Goal: Task Accomplishment & Management: Manage account settings

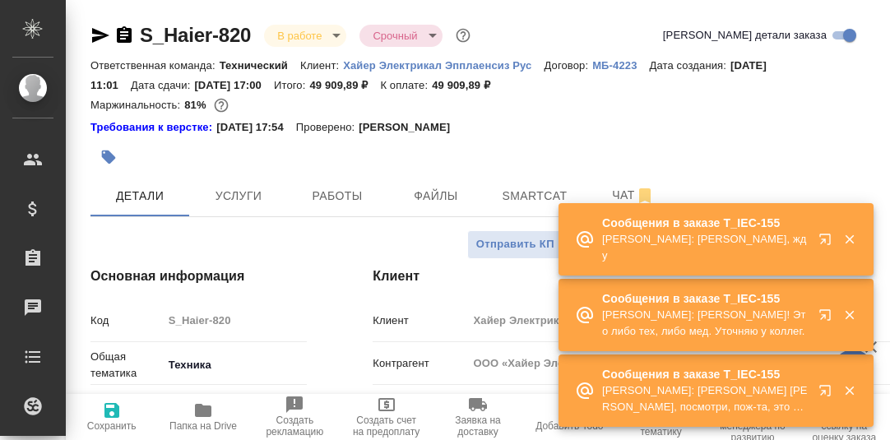
select select "RU"
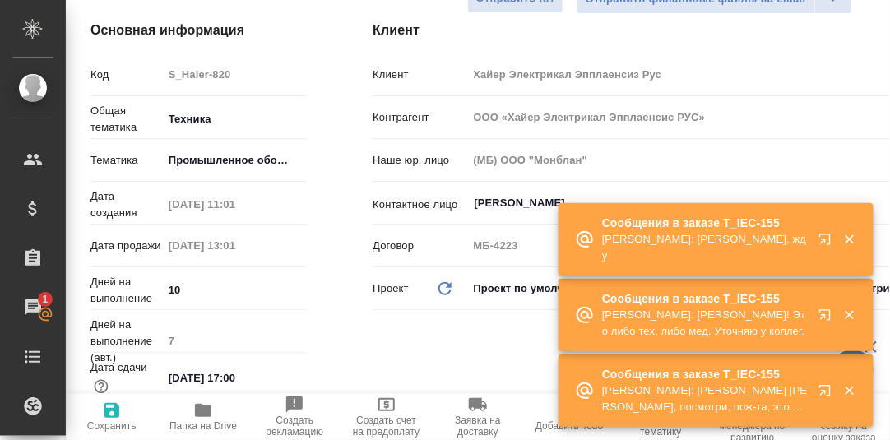
click at [826, 244] on icon "button" at bounding box center [824, 239] width 11 height 11
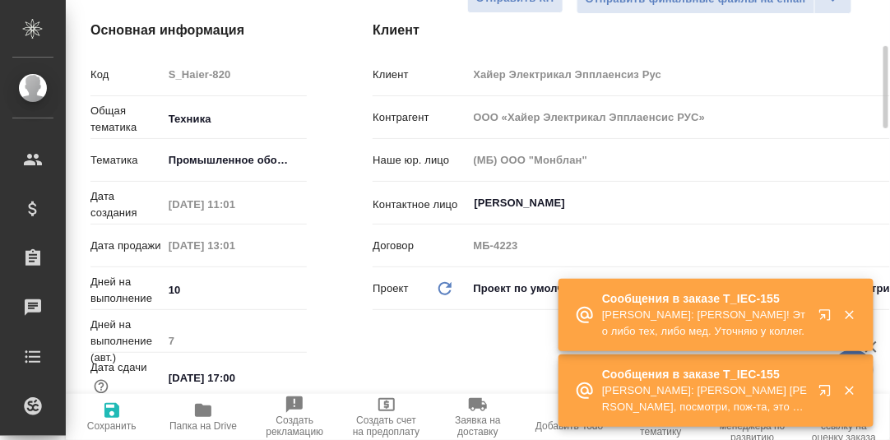
scroll to position [0, 0]
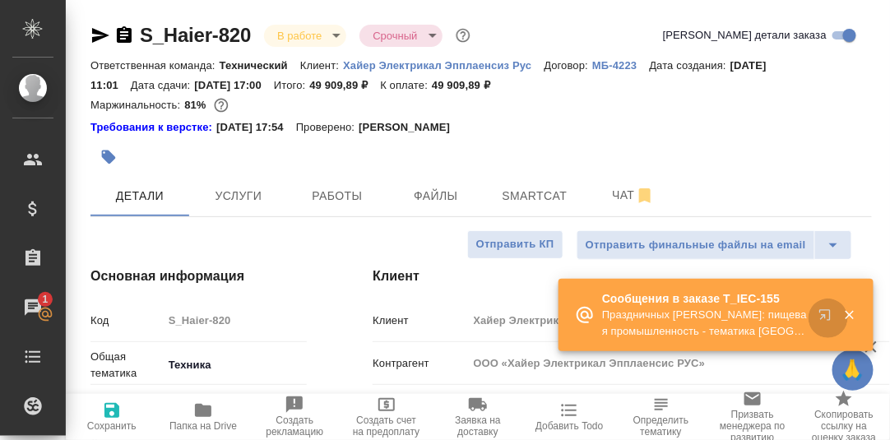
click at [827, 311] on icon "button" at bounding box center [824, 314] width 11 height 11
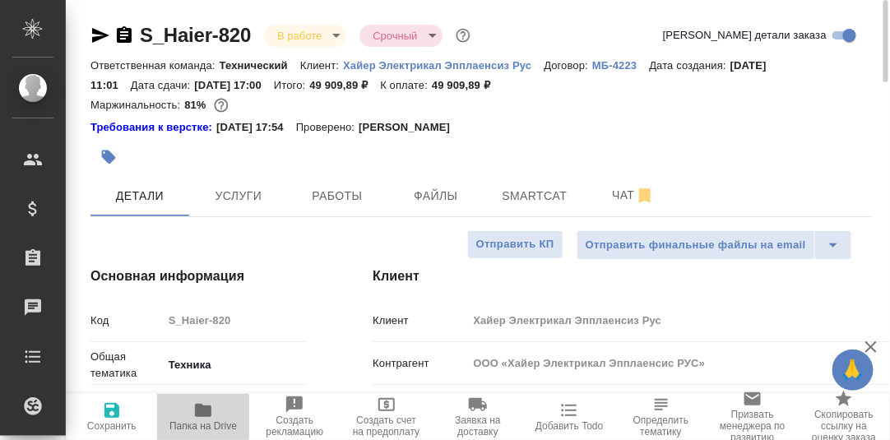
click at [201, 410] on icon "button" at bounding box center [203, 410] width 16 height 13
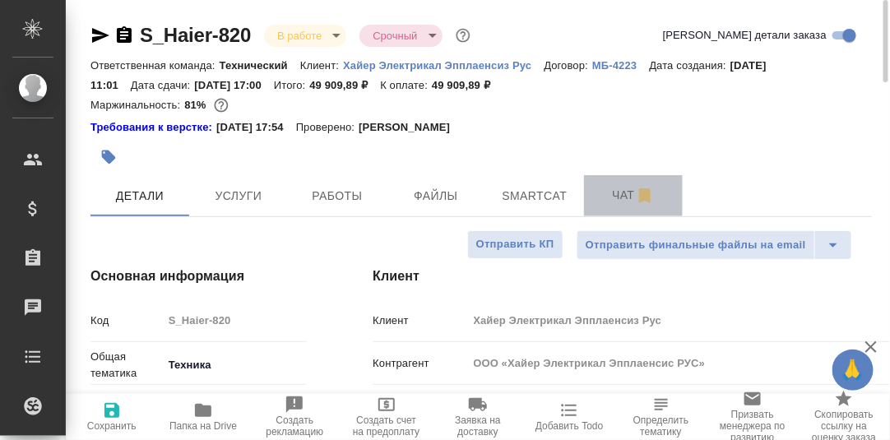
click at [621, 196] on span "Чат" at bounding box center [633, 195] width 79 height 21
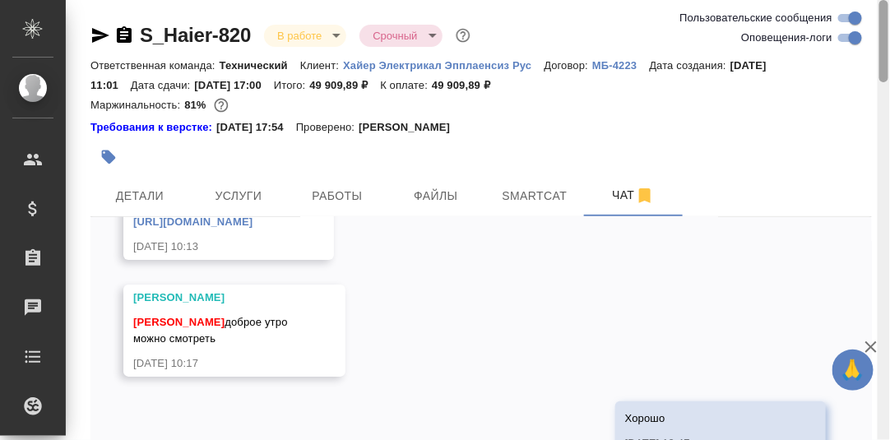
scroll to position [116, 0]
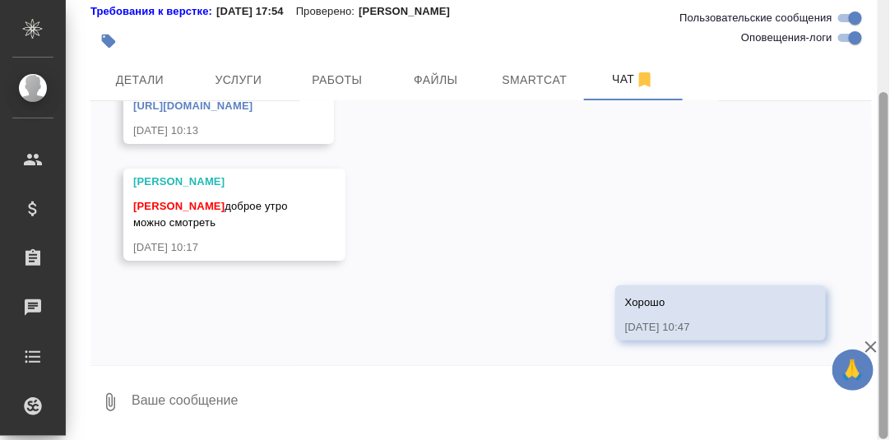
drag, startPoint x: 881, startPoint y: 55, endPoint x: 862, endPoint y: 159, distance: 105.5
click at [875, 151] on div "S_Haier-820 В работе inProgress Срочный urgent Ответственная команда: Техническ…" at bounding box center [478, 220] width 824 height 440
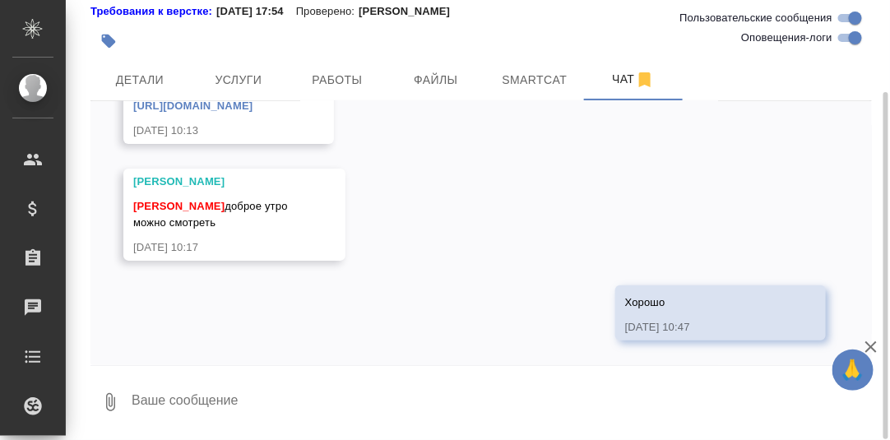
click at [173, 398] on textarea at bounding box center [501, 402] width 742 height 56
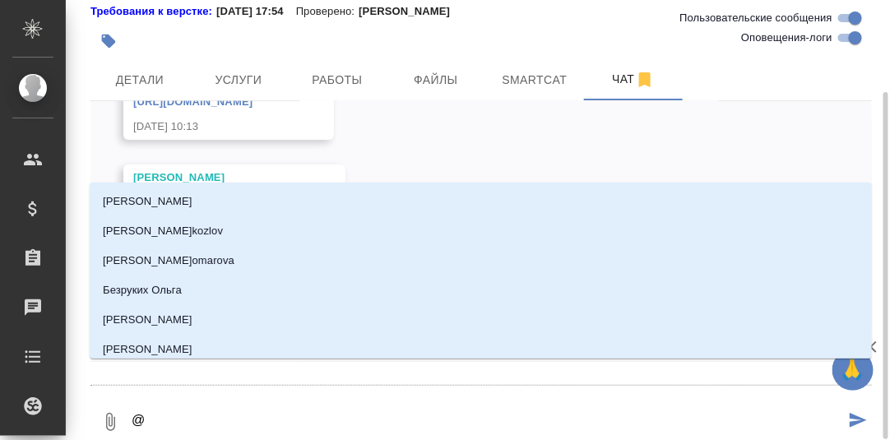
type textarea "@Б"
type input "Б"
type textarea "@Бе"
type input "Бе"
type textarea "@Бел"
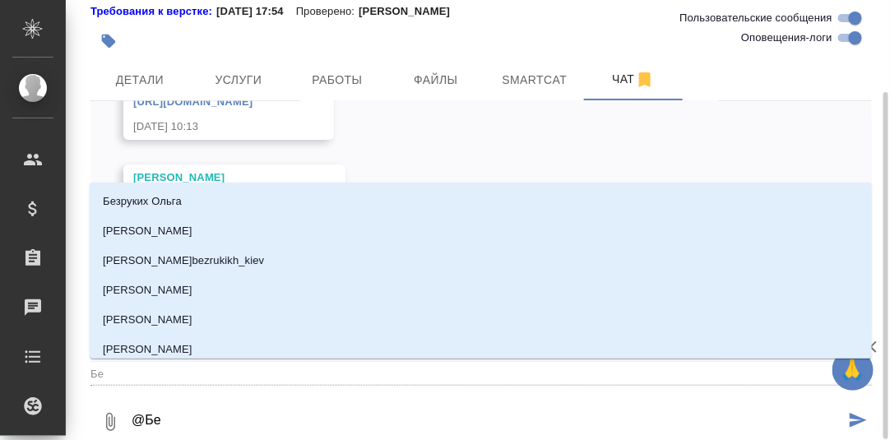
type input "Бел"
type textarea "@Беля"
type input "Беля"
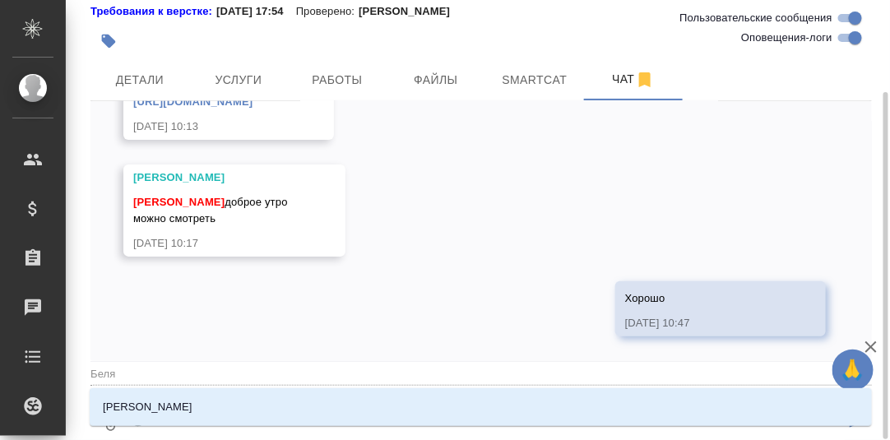
type textarea "@Беляк"
type input "Беляк"
type textarea "@Беляко"
type input "Беляко"
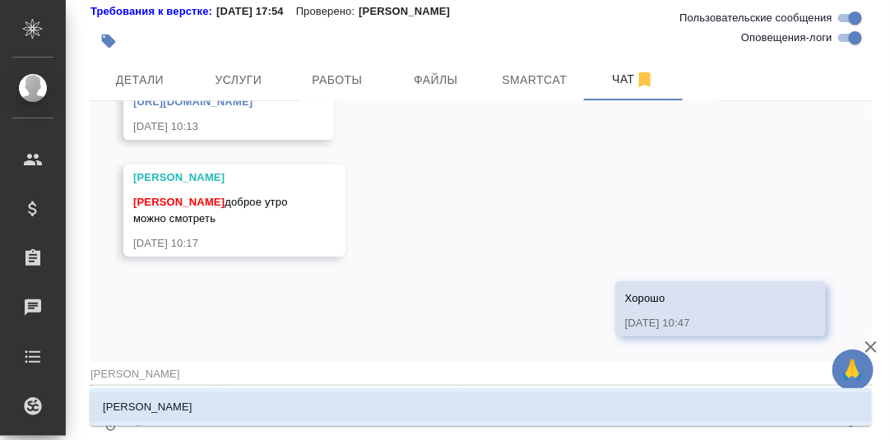
click at [164, 401] on p "Белякова [PERSON_NAME]" at bounding box center [148, 407] width 90 height 16
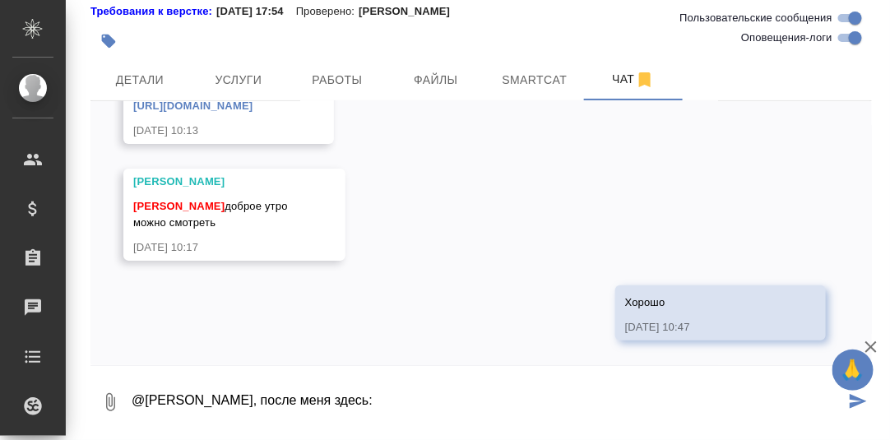
paste textarea "https://drive.awatera.com/apps/files/files?dir=/Shares/%D0%A5%D0%B0%D0%B9%D0%B5…"
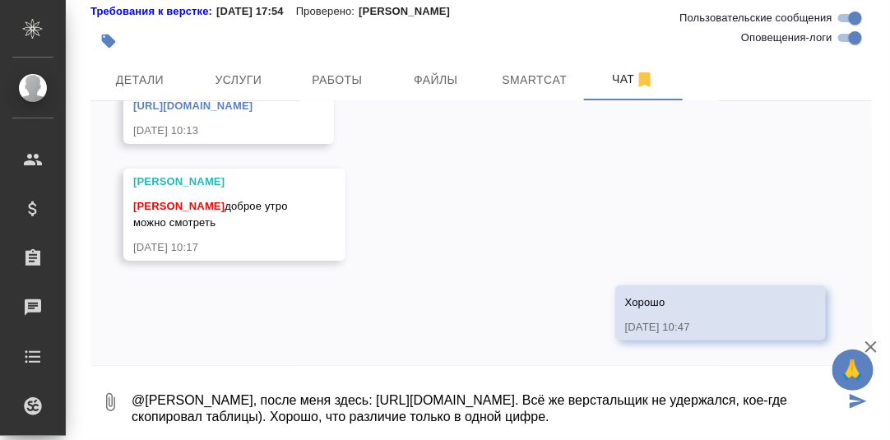
type textarea "@Белякова Юлия, после меня здесь: https://drive.awatera.com/apps/files/files?di…"
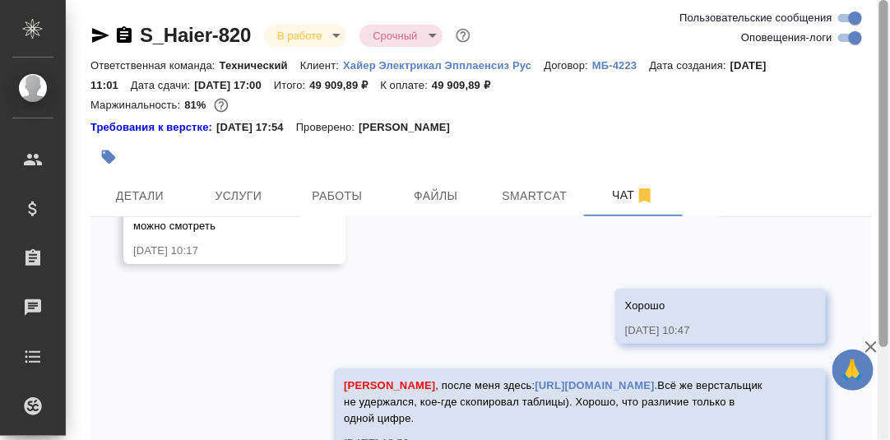
scroll to position [116, 0]
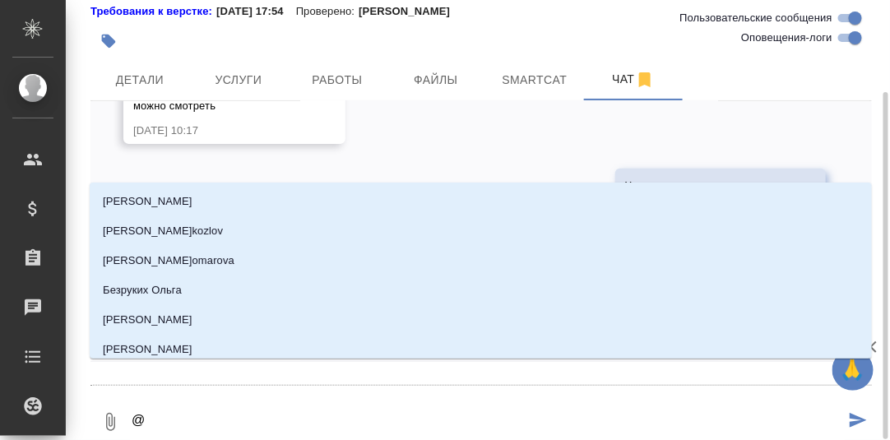
type textarea "@А"
type input "А"
type textarea "@Ар"
type input "Ар"
type textarea "@Арс"
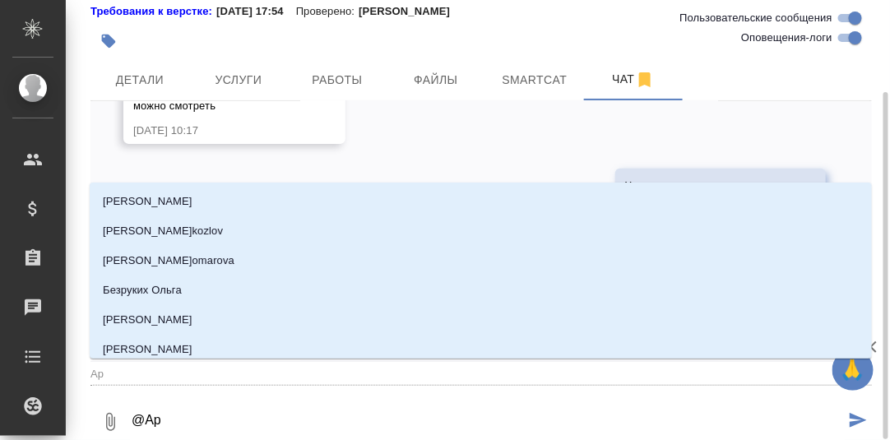
type input "Арс"
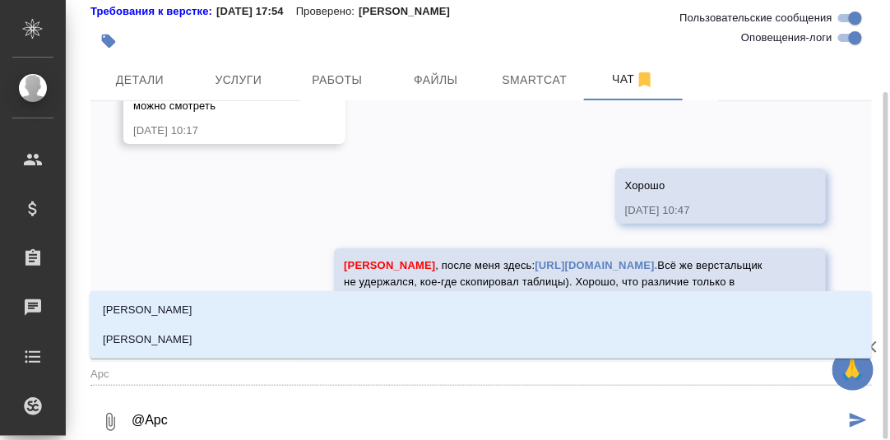
type textarea "@Арсе"
type input "Арсе"
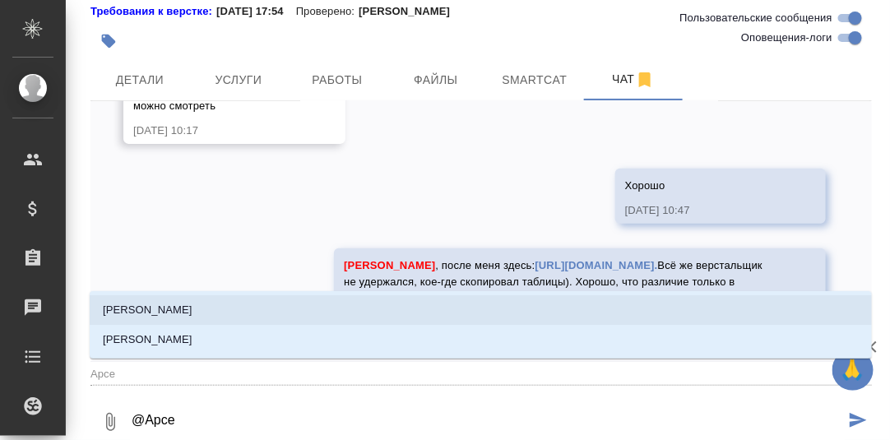
click at [186, 303] on li "Арсеньева Вера" at bounding box center [481, 310] width 782 height 30
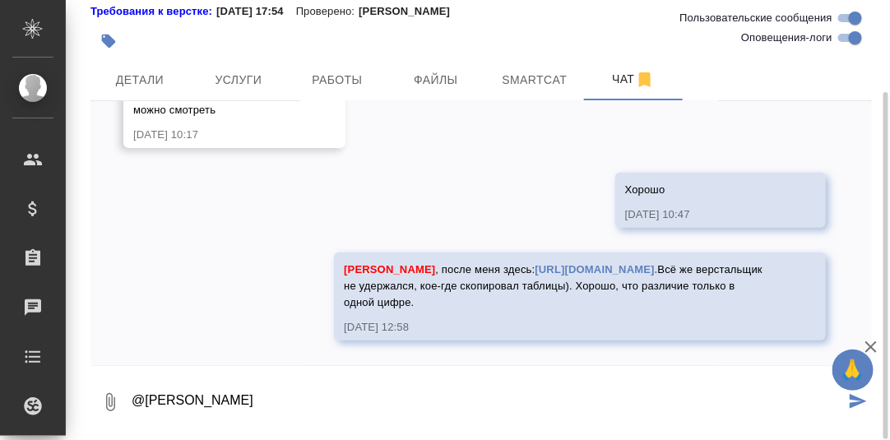
click at [243, 403] on textarea "@Арсеньева Вера" at bounding box center [487, 402] width 715 height 56
type textarea "@Арсеньева Вера"
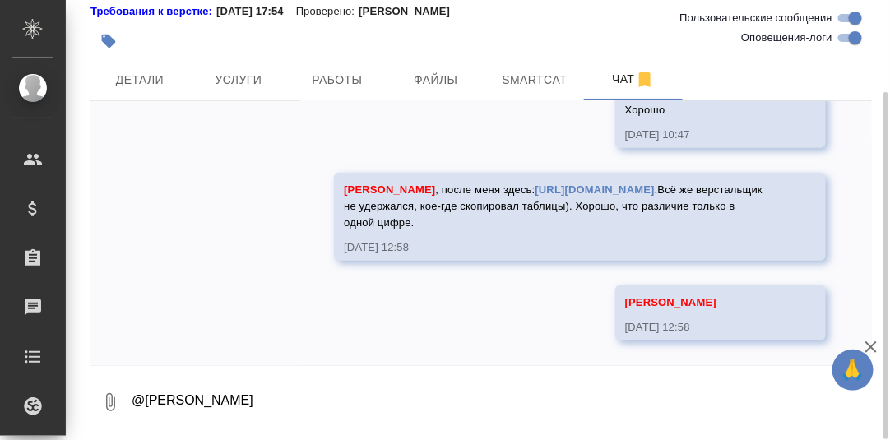
scroll to position [18633, 0]
click at [344, 76] on span "Работы" at bounding box center [337, 80] width 79 height 21
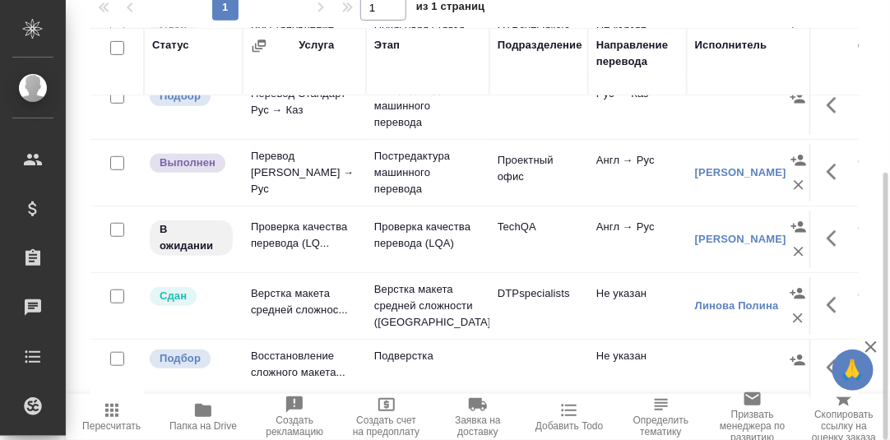
scroll to position [230, 0]
click at [826, 230] on icon "button" at bounding box center [831, 238] width 10 height 16
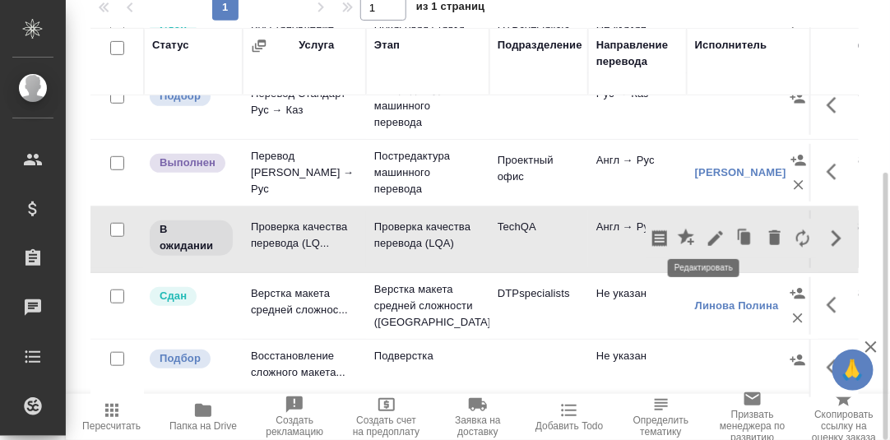
click at [708, 231] on icon "button" at bounding box center [715, 238] width 15 height 15
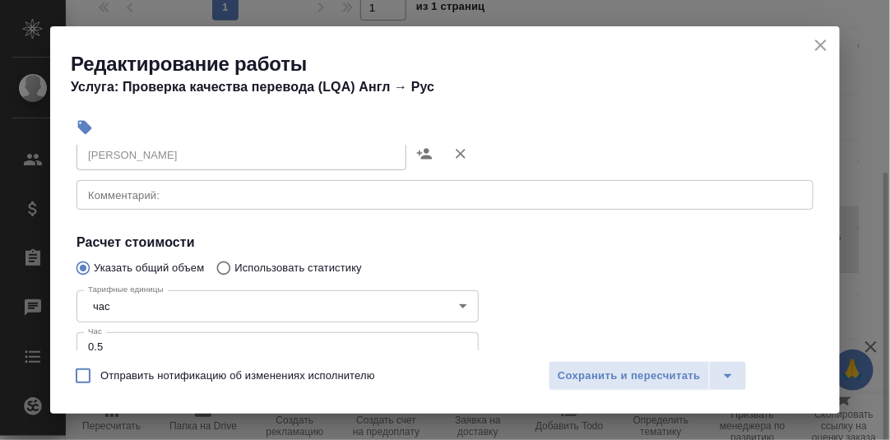
scroll to position [164, 0]
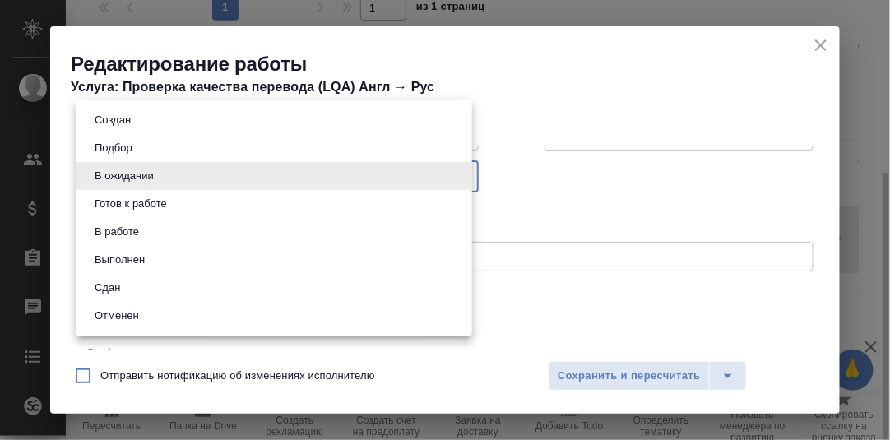
drag, startPoint x: 458, startPoint y: 171, endPoint x: 438, endPoint y: 181, distance: 22.1
click at [458, 172] on body "🙏 .cls-1 fill:#fff; AWATERA Румянцева Дарья d.rumyantseva Клиенты Спецификации …" at bounding box center [445, 220] width 890 height 440
click at [162, 287] on li "Сдан" at bounding box center [273, 288] width 395 height 28
type input "closed"
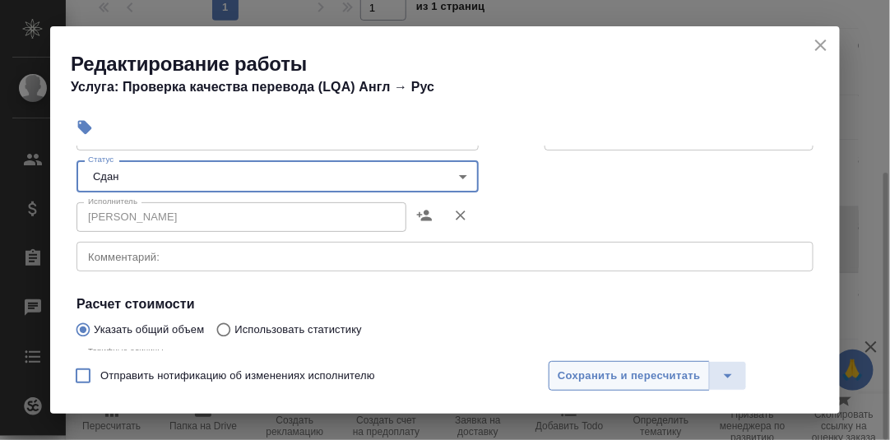
drag, startPoint x: 604, startPoint y: 369, endPoint x: 651, endPoint y: 305, distance: 79.9
click at [604, 369] on span "Сохранить и пересчитать" at bounding box center [628, 376] width 143 height 19
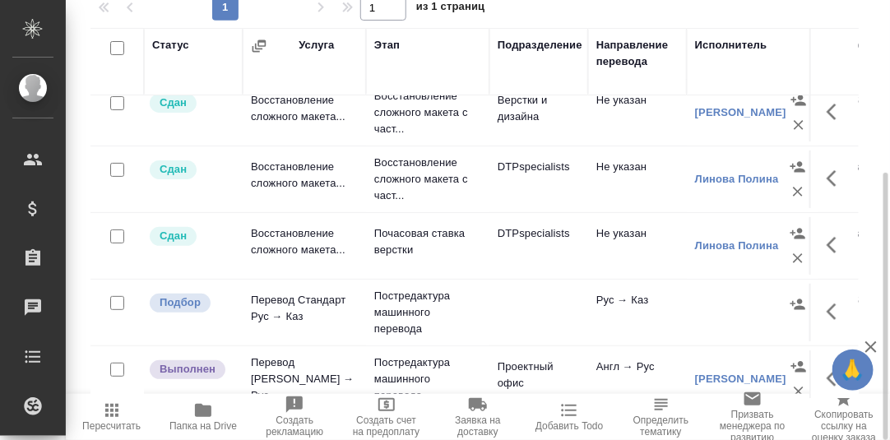
scroll to position [0, 0]
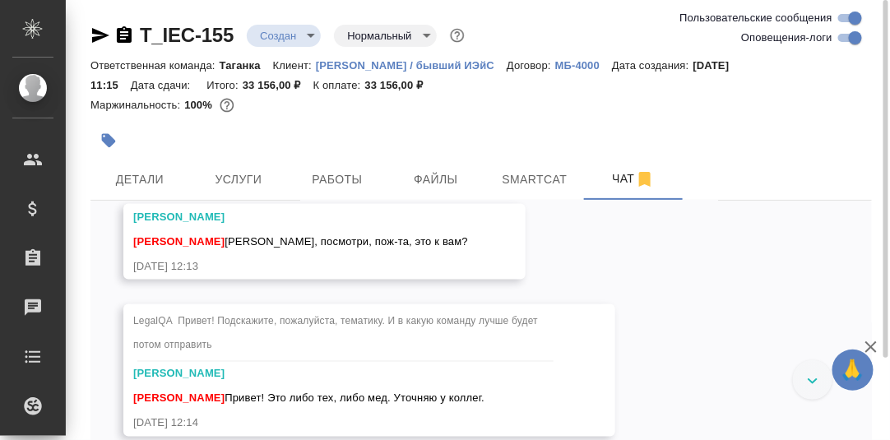
scroll to position [576, 0]
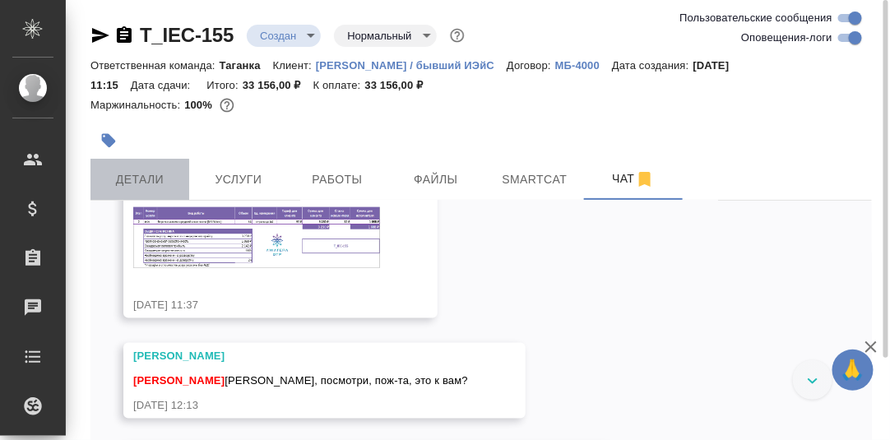
click at [126, 180] on span "Детали" at bounding box center [139, 179] width 79 height 21
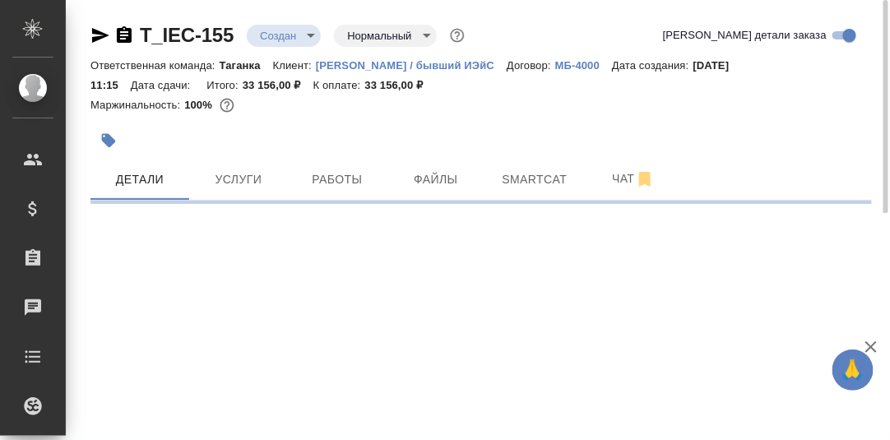
select select "RU"
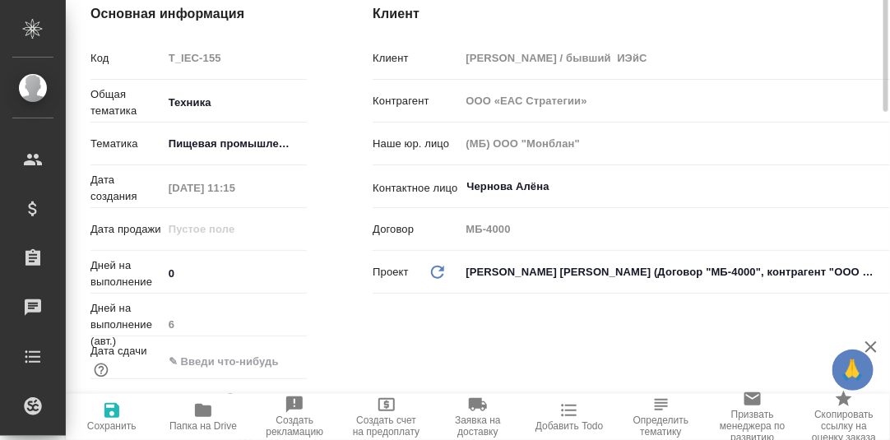
type textarea "x"
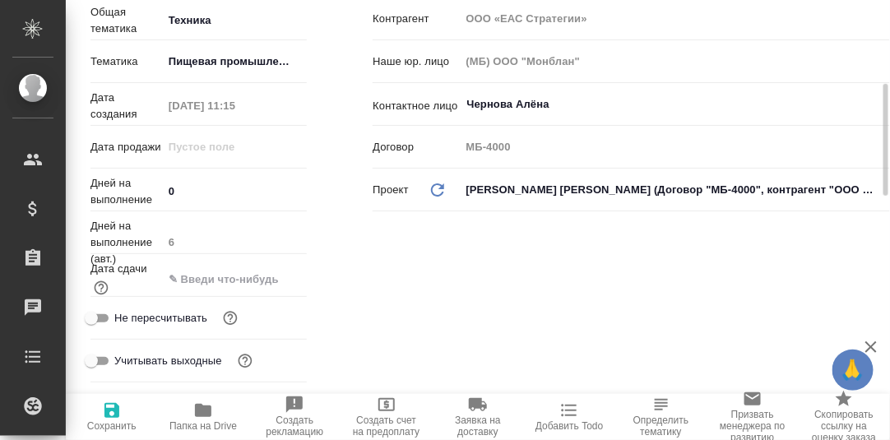
scroll to position [410, 0]
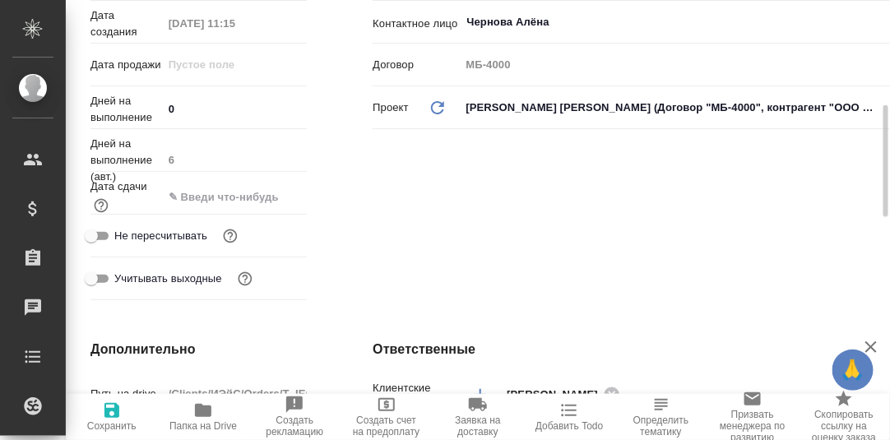
click at [199, 409] on icon "button" at bounding box center [203, 410] width 16 height 13
type textarea "x"
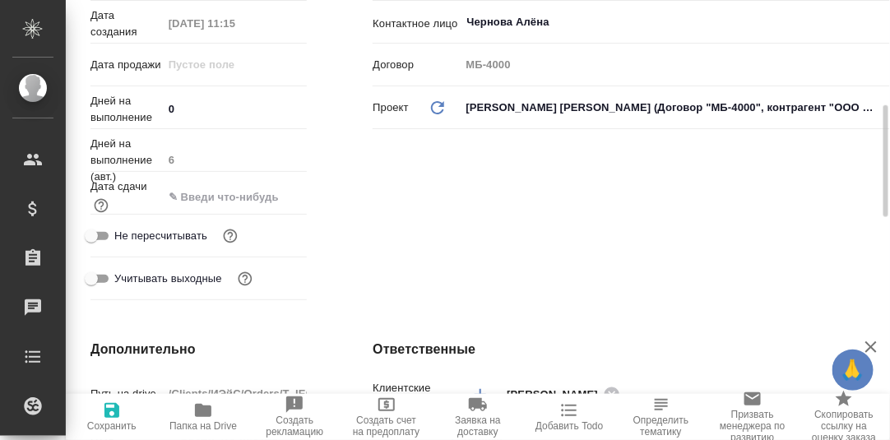
type textarea "x"
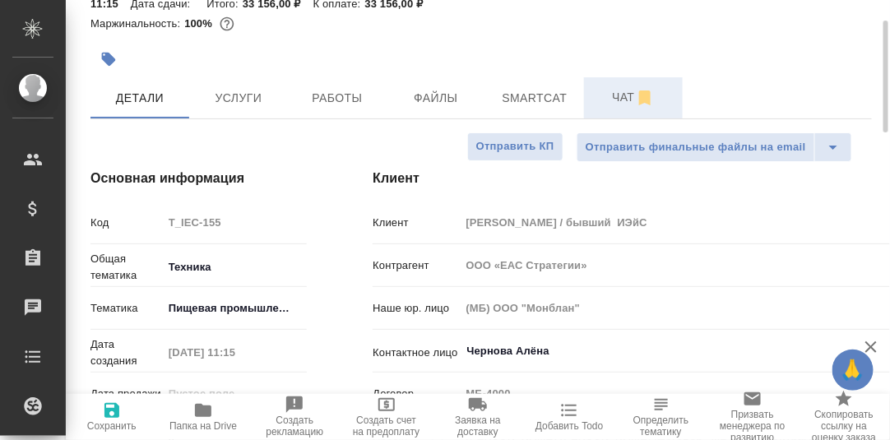
click at [622, 100] on span "Чат" at bounding box center [633, 97] width 79 height 21
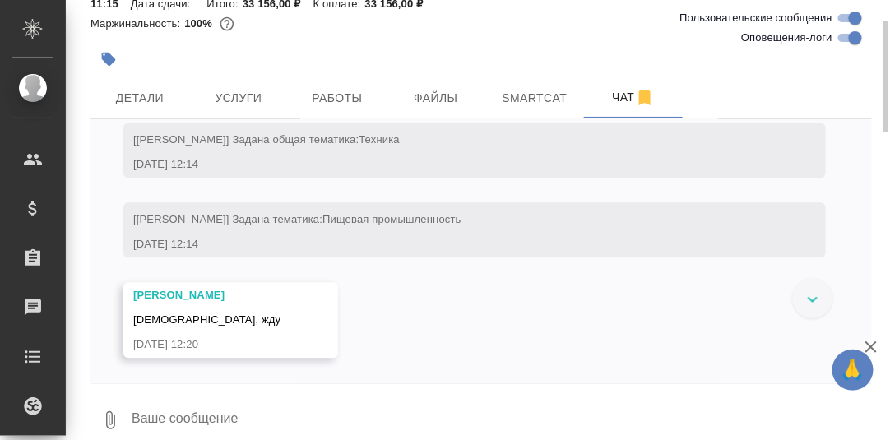
scroll to position [987, 0]
click at [238, 407] on textarea at bounding box center [501, 420] width 742 height 56
type textarea "Я бы это всё же к медицине отнесла."
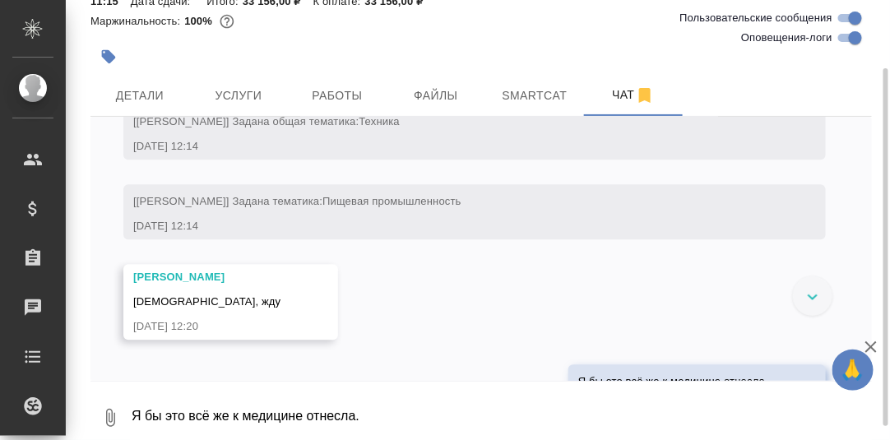
scroll to position [1066, 0]
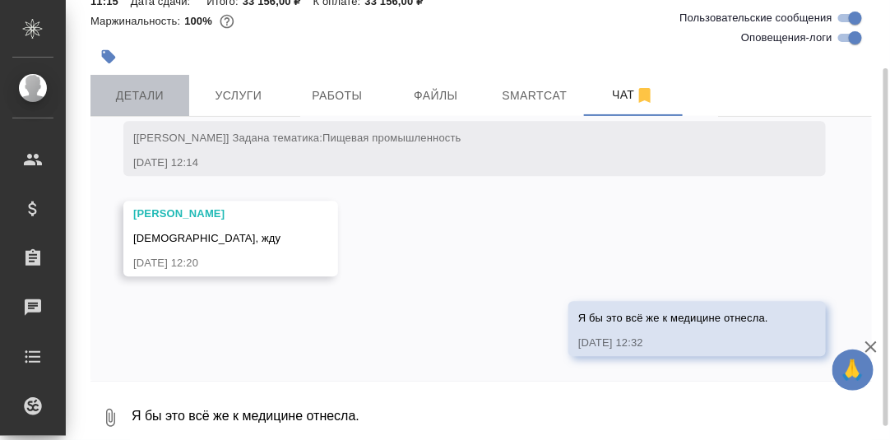
click at [156, 87] on span "Детали" at bounding box center [139, 96] width 79 height 21
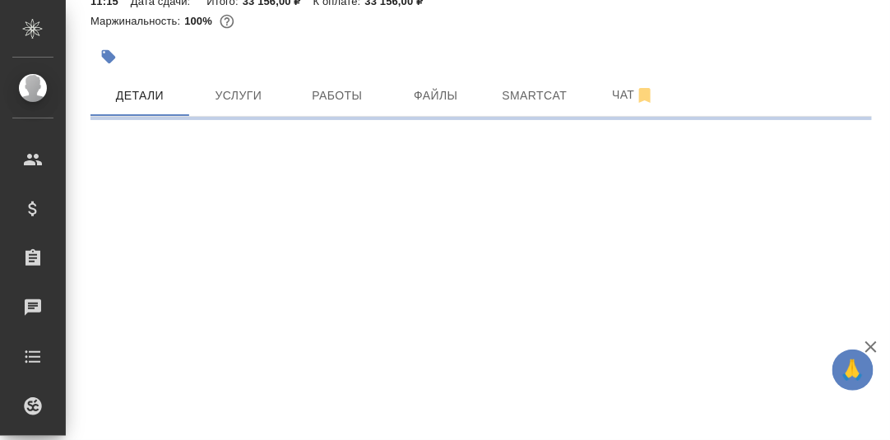
select select "RU"
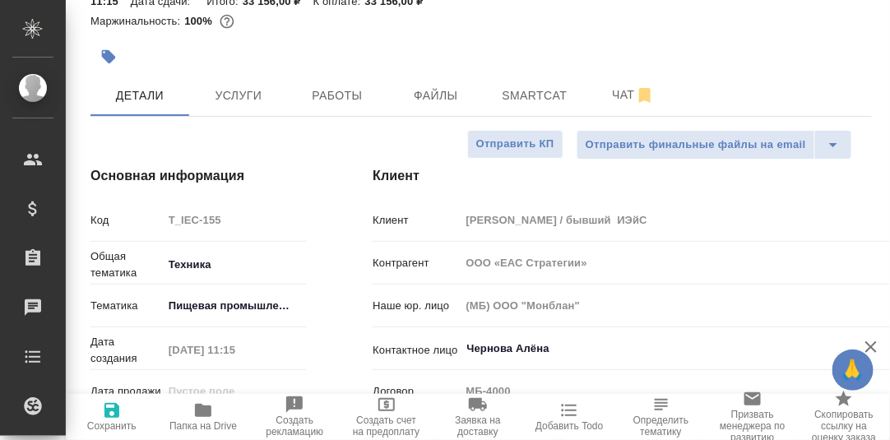
type textarea "x"
click at [207, 268] on body "🙏 .cls-1 fill:#fff; AWATERA Румянцева Дарья d.rumyantseva Клиенты Спецификации …" at bounding box center [445, 220] width 890 height 440
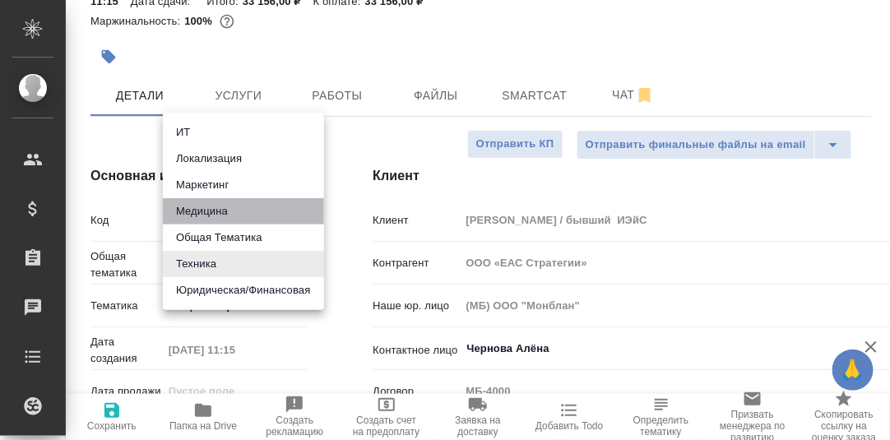
click at [207, 211] on li "Медицина" at bounding box center [243, 211] width 161 height 26
type input "med"
type textarea "x"
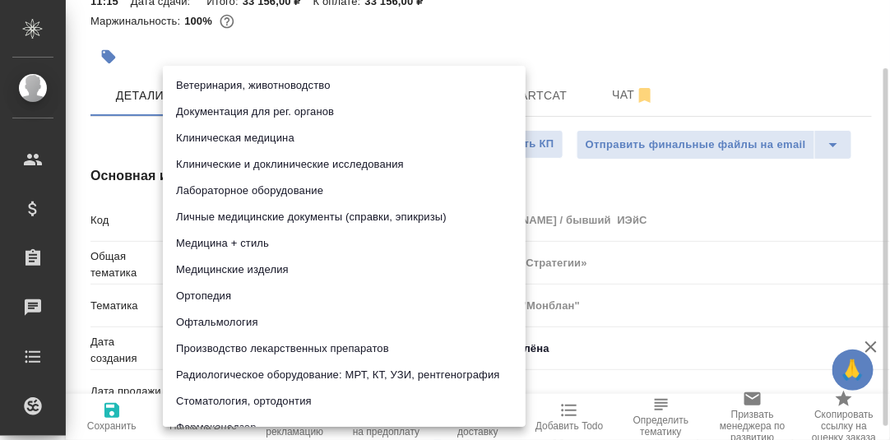
click at [212, 299] on body "🙏 .cls-1 fill:#fff; AWATERA Румянцева Дарья d.rumyantseva Клиенты Спецификации …" at bounding box center [445, 220] width 890 height 440
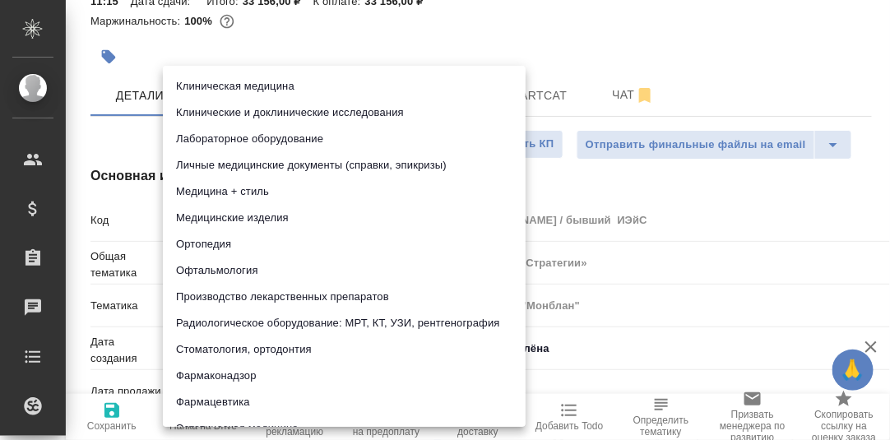
scroll to position [72, 0]
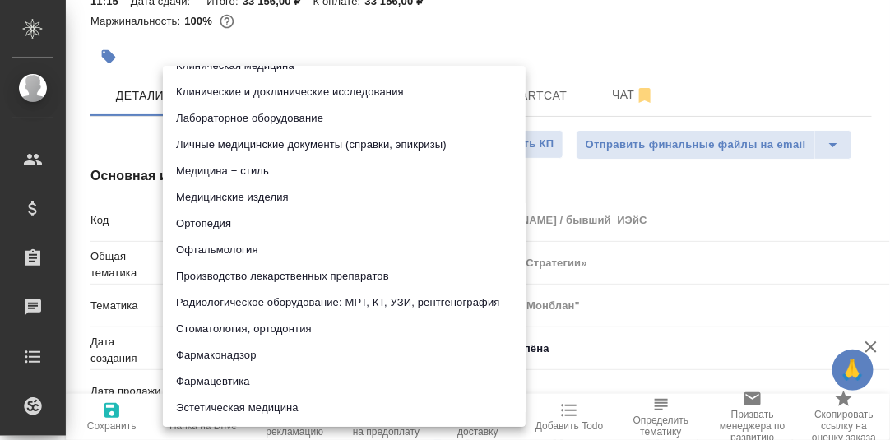
click at [230, 355] on li "Фармаконадзор" at bounding box center [344, 355] width 363 height 26
type input "66b350e715fdbd933886e8f8"
type textarea "x"
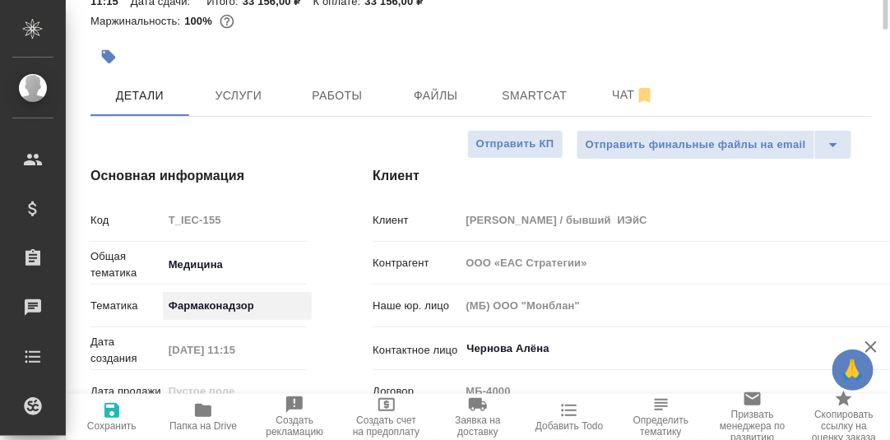
scroll to position [2, 0]
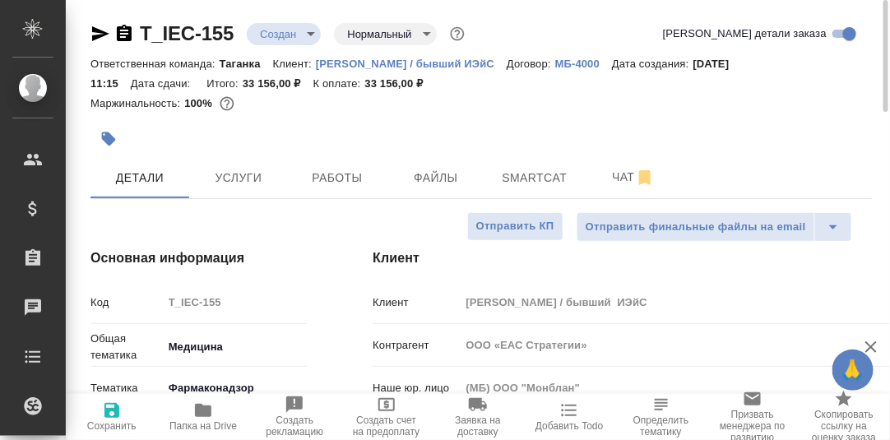
click at [114, 415] on icon "button" at bounding box center [111, 410] width 15 height 15
type textarea "x"
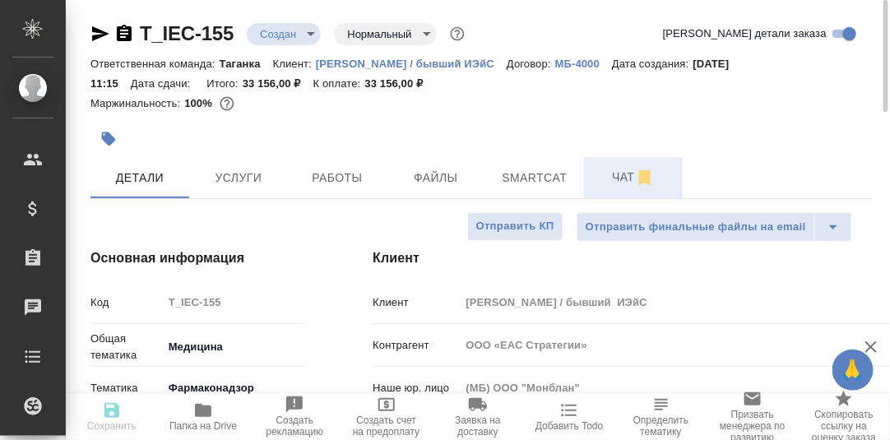
type textarea "x"
click at [625, 176] on span "Чат" at bounding box center [633, 177] width 79 height 21
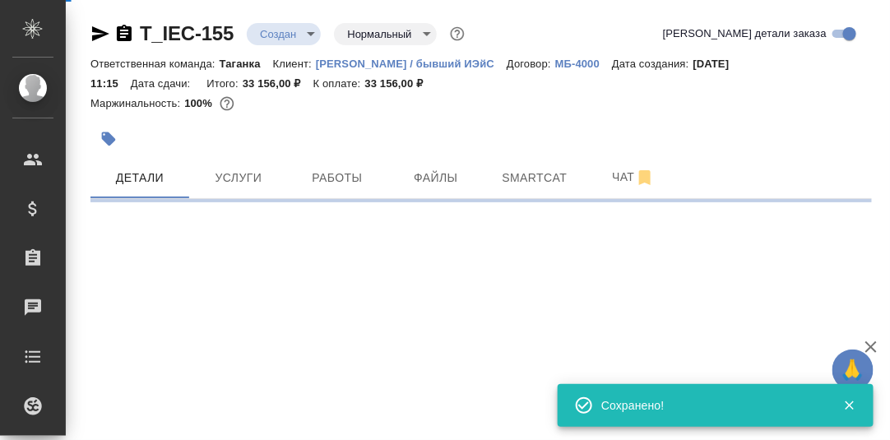
select select "RU"
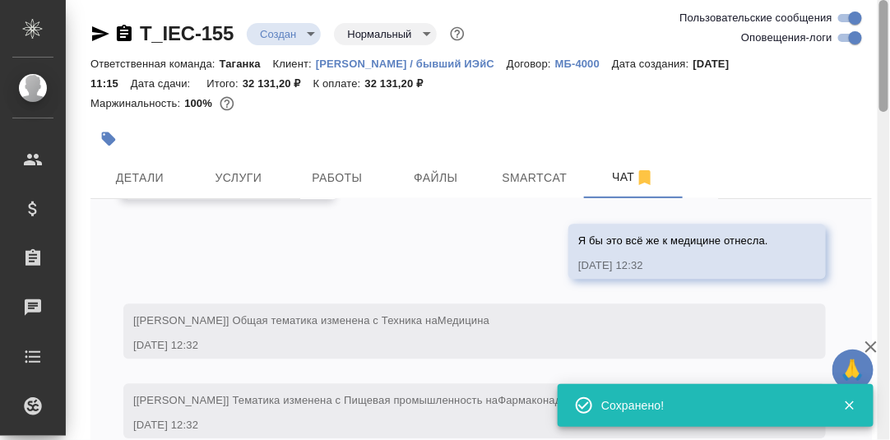
scroll to position [99, 0]
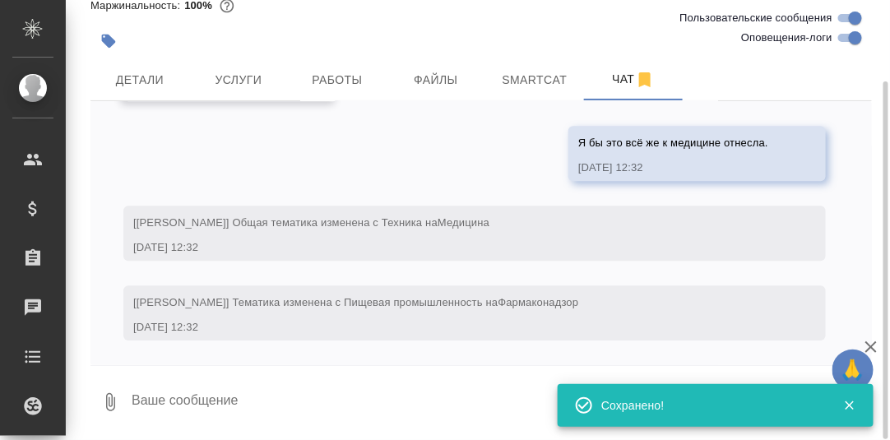
click at [245, 394] on textarea at bounding box center [501, 402] width 742 height 56
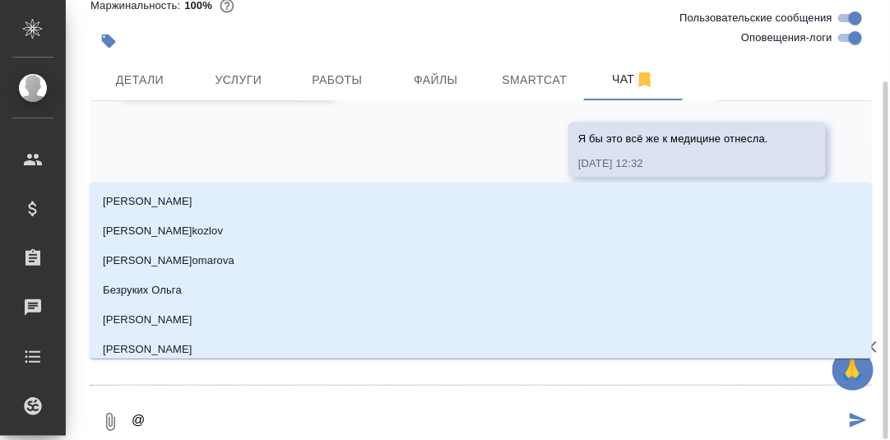
type textarea "@П"
type input "П"
type textarea "@Пр"
type input "Пр"
type textarea "@Пра"
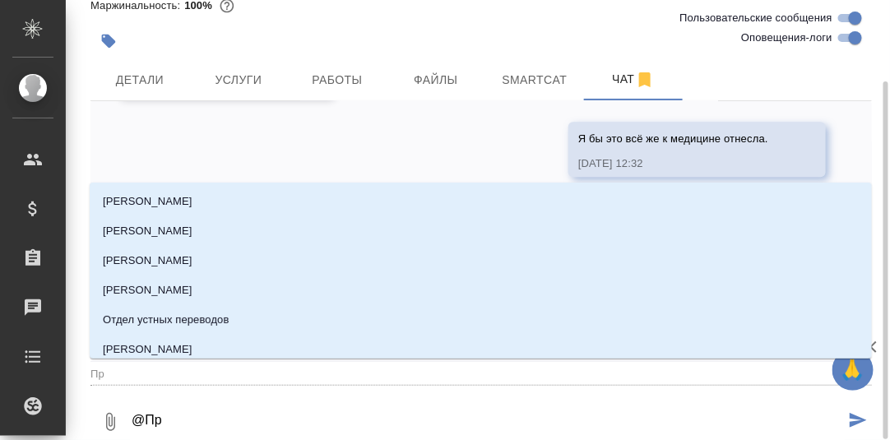
type input "Пра"
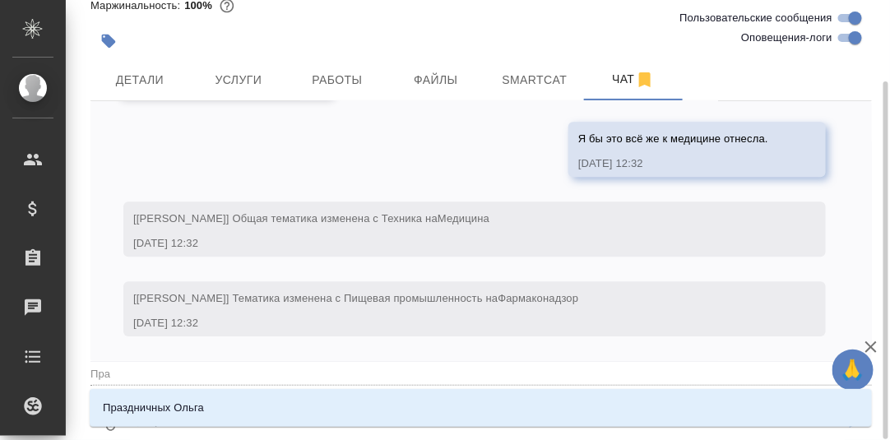
type textarea "@Праз"
type input "Праз"
type textarea "@Празд"
type input "Празд"
type textarea "@Празди"
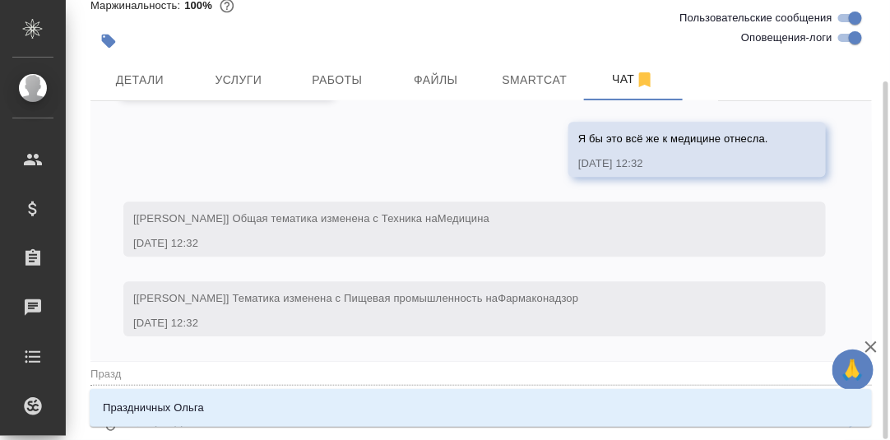
type input "Празди"
type textarea "@Празд"
type input "Празд"
type textarea "@Праз"
type input "Праз"
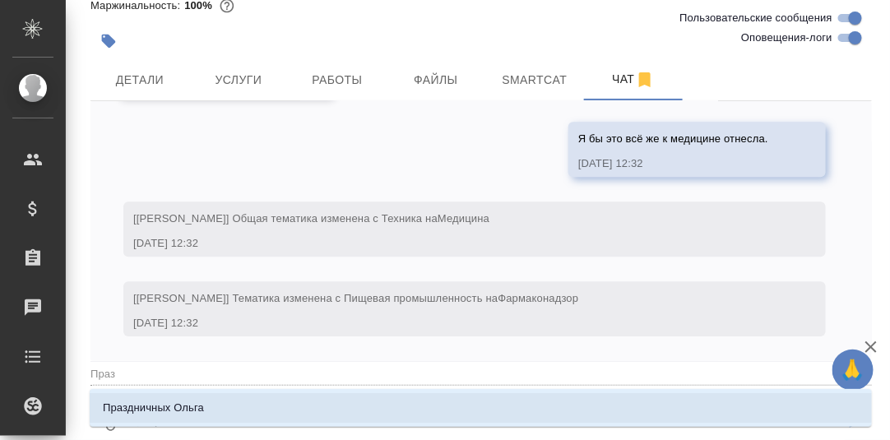
click at [205, 408] on li "Праздничных Ольга" at bounding box center [481, 408] width 782 height 30
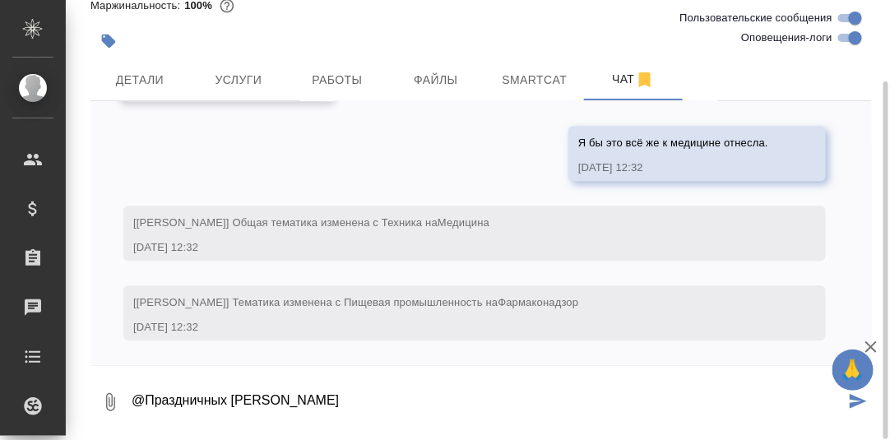
click at [268, 403] on textarea "@Праздничных Ольга" at bounding box center [487, 402] width 715 height 56
click at [271, 394] on textarea "@Праздничных Ольга,боюсь, без тебя никак.)" at bounding box center [487, 402] width 715 height 56
type textarea "@Праздничных Ольга, боюсь, без тебя никак.)"
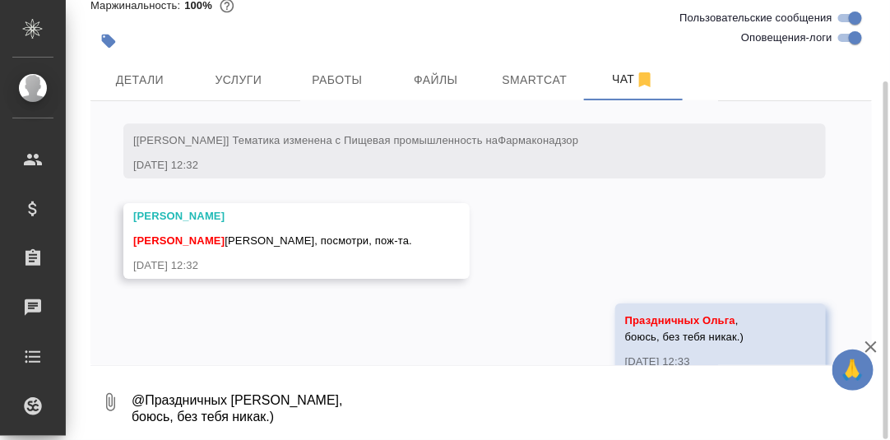
scroll to position [1422, 0]
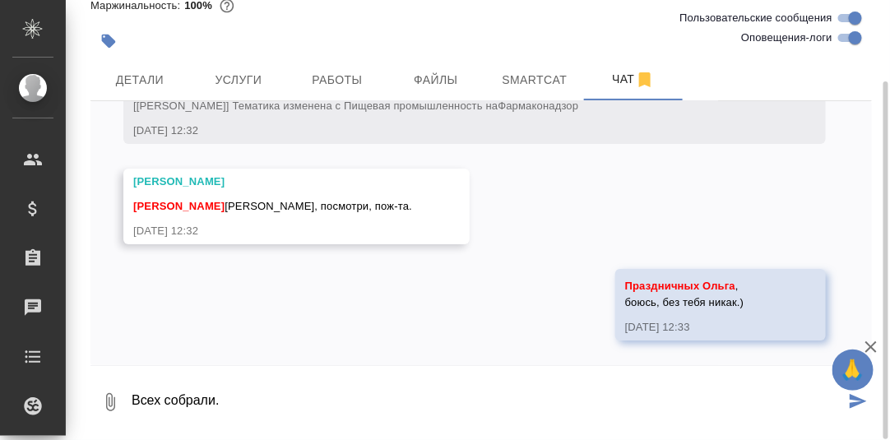
type textarea "Всех собрали."
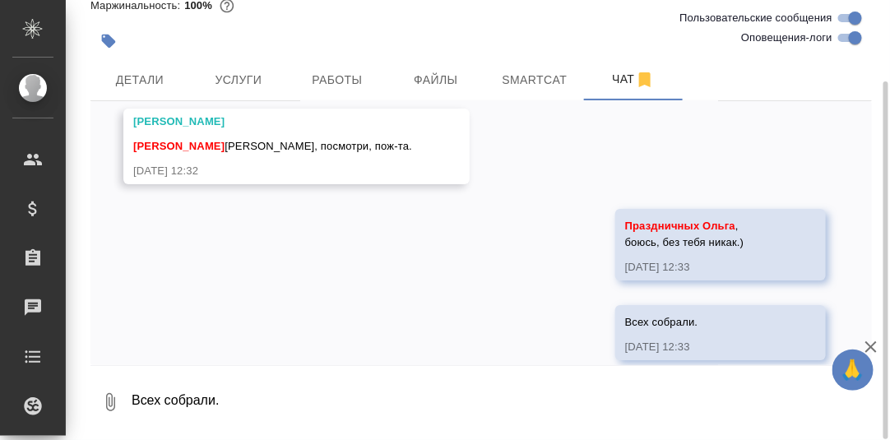
scroll to position [1501, 0]
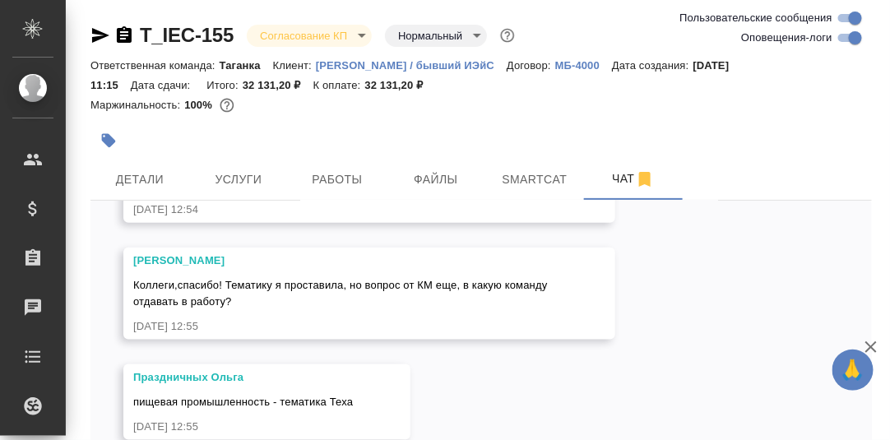
scroll to position [99, 0]
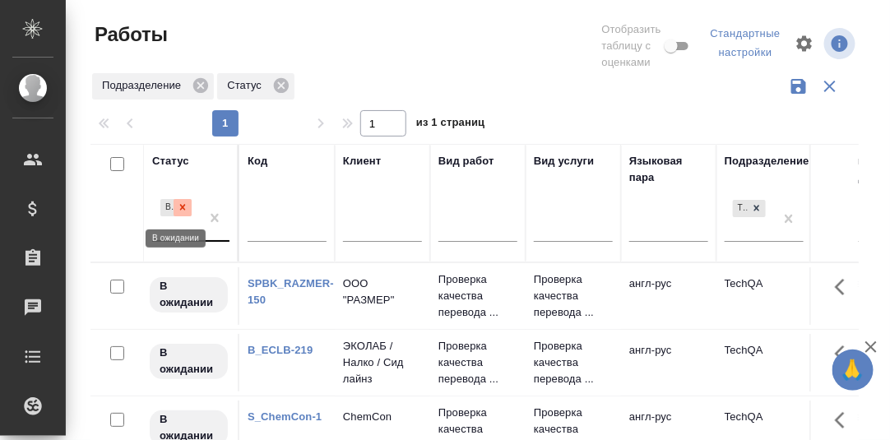
click at [182, 204] on icon at bounding box center [183, 207] width 12 height 12
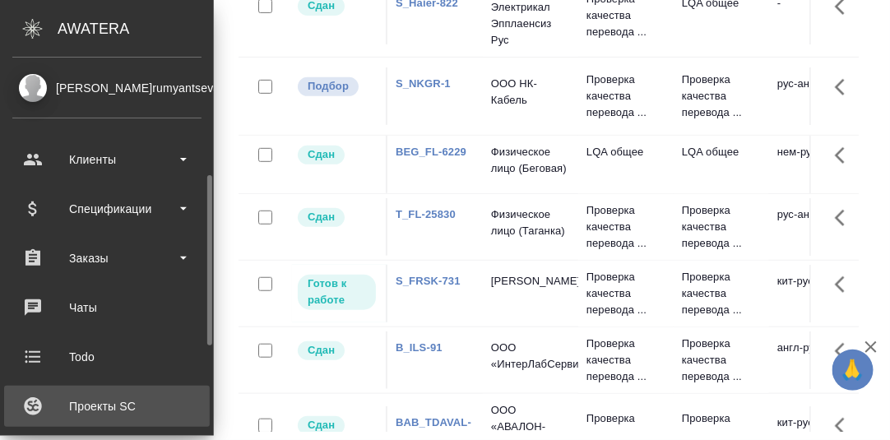
scroll to position [81, 0]
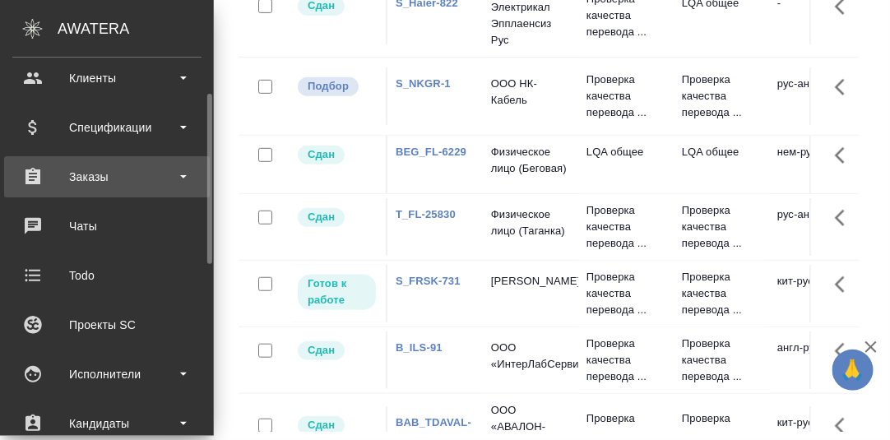
click at [94, 176] on div "Заказы" at bounding box center [106, 176] width 189 height 25
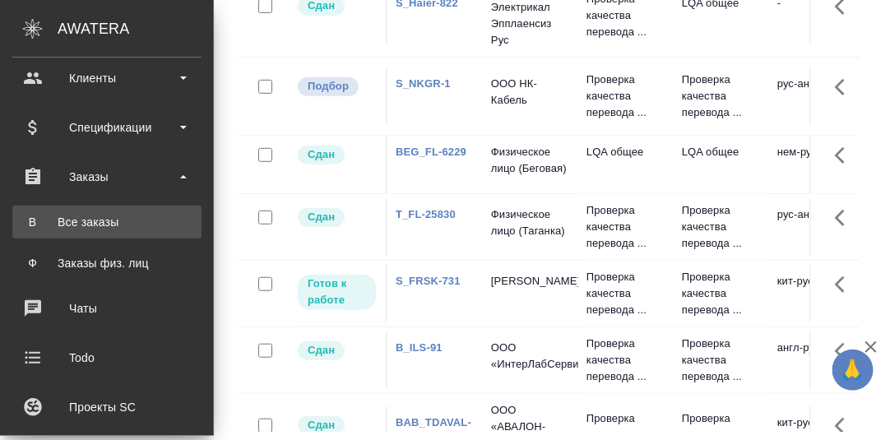
click at [88, 221] on div "Все заказы" at bounding box center [107, 222] width 173 height 16
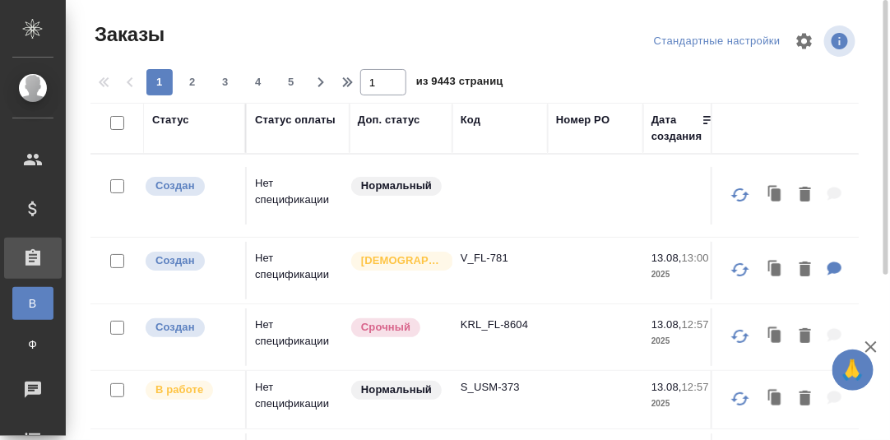
drag, startPoint x: 471, startPoint y: 123, endPoint x: 486, endPoint y: 172, distance: 50.7
click at [471, 123] on div "Код" at bounding box center [470, 120] width 20 height 16
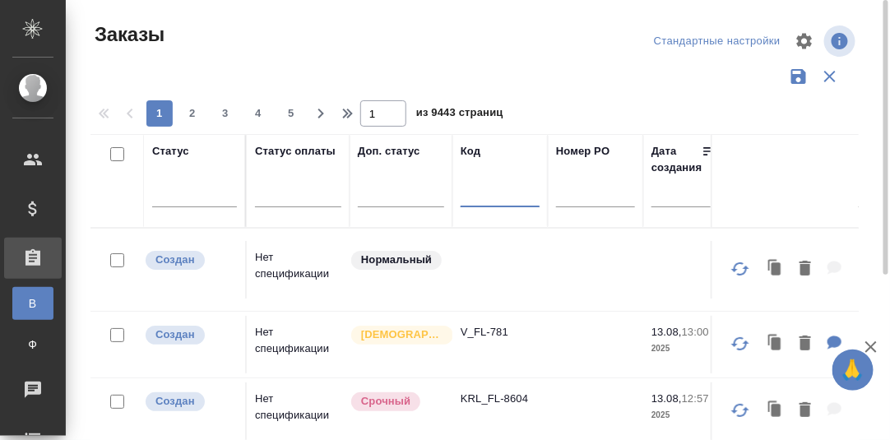
click at [477, 191] on input "text" at bounding box center [499, 197] width 79 height 21
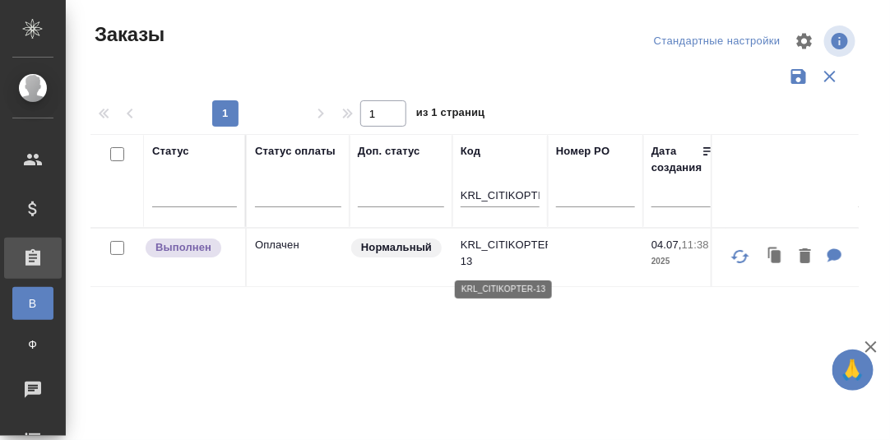
click at [512, 243] on p "KRL_CITIKOPTER-13" at bounding box center [499, 253] width 79 height 33
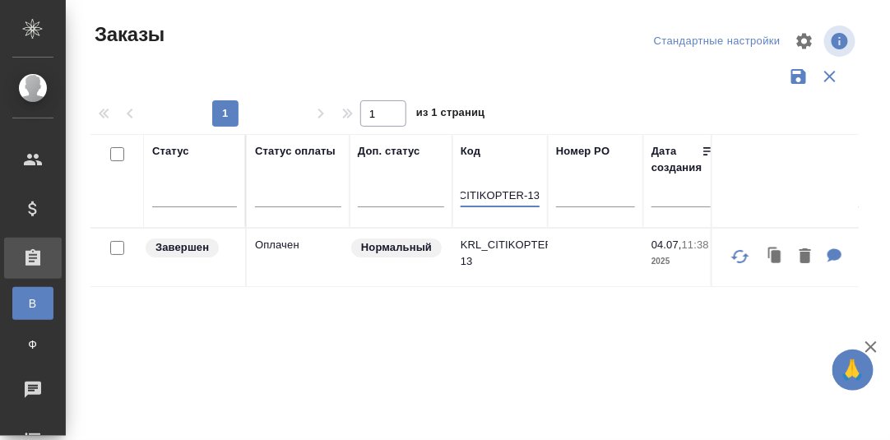
drag, startPoint x: 460, startPoint y: 192, endPoint x: 635, endPoint y: 176, distance: 175.1
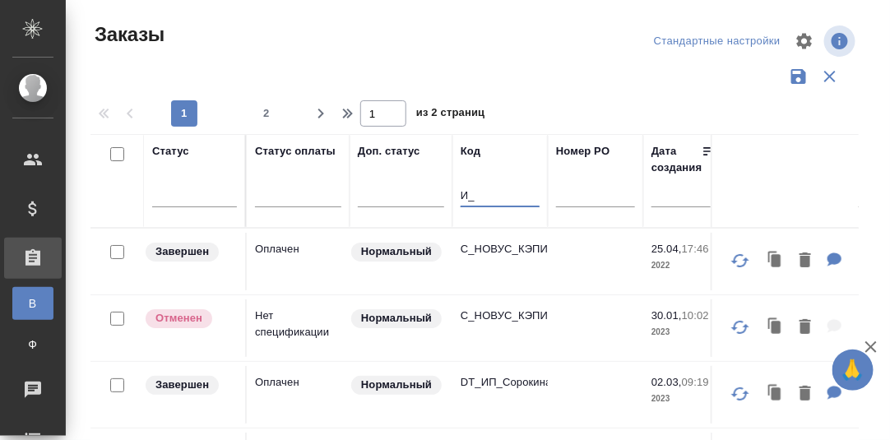
type input "И"
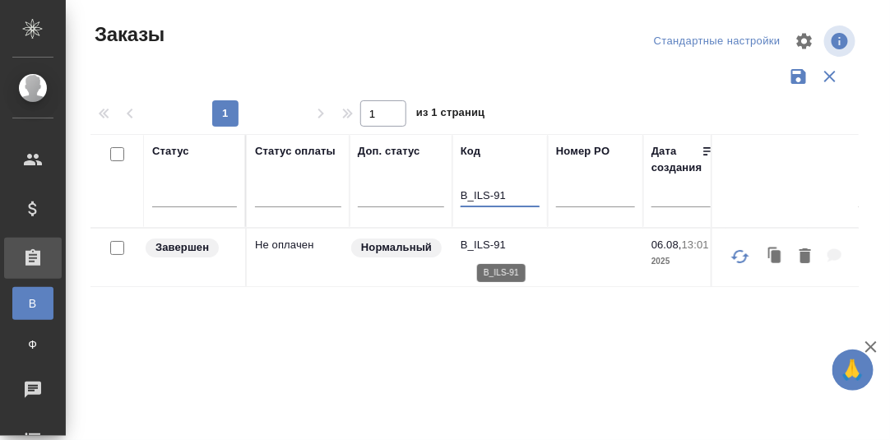
click at [485, 244] on p "B_ILS-91" at bounding box center [499, 245] width 79 height 16
drag, startPoint x: 510, startPoint y: 196, endPoint x: 515, endPoint y: 67, distance: 129.2
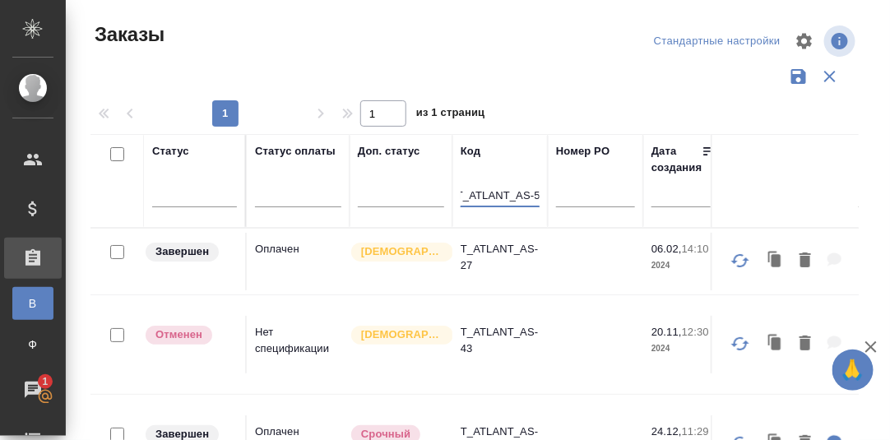
scroll to position [0, 11]
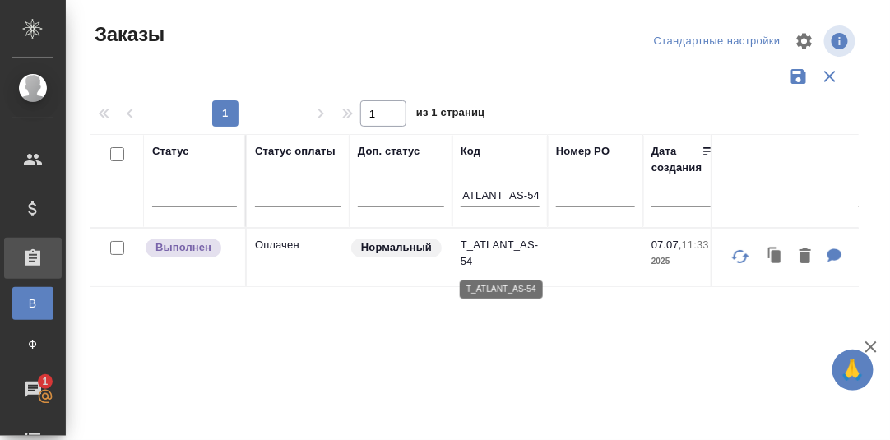
click at [476, 244] on p "T_ATLANT_AS-54" at bounding box center [499, 253] width 79 height 33
drag, startPoint x: 460, startPoint y: 189, endPoint x: 676, endPoint y: 187, distance: 216.3
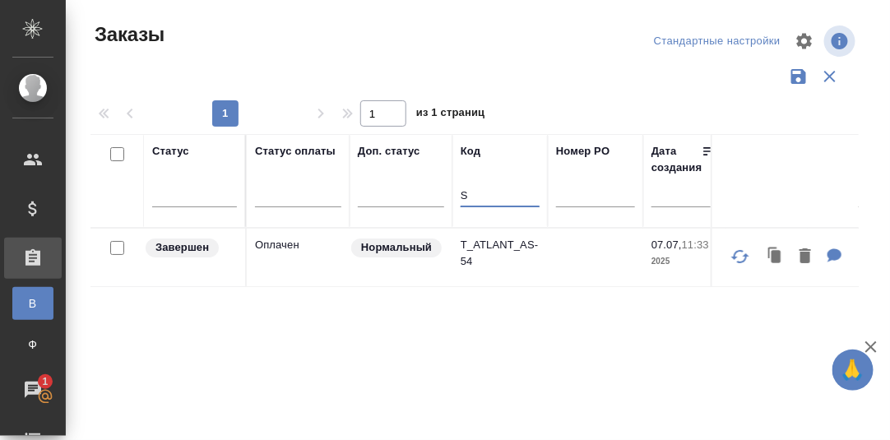
scroll to position [0, 0]
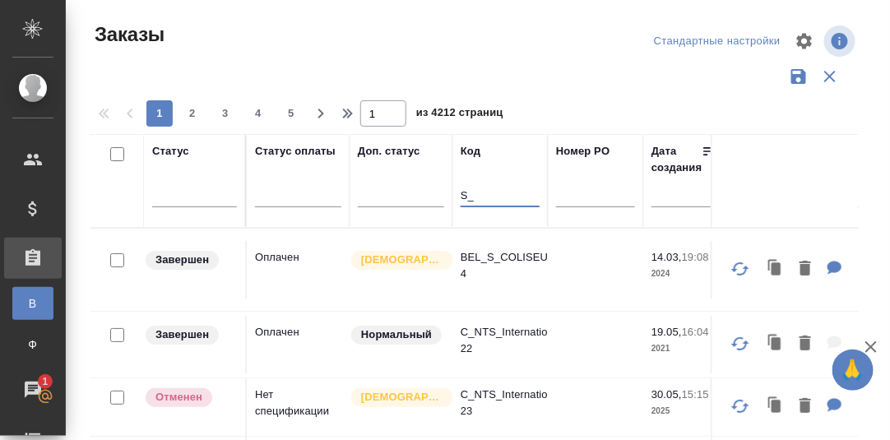
type input "S_T"
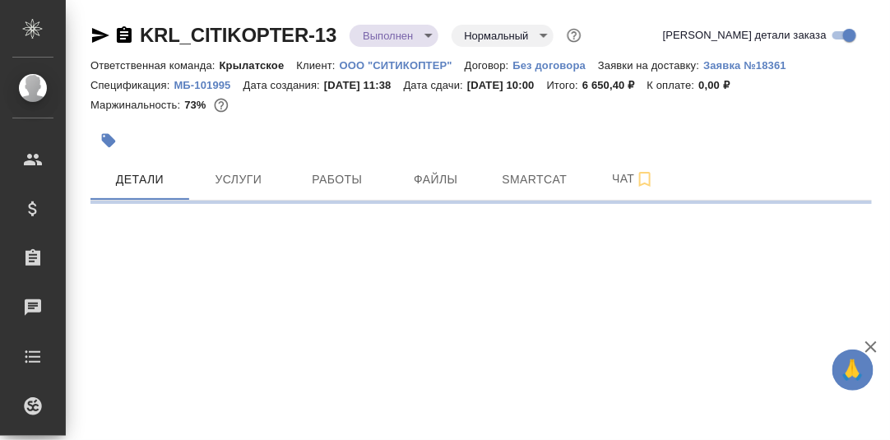
select select "RU"
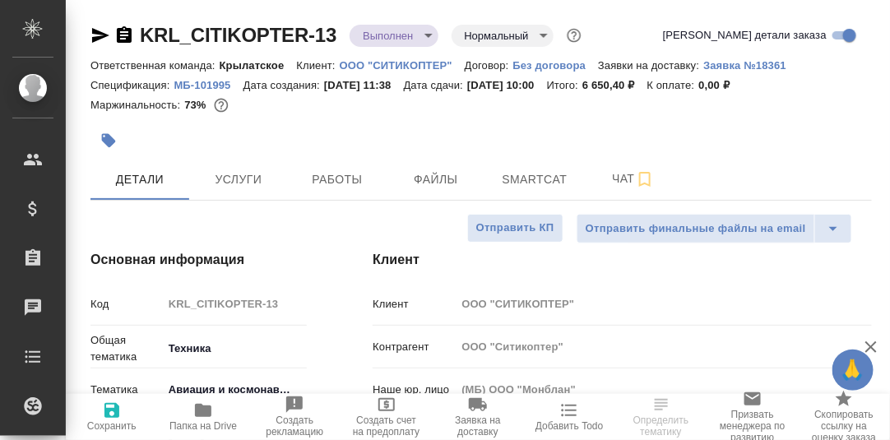
type textarea "x"
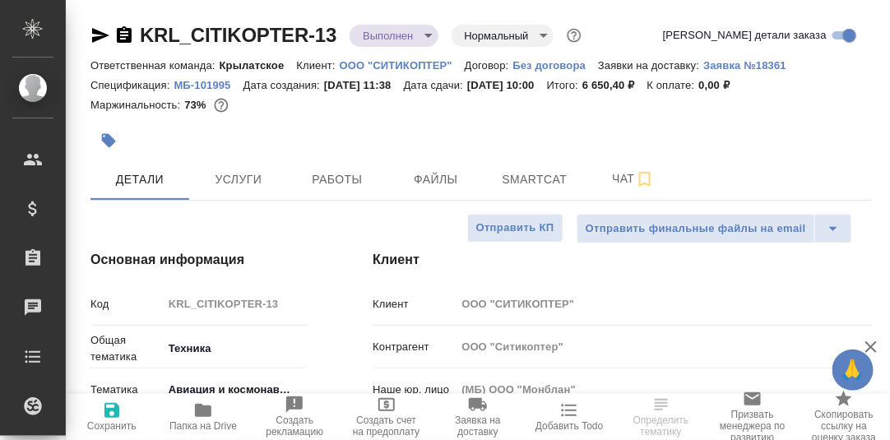
type textarea "x"
click at [345, 181] on span "Работы" at bounding box center [337, 179] width 79 height 21
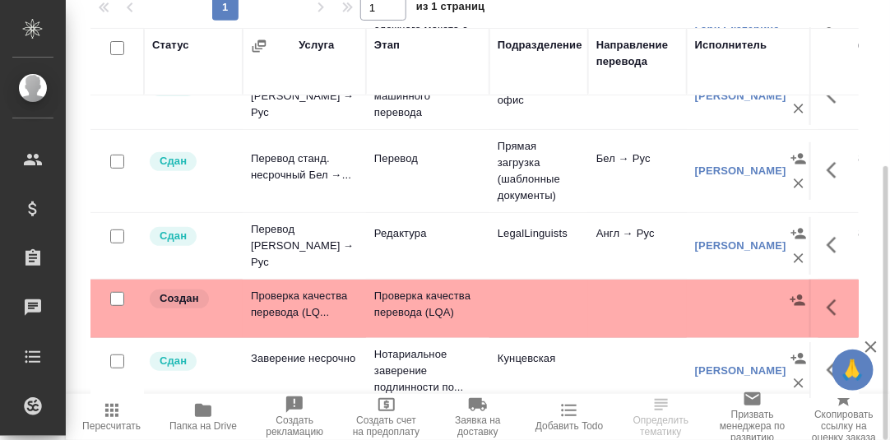
scroll to position [114, 0]
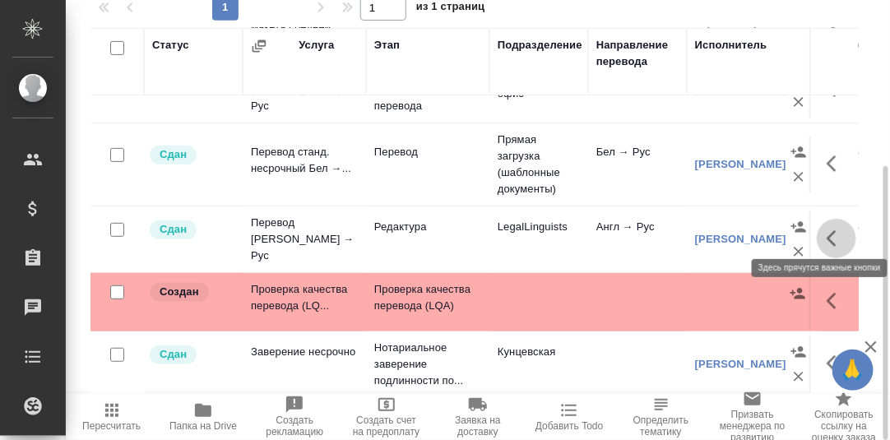
click at [826, 230] on icon "button" at bounding box center [831, 238] width 10 height 16
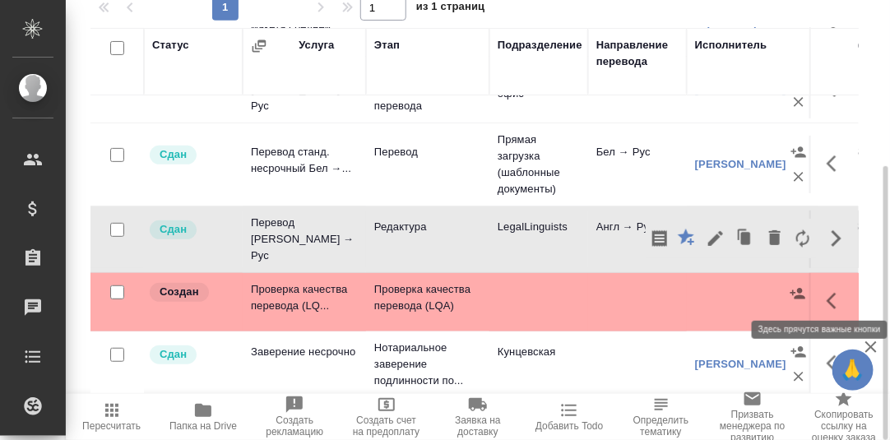
click at [826, 293] on icon "button" at bounding box center [831, 301] width 10 height 16
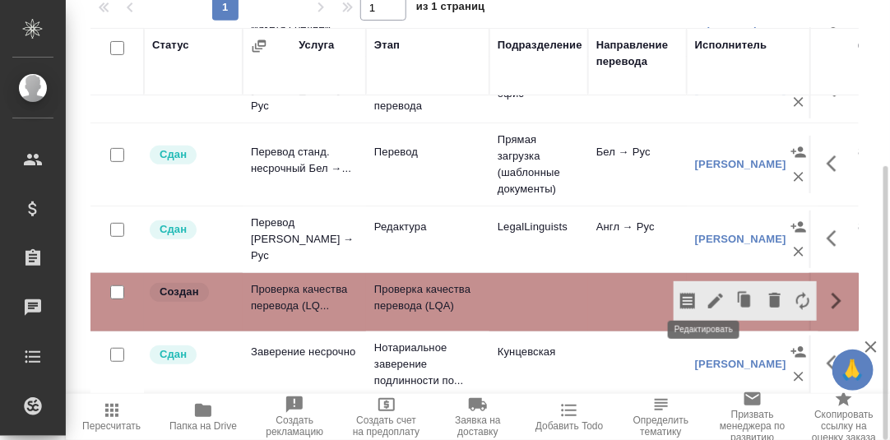
click at [708, 294] on icon "button" at bounding box center [715, 301] width 15 height 15
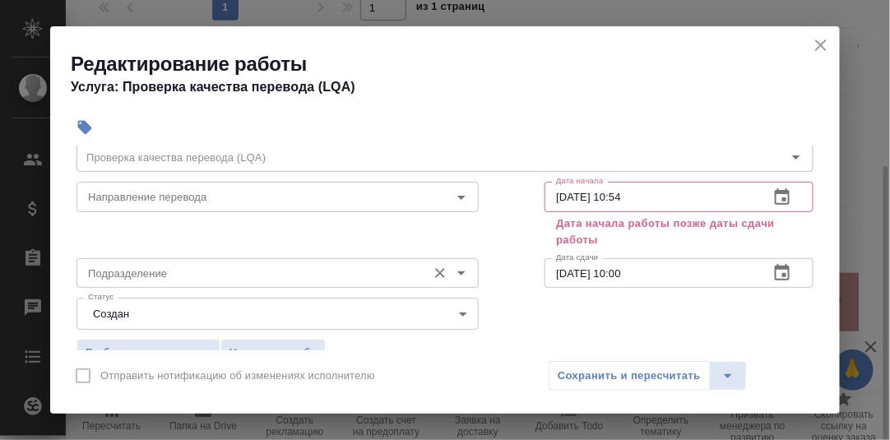
scroll to position [81, 0]
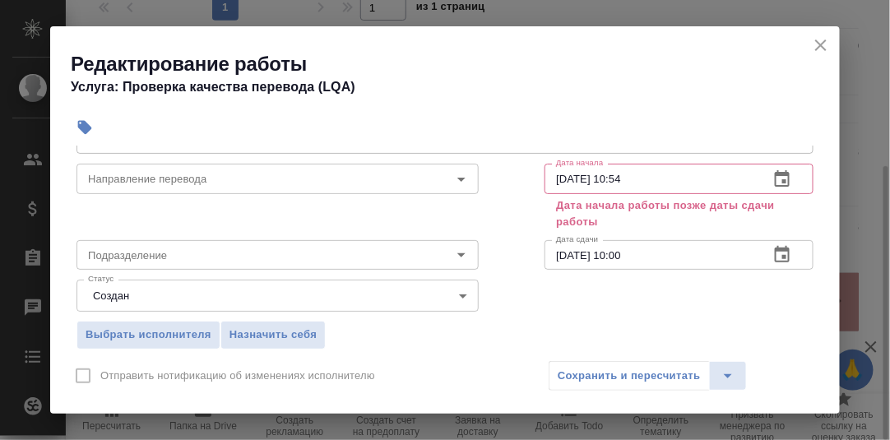
click at [823, 45] on icon "close" at bounding box center [821, 45] width 20 height 20
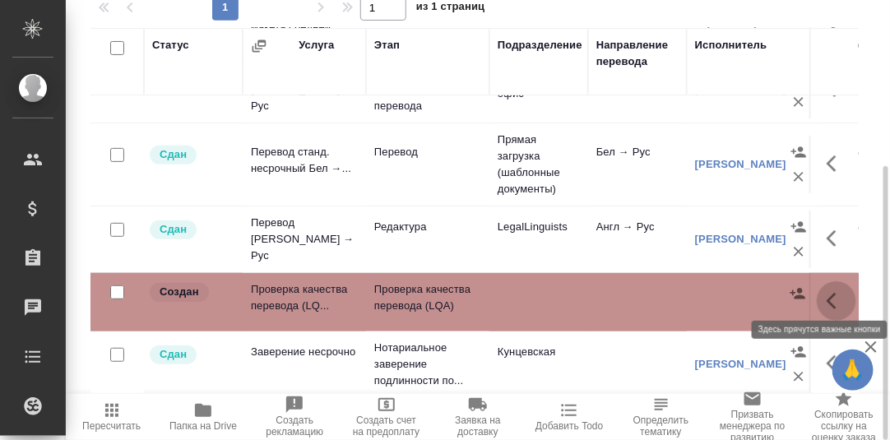
click at [826, 293] on icon "button" at bounding box center [831, 301] width 10 height 16
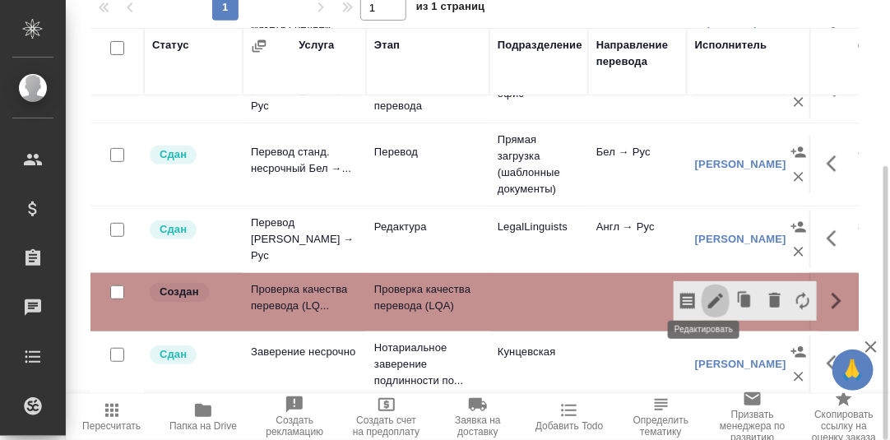
click at [708, 294] on icon "button" at bounding box center [715, 301] width 15 height 15
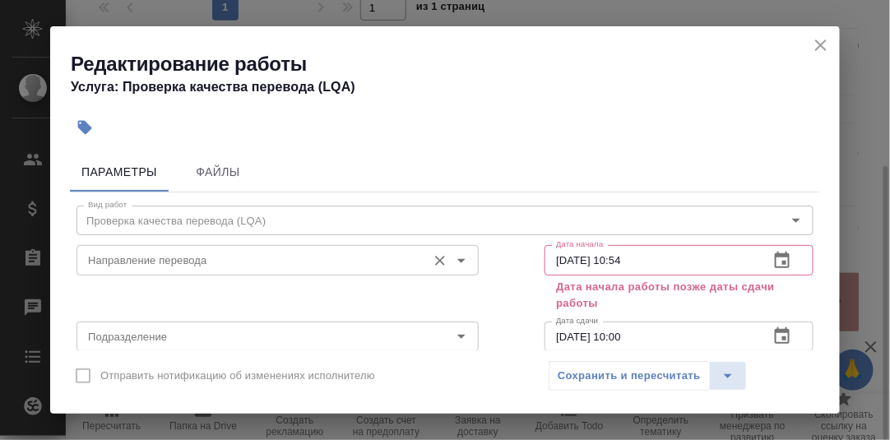
click at [210, 256] on input "Направление перевода" at bounding box center [249, 260] width 337 height 20
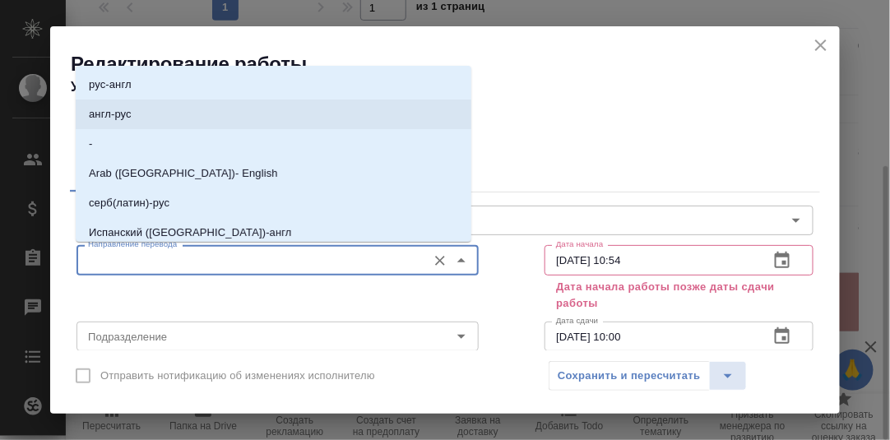
click at [137, 113] on li "англ-рус" at bounding box center [273, 114] width 395 height 30
type input "англ-рус"
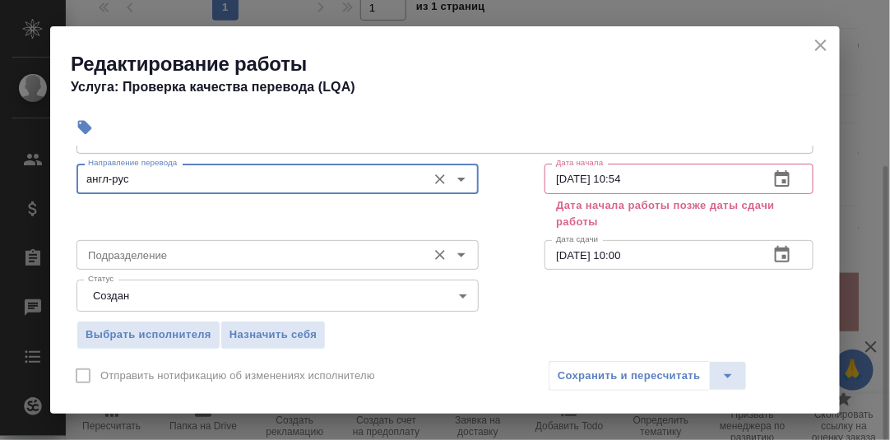
click at [171, 257] on input "Подразделение" at bounding box center [249, 255] width 337 height 20
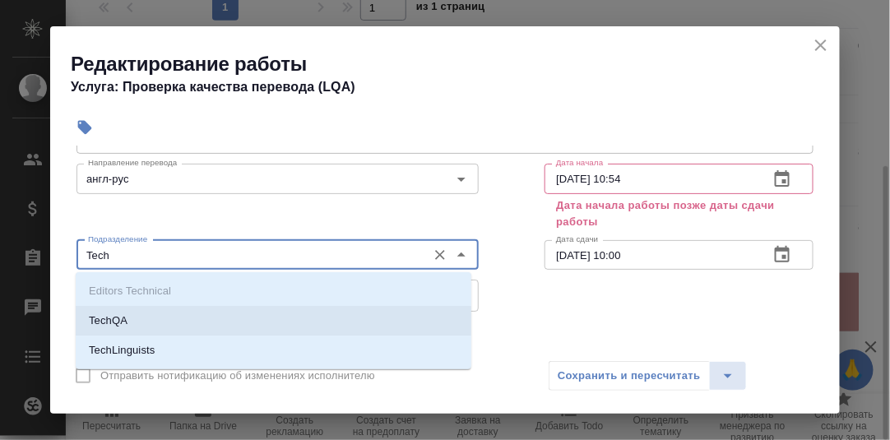
click at [108, 317] on p "TechQA" at bounding box center [108, 320] width 39 height 16
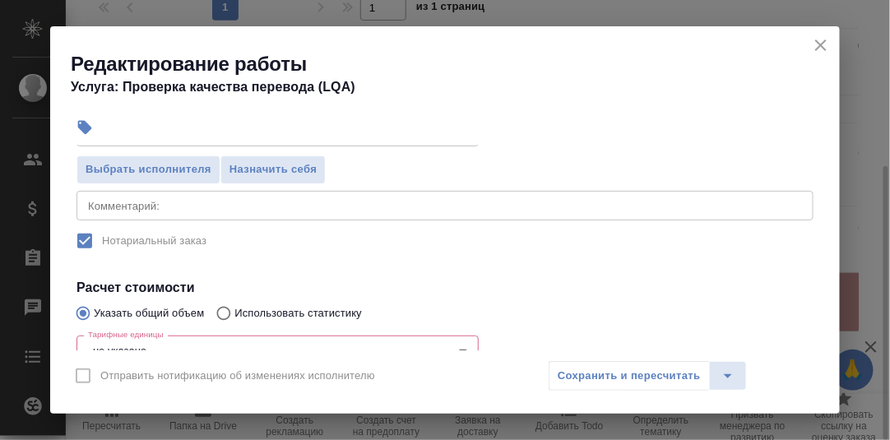
scroll to position [410, 0]
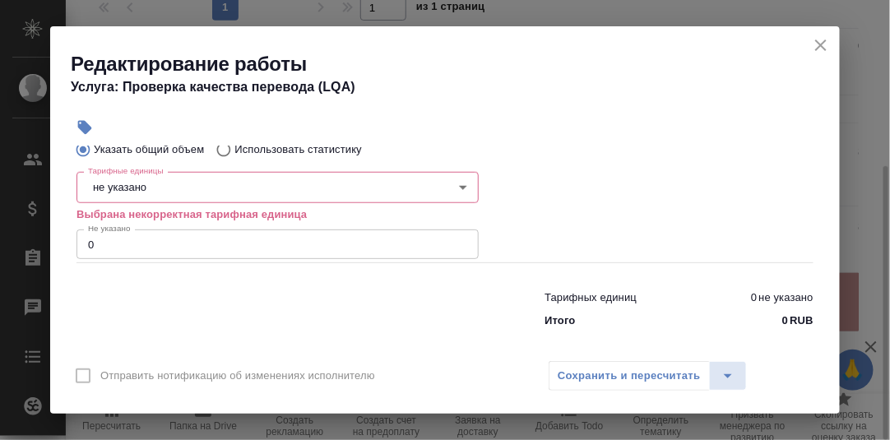
type input "TechQA"
click at [168, 180] on body "🙏 .cls-1 fill:#fff; AWATERA Румянцева Дарья d.rumyantseva Клиенты Спецификации …" at bounding box center [445, 220] width 890 height 440
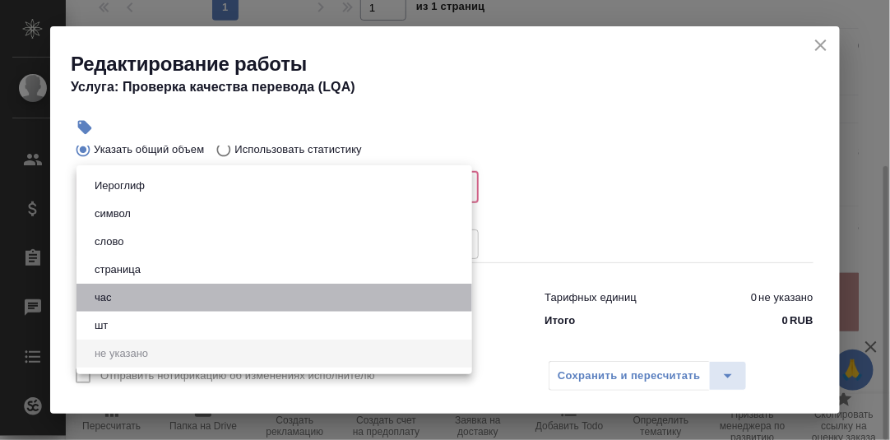
click at [130, 301] on li "час" at bounding box center [273, 298] width 395 height 28
type input "5a8b1489cc6b4906c91bfd93"
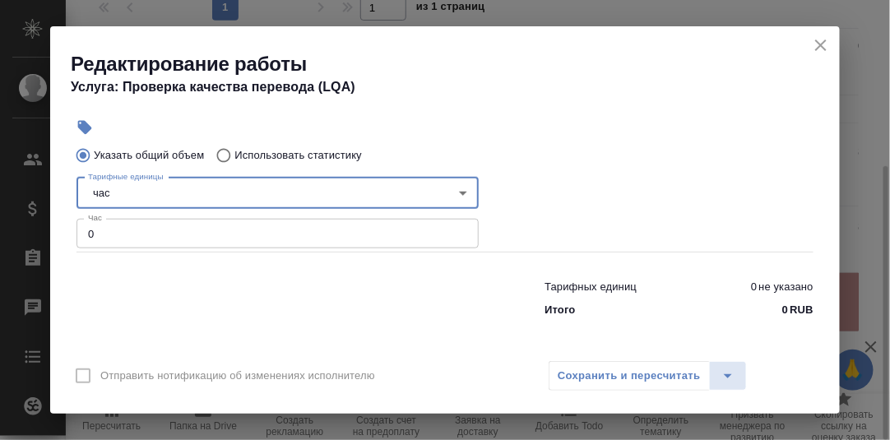
click at [118, 237] on input "0" at bounding box center [277, 234] width 402 height 30
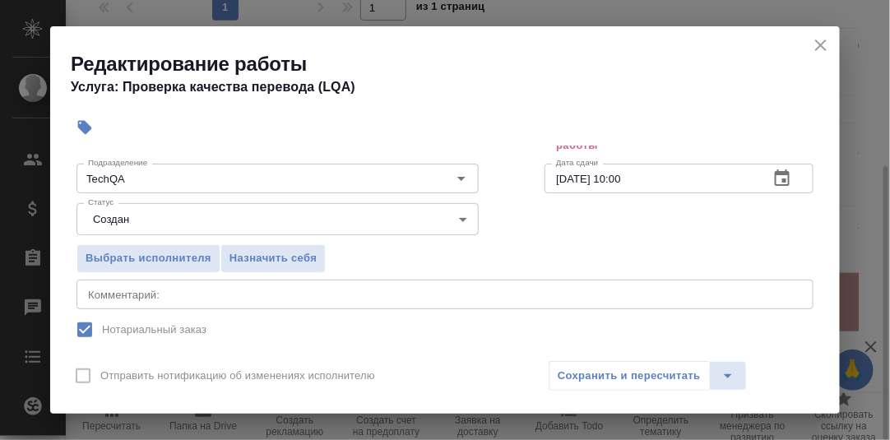
scroll to position [76, 0]
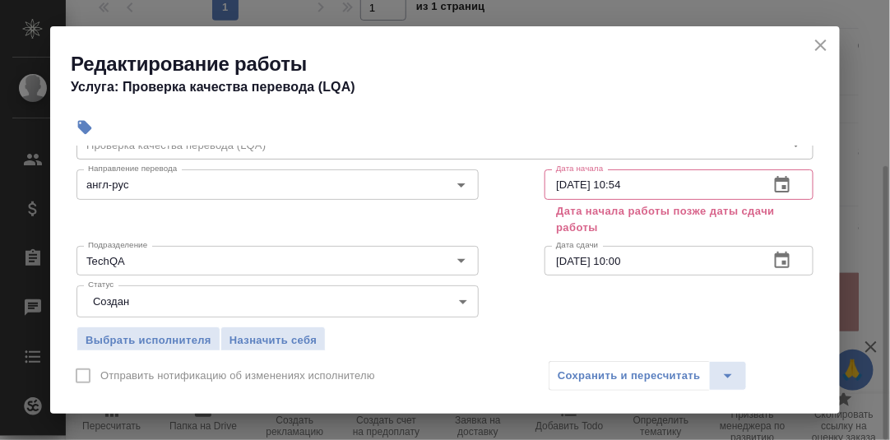
type input "0.3"
click at [773, 182] on icon "button" at bounding box center [782, 185] width 20 height 20
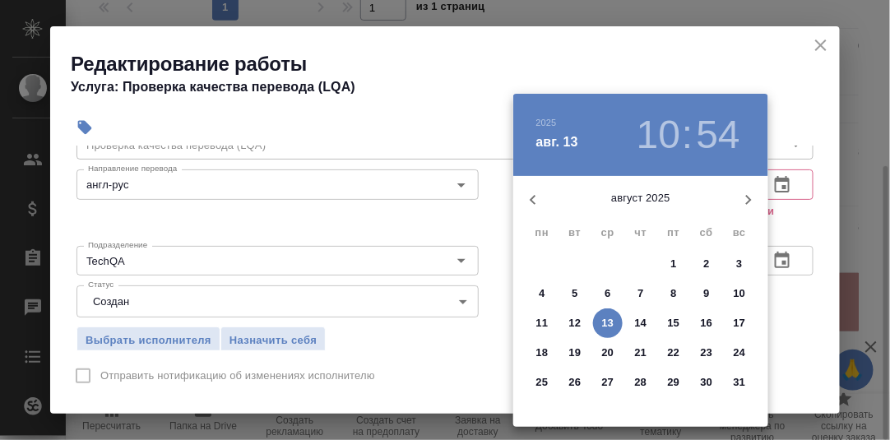
click at [606, 291] on p "6" at bounding box center [607, 293] width 6 height 16
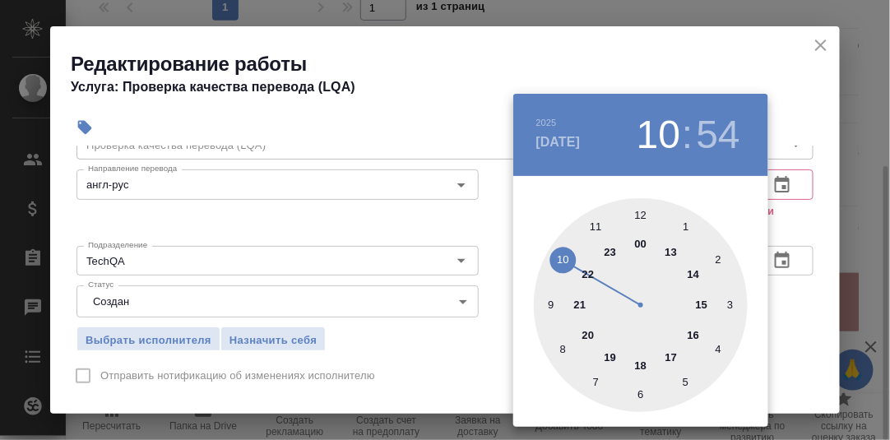
click at [551, 305] on div at bounding box center [641, 305] width 214 height 214
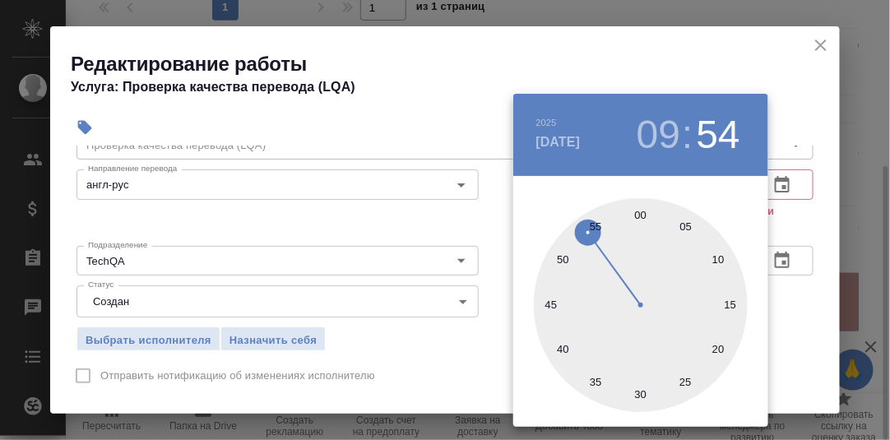
click at [645, 214] on div at bounding box center [641, 305] width 214 height 214
type input "06.08.2025 09:00"
click at [813, 216] on div at bounding box center [445, 220] width 890 height 440
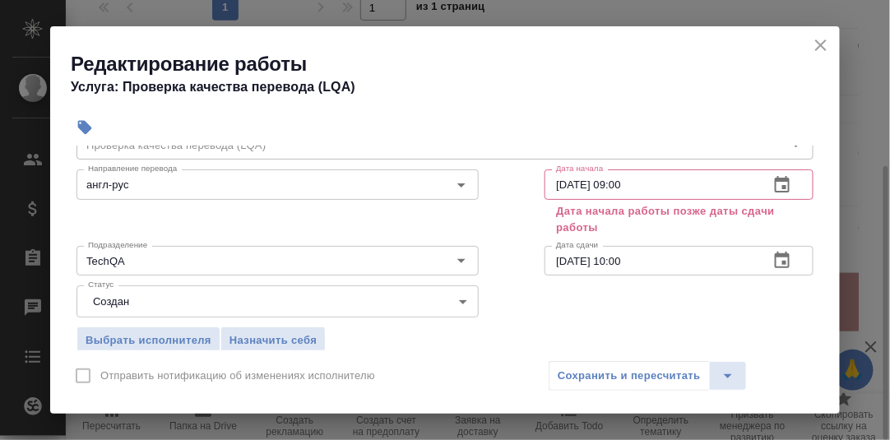
click at [775, 257] on icon "button" at bounding box center [782, 260] width 15 height 16
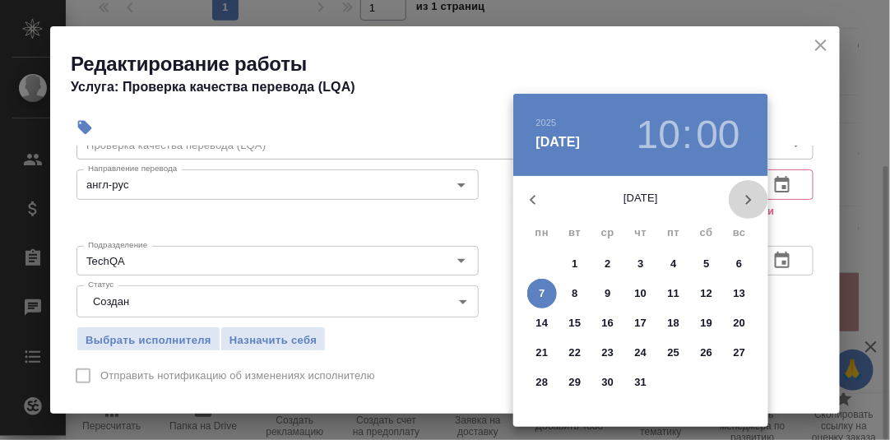
click at [748, 197] on icon "button" at bounding box center [749, 200] width 6 height 10
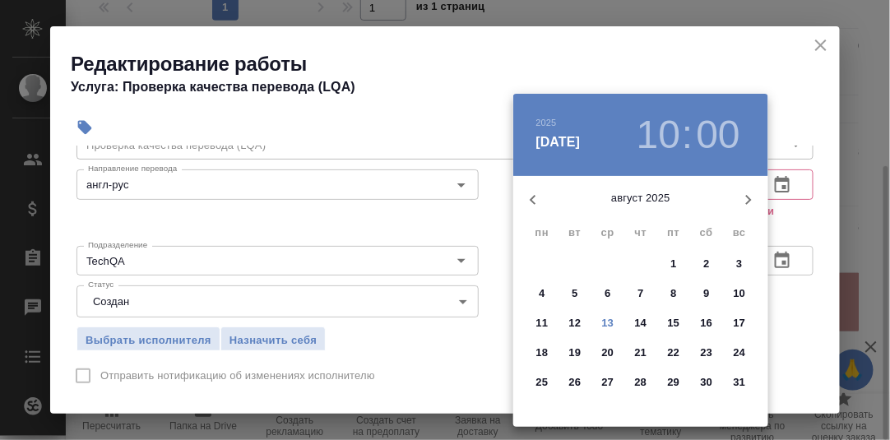
click at [787, 289] on div at bounding box center [445, 220] width 890 height 440
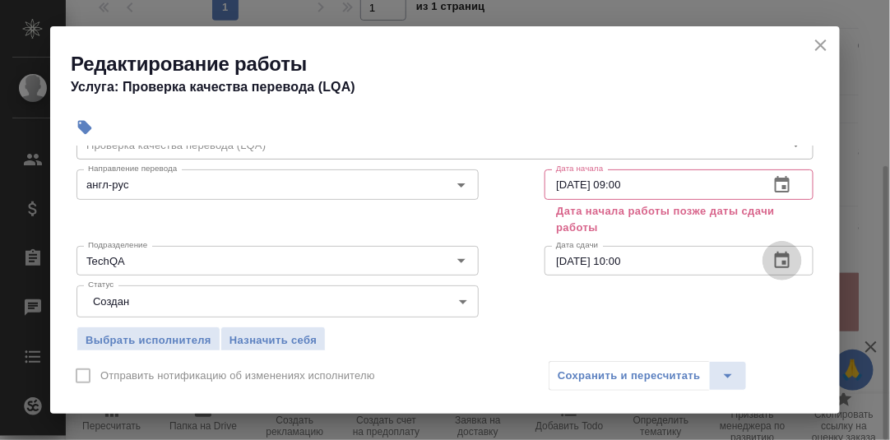
click at [772, 259] on icon "button" at bounding box center [782, 261] width 20 height 20
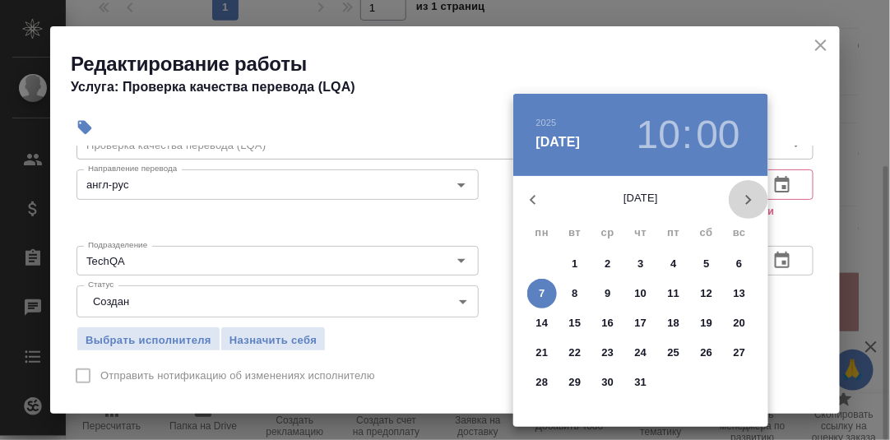
click at [746, 193] on icon "button" at bounding box center [748, 200] width 20 height 20
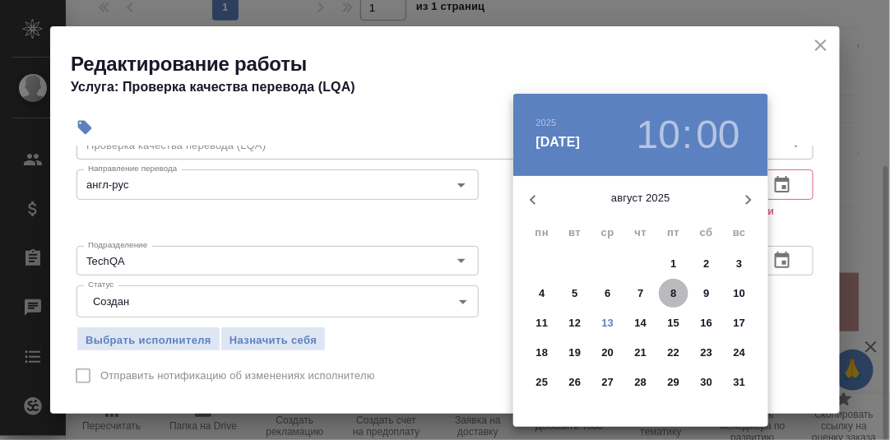
click at [671, 292] on p "8" at bounding box center [673, 293] width 6 height 16
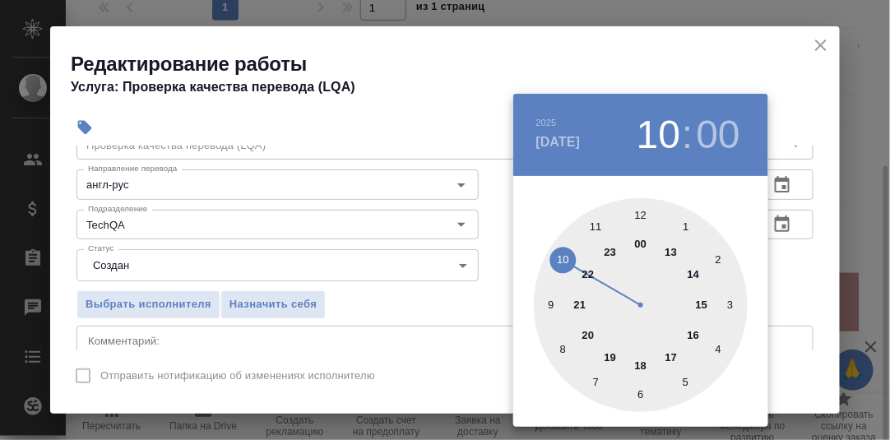
click at [641, 363] on div at bounding box center [641, 305] width 214 height 214
type input "08.08.2025 18:00"
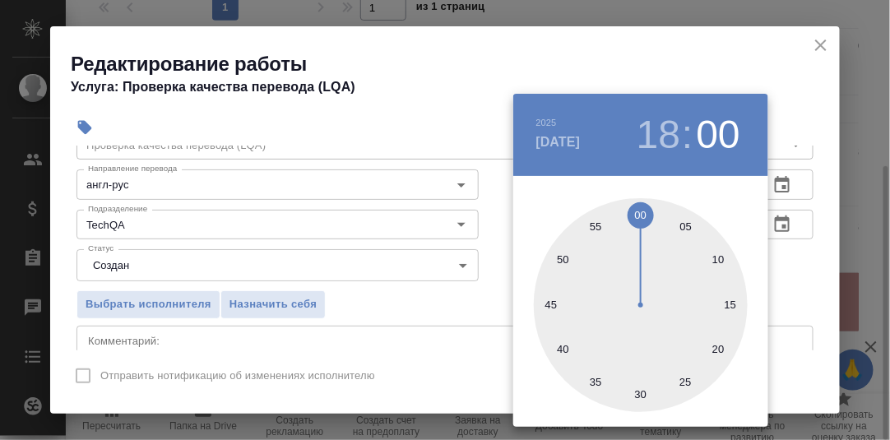
click at [802, 296] on div at bounding box center [445, 220] width 890 height 440
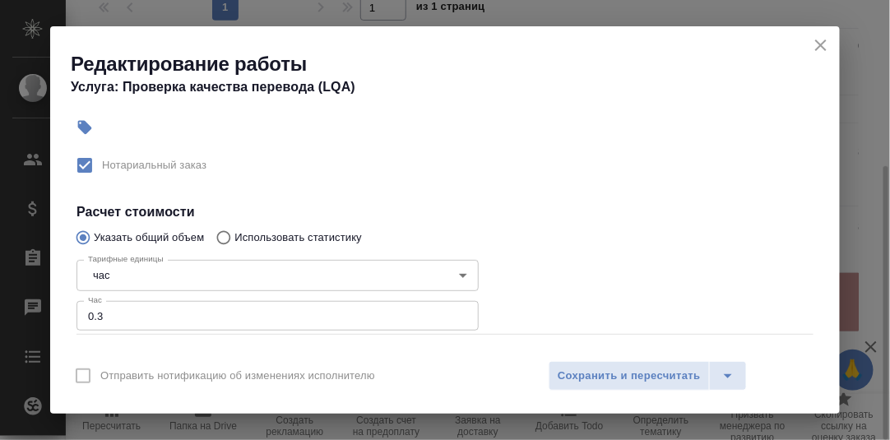
scroll to position [204, 0]
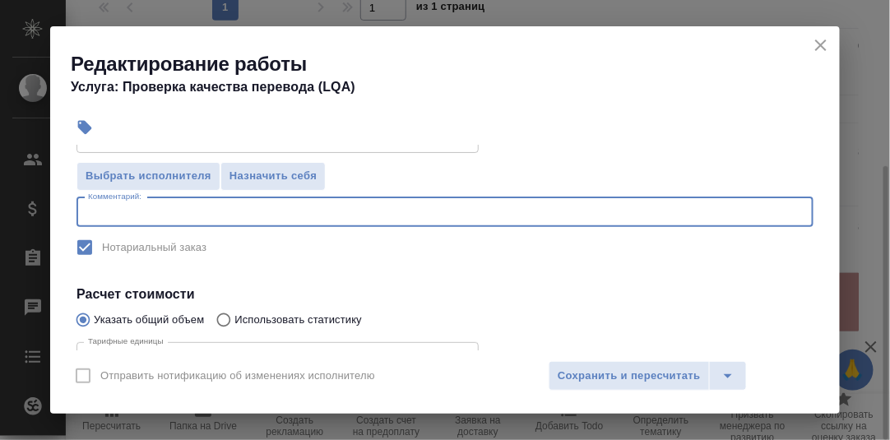
click at [173, 216] on textarea at bounding box center [445, 212] width 714 height 12
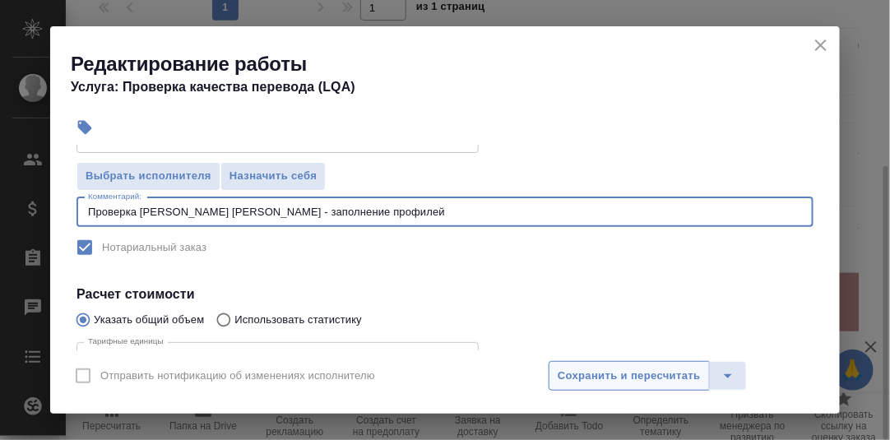
type textarea "Проверка Н. Кузьменко - заполнение профилей"
drag, startPoint x: 617, startPoint y: 374, endPoint x: 678, endPoint y: 340, distance: 70.0
click at [617, 374] on span "Сохранить и пересчитать" at bounding box center [628, 376] width 143 height 19
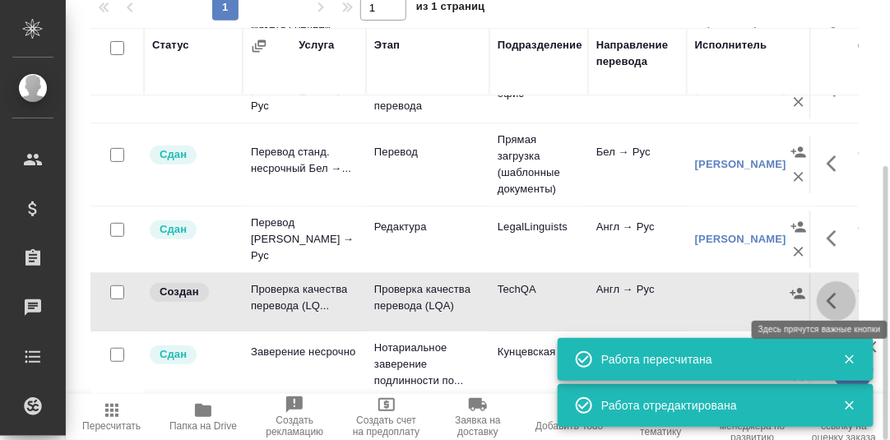
click at [826, 291] on icon "button" at bounding box center [836, 301] width 20 height 20
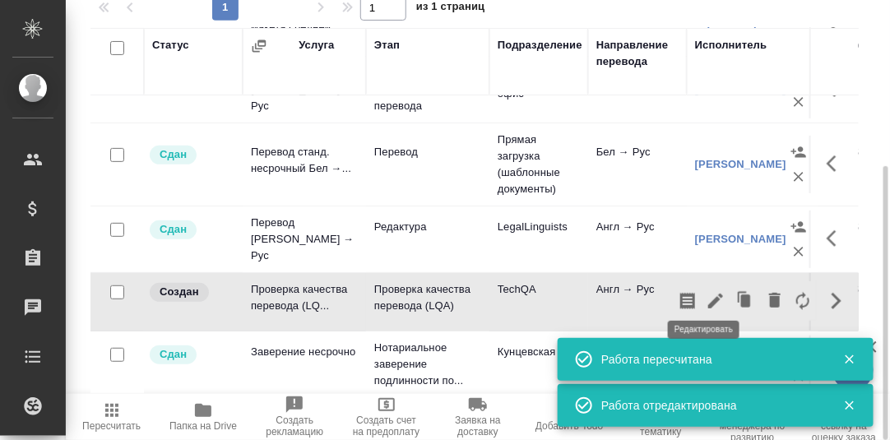
click at [705, 291] on icon "button" at bounding box center [715, 301] width 20 height 20
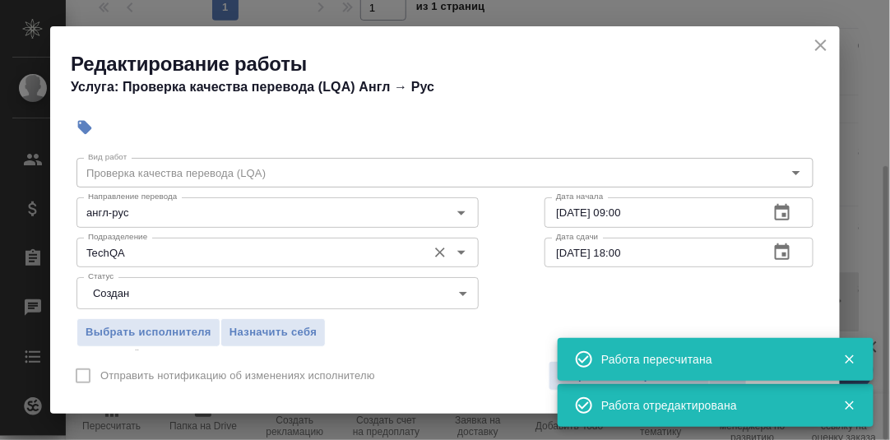
scroll to position [81, 0]
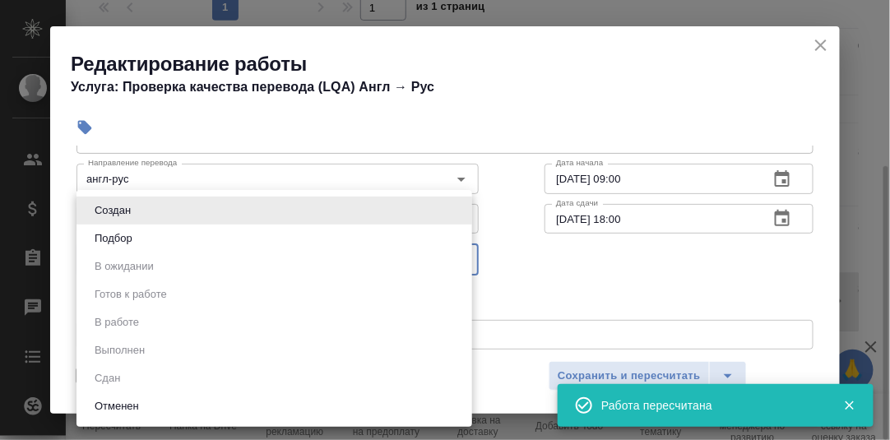
click at [457, 257] on body "🙏 .cls-1 fill:#fff; AWATERA Румянцева Дарья d.rumyantseva Клиенты Спецификации …" at bounding box center [445, 220] width 890 height 440
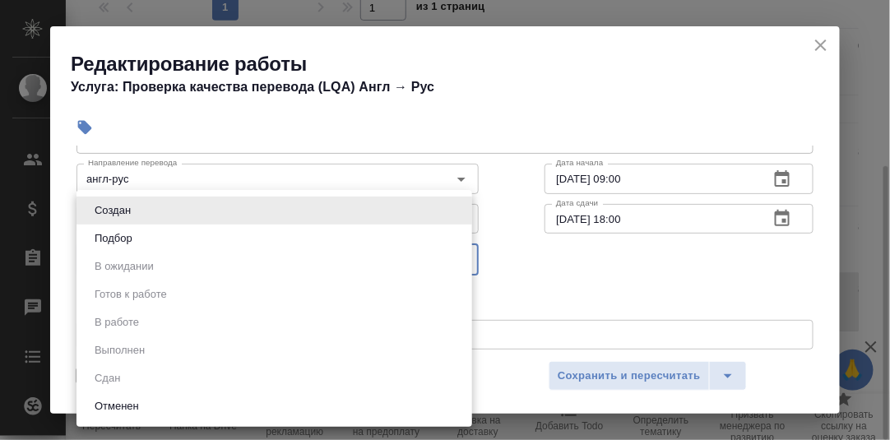
drag, startPoint x: 535, startPoint y: 271, endPoint x: 340, endPoint y: 307, distance: 198.2
click at [535, 271] on div at bounding box center [445, 220] width 890 height 440
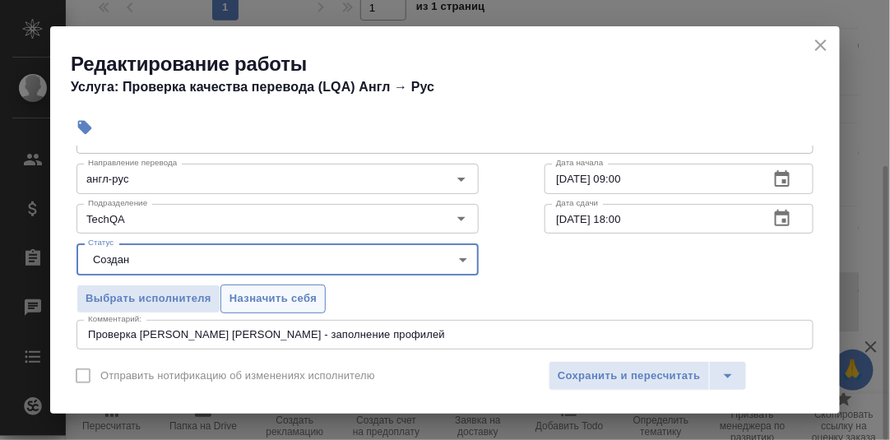
click at [274, 298] on span "Назначить себя" at bounding box center [272, 298] width 87 height 19
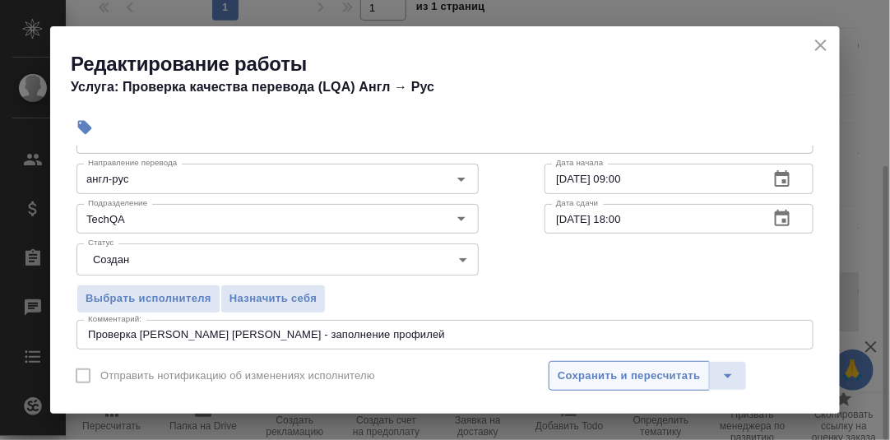
click at [627, 373] on span "Сохранить и пересчитать" at bounding box center [628, 376] width 143 height 19
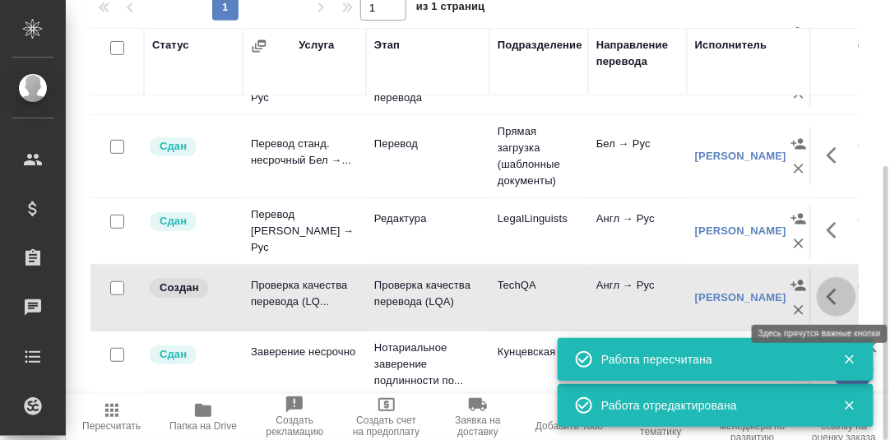
click at [826, 296] on icon "button" at bounding box center [836, 297] width 20 height 20
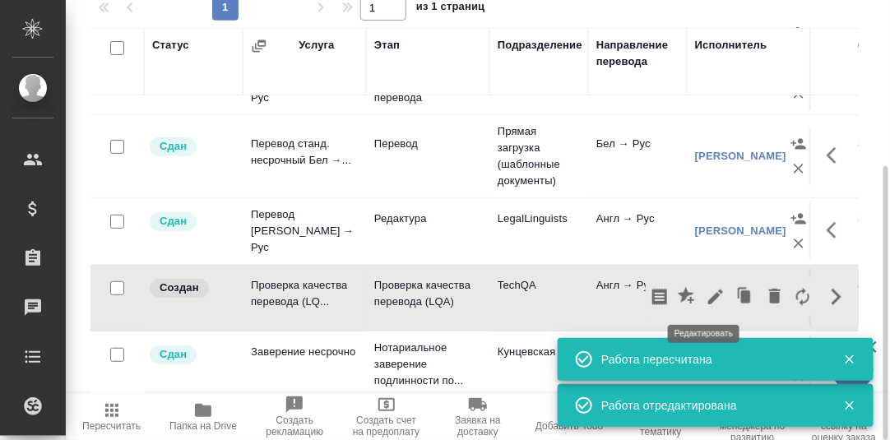
click at [705, 301] on icon "button" at bounding box center [715, 297] width 20 height 20
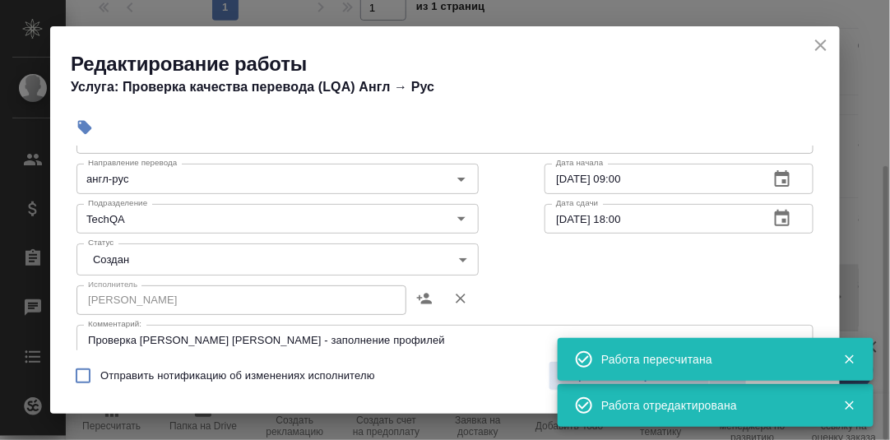
click at [459, 262] on body "🙏 .cls-1 fill:#fff; AWATERA Румянцева Дарья d.rumyantseva Клиенты Спецификации …" at bounding box center [445, 220] width 890 height 440
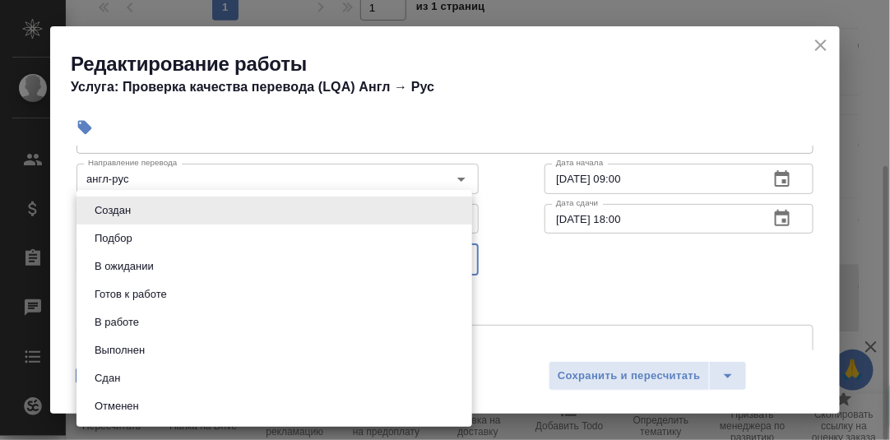
click at [136, 379] on li "Сдан" at bounding box center [273, 378] width 395 height 28
type input "closed"
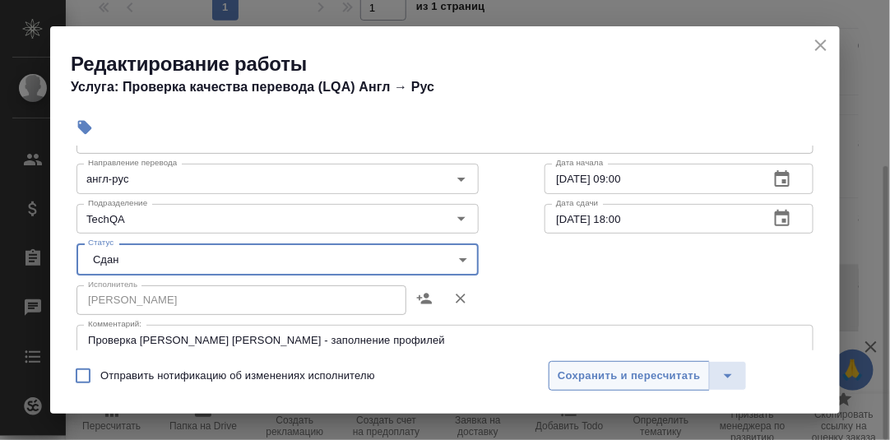
click at [651, 376] on span "Сохранить и пересчитать" at bounding box center [628, 376] width 143 height 19
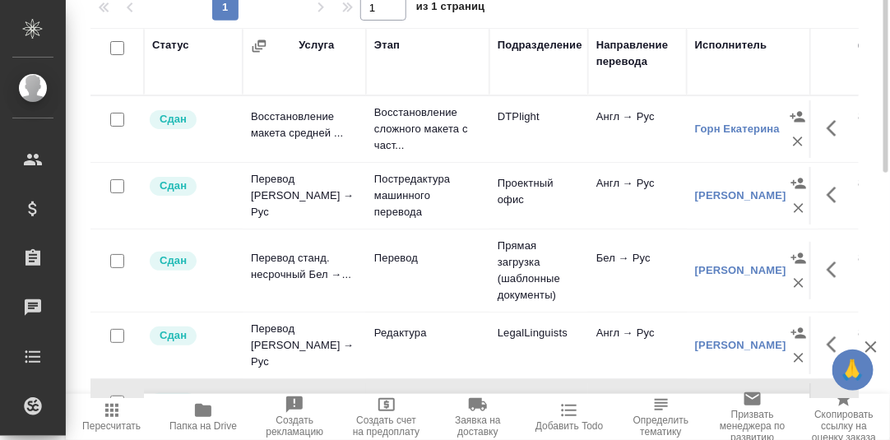
scroll to position [20, 0]
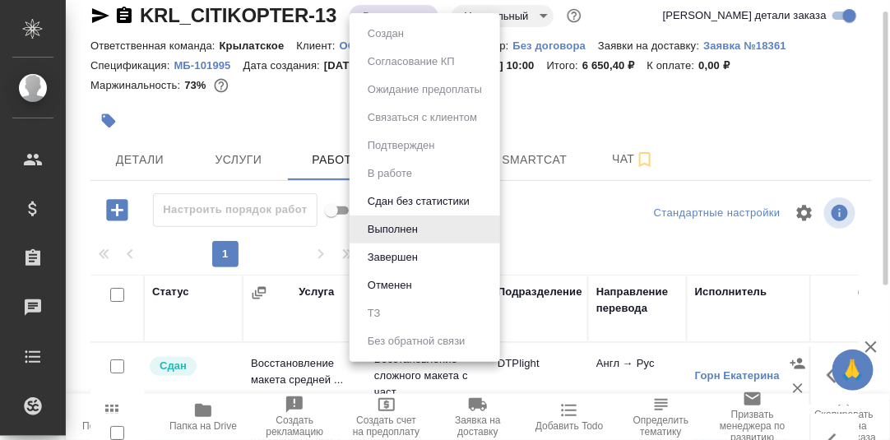
click at [428, 12] on body "🙏 .cls-1 fill:#fff; AWATERA Румянцева Дарья d.rumyantseva Клиенты Спецификации …" at bounding box center [445, 220] width 890 height 440
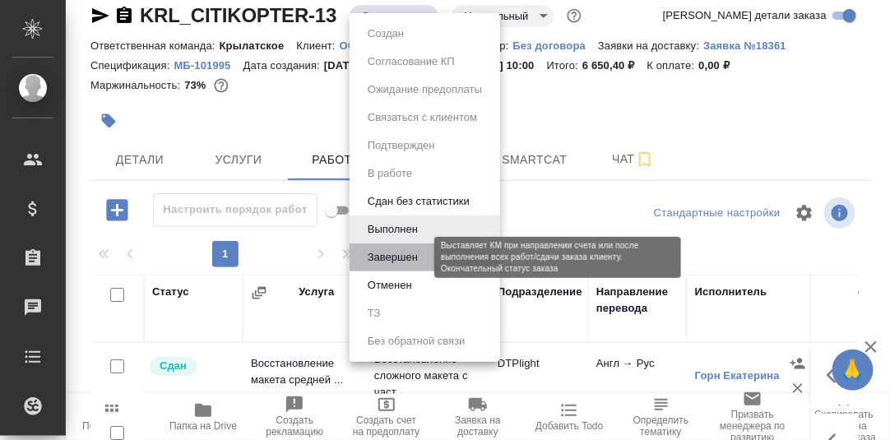
click at [393, 257] on button "Завершен" at bounding box center [393, 257] width 60 height 18
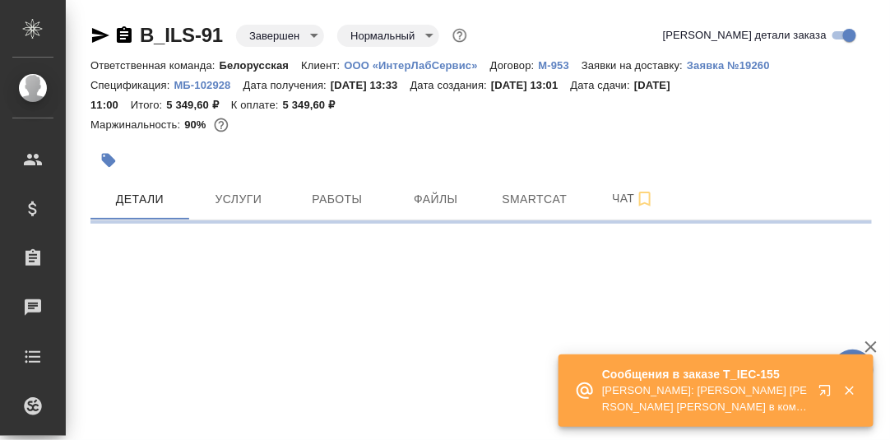
select select "RU"
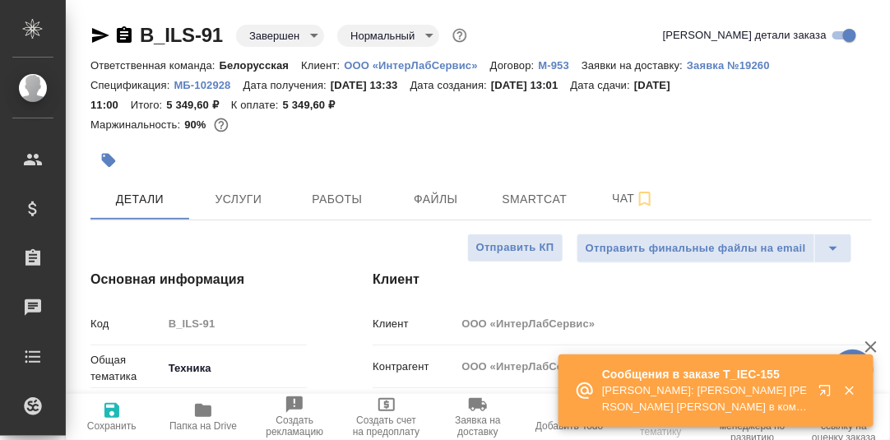
type textarea "x"
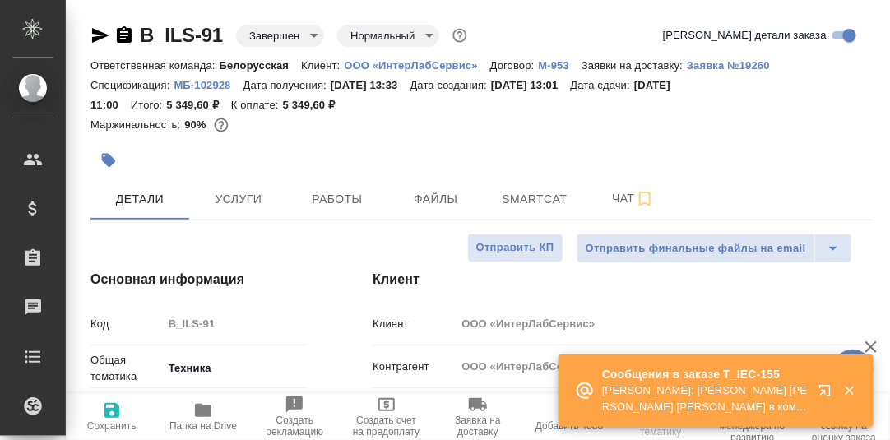
type textarea "x"
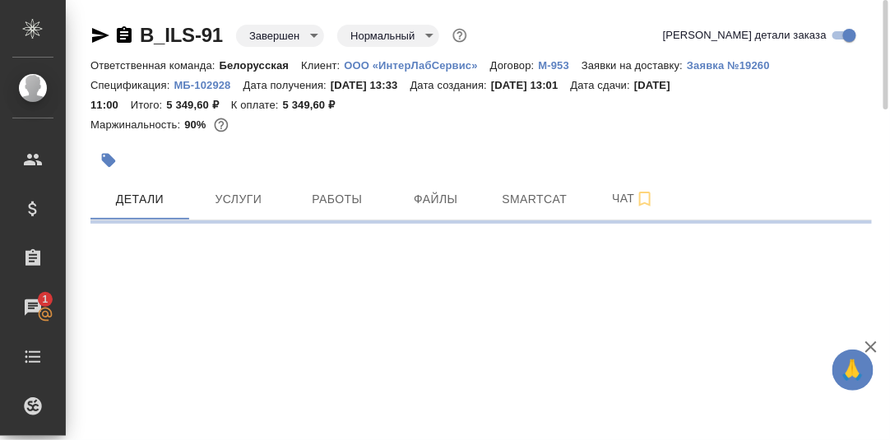
select select "RU"
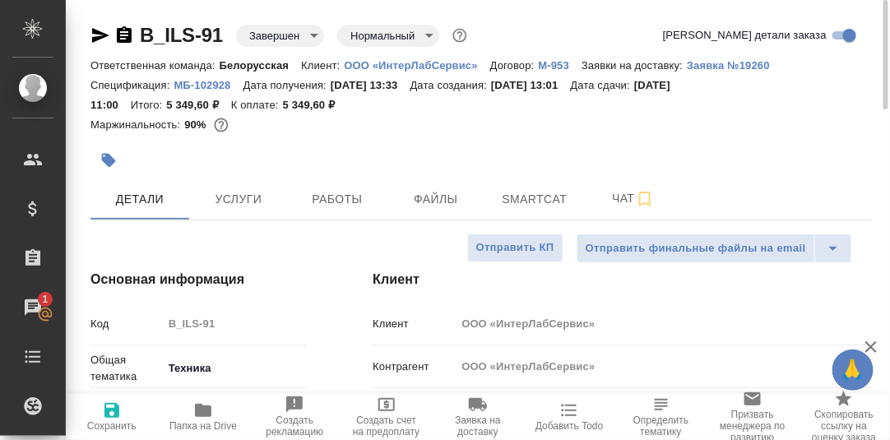
type textarea "x"
click at [356, 197] on span "Работы" at bounding box center [337, 199] width 79 height 21
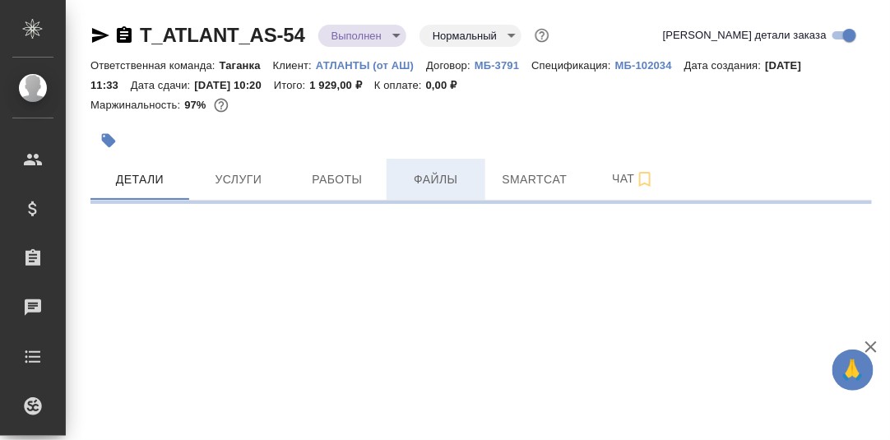
select select "RU"
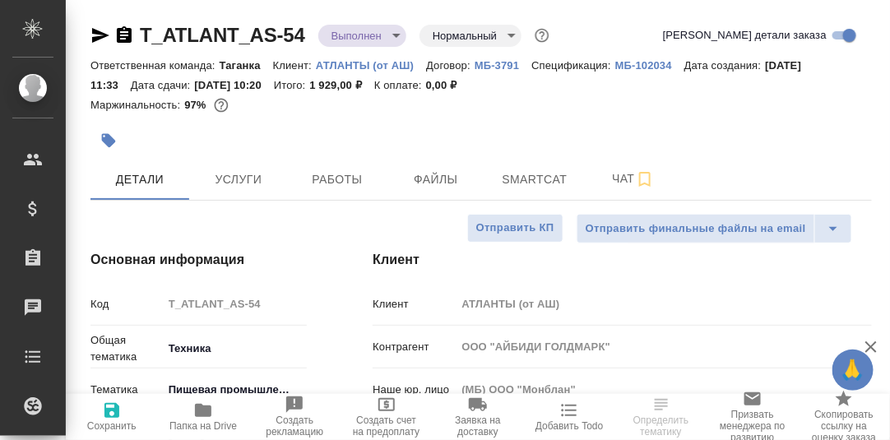
type textarea "x"
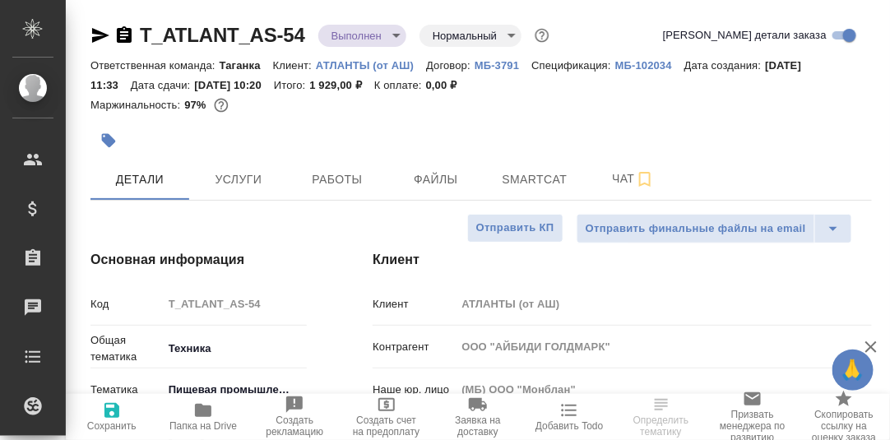
type textarea "x"
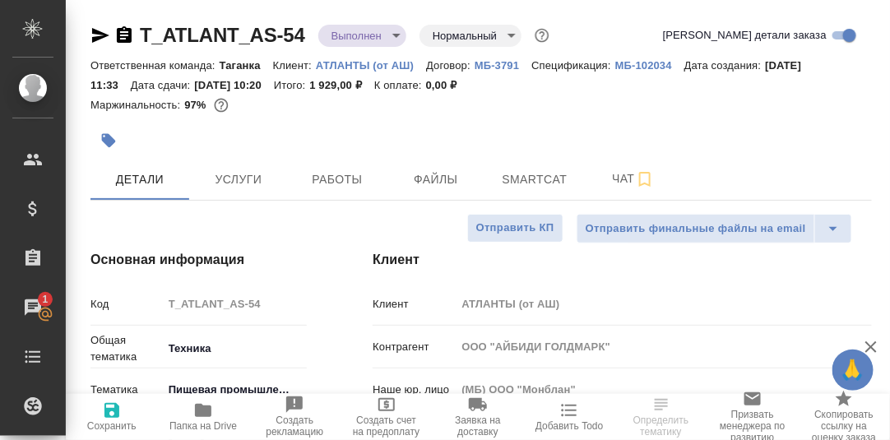
type textarea "x"
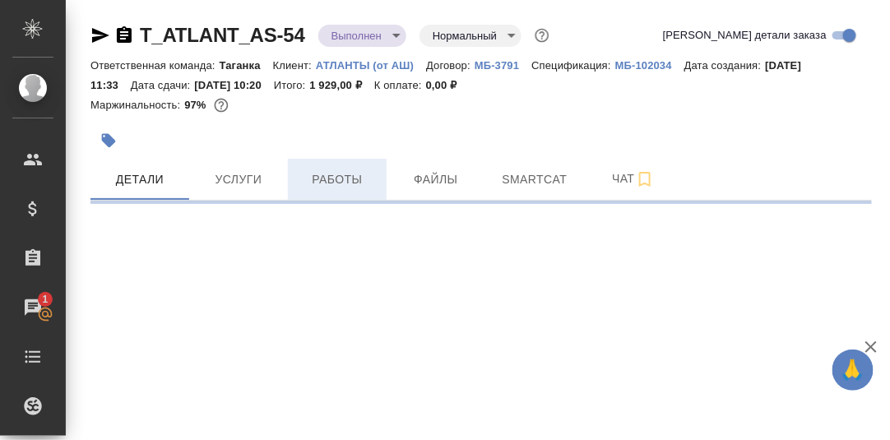
select select "RU"
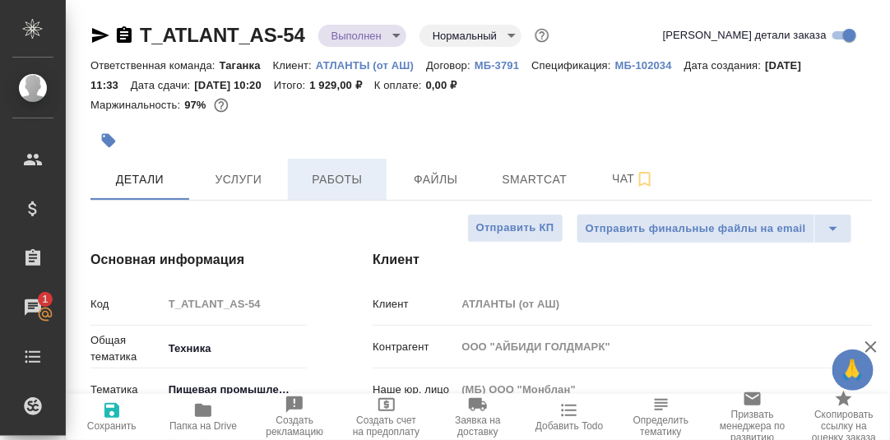
type textarea "x"
click at [344, 180] on span "Работы" at bounding box center [337, 179] width 79 height 21
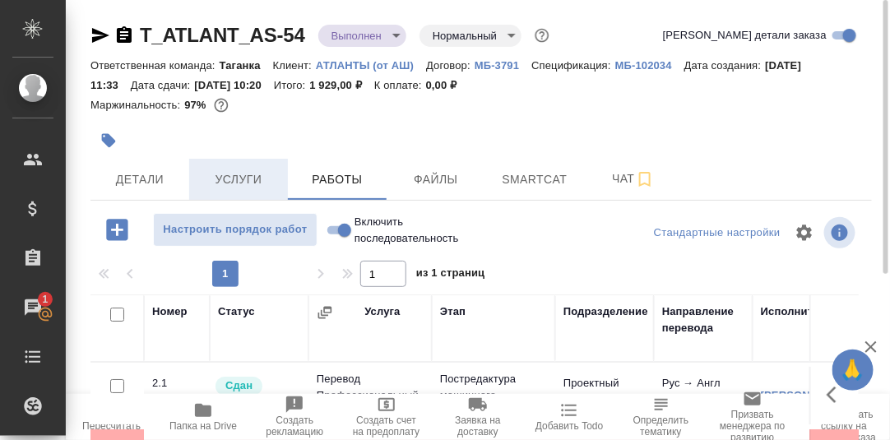
drag, startPoint x: 229, startPoint y: 178, endPoint x: 372, endPoint y: 185, distance: 142.4
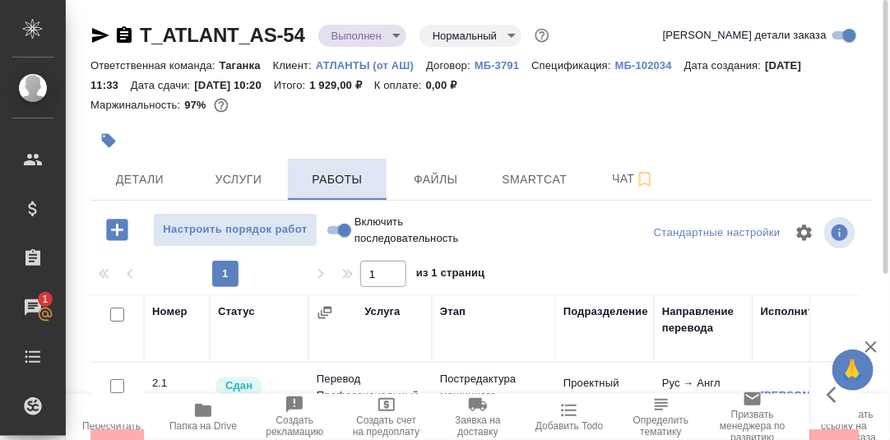
click at [230, 178] on span "Услуги" at bounding box center [238, 179] width 79 height 21
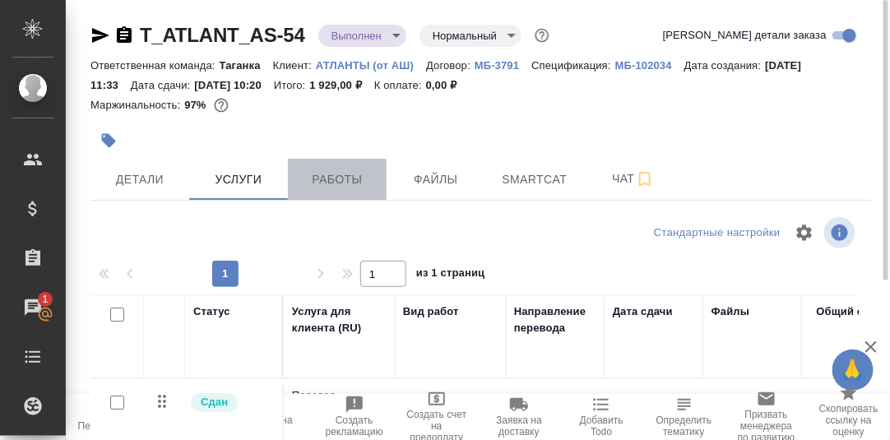
click at [360, 181] on span "Работы" at bounding box center [337, 179] width 79 height 21
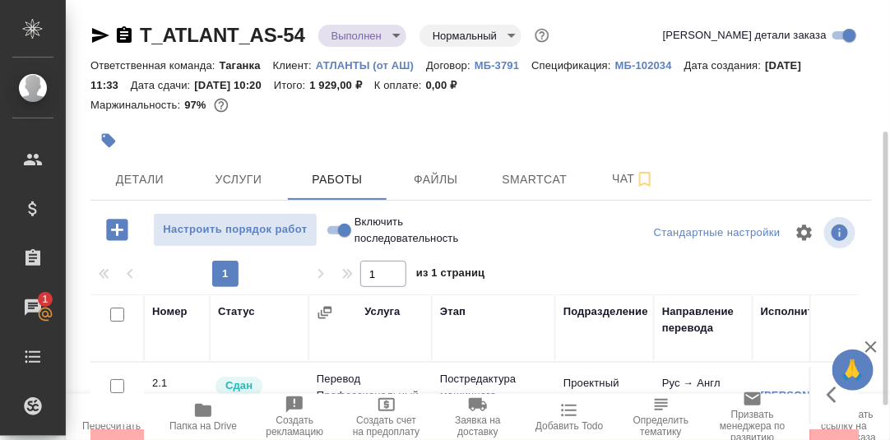
scroll to position [246, 0]
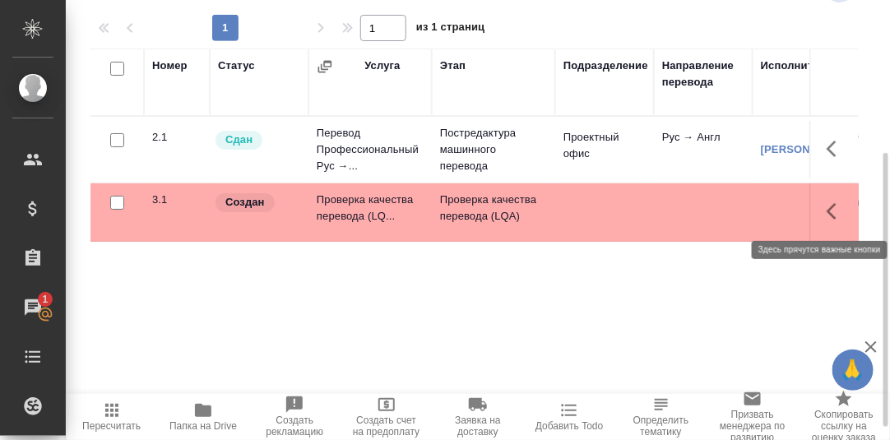
click at [831, 211] on icon "button" at bounding box center [831, 211] width 10 height 16
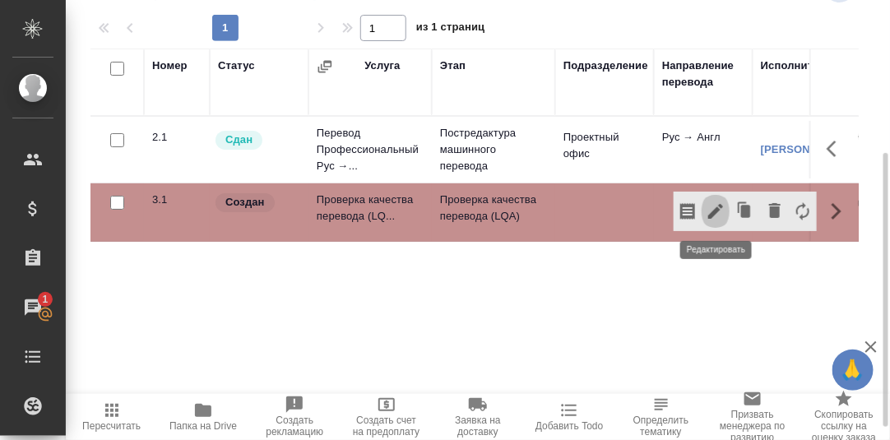
click at [719, 210] on icon "button" at bounding box center [715, 211] width 20 height 20
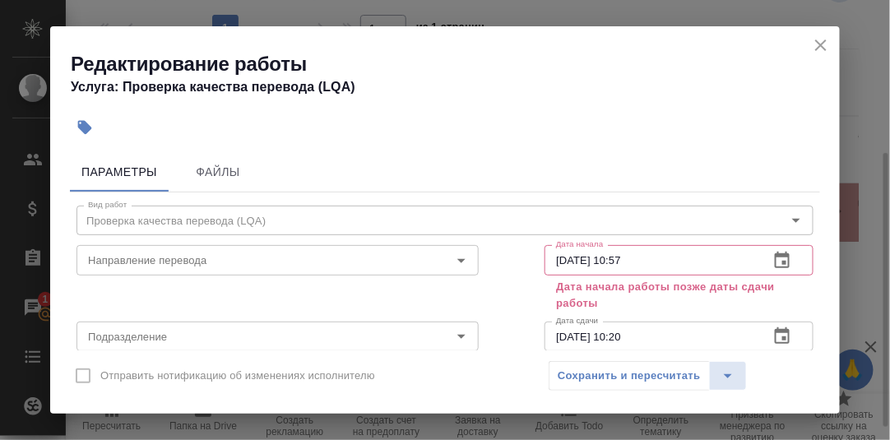
scroll to position [81, 0]
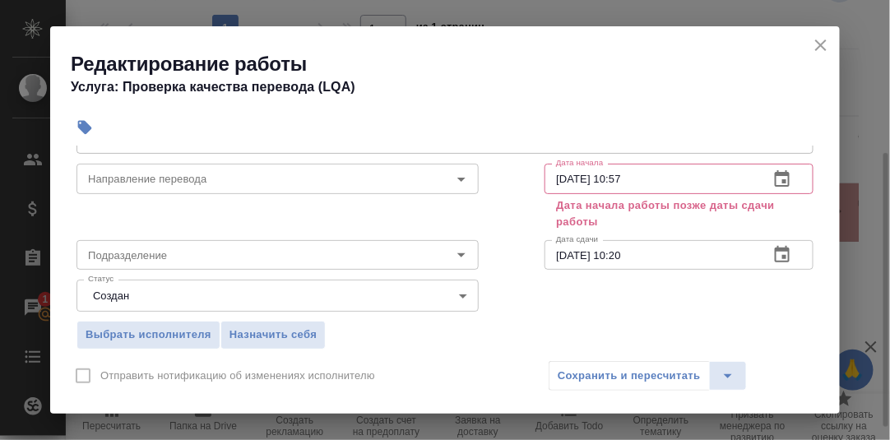
click at [775, 174] on icon "button" at bounding box center [782, 178] width 15 height 16
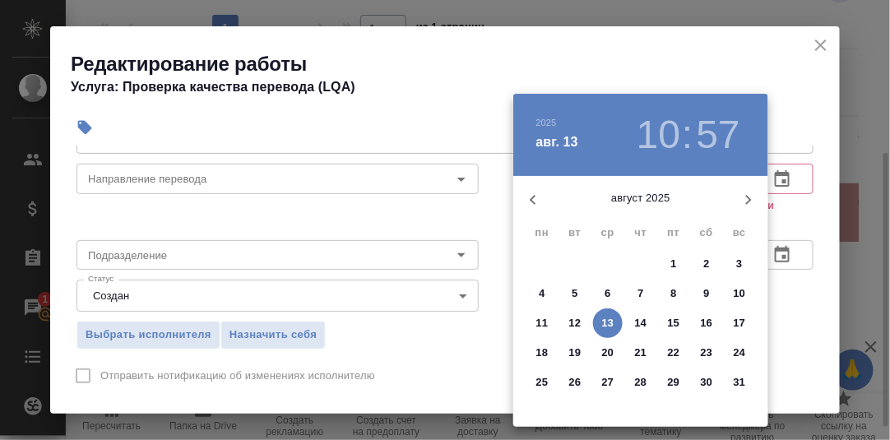
click at [608, 294] on p "6" at bounding box center [607, 293] width 6 height 16
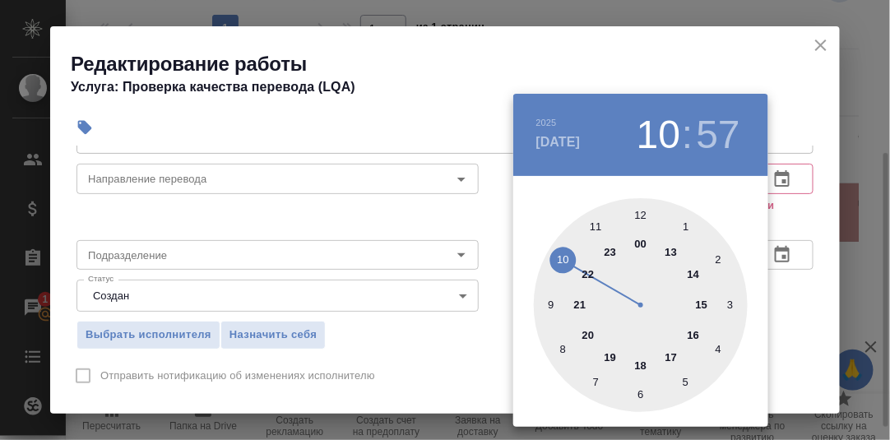
click at [548, 304] on div at bounding box center [641, 305] width 214 height 214
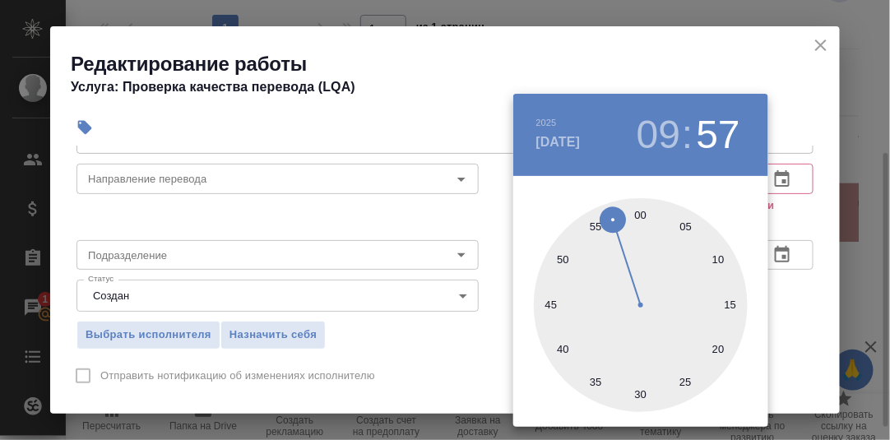
click at [640, 217] on div at bounding box center [641, 305] width 214 height 214
type input "[DATE] 09:00"
click at [805, 294] on div at bounding box center [445, 220] width 890 height 440
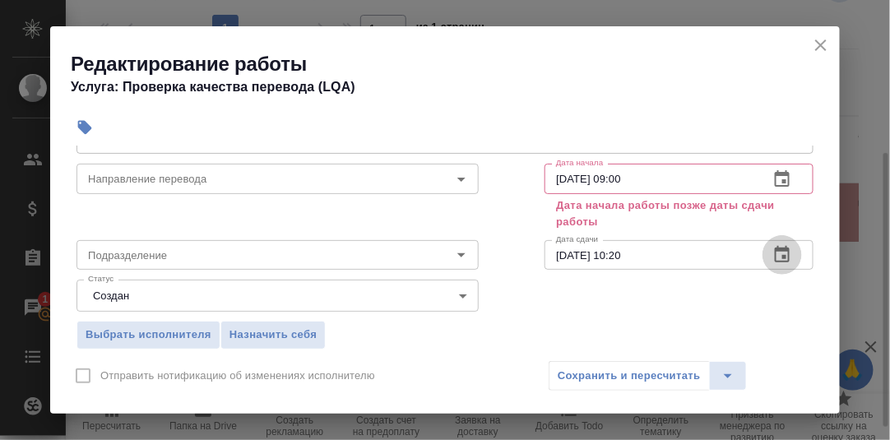
click at [775, 255] on icon "button" at bounding box center [782, 254] width 15 height 16
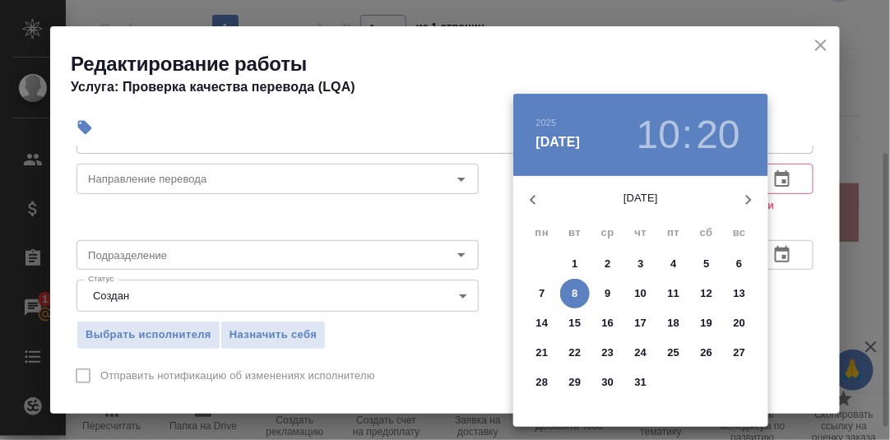
click at [573, 290] on p "8" at bounding box center [574, 293] width 6 height 16
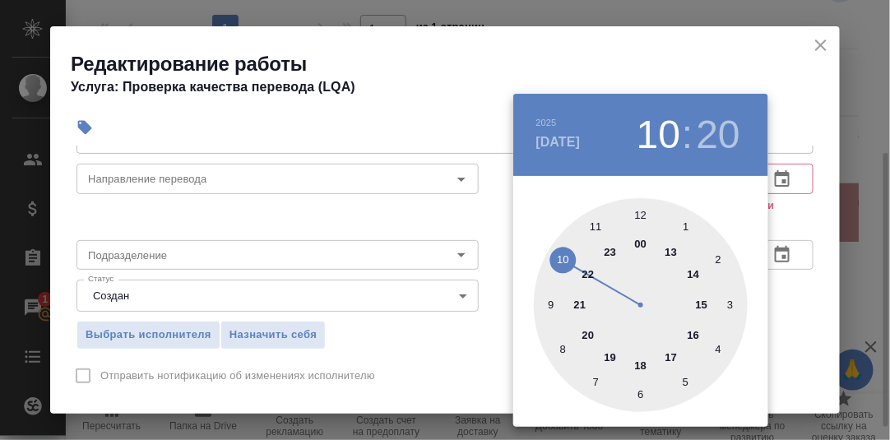
click at [812, 217] on div at bounding box center [445, 220] width 890 height 440
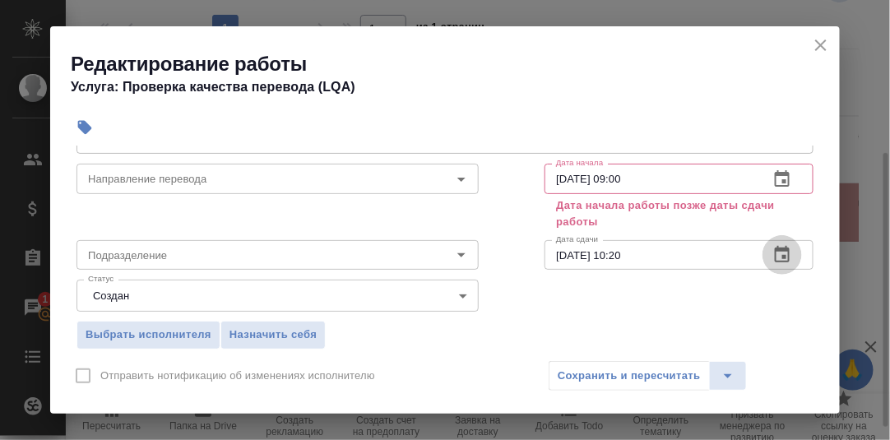
click at [775, 255] on icon "button" at bounding box center [782, 254] width 15 height 16
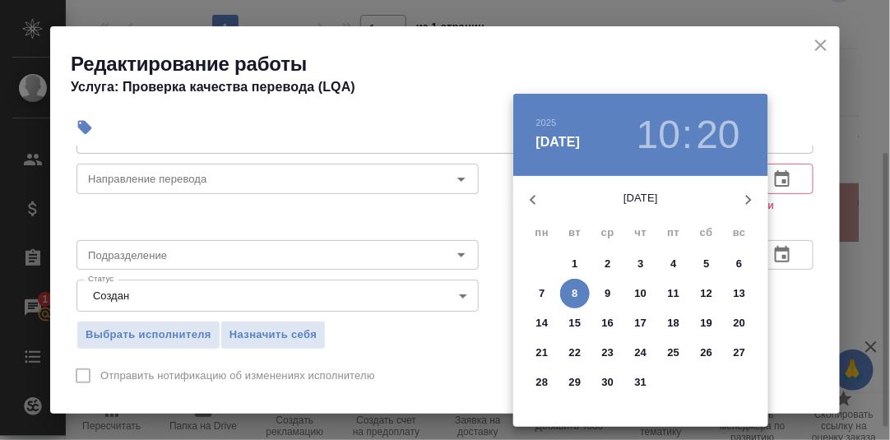
click at [751, 203] on icon "button" at bounding box center [748, 200] width 20 height 20
click at [673, 291] on p "8" at bounding box center [673, 293] width 6 height 16
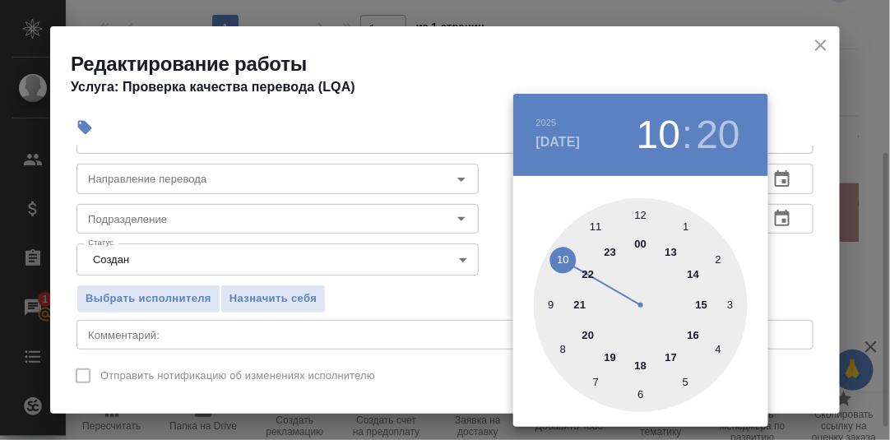
click at [641, 363] on div at bounding box center [641, 305] width 214 height 214
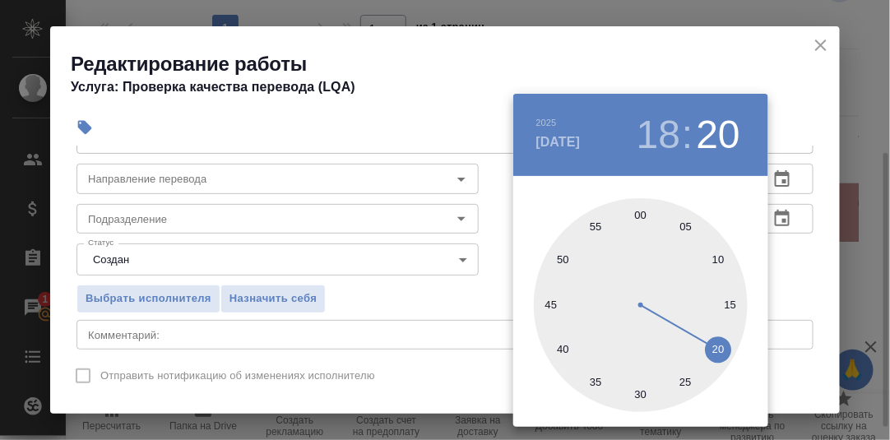
click at [638, 216] on div at bounding box center [641, 305] width 214 height 214
type input "[DATE] 18:00"
click at [805, 254] on div at bounding box center [445, 220] width 890 height 440
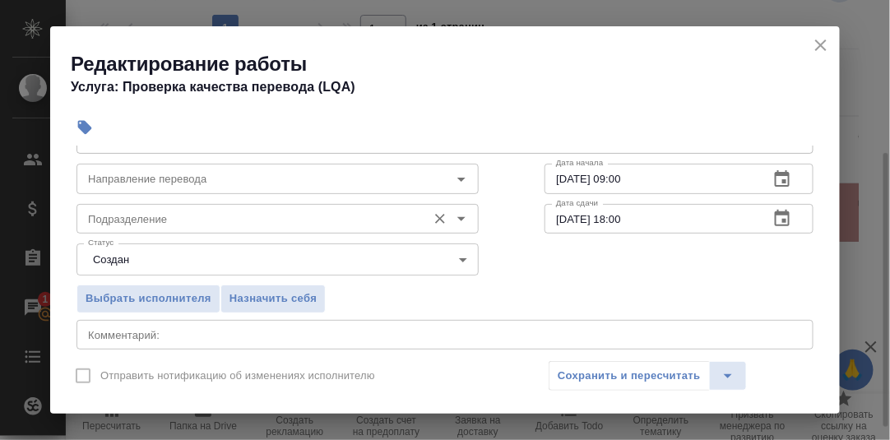
scroll to position [0, 0]
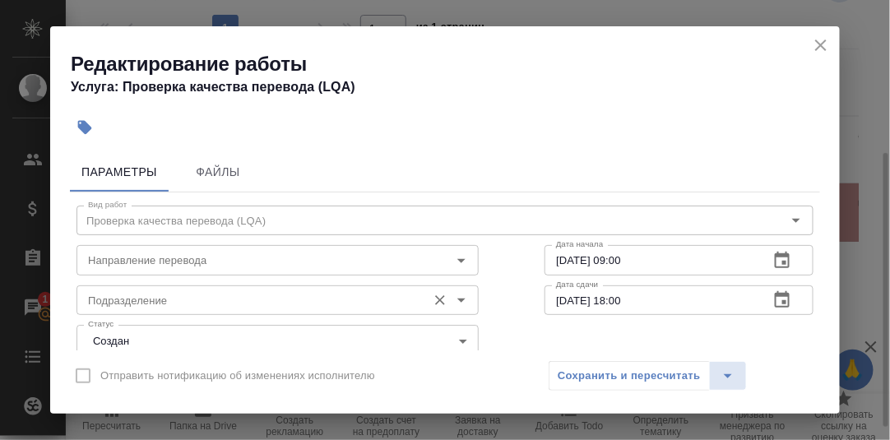
click at [188, 298] on input "Подразделение" at bounding box center [249, 300] width 337 height 20
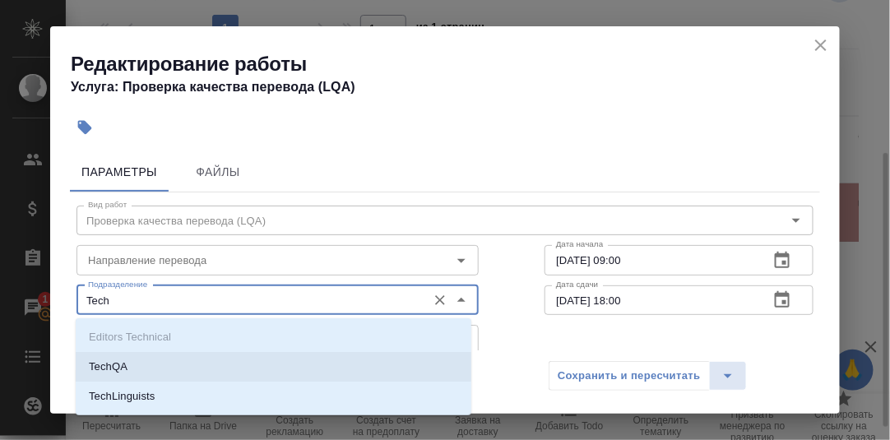
click at [139, 366] on li "TechQA" at bounding box center [273, 367] width 395 height 30
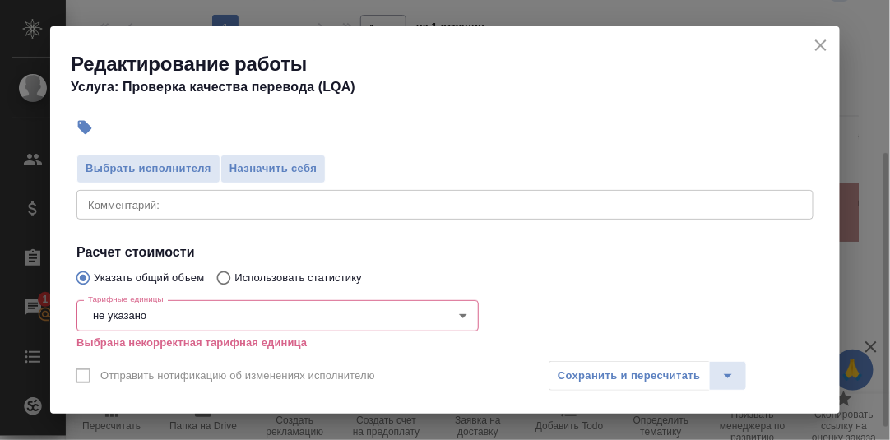
scroll to position [247, 0]
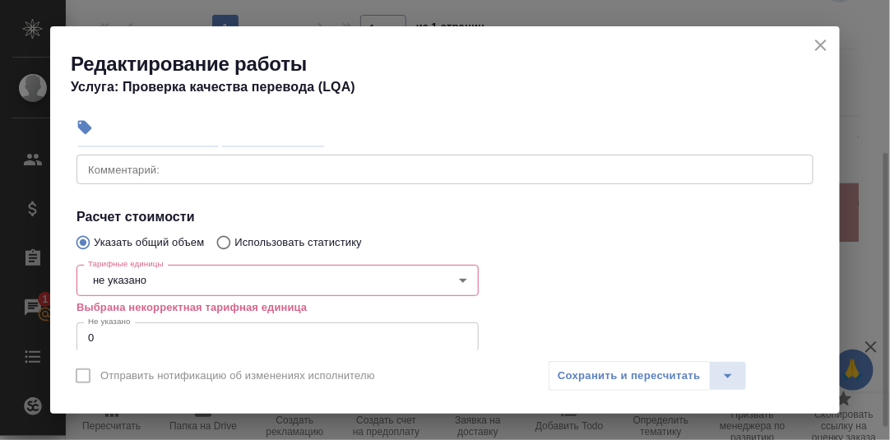
type input "TechQA"
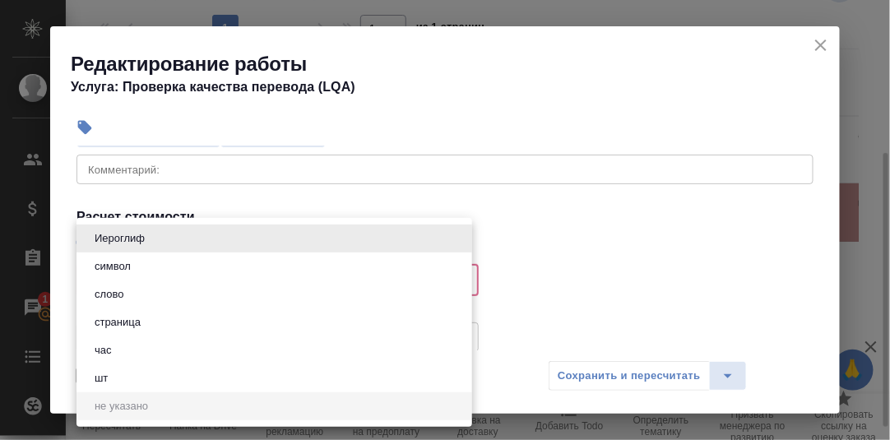
click at [200, 278] on body "🙏 .cls-1 fill:#fff; AWATERA Румянцева Дарья d.rumyantseva Клиенты Спецификации …" at bounding box center [445, 220] width 890 height 440
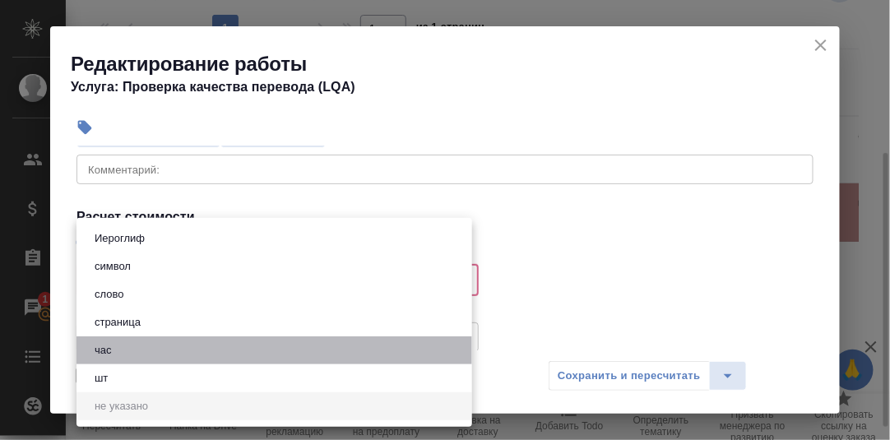
click at [114, 348] on button "час" at bounding box center [103, 350] width 27 height 18
type input "5a8b1489cc6b4906c91bfd93"
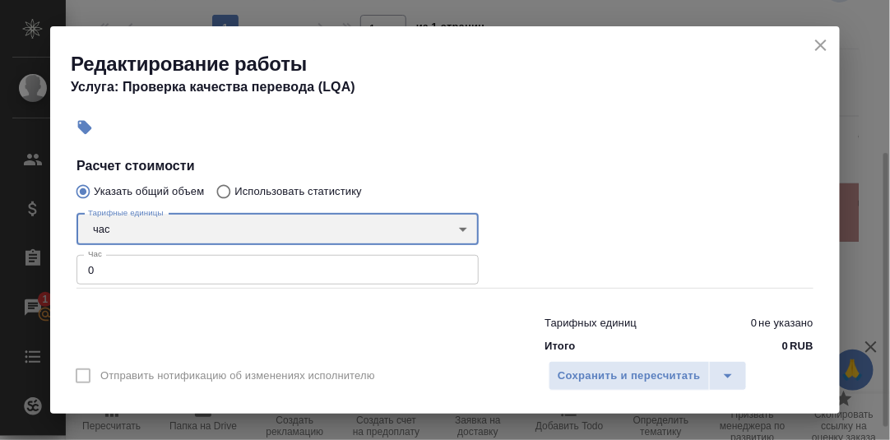
scroll to position [329, 0]
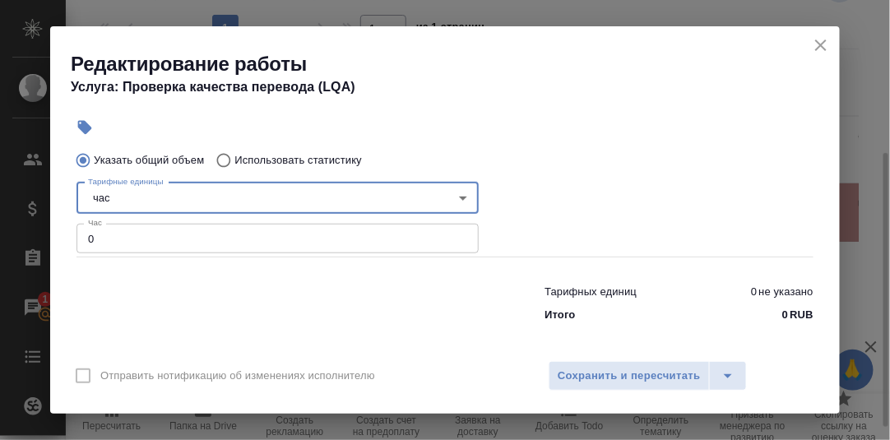
click at [118, 247] on input "0" at bounding box center [277, 239] width 402 height 30
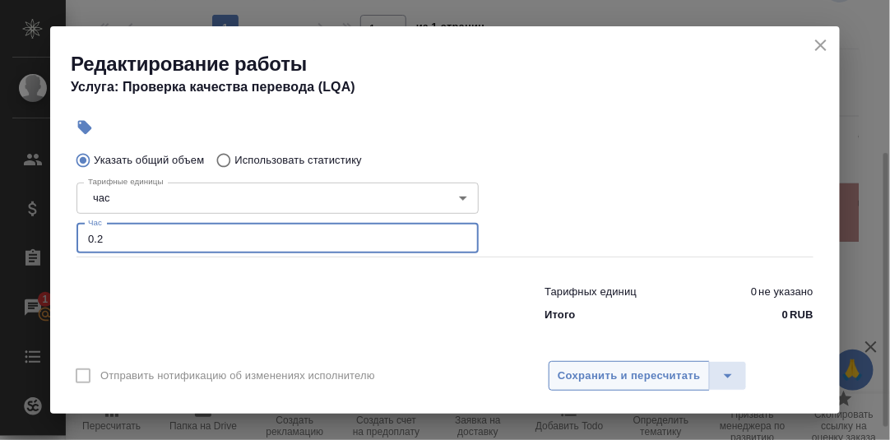
type input "0.2"
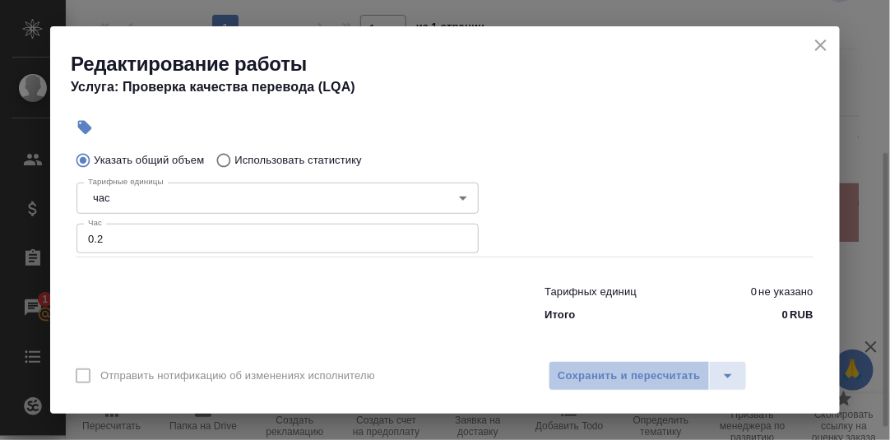
drag, startPoint x: 600, startPoint y: 378, endPoint x: 584, endPoint y: 348, distance: 34.6
click at [599, 377] on span "Сохранить и пересчитать" at bounding box center [628, 376] width 143 height 19
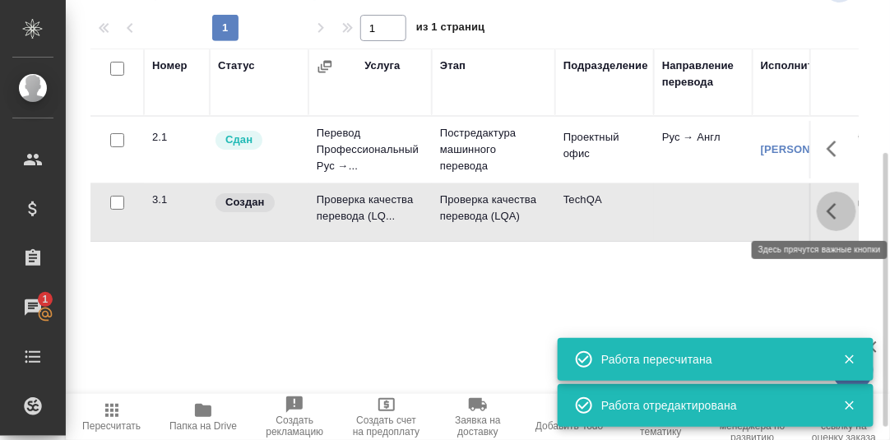
drag, startPoint x: 835, startPoint y: 208, endPoint x: 819, endPoint y: 212, distance: 16.2
click at [835, 208] on icon "button" at bounding box center [836, 211] width 20 height 20
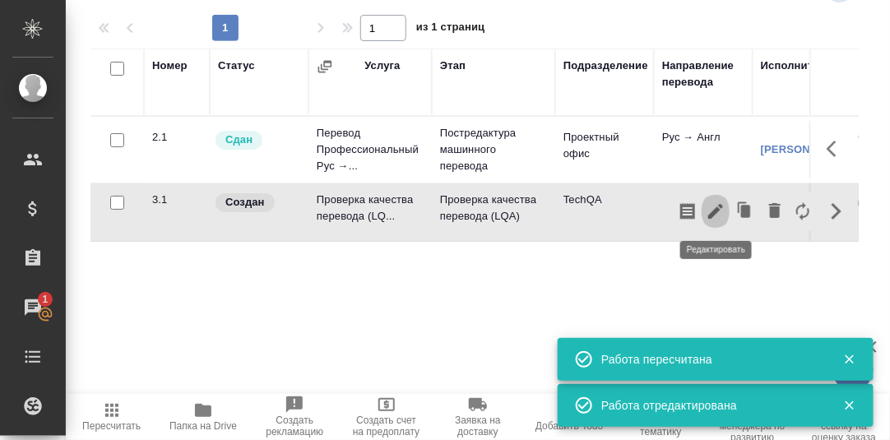
click at [714, 215] on icon "button" at bounding box center [715, 211] width 20 height 20
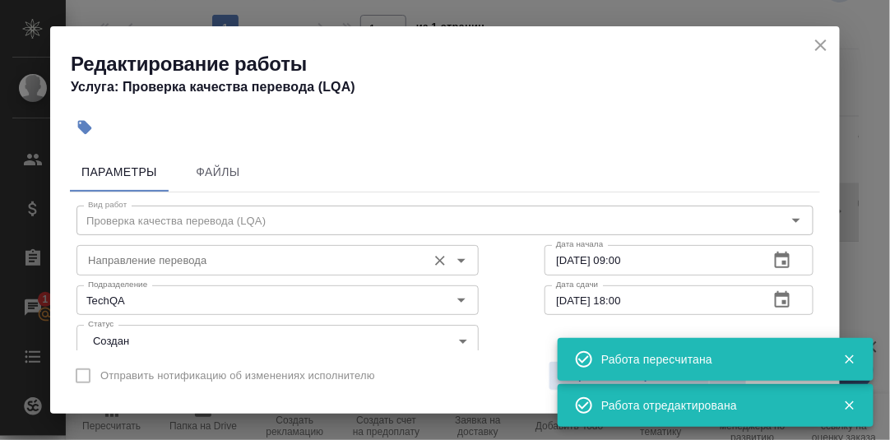
click at [160, 262] on input "Направление перевода" at bounding box center [249, 260] width 337 height 20
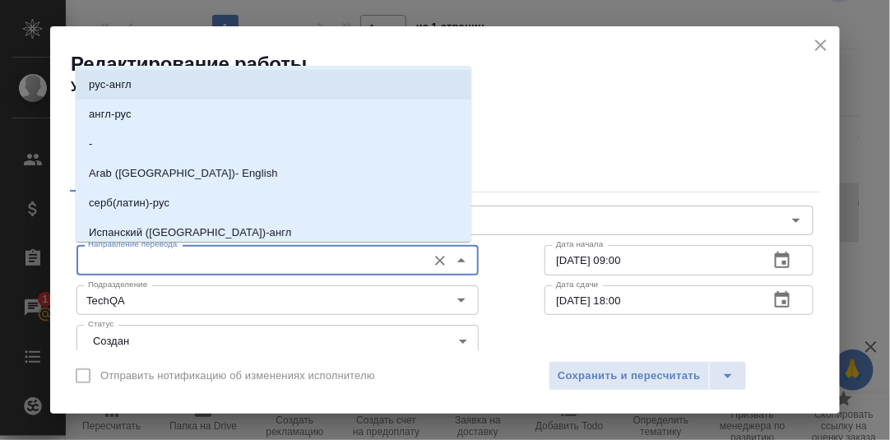
click at [120, 81] on p "рус-англ" at bounding box center [110, 84] width 43 height 16
type input "рус-англ"
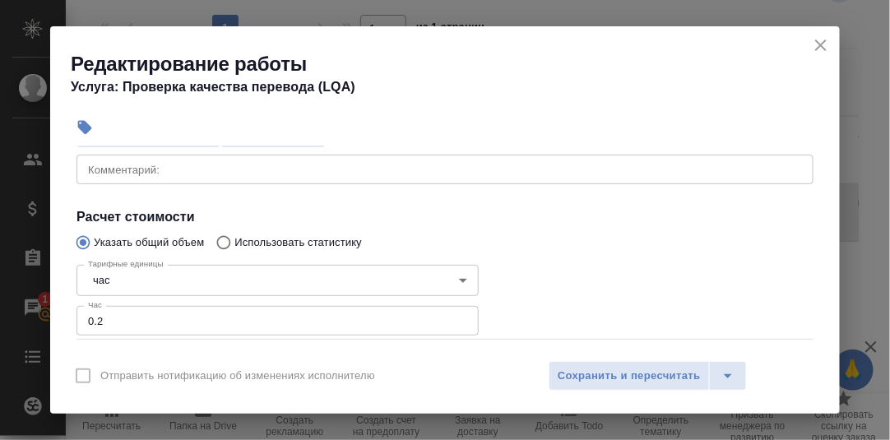
scroll to position [164, 0]
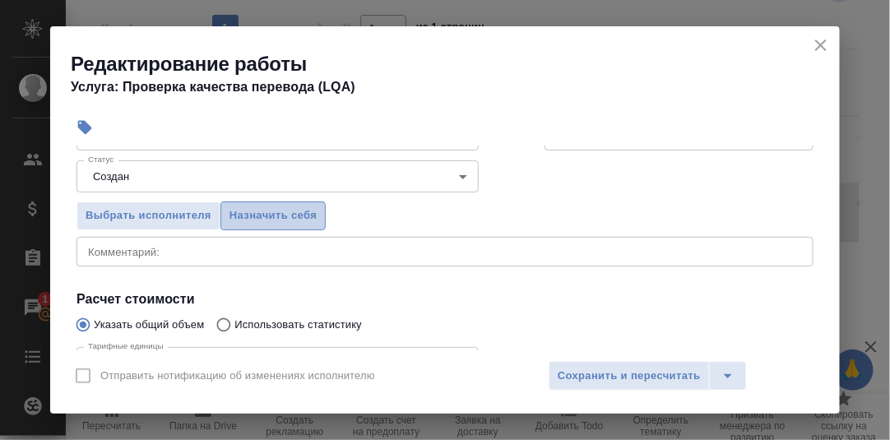
click at [279, 215] on span "Назначить себя" at bounding box center [272, 215] width 87 height 19
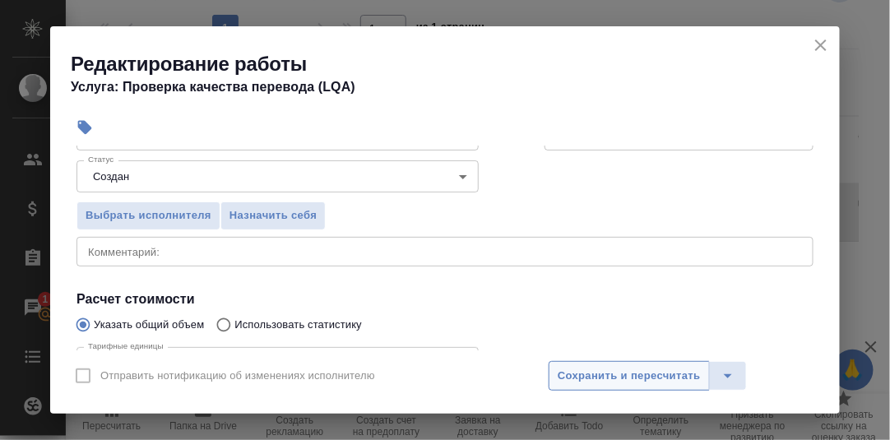
click at [632, 373] on span "Сохранить и пересчитать" at bounding box center [628, 376] width 143 height 19
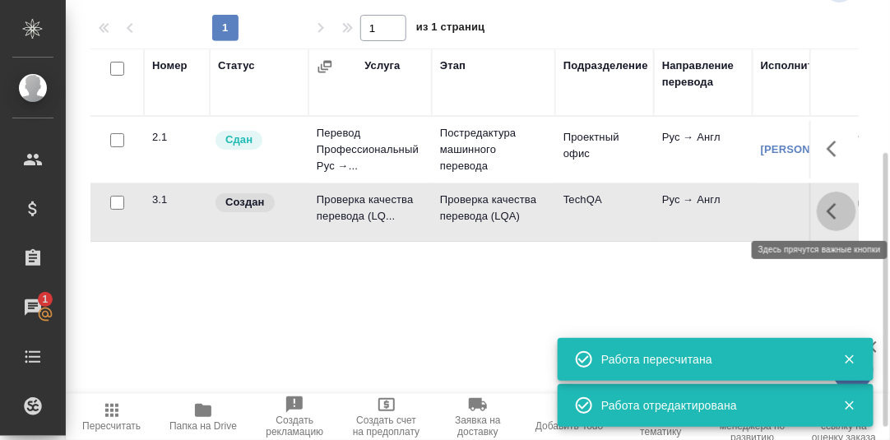
click at [829, 206] on icon "button" at bounding box center [836, 211] width 20 height 20
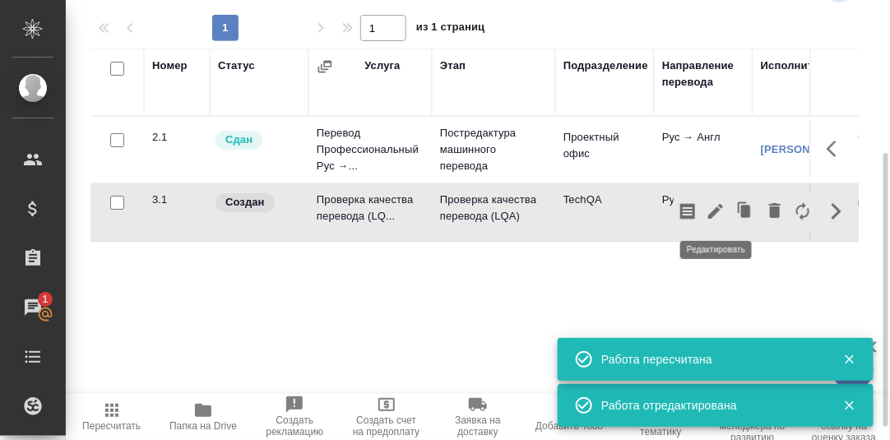
click at [715, 210] on icon "button" at bounding box center [715, 211] width 15 height 15
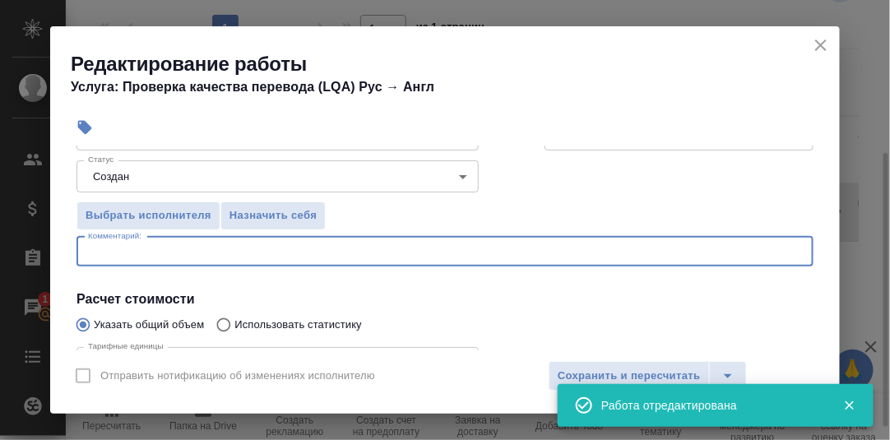
click at [147, 249] on textarea at bounding box center [445, 251] width 714 height 12
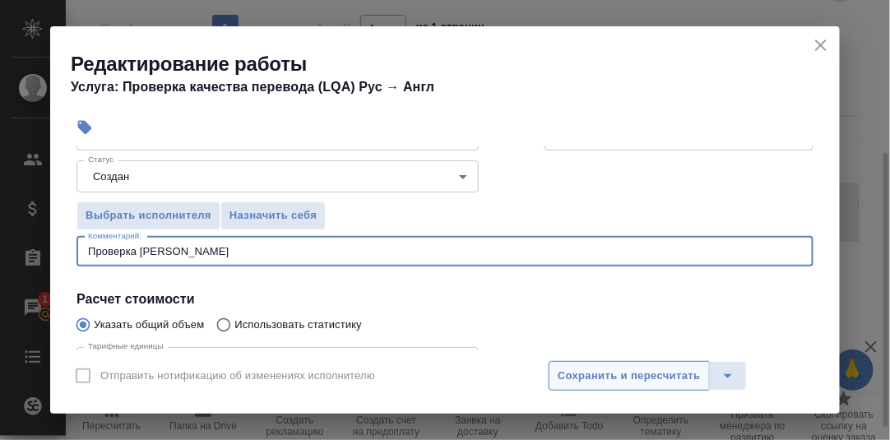
type textarea "Проверка Саши Гороховой"
drag, startPoint x: 668, startPoint y: 373, endPoint x: 720, endPoint y: 362, distance: 53.9
click at [668, 373] on span "Сохранить и пересчитать" at bounding box center [628, 376] width 143 height 19
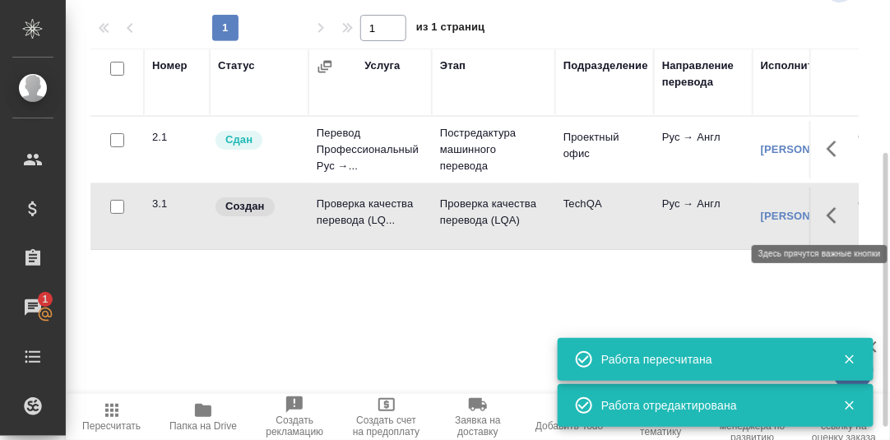
click at [833, 211] on icon "button" at bounding box center [836, 216] width 20 height 20
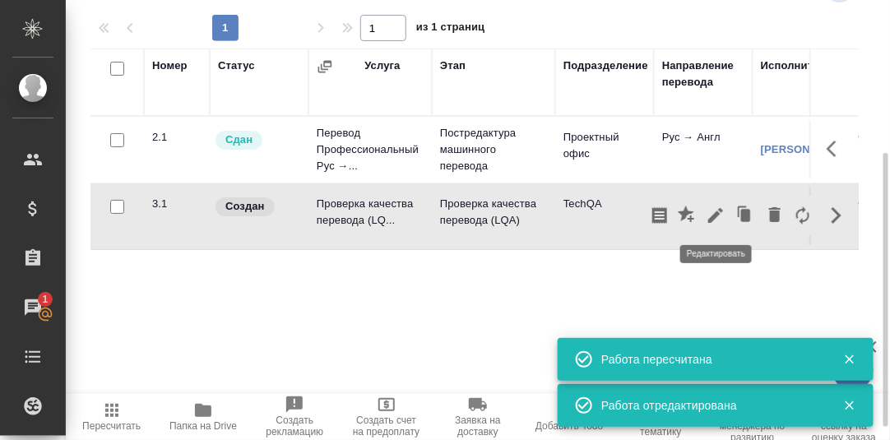
click at [712, 212] on icon "button" at bounding box center [715, 216] width 20 height 20
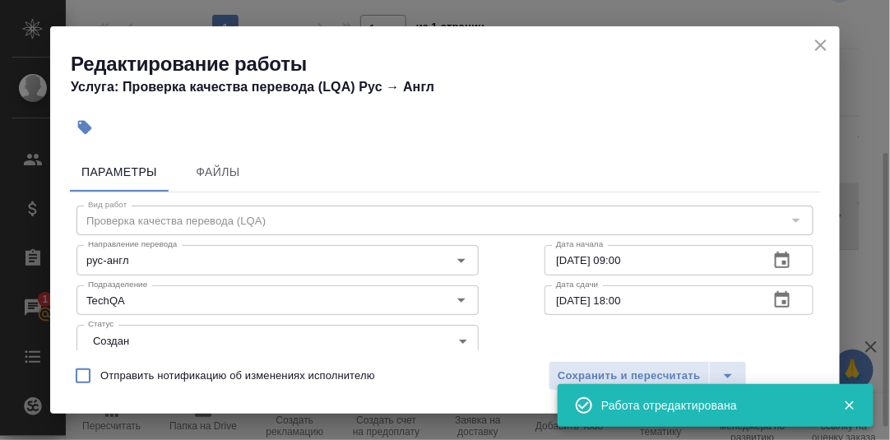
scroll to position [81, 0]
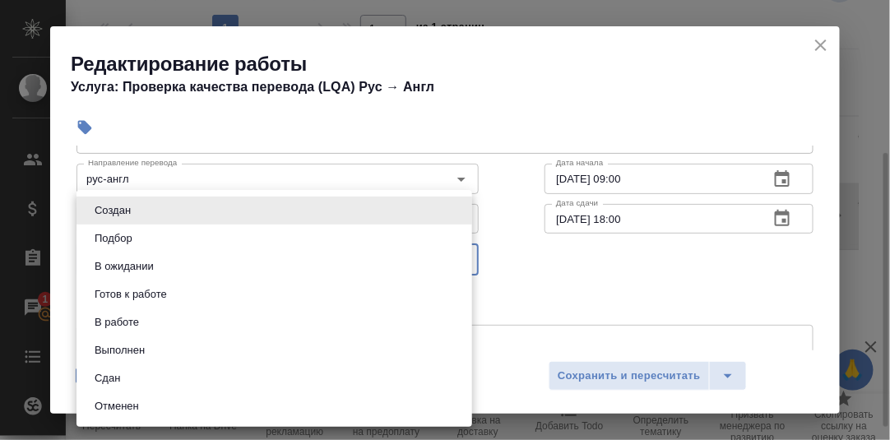
click at [457, 262] on body "🙏 .cls-1 fill:#fff; AWATERA Румянцева Дарья d.rumyantseva Клиенты Спецификации …" at bounding box center [445, 220] width 890 height 440
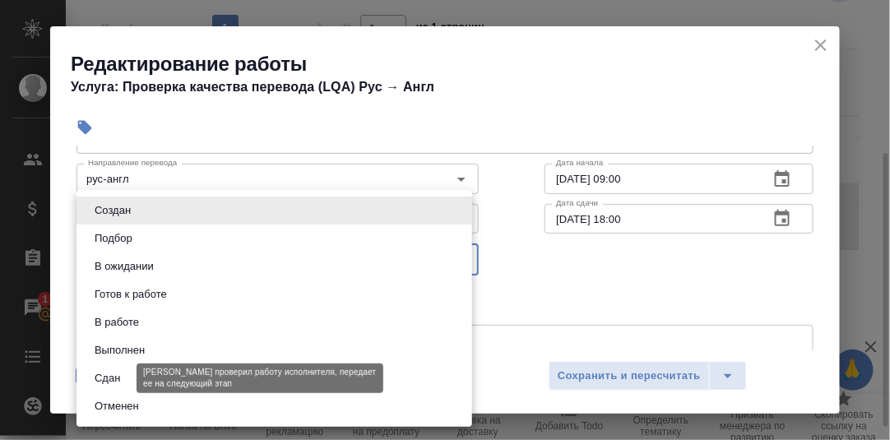
drag, startPoint x: 117, startPoint y: 375, endPoint x: 152, endPoint y: 364, distance: 36.9
click at [117, 374] on button "Сдан" at bounding box center [107, 378] width 35 height 18
type input "closed"
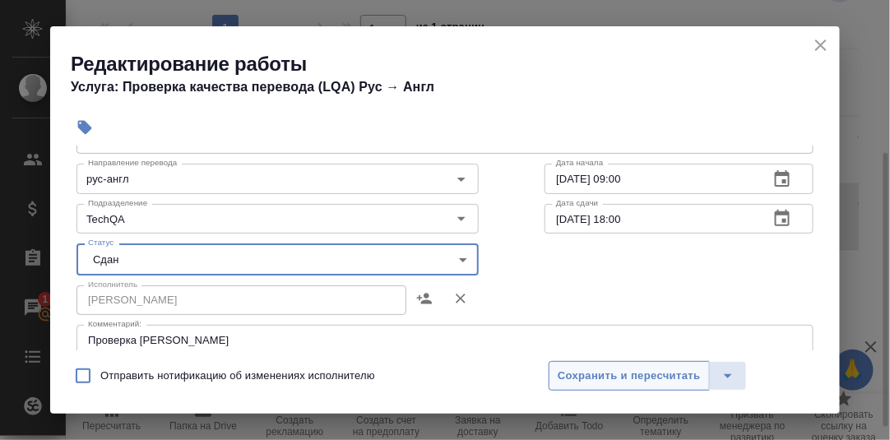
click at [631, 370] on span "Сохранить и пересчитать" at bounding box center [628, 376] width 143 height 19
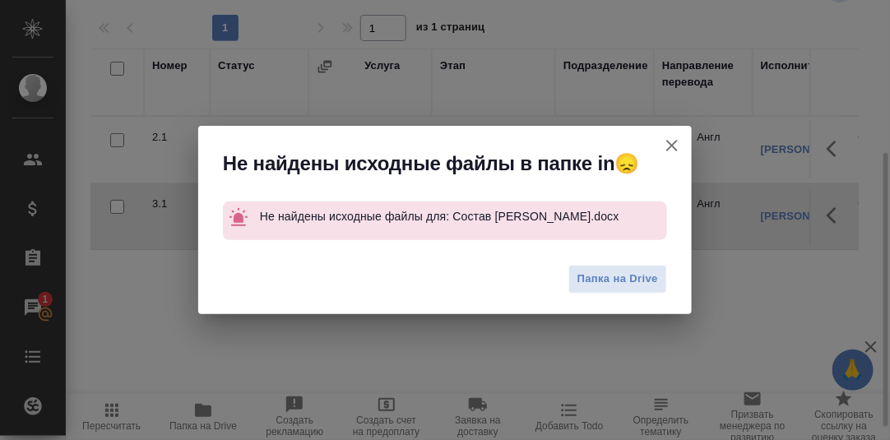
click at [673, 148] on icon "button" at bounding box center [672, 146] width 20 height 20
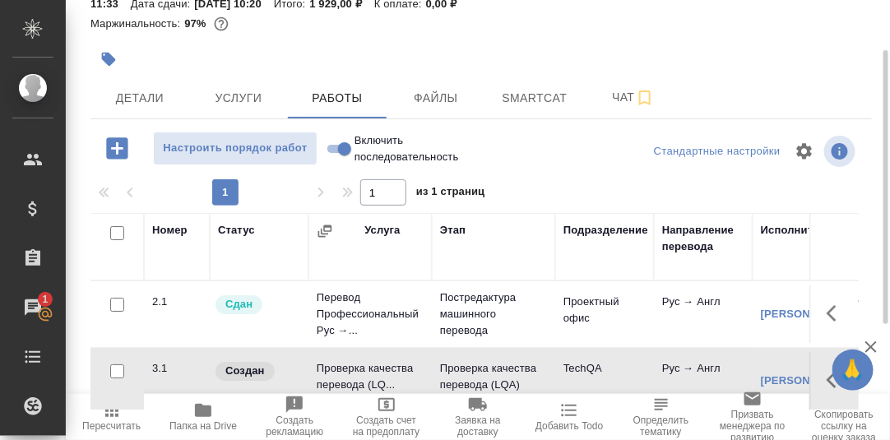
click at [332, 147] on input "Включить последовательность" at bounding box center [344, 149] width 59 height 20
checkbox input "true"
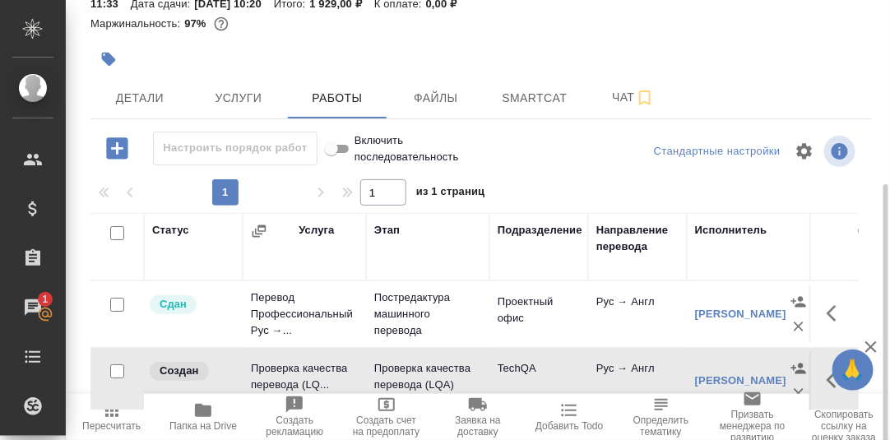
scroll to position [246, 0]
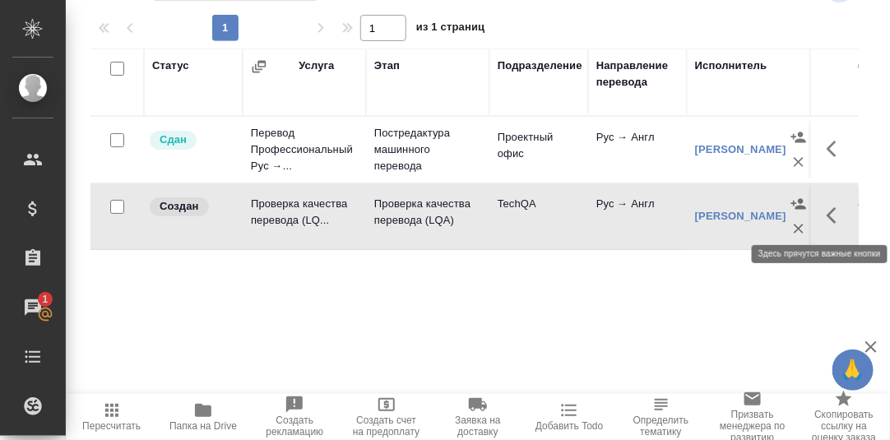
click at [836, 212] on icon "button" at bounding box center [836, 216] width 20 height 20
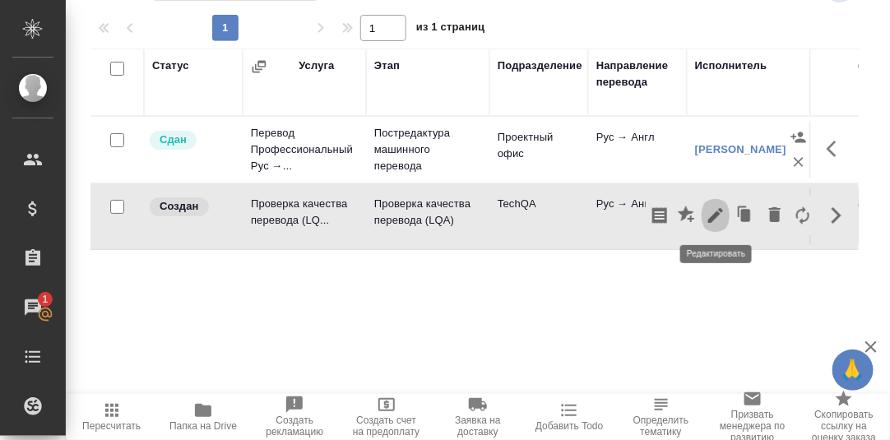
click at [715, 217] on icon "button" at bounding box center [715, 216] width 20 height 20
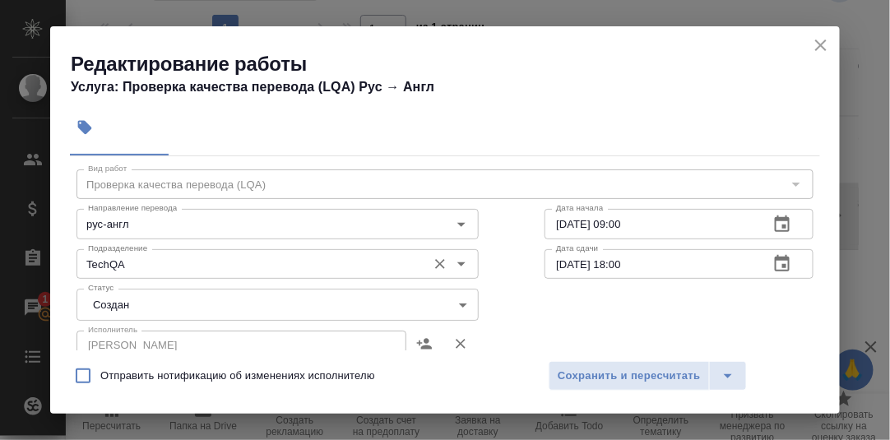
scroll to position [81, 0]
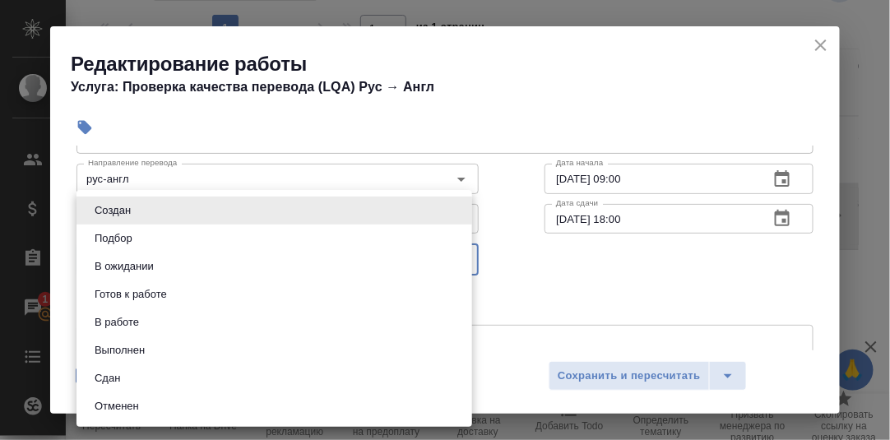
click at [449, 257] on body "🙏 .cls-1 fill:#fff; AWATERA Румянцева Дарья d.rumyantseva Клиенты Спецификации …" at bounding box center [445, 220] width 890 height 440
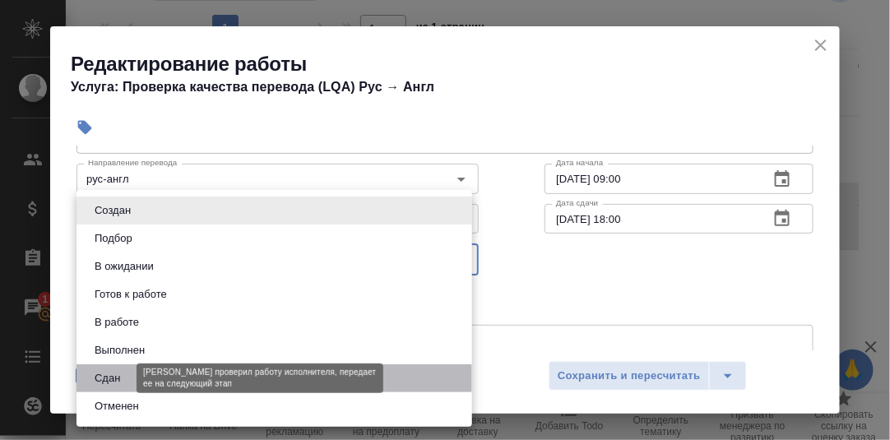
drag, startPoint x: 111, startPoint y: 377, endPoint x: 136, endPoint y: 373, distance: 25.8
click at [115, 377] on button "Сдан" at bounding box center [107, 378] width 35 height 18
type input "closed"
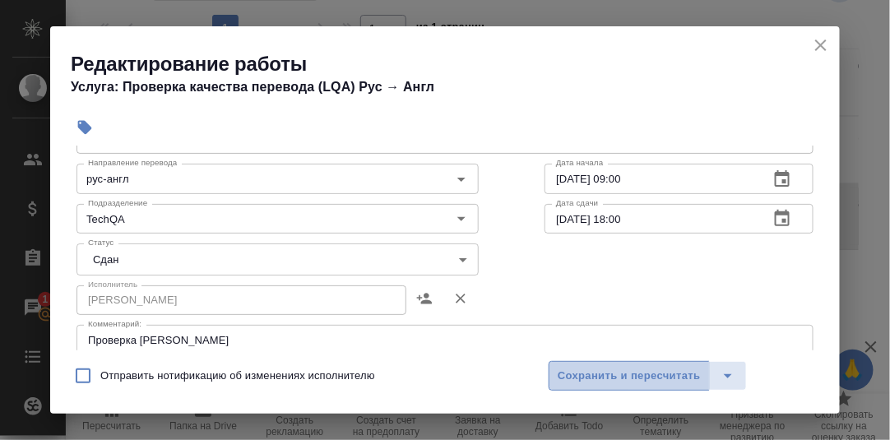
click at [622, 376] on span "Сохранить и пересчитать" at bounding box center [628, 376] width 143 height 19
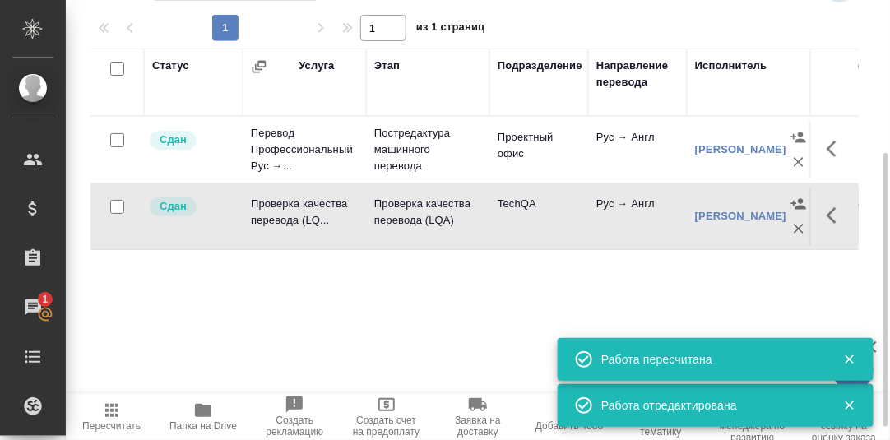
scroll to position [0, 0]
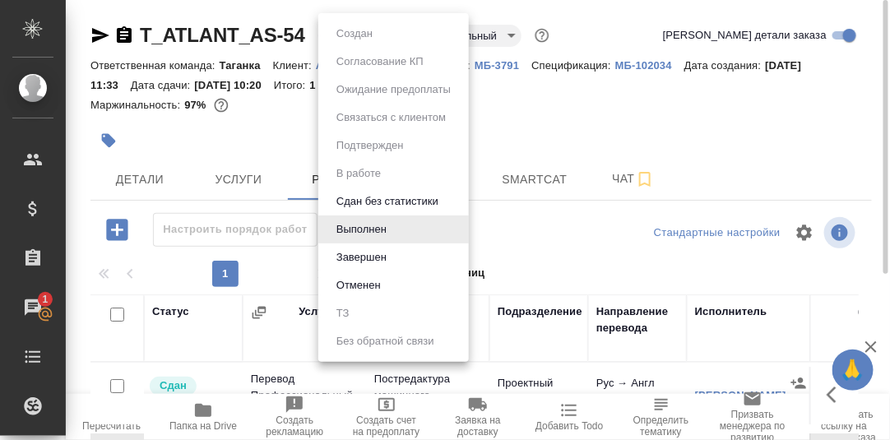
click at [395, 31] on body "🙏 .cls-1 fill:#fff; AWATERA Румянцева Дарья d.rumyantseva Клиенты Спецификации …" at bounding box center [445, 220] width 890 height 440
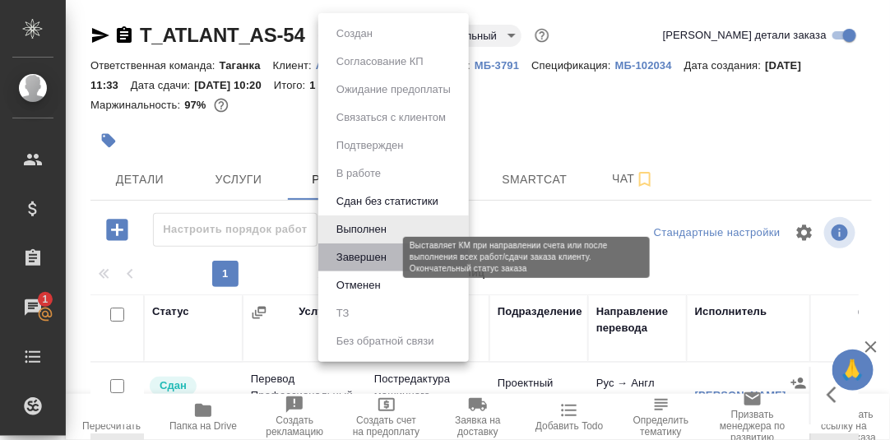
click at [371, 261] on button "Завершен" at bounding box center [361, 257] width 60 height 18
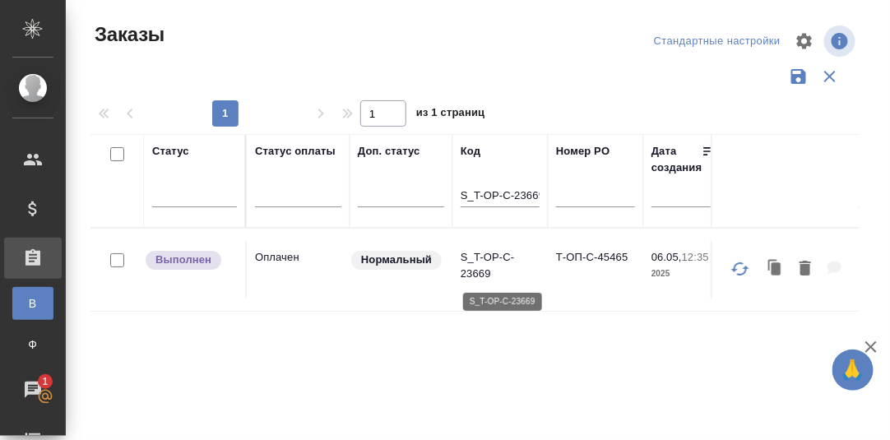
click at [494, 256] on p "S_T-OP-C-23669" at bounding box center [499, 265] width 79 height 33
drag, startPoint x: 461, startPoint y: 192, endPoint x: 574, endPoint y: 191, distance: 112.7
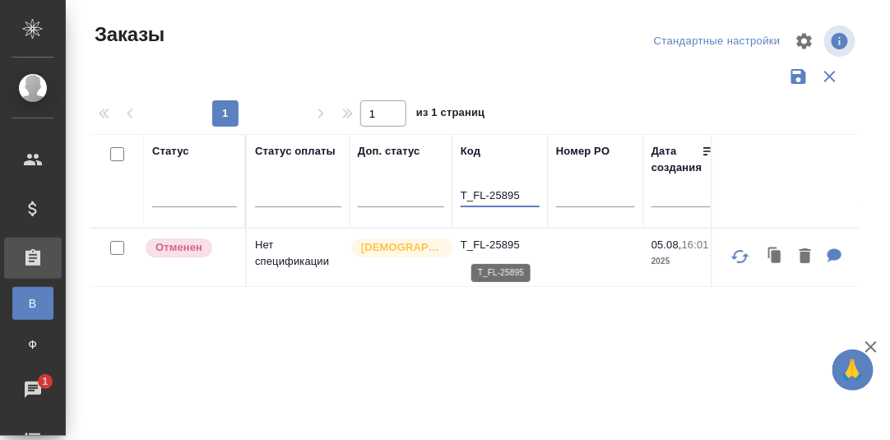
click at [511, 241] on p "T_FL-25895" at bounding box center [499, 245] width 79 height 16
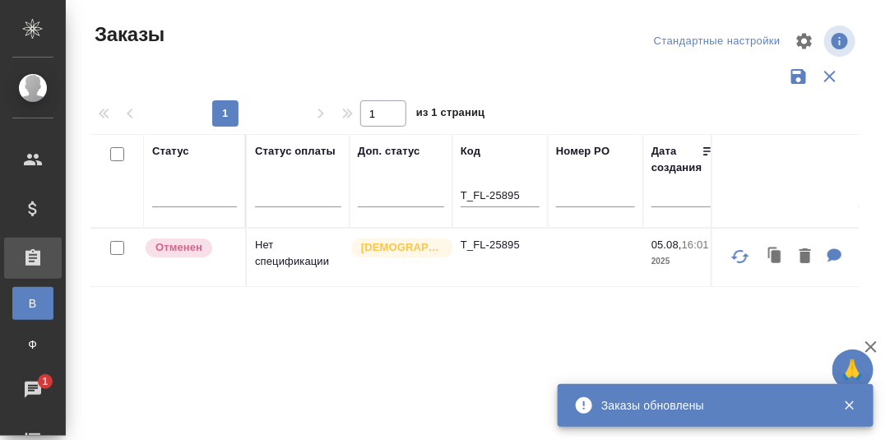
click at [525, 189] on input "T_FL-25895" at bounding box center [499, 197] width 79 height 21
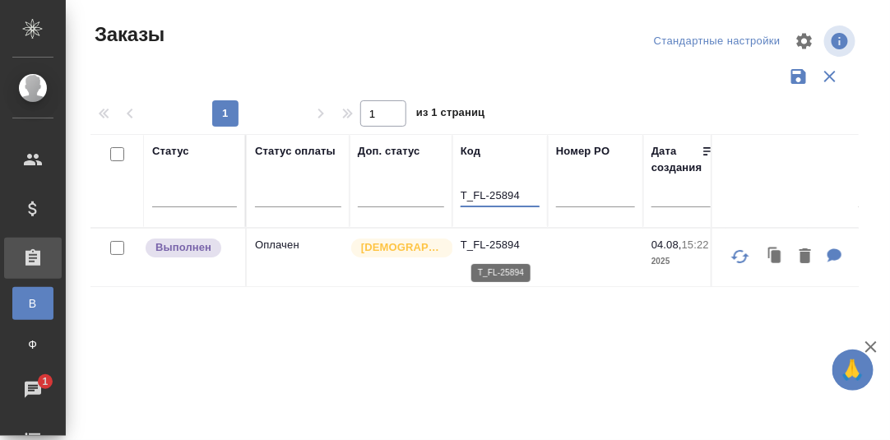
click at [505, 241] on p "T_FL-25894" at bounding box center [499, 245] width 79 height 16
drag, startPoint x: 530, startPoint y: 194, endPoint x: 460, endPoint y: 157, distance: 79.8
click at [454, 187] on th "Код T_FL-25894" at bounding box center [499, 181] width 95 height 94
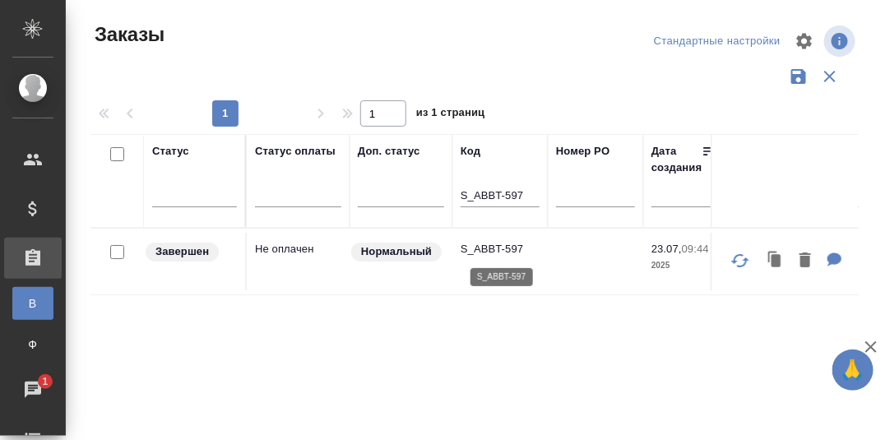
click at [494, 247] on p "S_ABBT-597" at bounding box center [499, 249] width 79 height 16
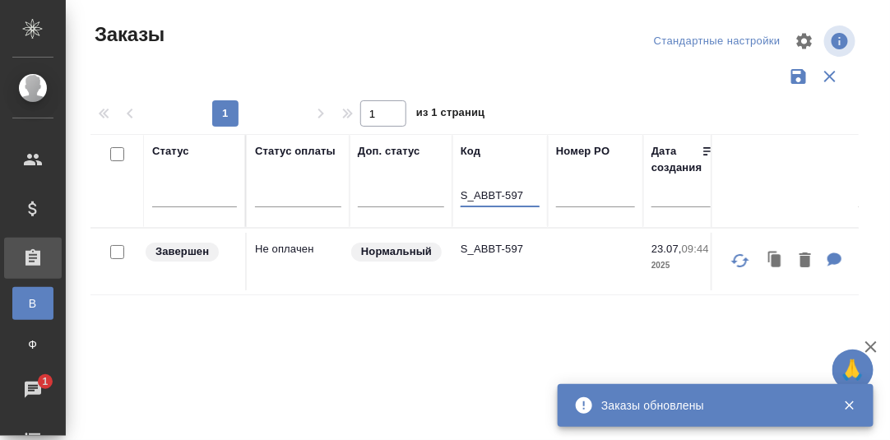
drag, startPoint x: 526, startPoint y: 196, endPoint x: 445, endPoint y: 196, distance: 81.4
paste input "KZH_Carlsberg-KZ-385"
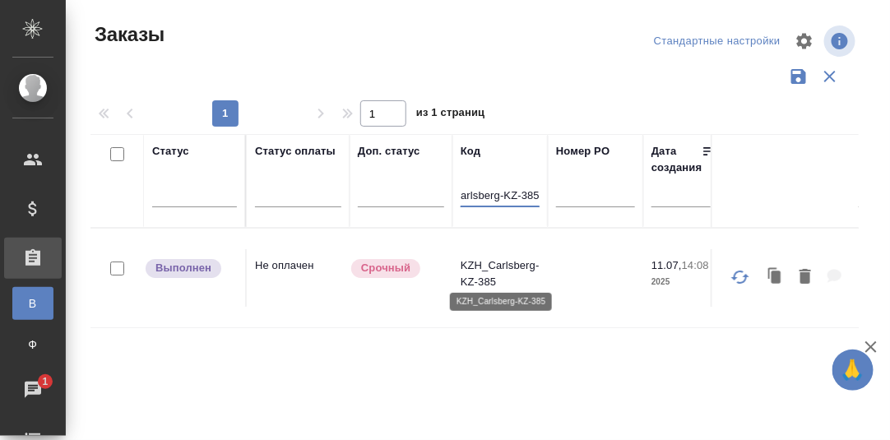
click at [502, 257] on p "KZH_Carlsberg-KZ-385" at bounding box center [499, 273] width 79 height 33
drag, startPoint x: 461, startPoint y: 197, endPoint x: 615, endPoint y: 196, distance: 153.8
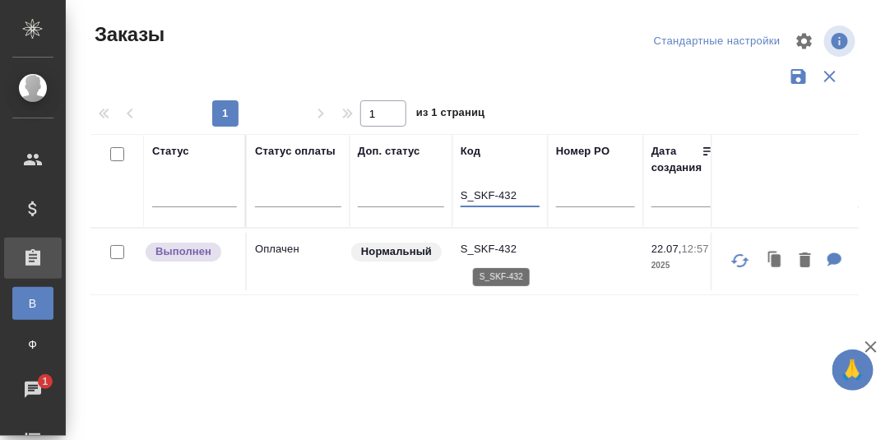
click at [493, 247] on p "S_SKF-432" at bounding box center [499, 249] width 79 height 16
drag, startPoint x: 525, startPoint y: 191, endPoint x: 475, endPoint y: 188, distance: 49.4
click at [475, 188] on input "S_SKF-432" at bounding box center [499, 197] width 79 height 21
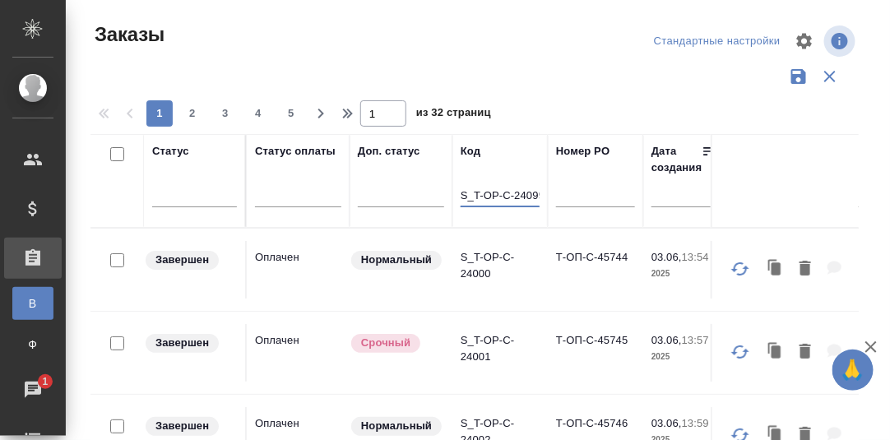
scroll to position [0, 5]
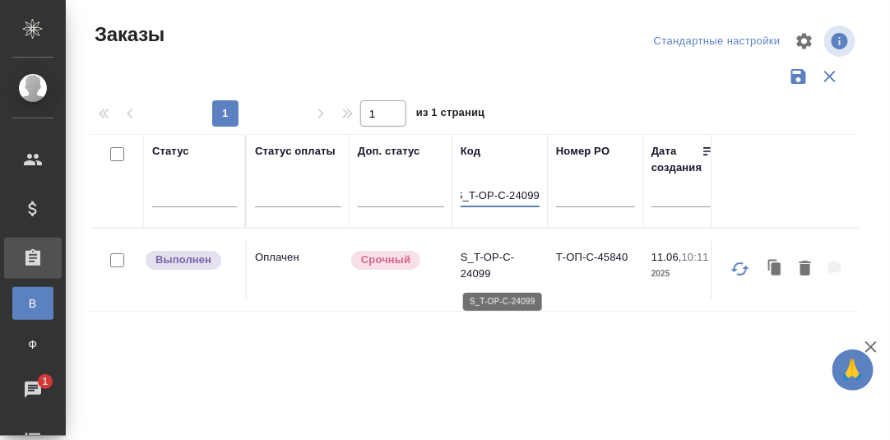
type input "S_T-OP-C-24099"
click at [483, 254] on p "S_T-OP-C-24099" at bounding box center [499, 265] width 79 height 33
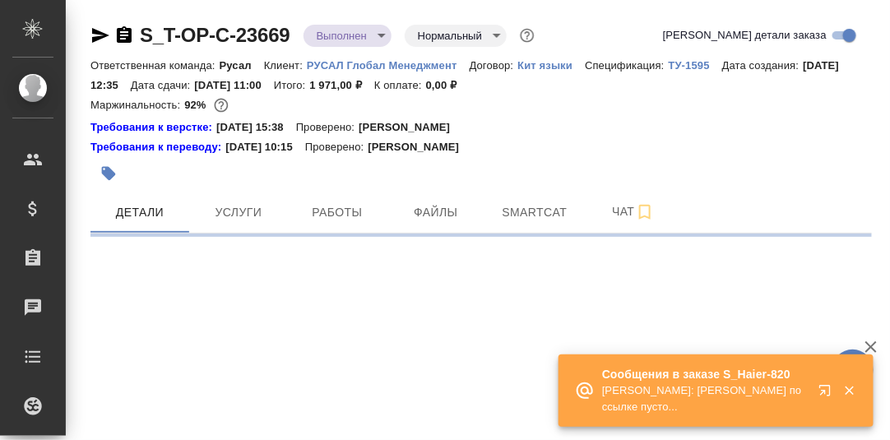
select select "RU"
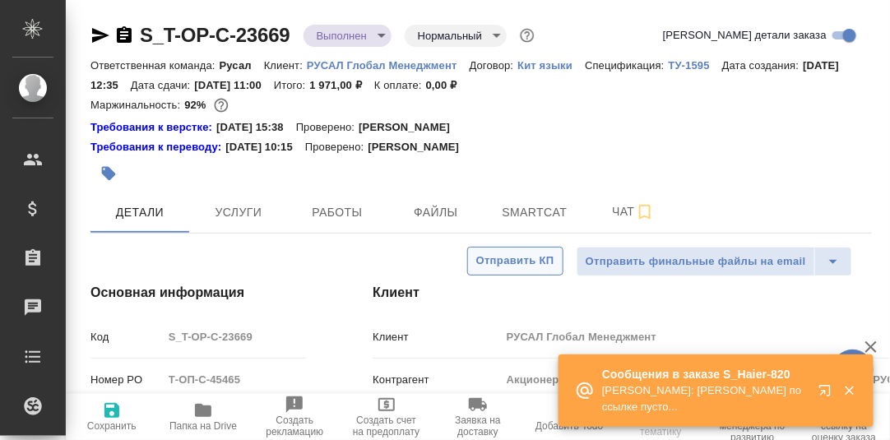
type textarea "x"
click at [829, 391] on icon "button" at bounding box center [824, 390] width 11 height 11
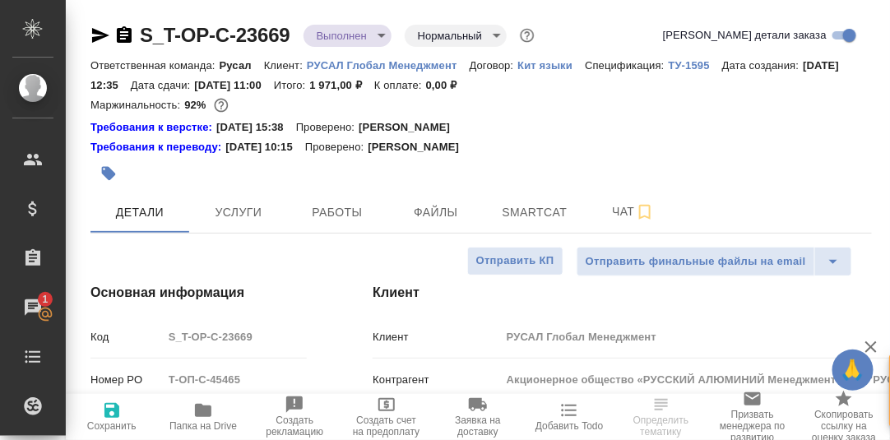
type textarea "x"
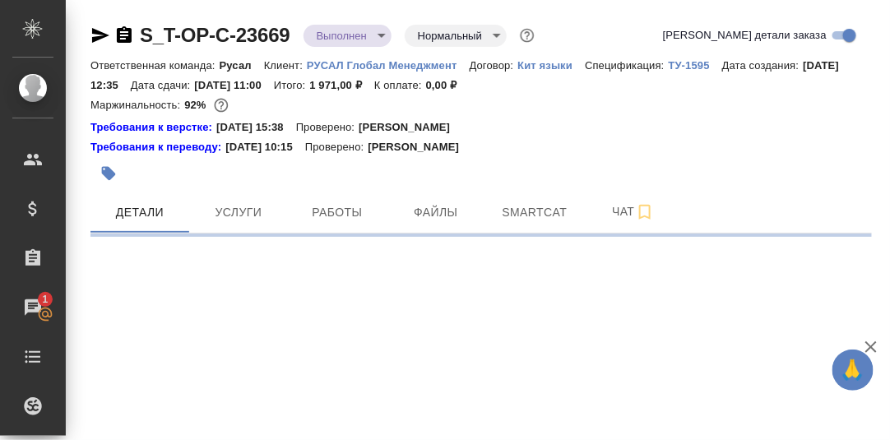
select select "RU"
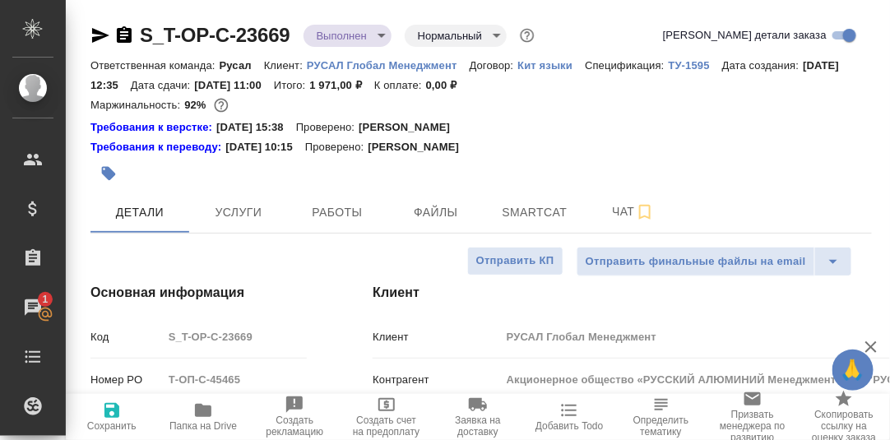
type textarea "x"
click at [337, 217] on span "Работы" at bounding box center [337, 212] width 79 height 21
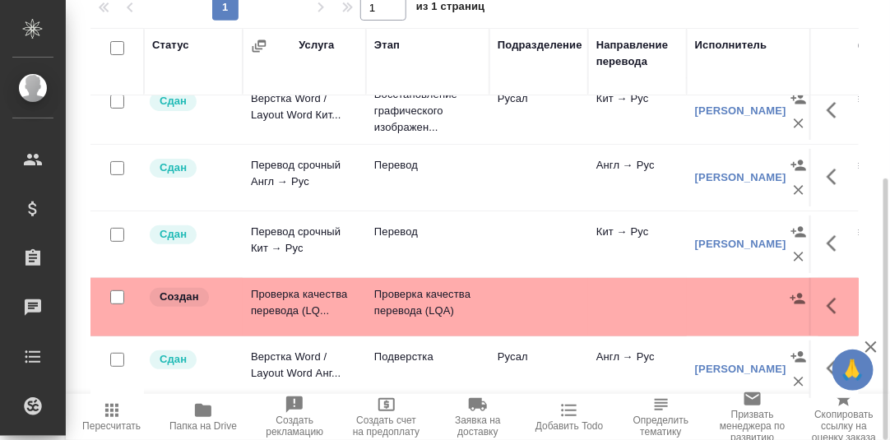
scroll to position [32, 0]
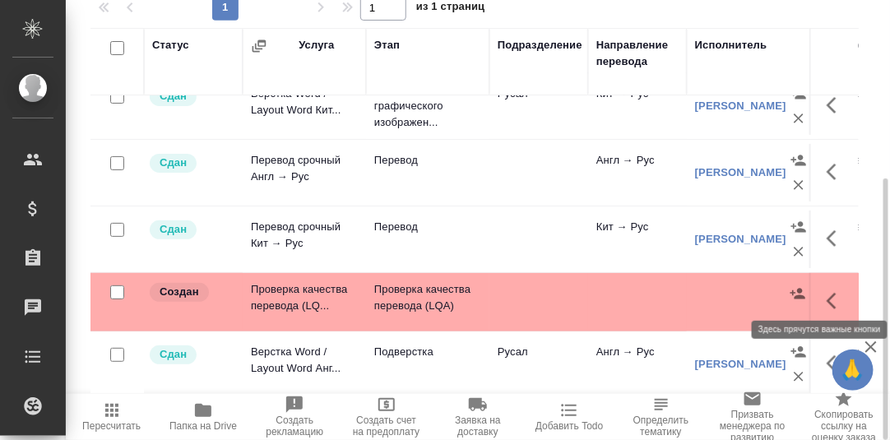
click at [826, 294] on icon "button" at bounding box center [836, 301] width 20 height 20
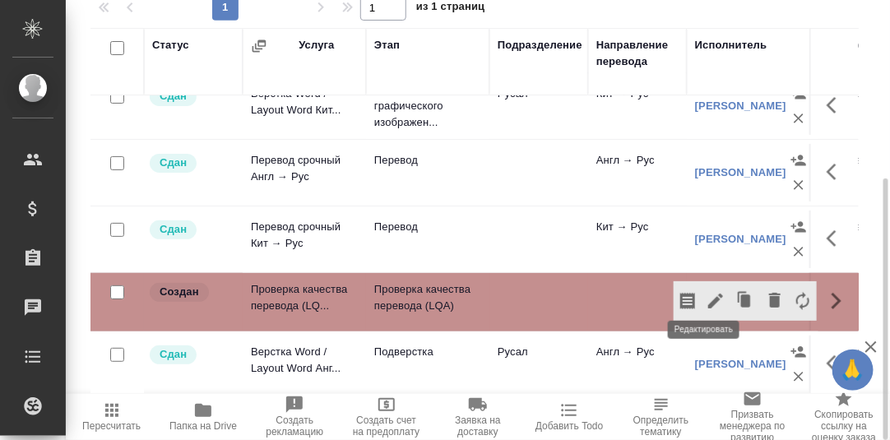
click at [708, 294] on icon "button" at bounding box center [715, 301] width 15 height 15
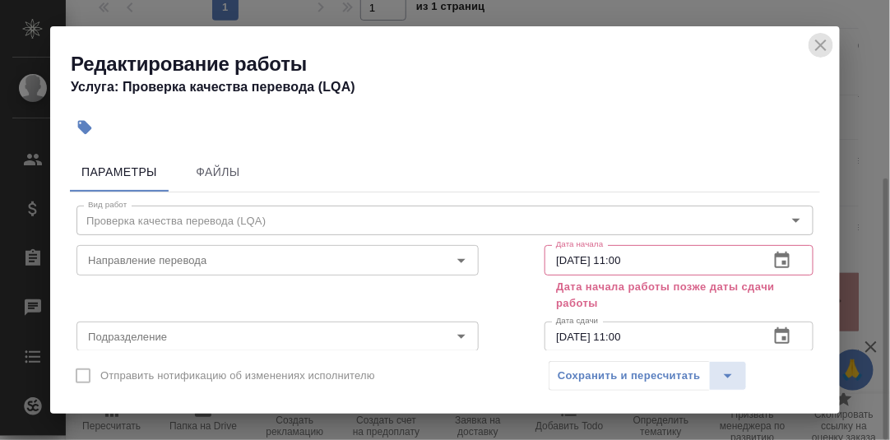
drag, startPoint x: 816, startPoint y: 42, endPoint x: 760, endPoint y: 88, distance: 72.4
click at [815, 42] on icon "close" at bounding box center [821, 45] width 20 height 20
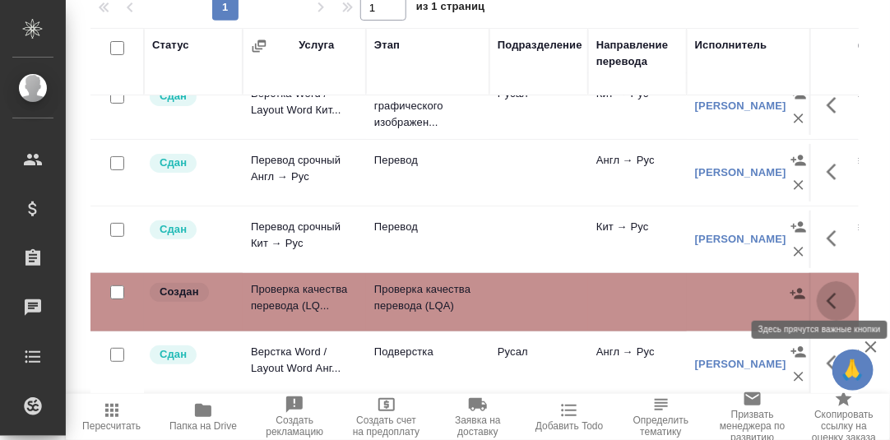
click at [826, 293] on icon "button" at bounding box center [831, 301] width 10 height 16
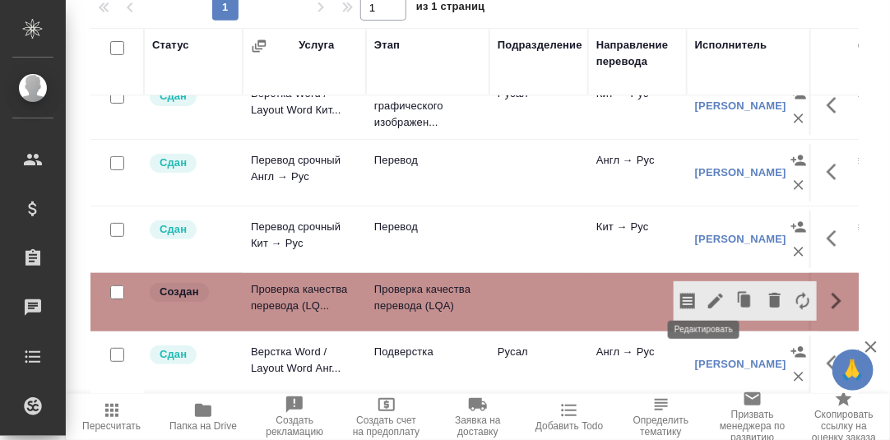
click at [708, 294] on icon "button" at bounding box center [715, 301] width 15 height 15
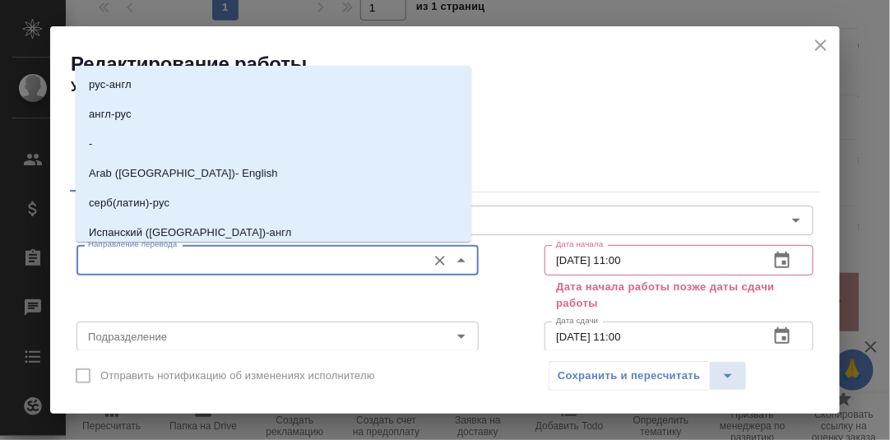
click at [141, 263] on input "Направление перевода" at bounding box center [249, 260] width 337 height 20
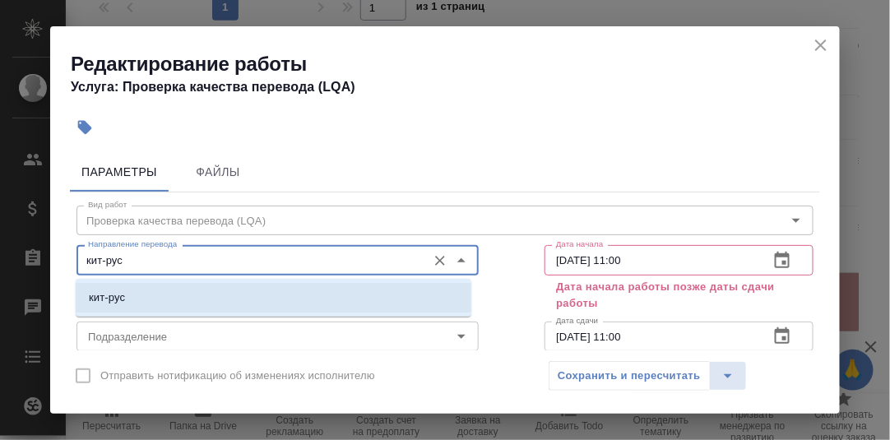
click at [122, 298] on p "кит-рус" at bounding box center [107, 297] width 36 height 16
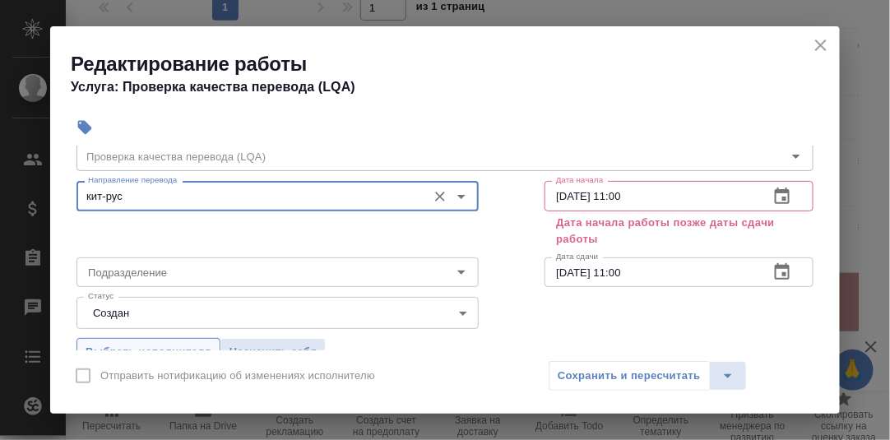
scroll to position [81, 0]
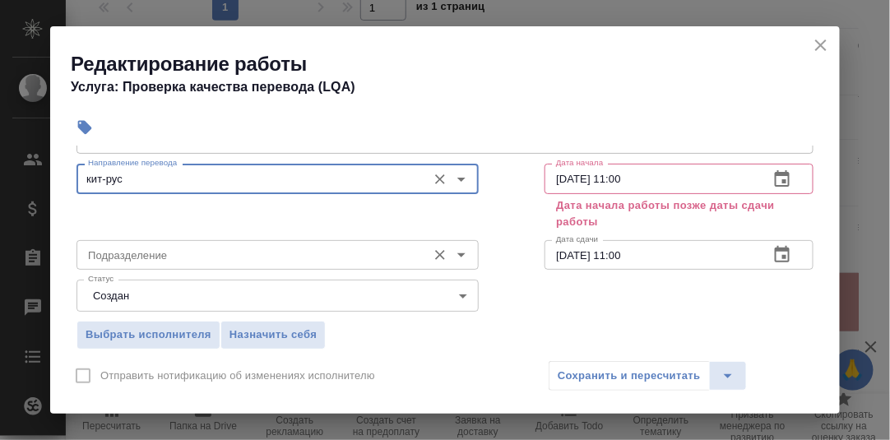
type input "кит-рус"
click at [150, 252] on input "Подразделение" at bounding box center [249, 255] width 337 height 20
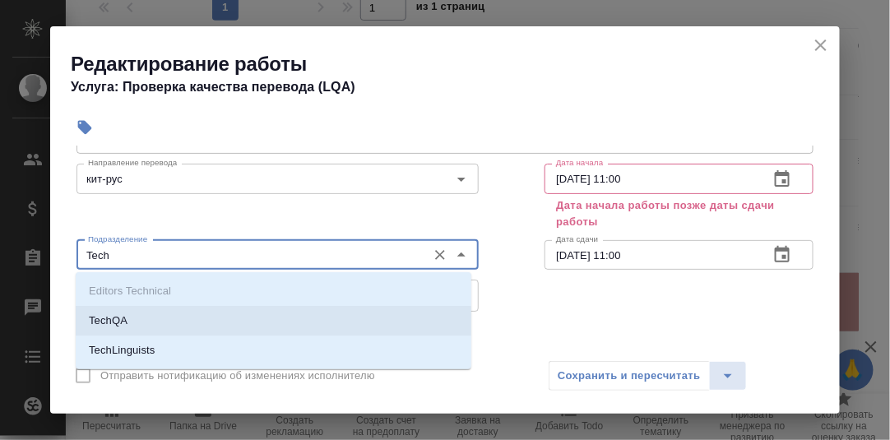
click at [118, 324] on p "TechQA" at bounding box center [108, 320] width 39 height 16
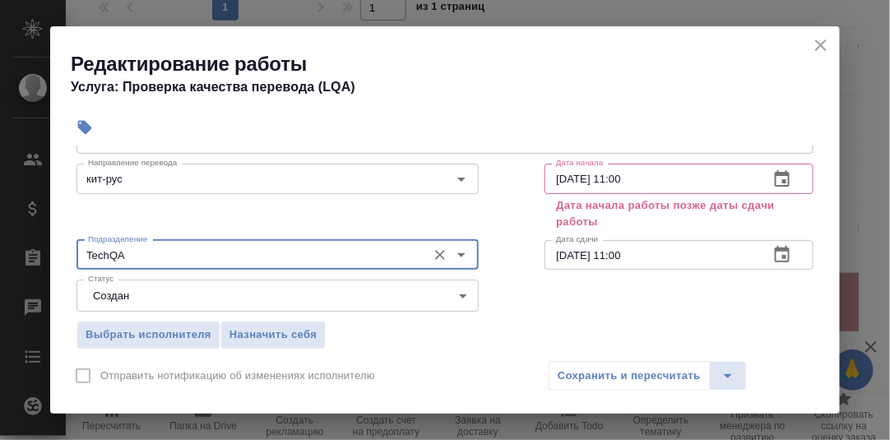
type input "TechQA"
click at [772, 176] on icon "button" at bounding box center [782, 179] width 20 height 20
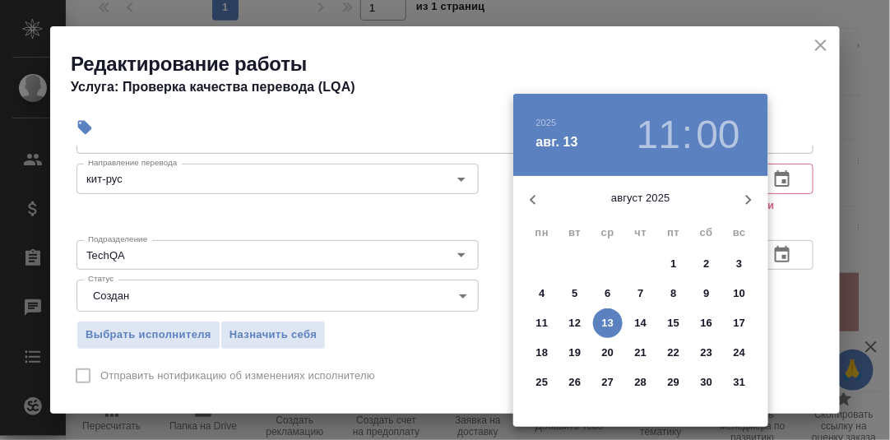
click at [608, 291] on p "6" at bounding box center [607, 293] width 6 height 16
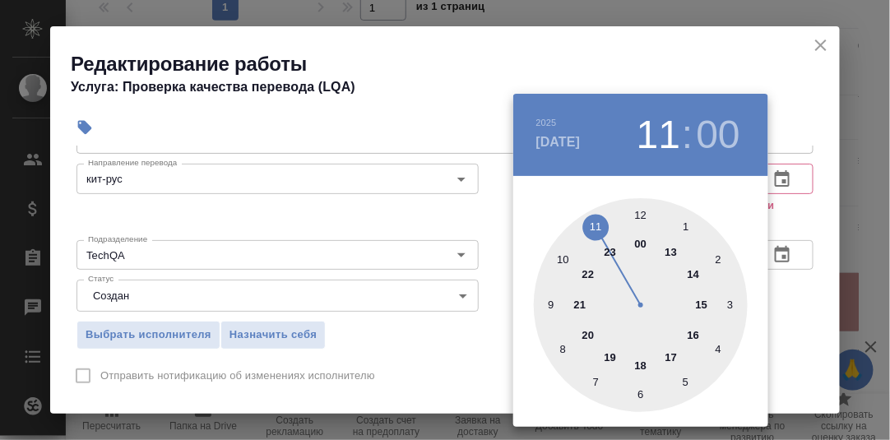
click at [551, 306] on div at bounding box center [641, 305] width 214 height 214
type input "06.08.2025 09:00"
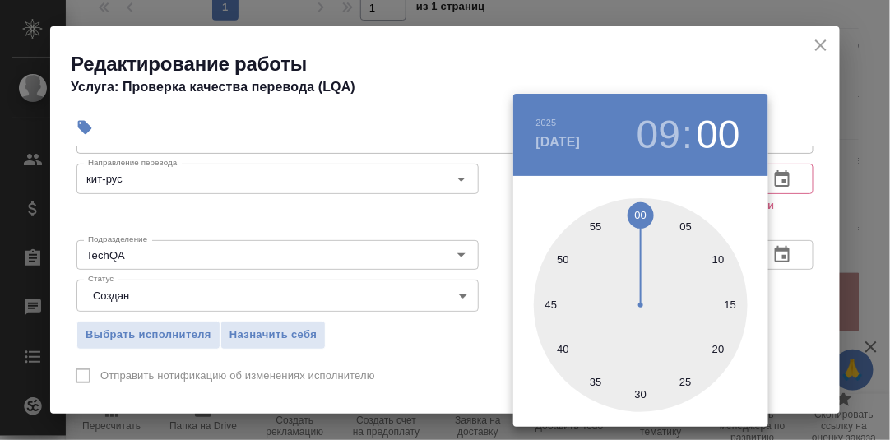
click at [797, 216] on div at bounding box center [445, 220] width 890 height 440
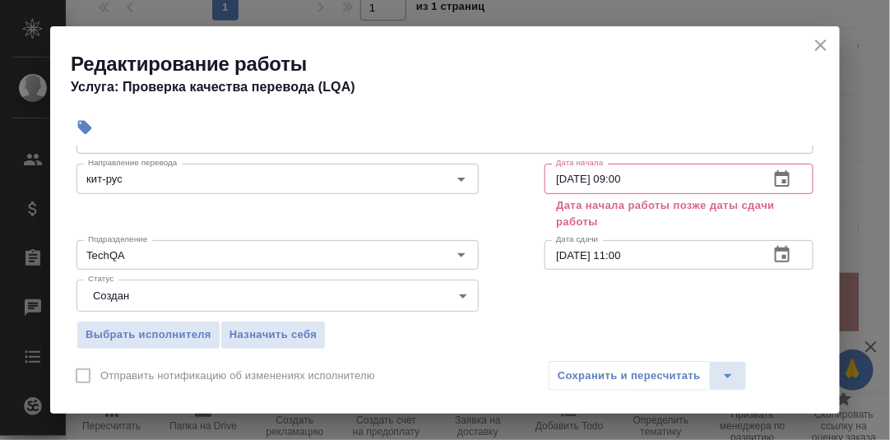
click at [773, 252] on icon "button" at bounding box center [782, 255] width 20 height 20
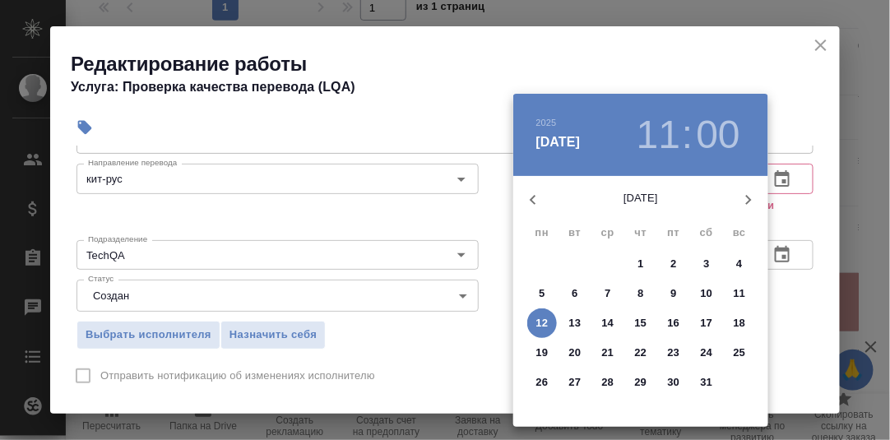
click at [747, 200] on icon "button" at bounding box center [748, 200] width 20 height 20
click at [675, 290] on p "8" at bounding box center [673, 293] width 6 height 16
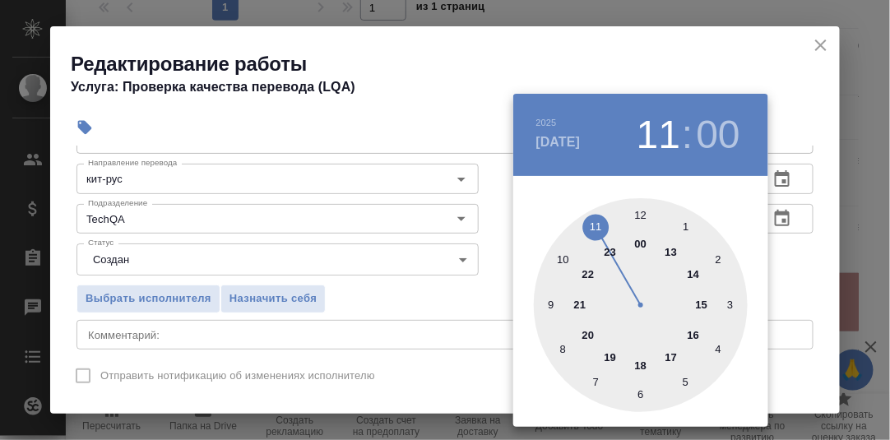
click at [641, 365] on div at bounding box center [641, 305] width 214 height 214
type input "08.08.2025 18:00"
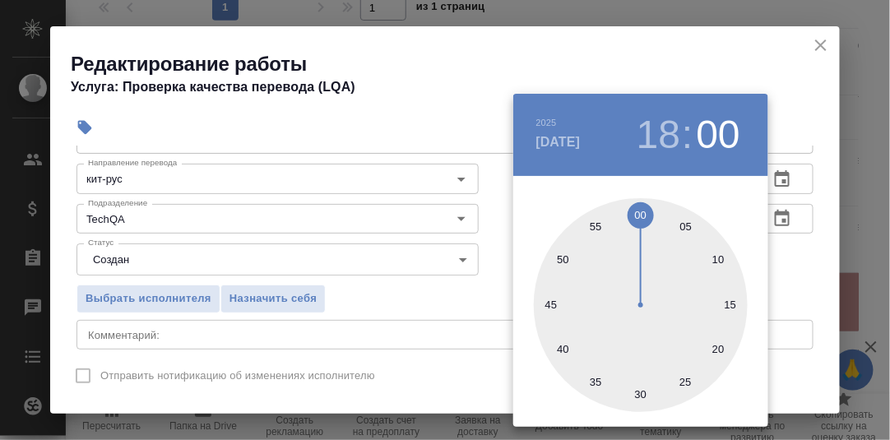
click at [792, 262] on div at bounding box center [445, 220] width 890 height 440
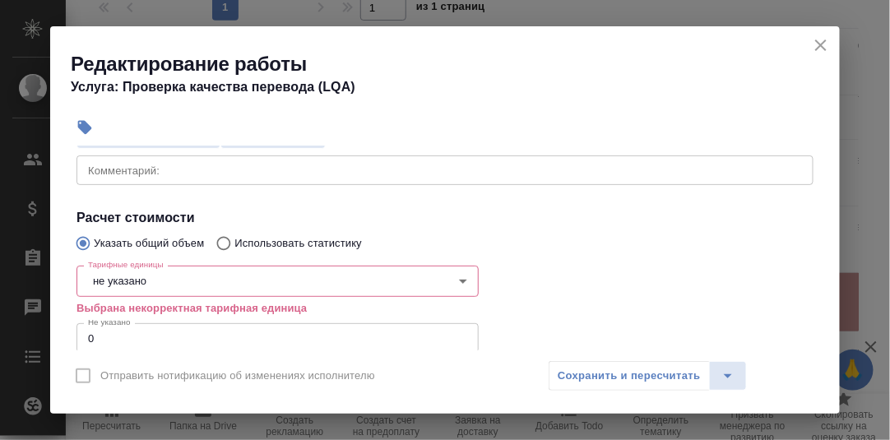
scroll to position [247, 0]
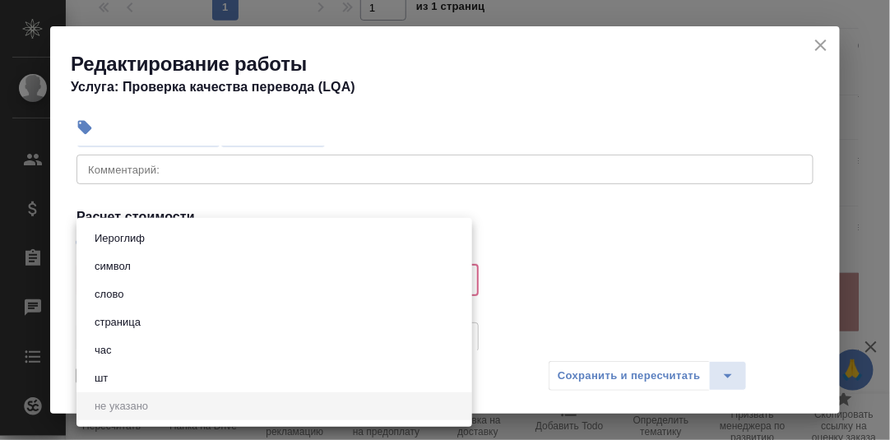
click at [160, 283] on body "🙏 .cls-1 fill:#fff; AWATERA Румянцева Дарья d.rumyantseva Клиенты Спецификации …" at bounding box center [445, 220] width 890 height 440
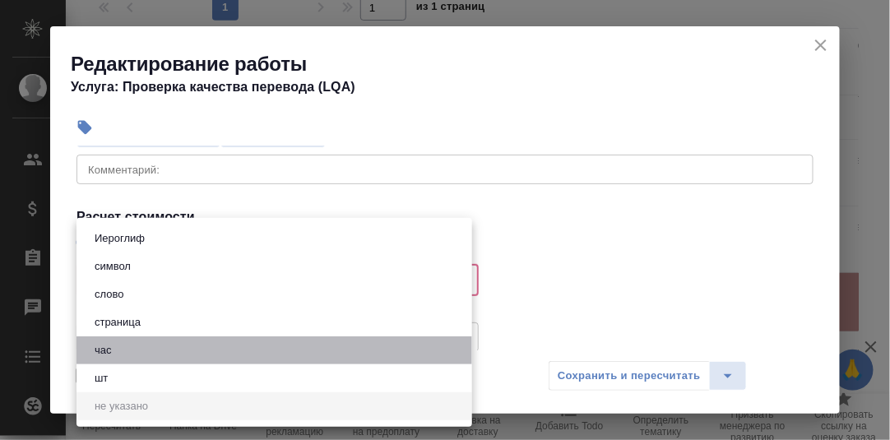
click at [127, 349] on li "час" at bounding box center [273, 350] width 395 height 28
type input "5a8b1489cc6b4906c91bfd93"
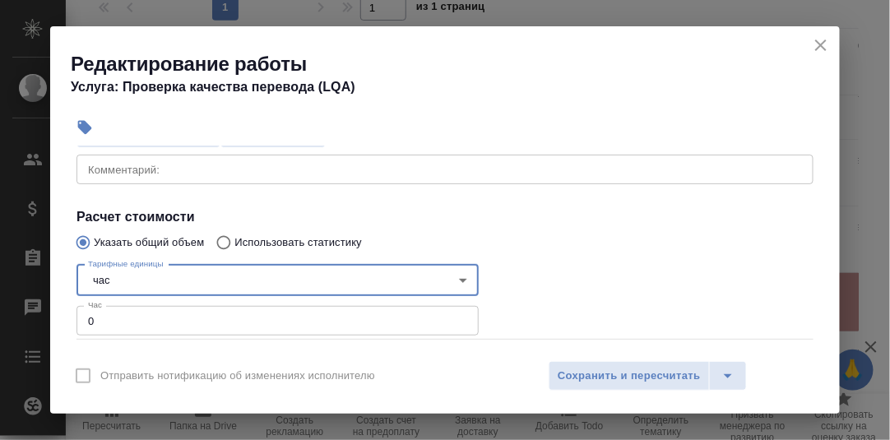
click at [126, 317] on input "0" at bounding box center [277, 321] width 402 height 30
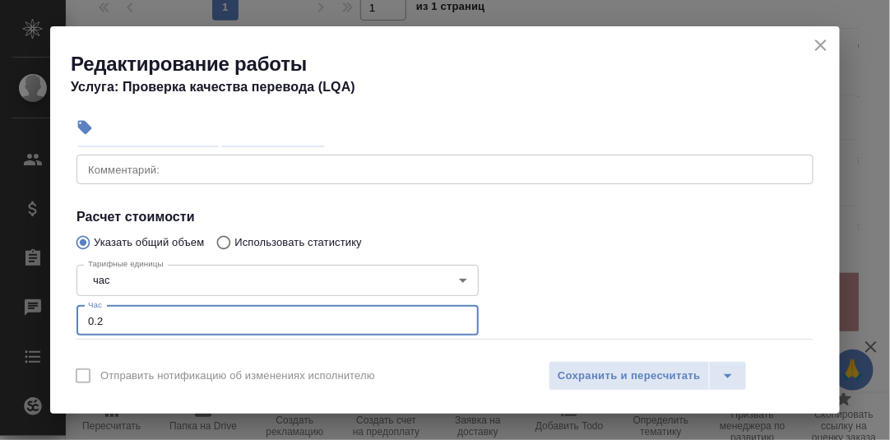
type input "0.2"
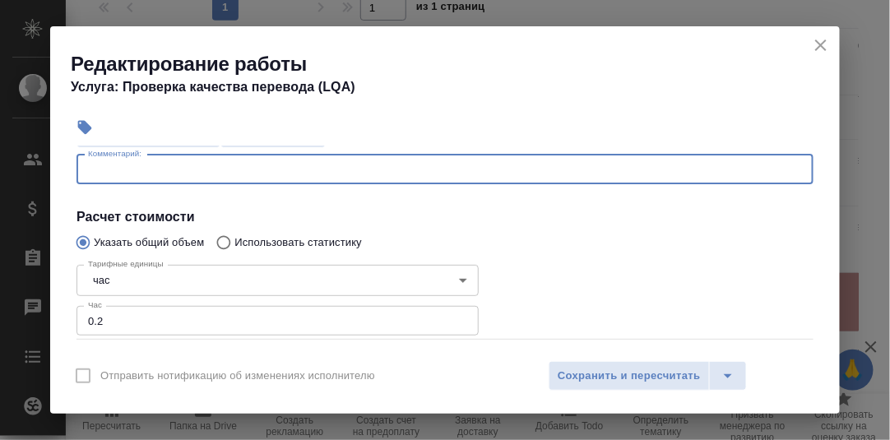
click at [111, 172] on textarea at bounding box center [445, 169] width 714 height 12
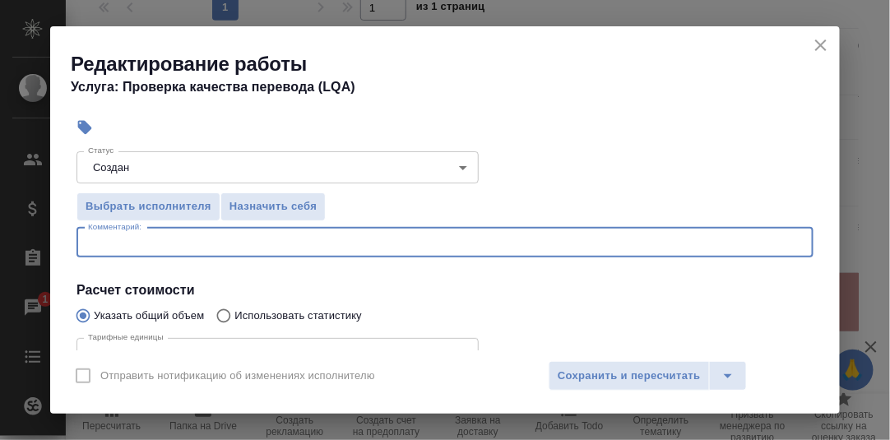
scroll to position [252, 0]
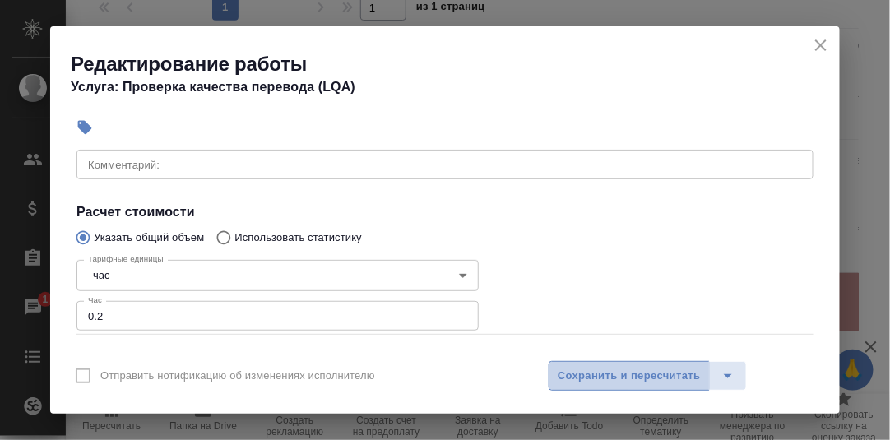
click at [634, 377] on span "Сохранить и пересчитать" at bounding box center [628, 376] width 143 height 19
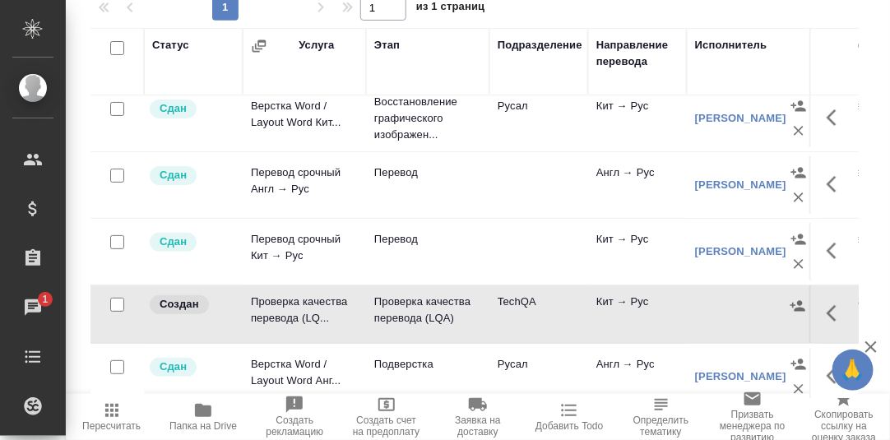
scroll to position [0, 0]
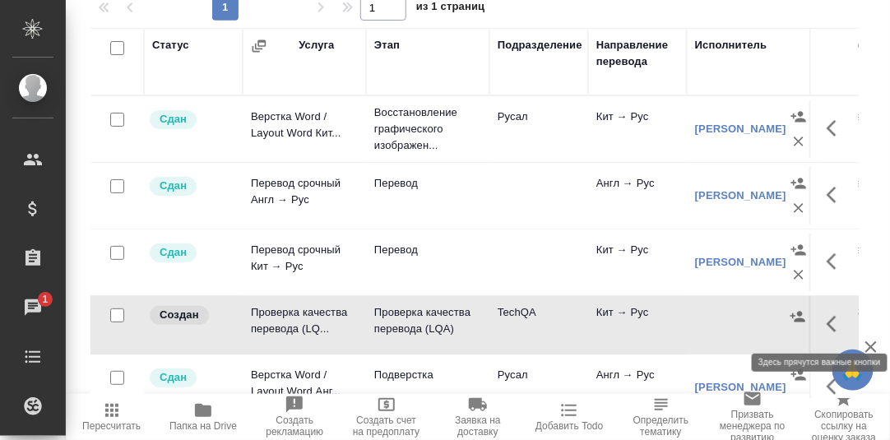
click at [826, 322] on icon "button" at bounding box center [836, 324] width 20 height 20
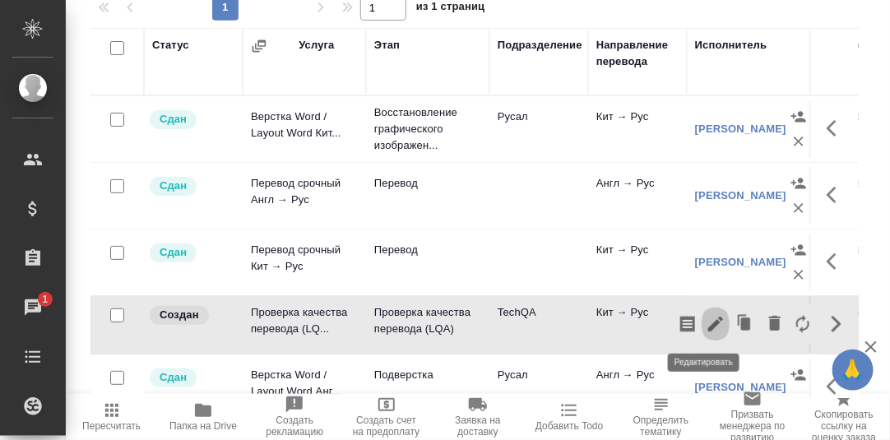
click at [705, 322] on icon "button" at bounding box center [715, 324] width 20 height 20
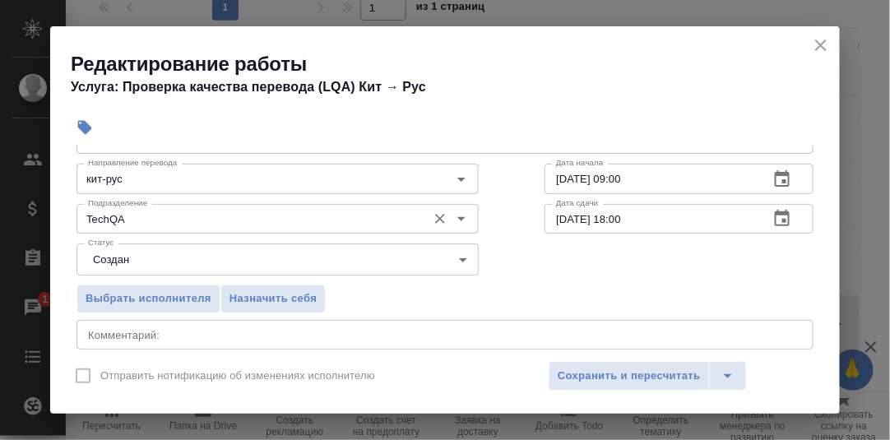
scroll to position [164, 0]
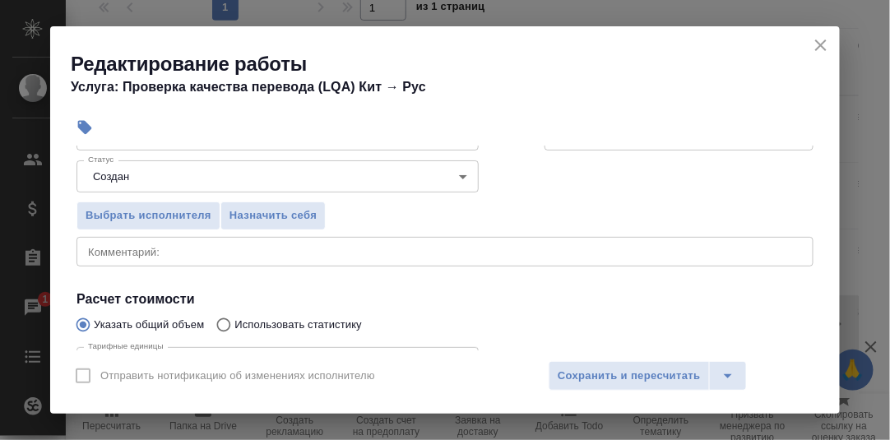
click at [201, 242] on div "x Комментарий:" at bounding box center [444, 252] width 737 height 30
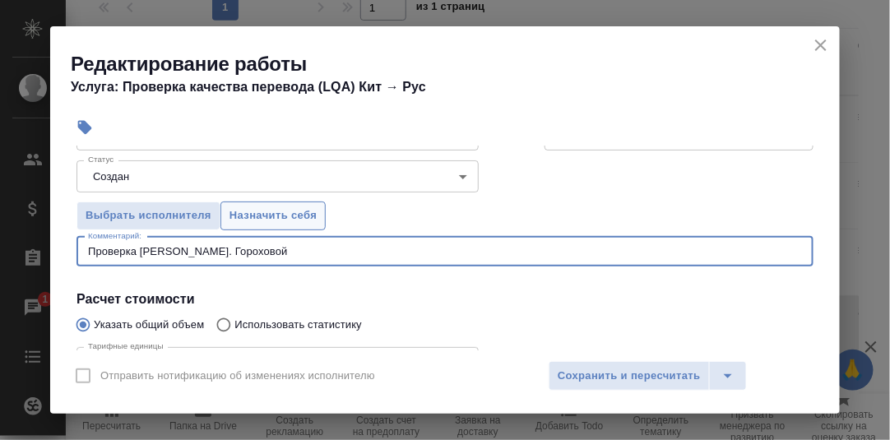
type textarea "Проверка А. Гороховой"
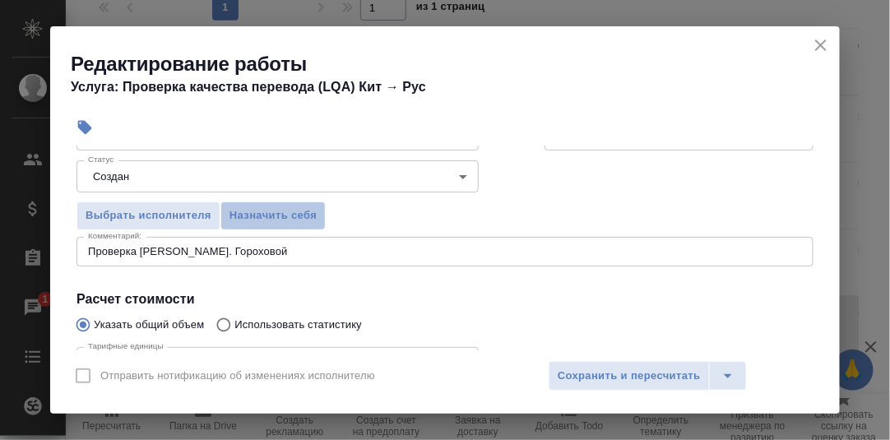
drag, startPoint x: 279, startPoint y: 211, endPoint x: 414, endPoint y: 247, distance: 140.4
click at [279, 211] on span "Назначить себя" at bounding box center [272, 215] width 87 height 19
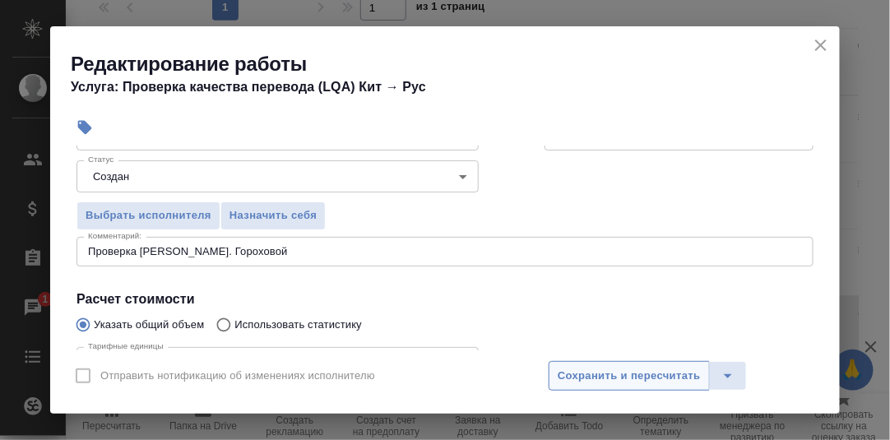
click at [630, 375] on span "Сохранить и пересчитать" at bounding box center [628, 376] width 143 height 19
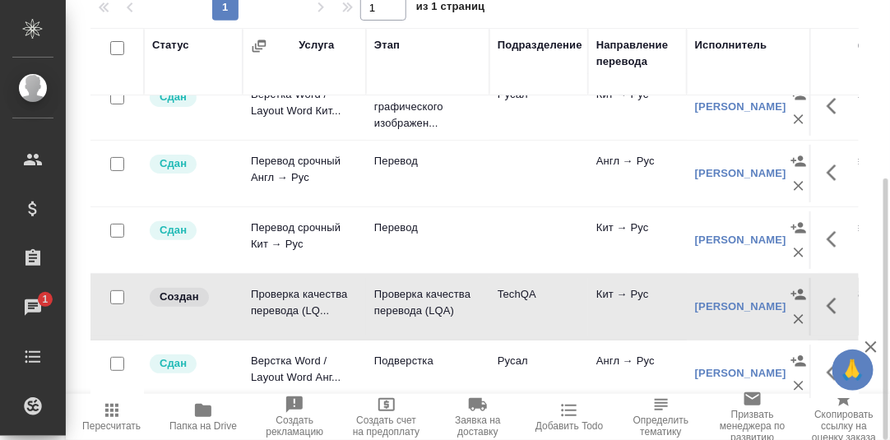
scroll to position [40, 0]
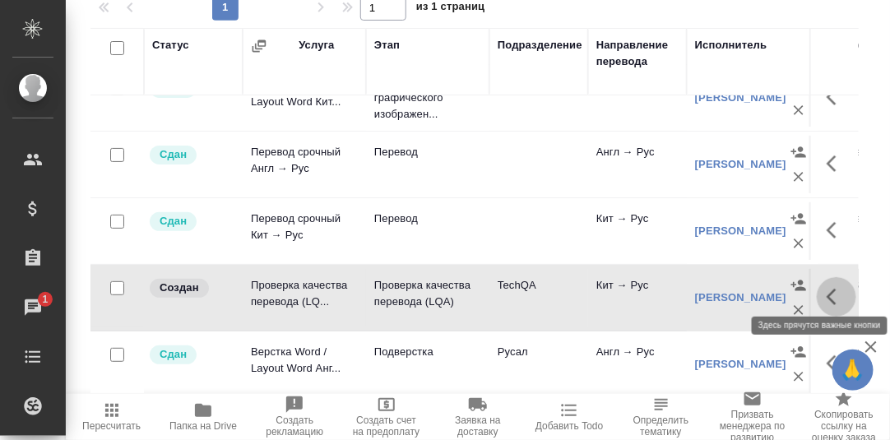
click at [826, 289] on icon "button" at bounding box center [836, 297] width 20 height 20
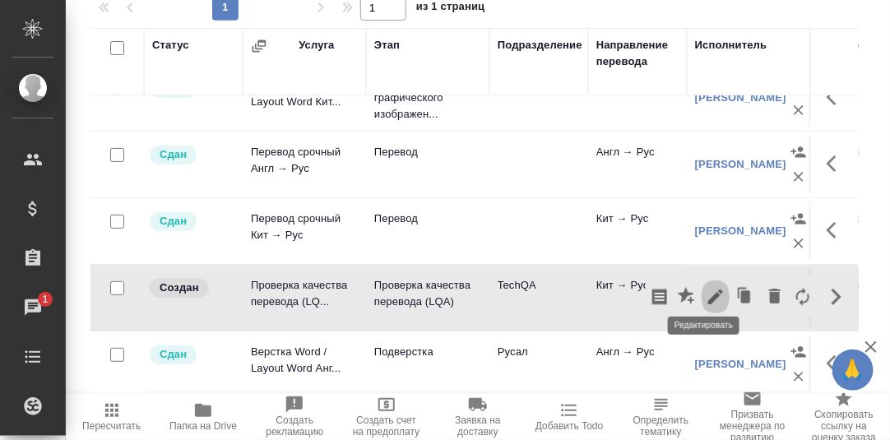
click at [706, 288] on icon "button" at bounding box center [715, 297] width 20 height 20
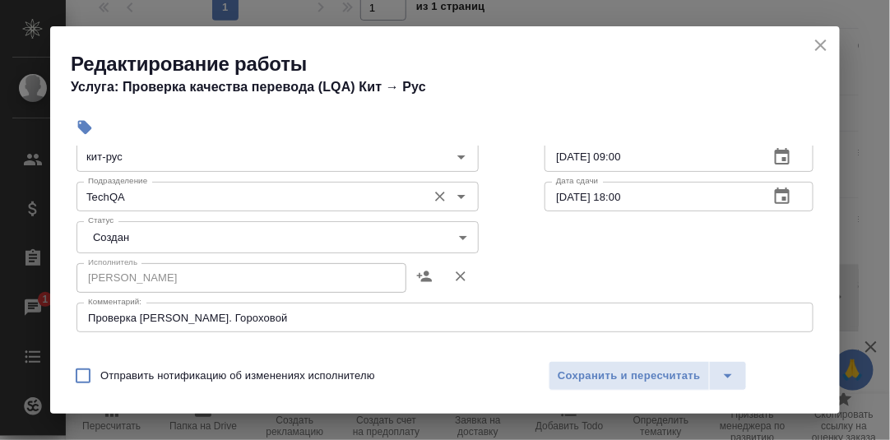
scroll to position [164, 0]
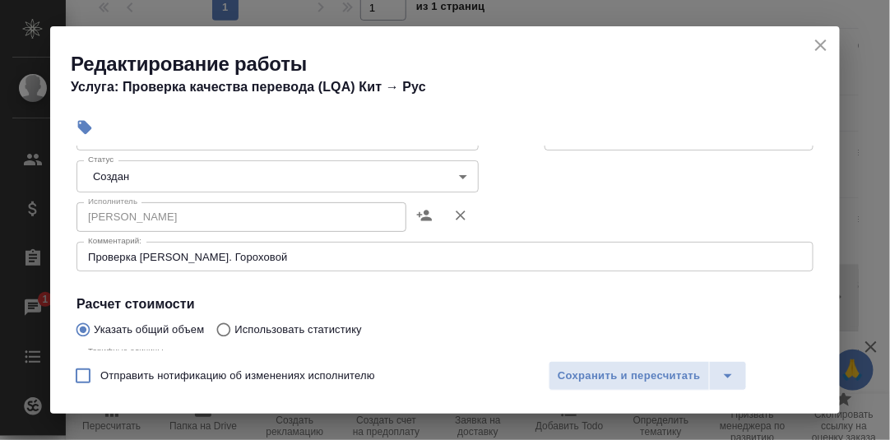
click at [459, 178] on body "🙏 .cls-1 fill:#fff; AWATERA Румянцева Дарья d.rumyantseva Клиенты Спецификации …" at bounding box center [445, 220] width 890 height 440
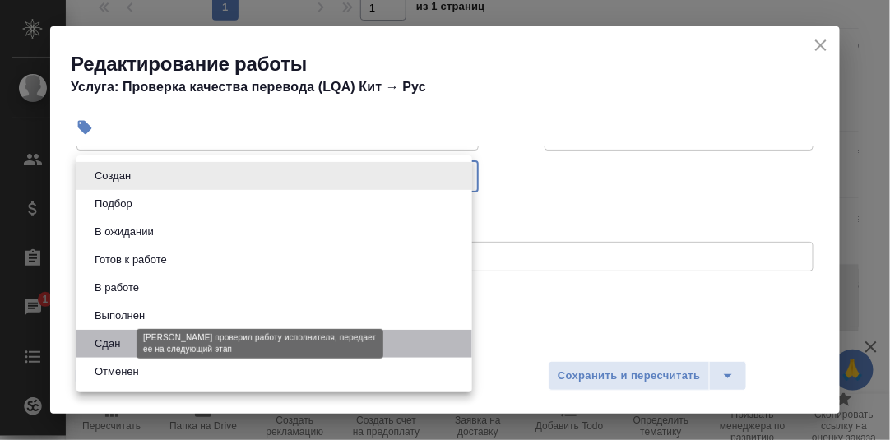
click at [116, 345] on button "Сдан" at bounding box center [107, 344] width 35 height 18
type input "closed"
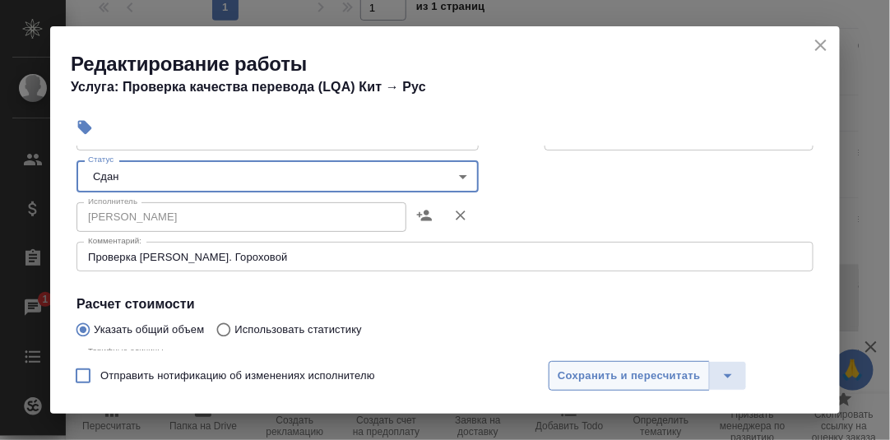
click at [641, 369] on span "Сохранить и пересчитать" at bounding box center [628, 376] width 143 height 19
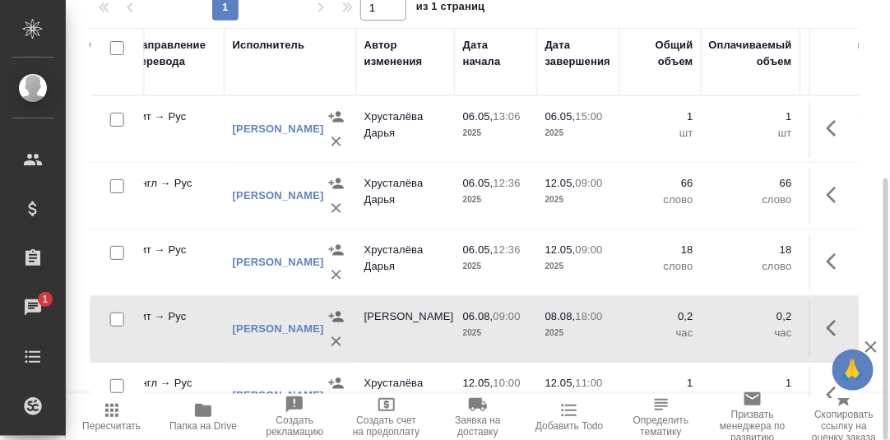
scroll to position [0, 465]
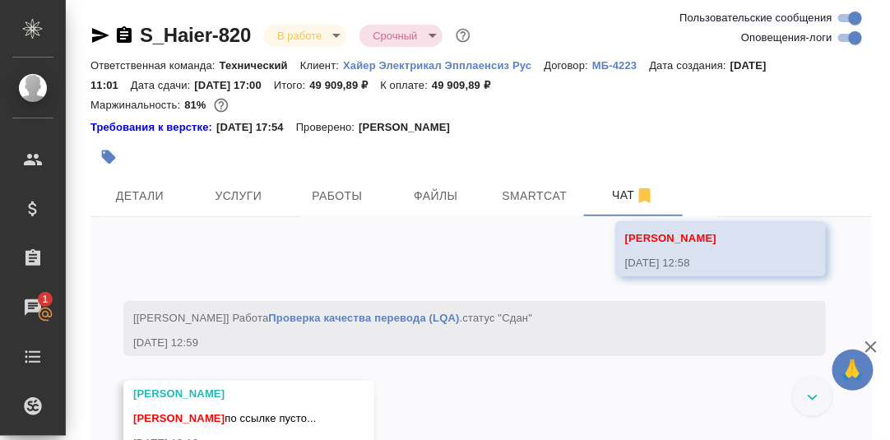
scroll to position [18566, 0]
click at [609, 132] on link "[URL][DOMAIN_NAME]." at bounding box center [596, 125] width 123 height 12
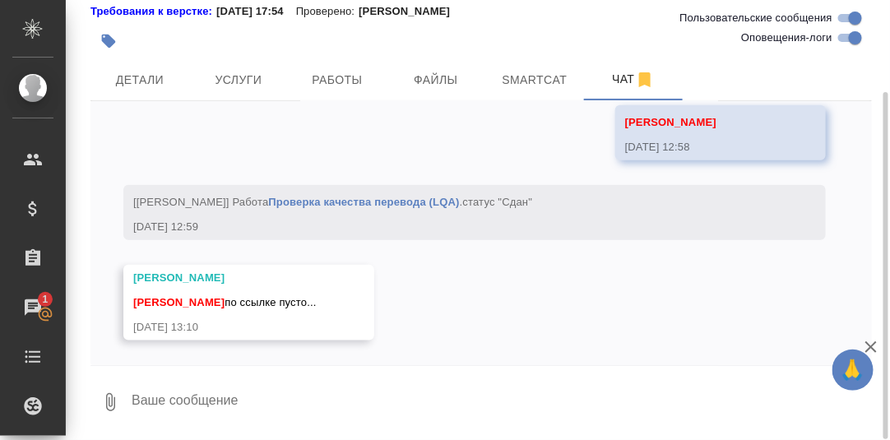
click at [201, 391] on textarea at bounding box center [501, 402] width 742 height 56
type textarea "D"
paste textarea "[URL][DOMAIN_NAME]"
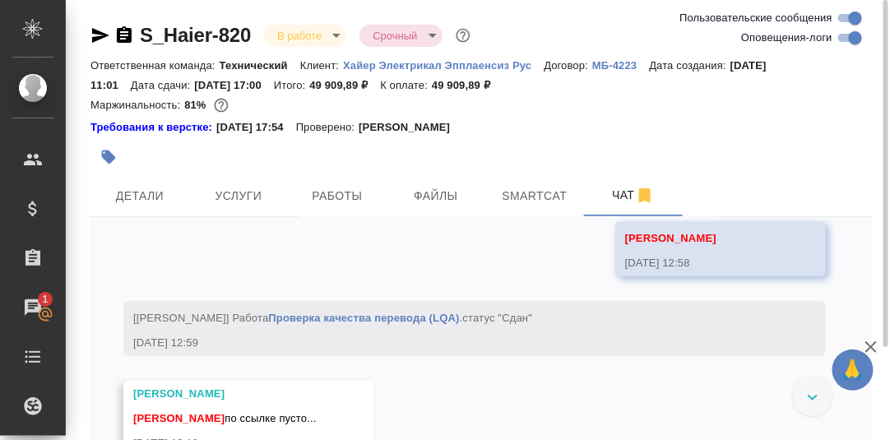
scroll to position [18566, 0]
drag, startPoint x: 528, startPoint y: 304, endPoint x: 422, endPoint y: 386, distance: 134.2
click at [422, 164] on span "[PERSON_NAME] , после меня здесь: [URL][DOMAIN_NAME]. Всё же верстальщик не уде…" at bounding box center [555, 141] width 422 height 45
copy link "[URL][DOMAIN_NAME]"
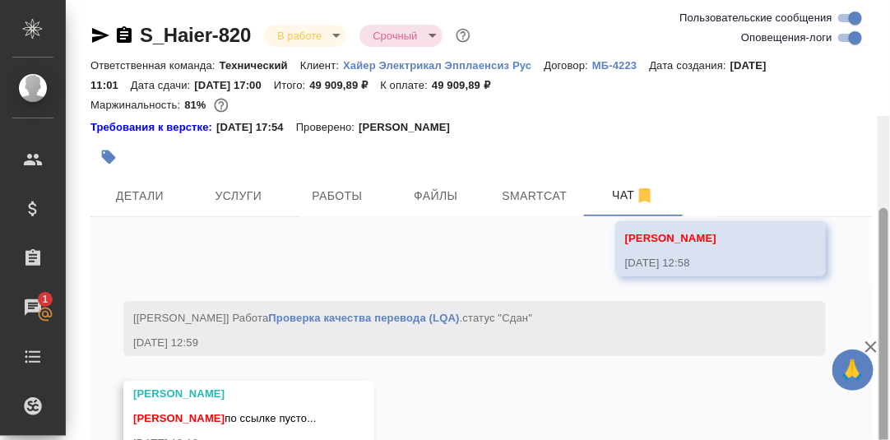
scroll to position [116, 0]
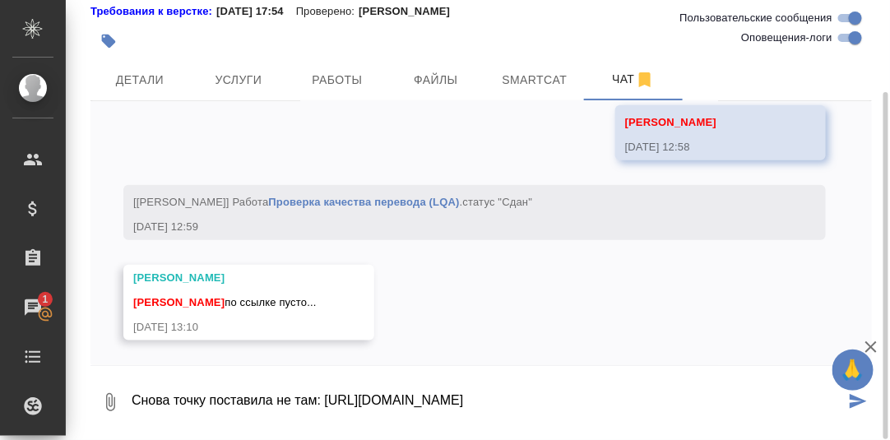
drag, startPoint x: 522, startPoint y: 401, endPoint x: 324, endPoint y: 401, distance: 198.2
click at [324, 401] on textarea "Снова точку поставила не там: [URL][DOMAIN_NAME]" at bounding box center [487, 402] width 715 height 56
paste textarea "[DOMAIN_NAME][URL]"
type textarea "Снова точку поставила не там: [URL][DOMAIN_NAME]"
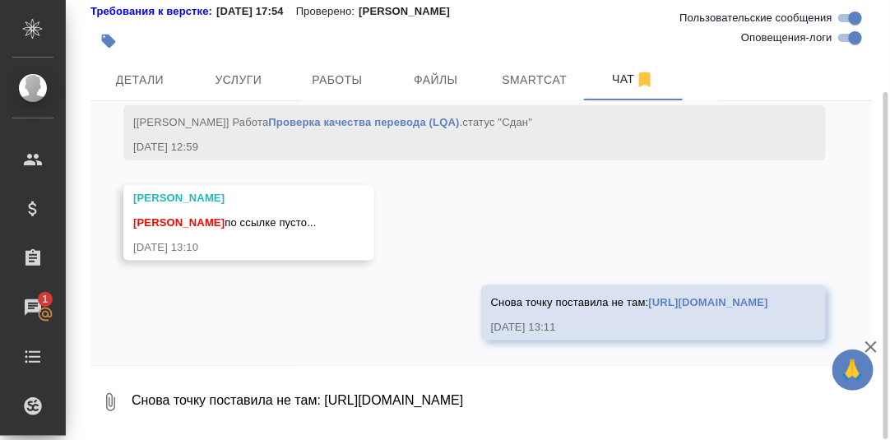
scroll to position [18975, 0]
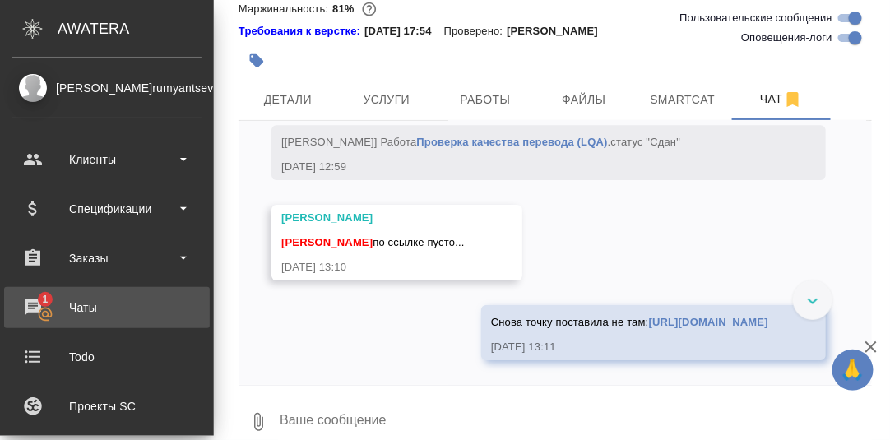
click at [35, 303] on div "Чаты" at bounding box center [106, 307] width 189 height 25
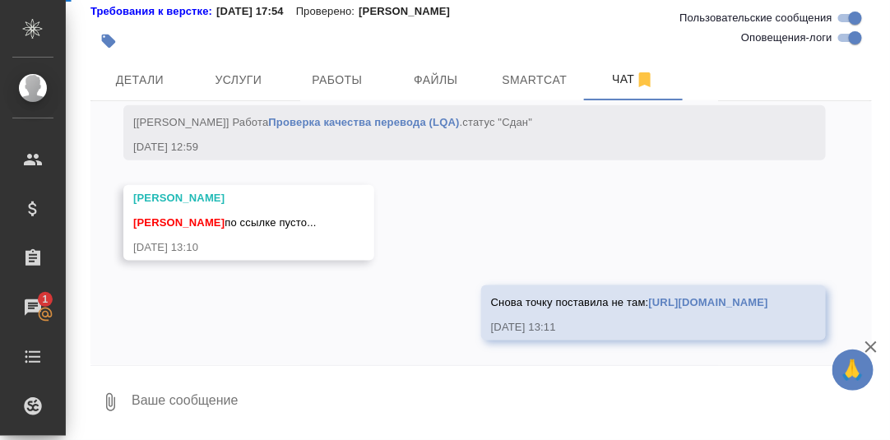
scroll to position [19025, 0]
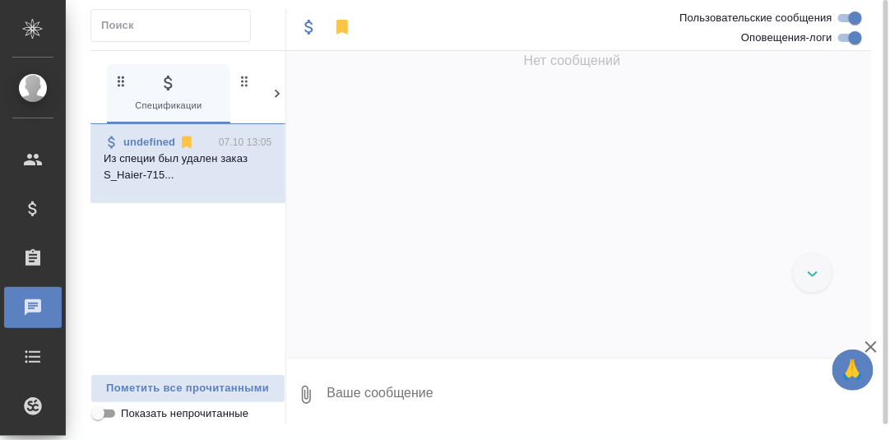
click at [276, 94] on icon at bounding box center [277, 94] width 5 height 8
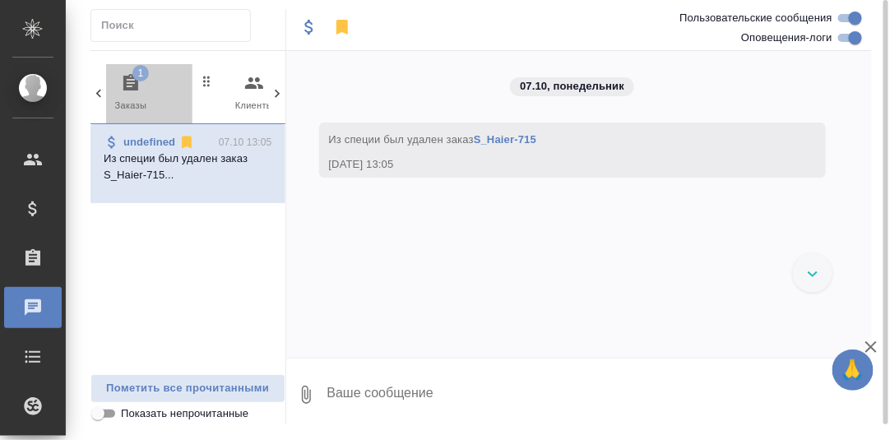
click at [130, 83] on icon "button" at bounding box center [131, 83] width 20 height 20
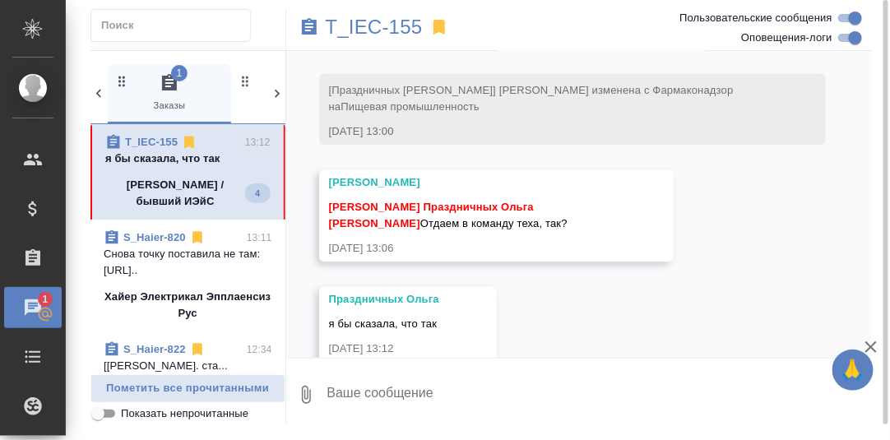
scroll to position [2631, 0]
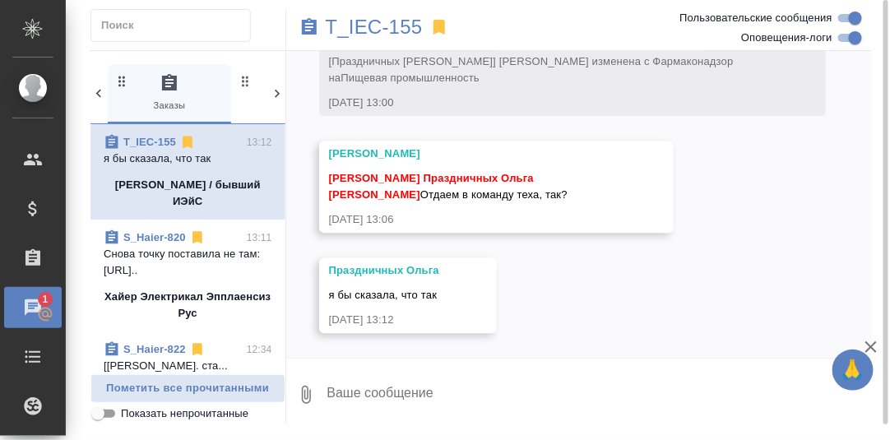
click at [475, 398] on textarea at bounding box center [599, 395] width 547 height 56
type textarea "Получается, так."
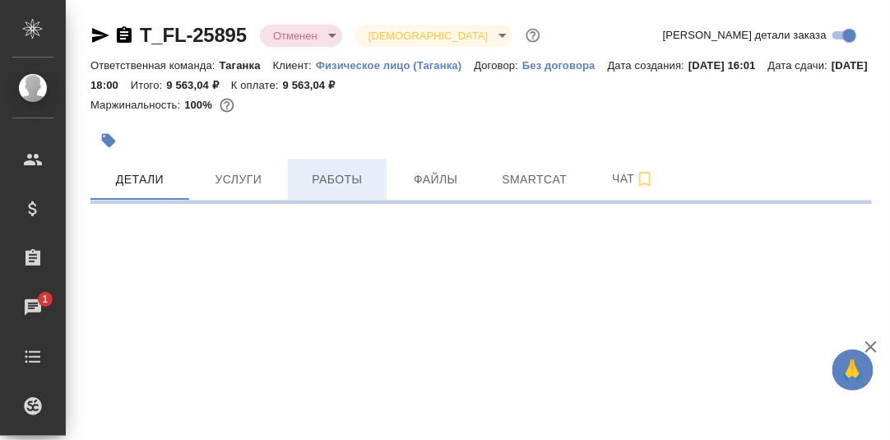
select select "RU"
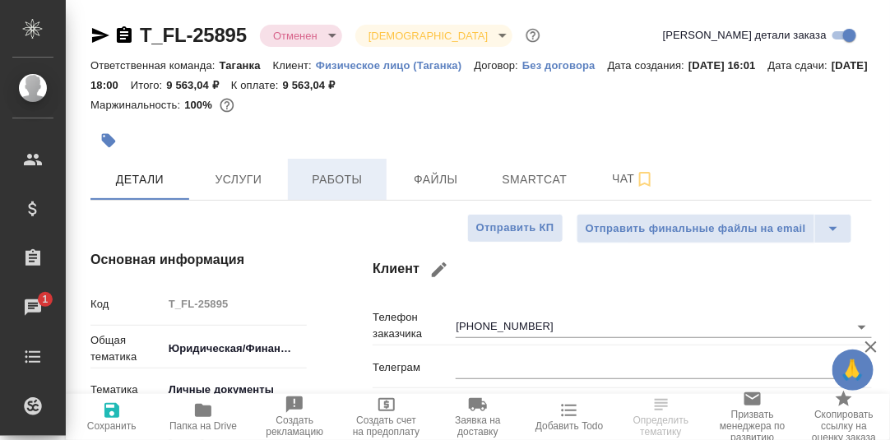
type textarea "x"
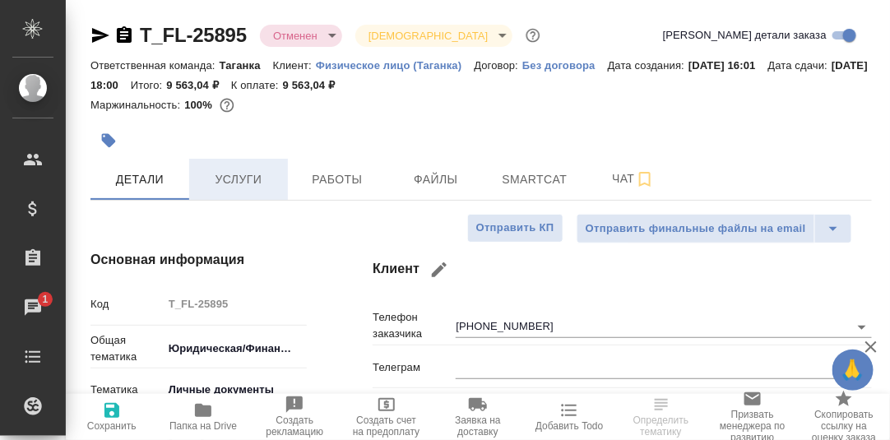
click at [240, 178] on span "Услуги" at bounding box center [238, 179] width 79 height 21
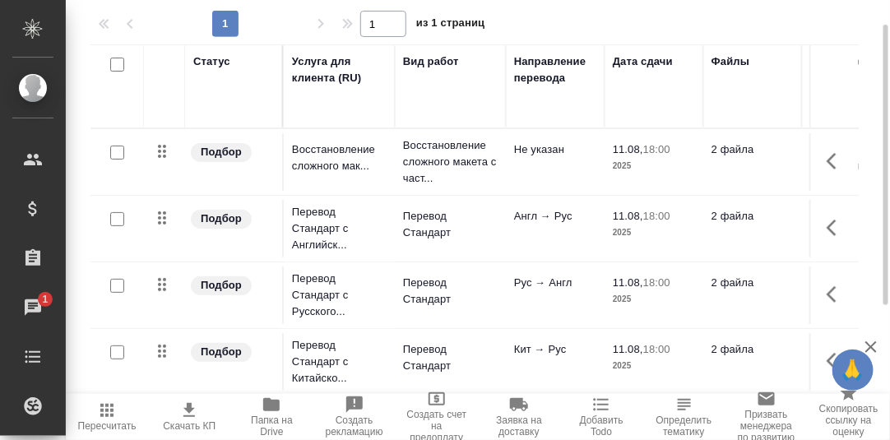
scroll to position [3, 0]
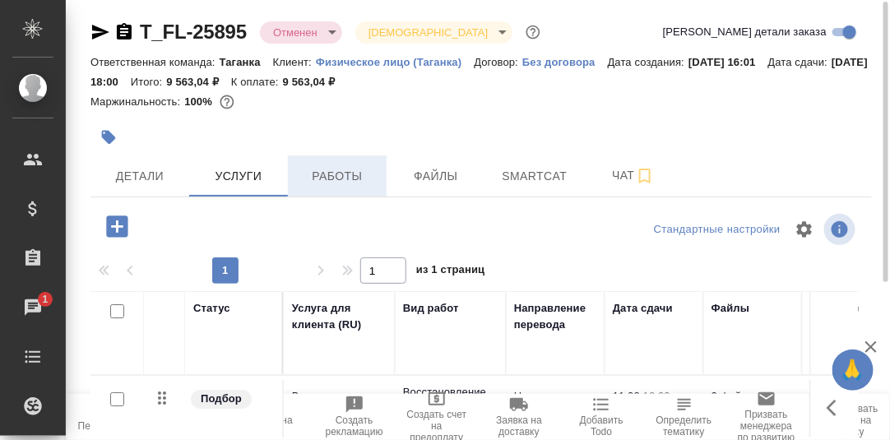
click at [335, 180] on span "Работы" at bounding box center [337, 176] width 79 height 21
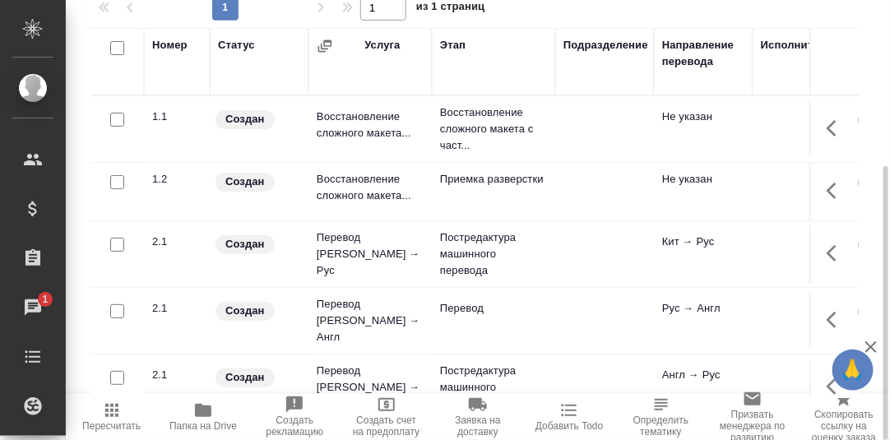
scroll to position [20, 0]
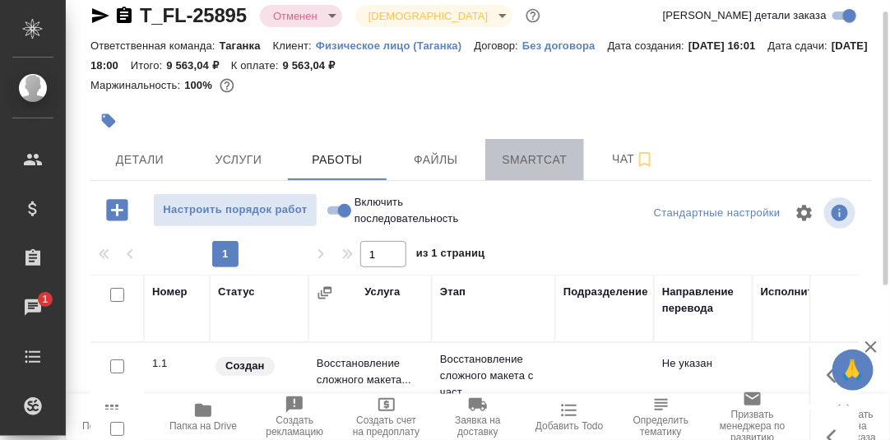
drag, startPoint x: 527, startPoint y: 156, endPoint x: 662, endPoint y: 192, distance: 139.6
click at [528, 156] on span "Smartcat" at bounding box center [534, 160] width 79 height 21
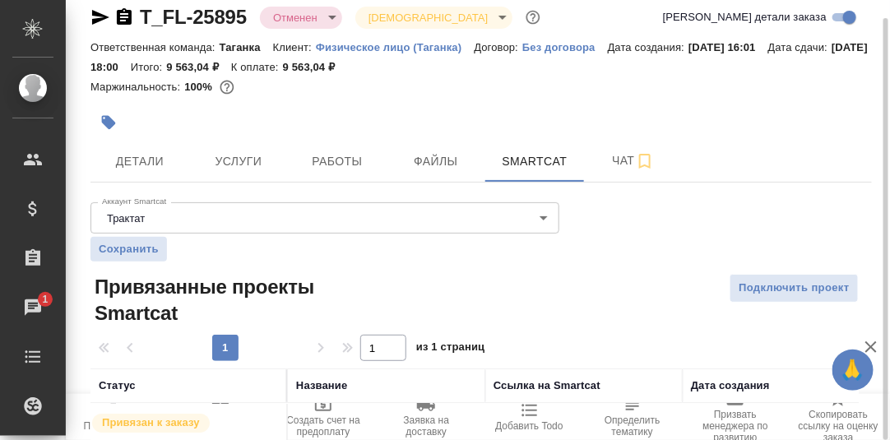
scroll to position [151, 0]
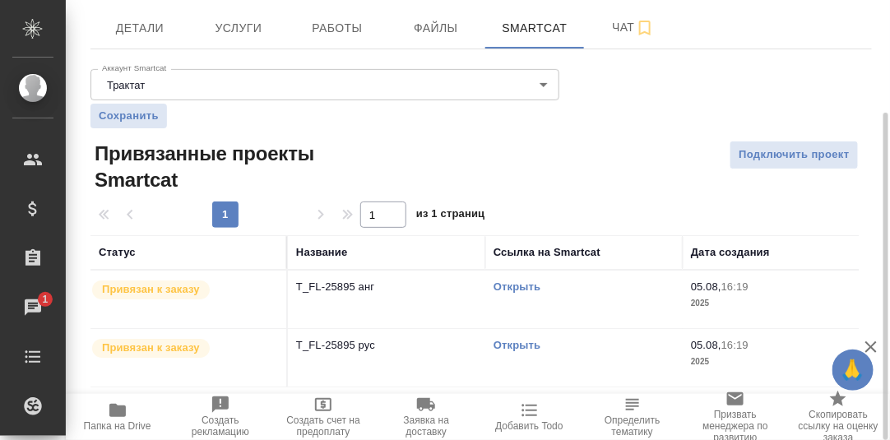
click at [523, 285] on link "Открыть" at bounding box center [516, 286] width 47 height 12
click at [518, 347] on link "Открыть" at bounding box center [516, 345] width 47 height 12
click at [335, 30] on span "Работы" at bounding box center [337, 28] width 79 height 21
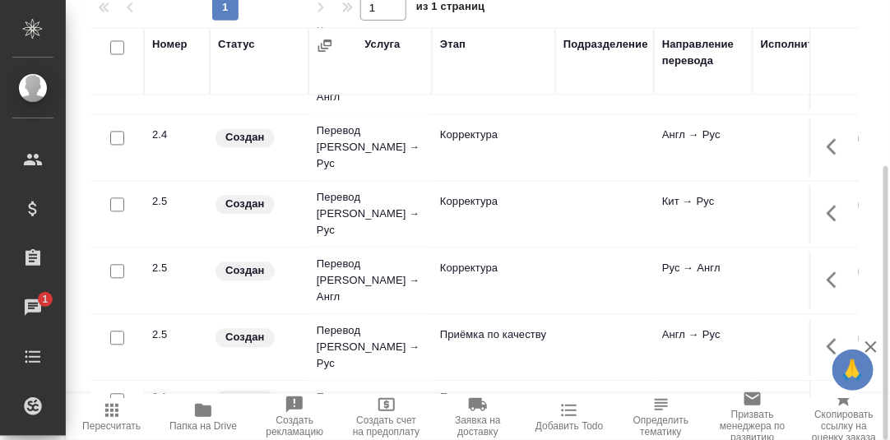
scroll to position [969, 0]
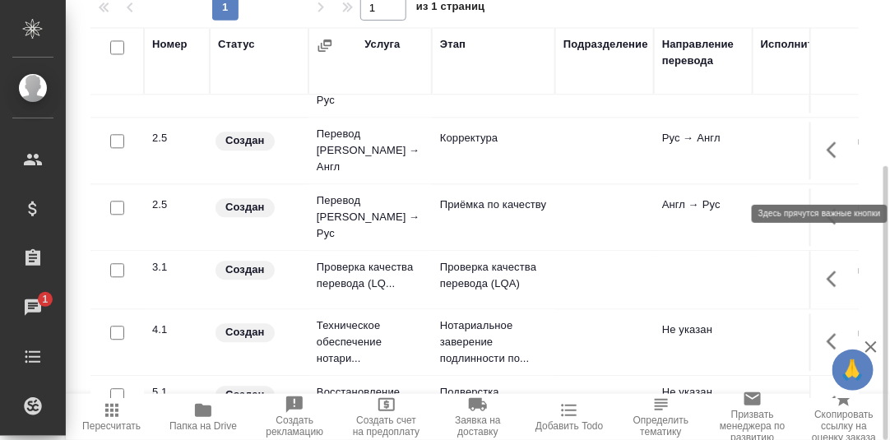
click at [826, 270] on icon "button" at bounding box center [836, 280] width 20 height 20
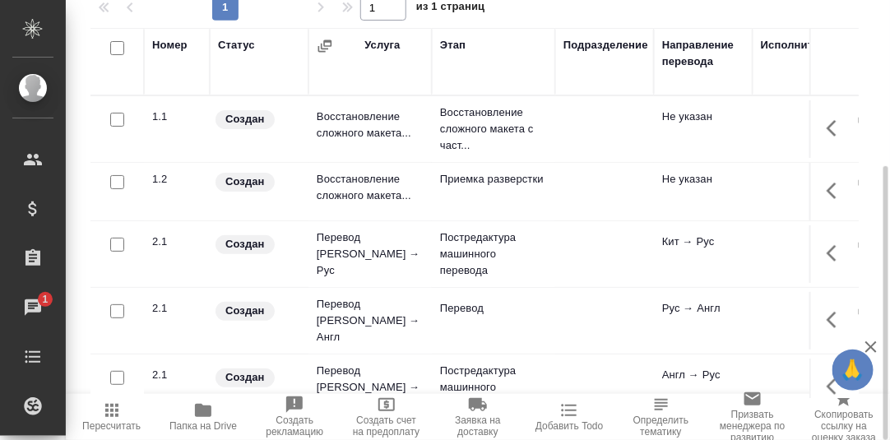
scroll to position [20, 0]
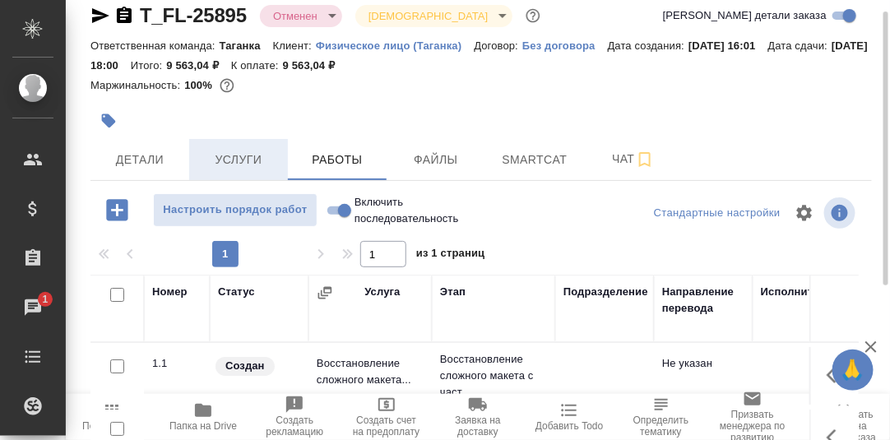
click at [245, 160] on span "Услуги" at bounding box center [238, 160] width 79 height 21
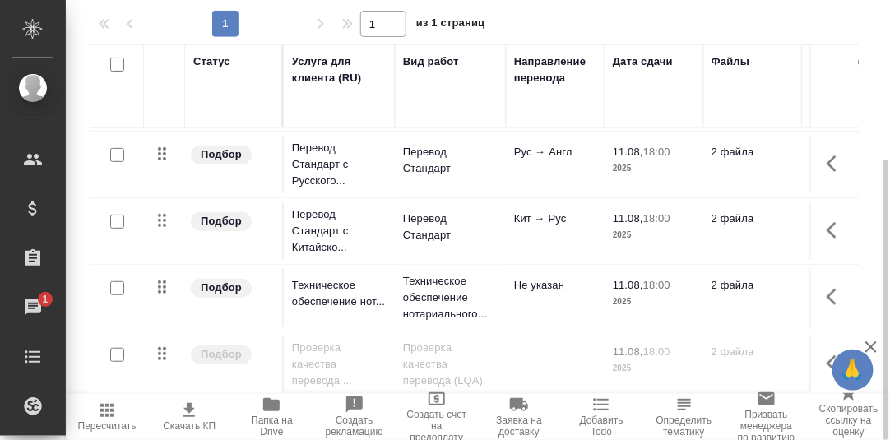
scroll to position [139, 0]
click at [826, 355] on icon "button" at bounding box center [831, 363] width 10 height 16
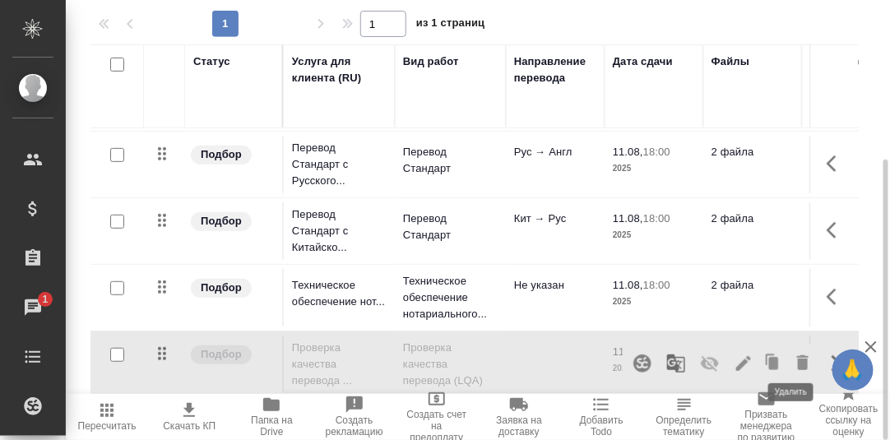
click at [797, 355] on icon "button" at bounding box center [803, 362] width 12 height 15
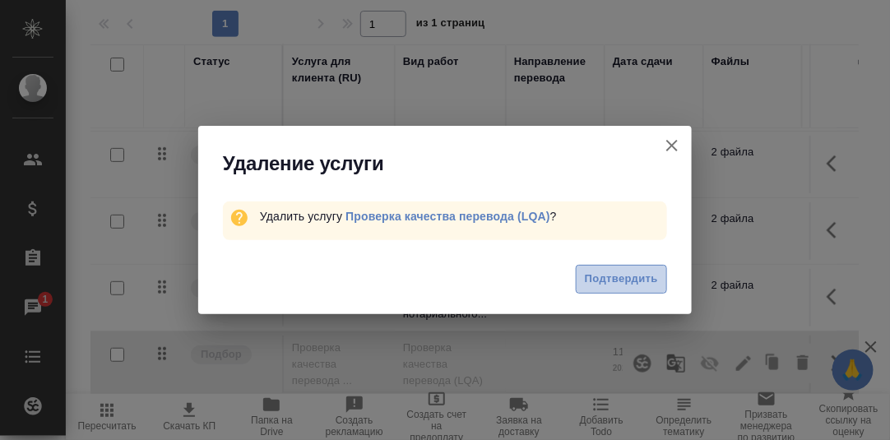
click at [624, 275] on span "Подтвердить" at bounding box center [621, 279] width 73 height 19
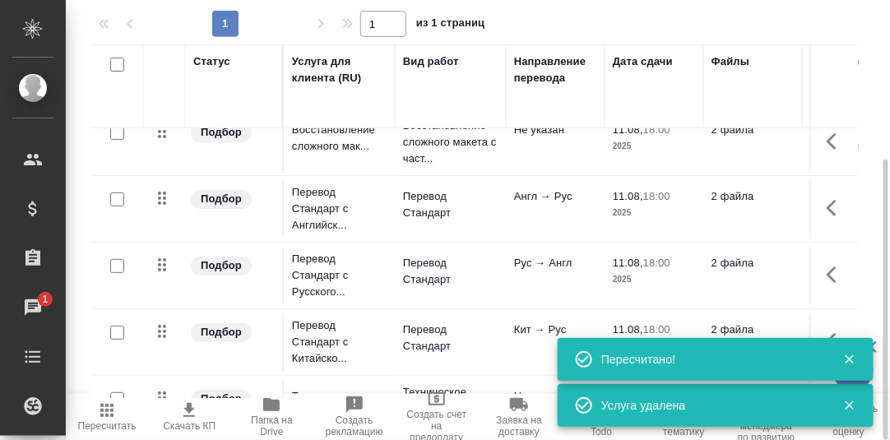
scroll to position [0, 0]
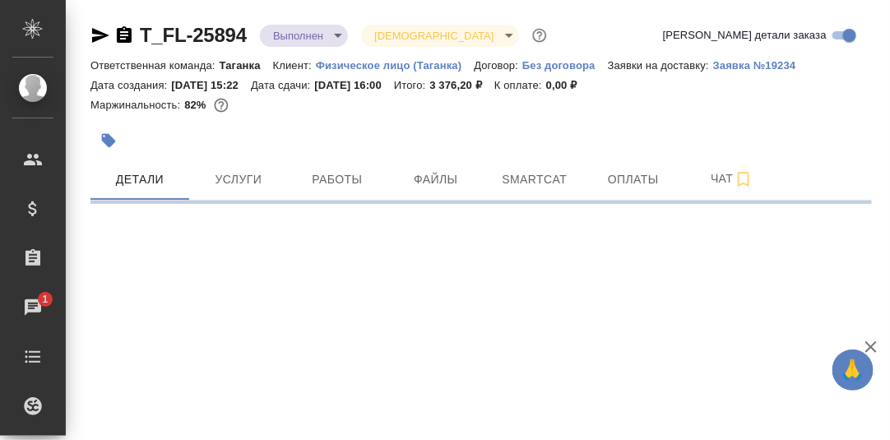
select select "RU"
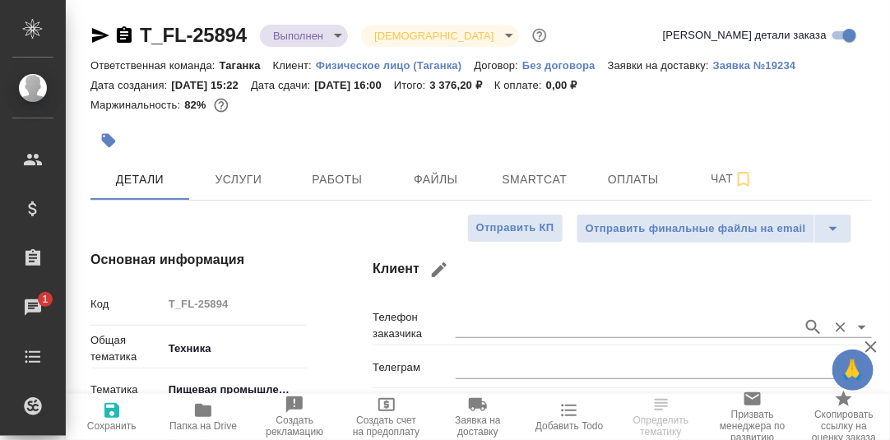
type textarea "x"
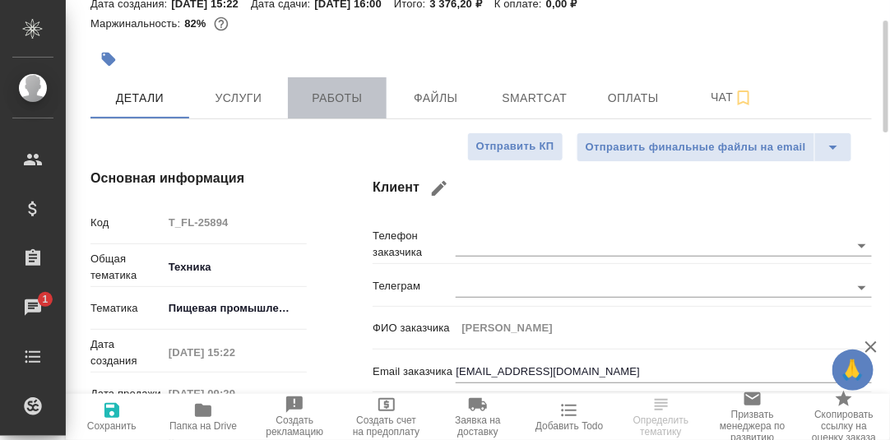
drag, startPoint x: 341, startPoint y: 99, endPoint x: 497, endPoint y: 162, distance: 168.3
click at [342, 100] on span "Работы" at bounding box center [337, 98] width 79 height 21
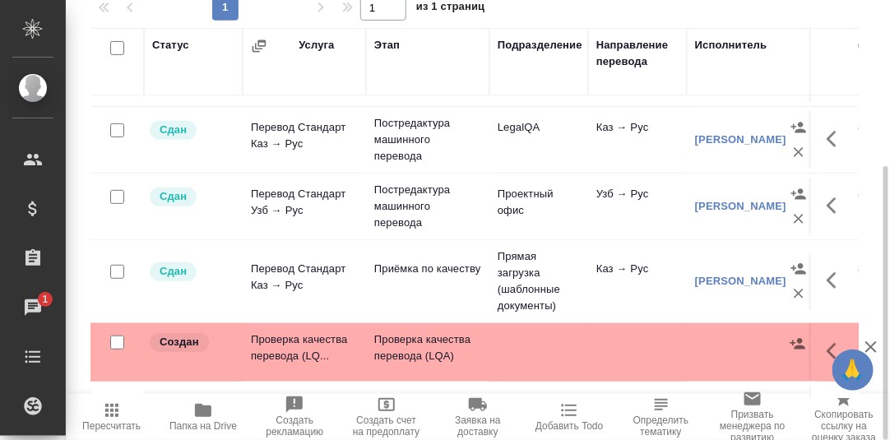
scroll to position [197, 0]
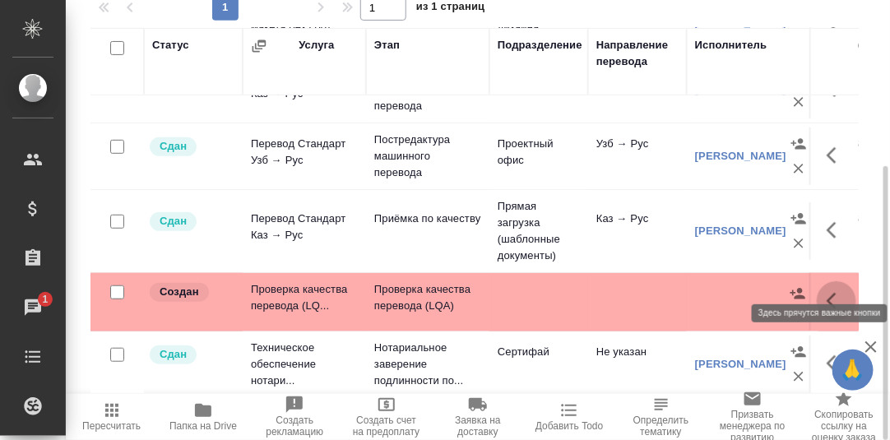
click at [826, 291] on icon "button" at bounding box center [836, 301] width 20 height 20
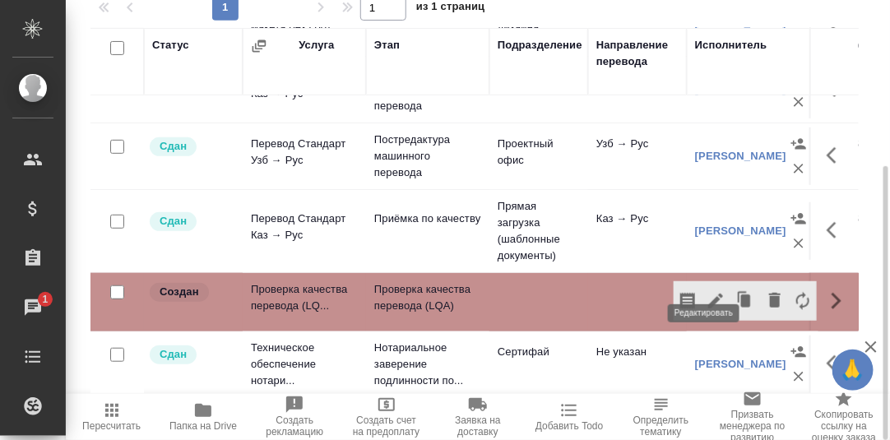
click at [708, 294] on icon "button" at bounding box center [715, 301] width 15 height 15
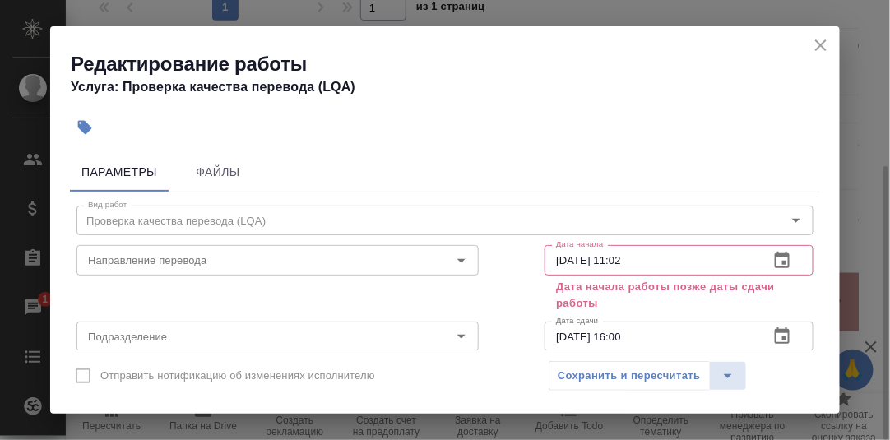
scroll to position [81, 0]
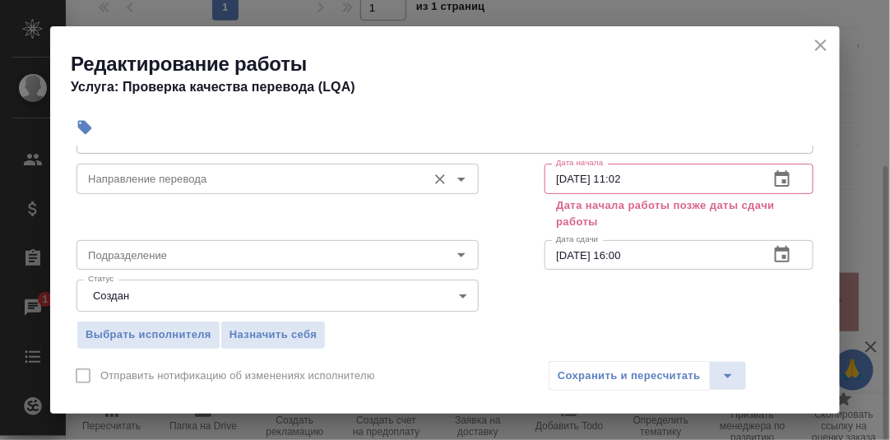
click at [217, 180] on input "Направление перевода" at bounding box center [249, 179] width 337 height 20
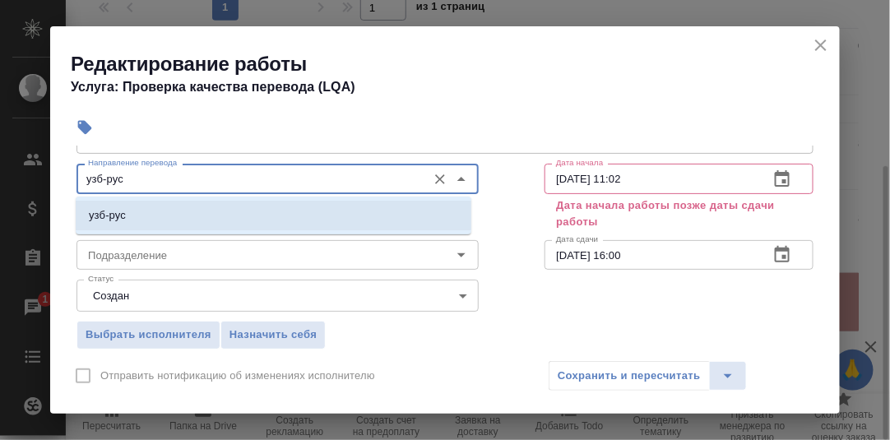
drag, startPoint x: 123, startPoint y: 211, endPoint x: 128, endPoint y: 244, distance: 33.3
click at [123, 212] on p "узб-рус" at bounding box center [107, 215] width 37 height 16
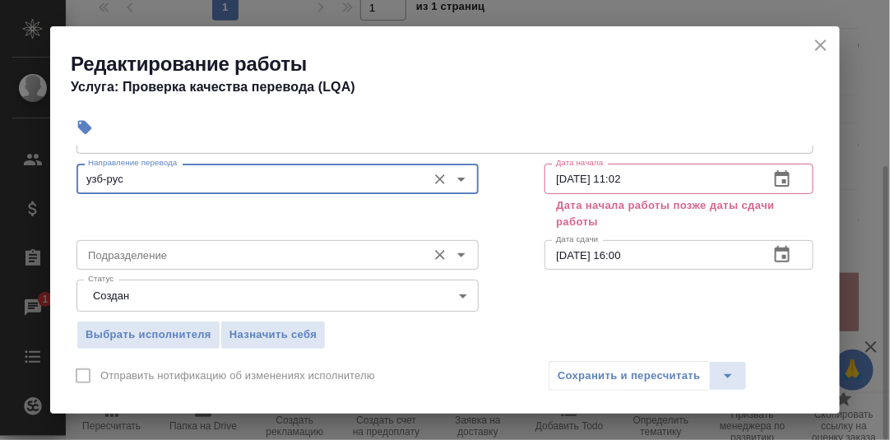
type input "узб-рус"
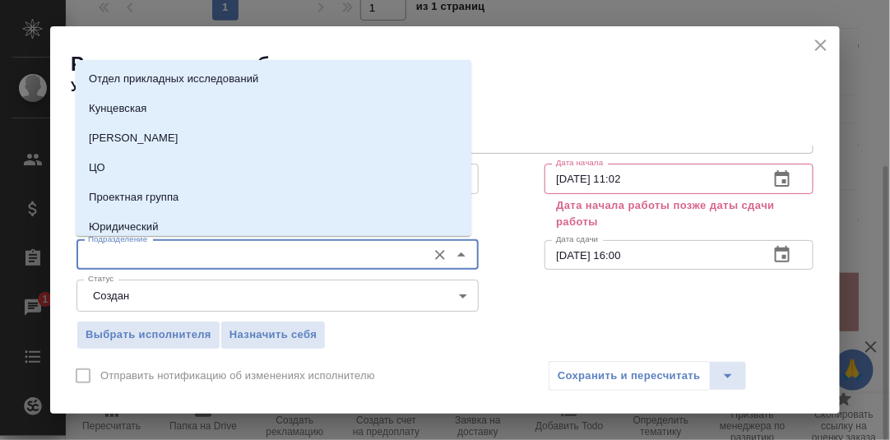
click at [130, 255] on input "Подразделение" at bounding box center [249, 255] width 337 height 20
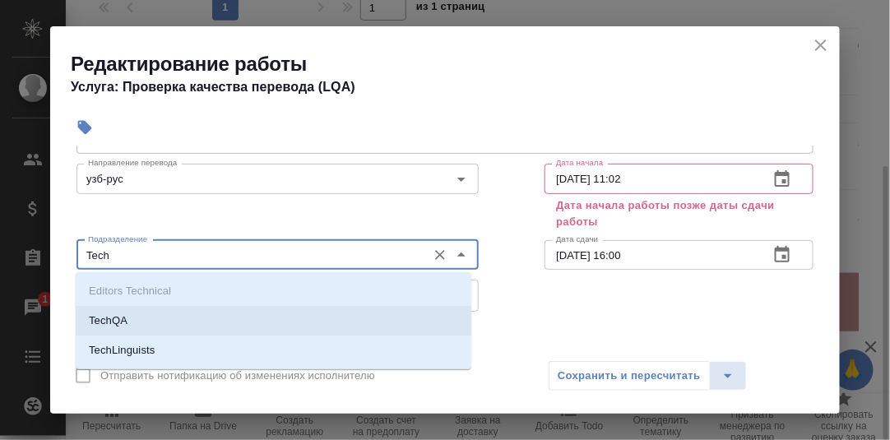
click at [123, 321] on p "TechQA" at bounding box center [108, 320] width 39 height 16
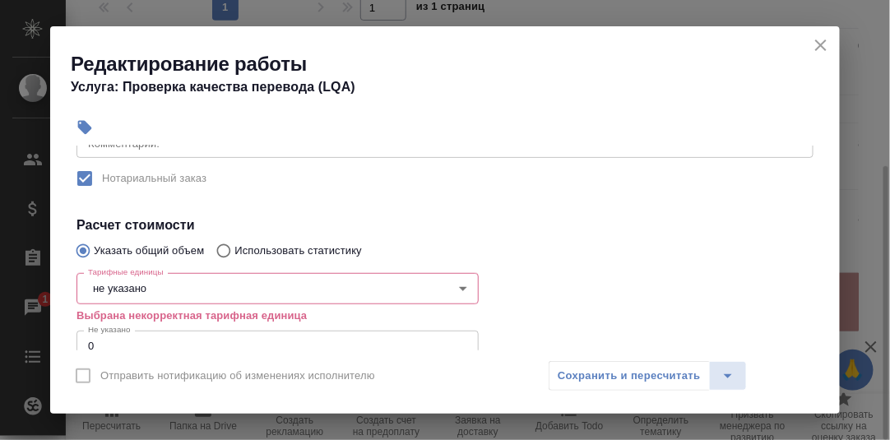
scroll to position [329, 0]
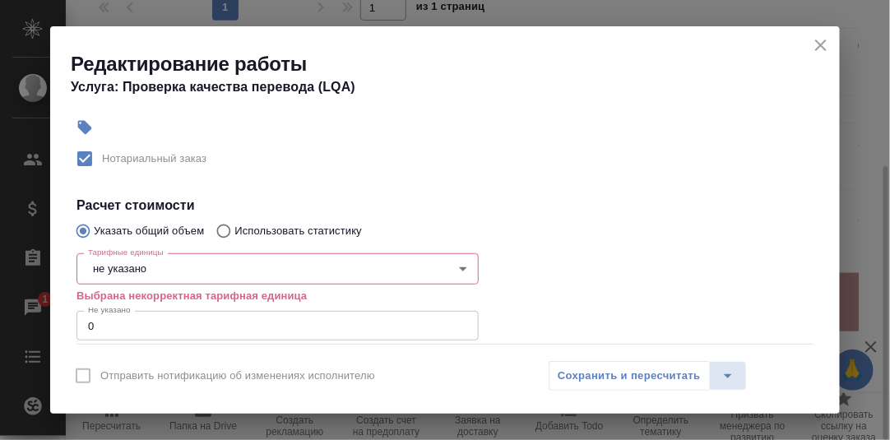
type input "TechQA"
click at [170, 267] on body "🙏 .cls-1 fill:#fff; AWATERA [PERSON_NAME] d.rumyantseva Клиенты Спецификации За…" at bounding box center [445, 220] width 890 height 440
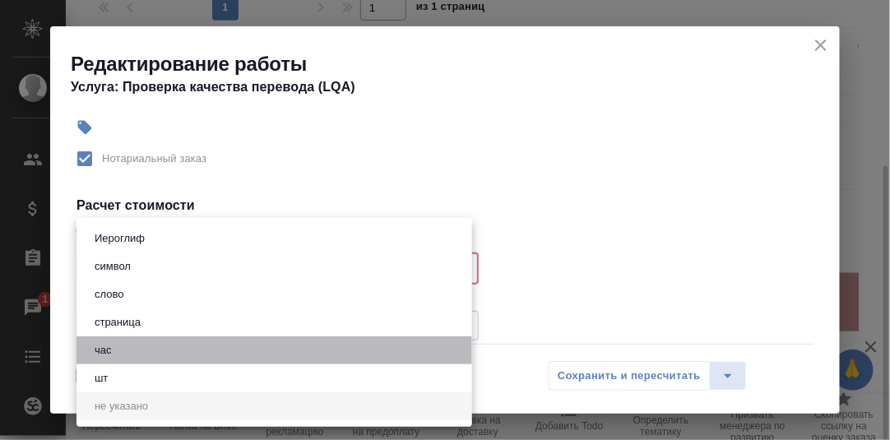
click at [120, 351] on li "час" at bounding box center [273, 350] width 395 height 28
type input "5a8b1489cc6b4906c91bfd93"
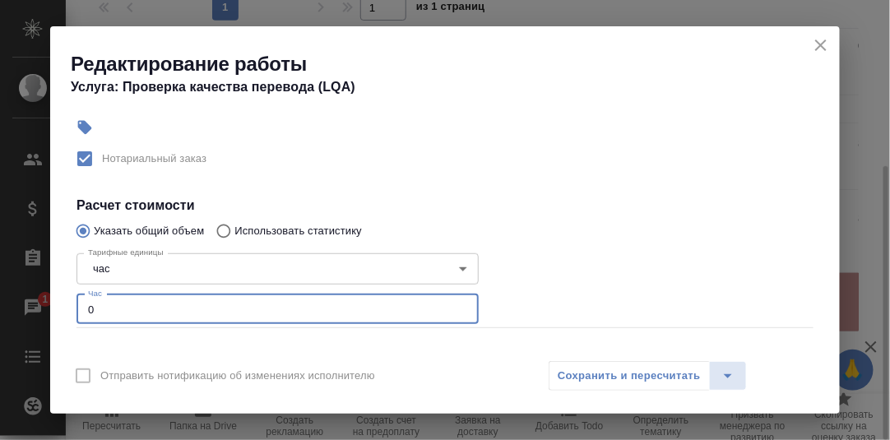
drag, startPoint x: 114, startPoint y: 308, endPoint x: 122, endPoint y: 290, distance: 19.5
click at [114, 306] on input "0" at bounding box center [277, 309] width 402 height 30
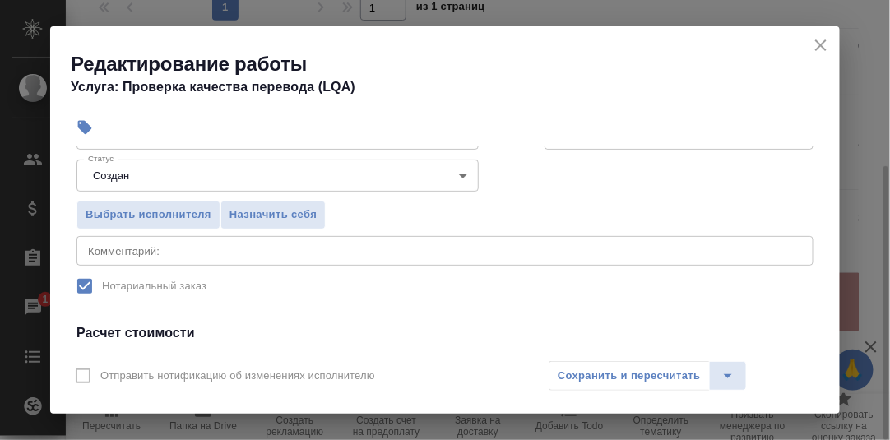
scroll to position [164, 0]
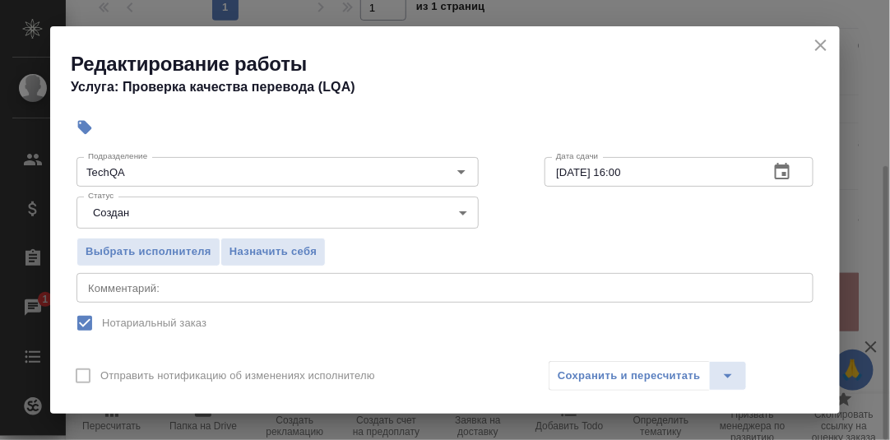
type input "0.2"
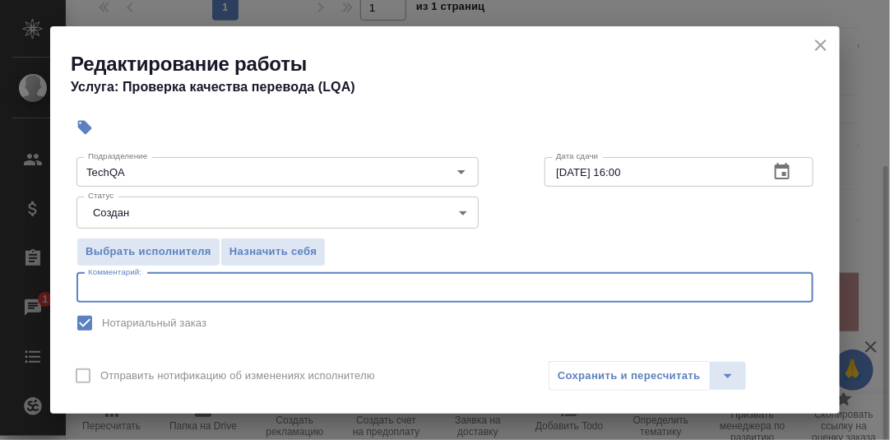
click at [183, 286] on textarea at bounding box center [445, 287] width 714 height 12
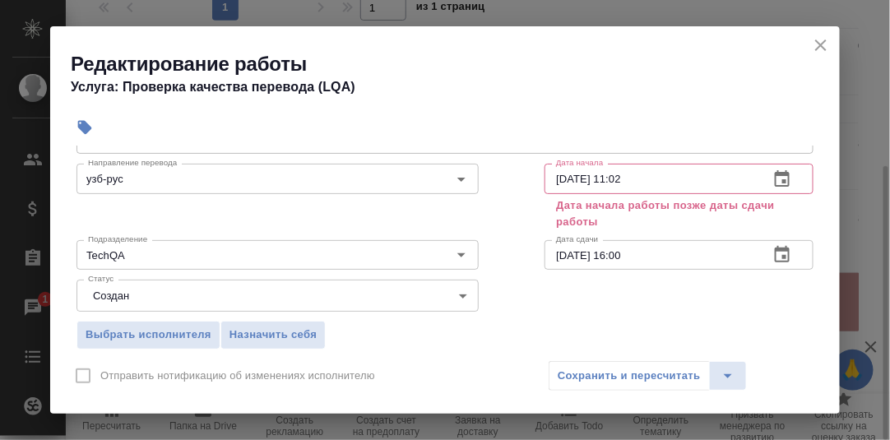
type textarea "[PERSON_NAME] [PERSON_NAME]"
click at [772, 177] on icon "button" at bounding box center [782, 179] width 20 height 20
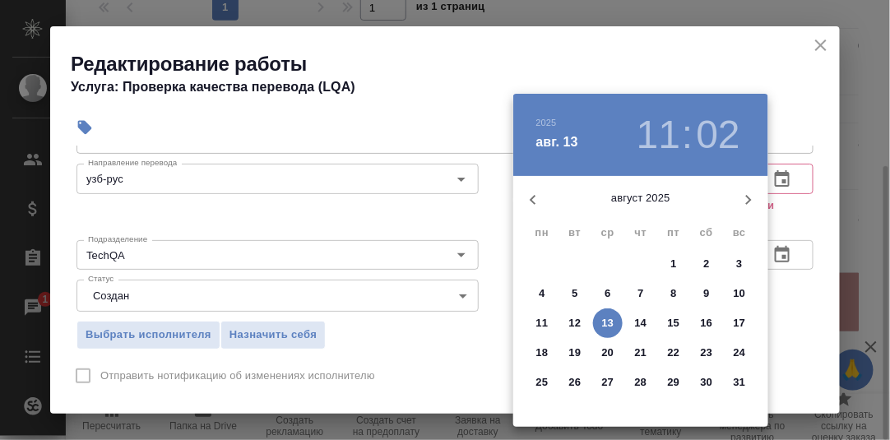
click at [608, 291] on p "6" at bounding box center [607, 293] width 6 height 16
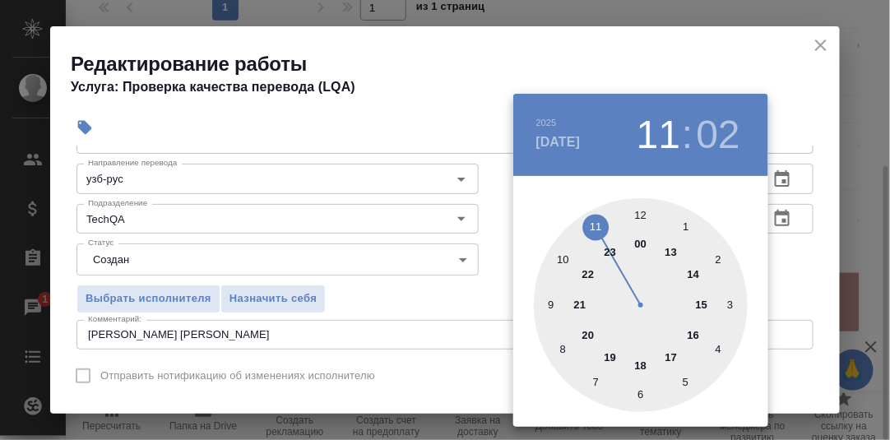
click at [552, 304] on div at bounding box center [641, 305] width 214 height 214
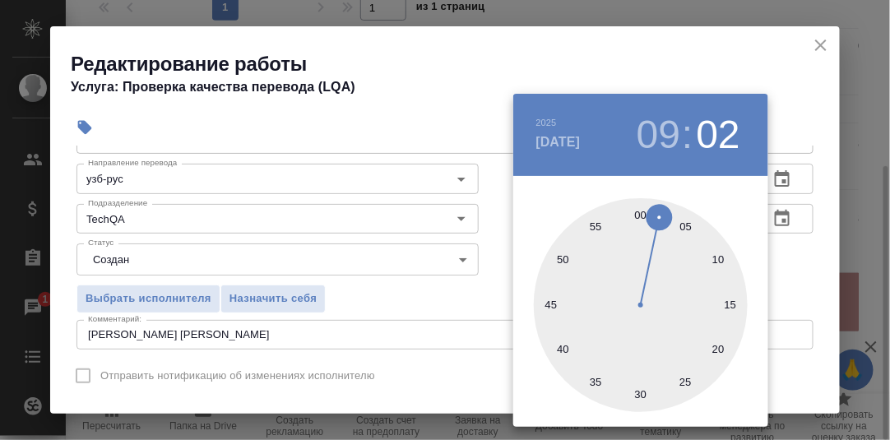
click at [642, 217] on div at bounding box center [641, 305] width 214 height 214
type input "[DATE] 09:00"
click at [782, 262] on div at bounding box center [445, 220] width 890 height 440
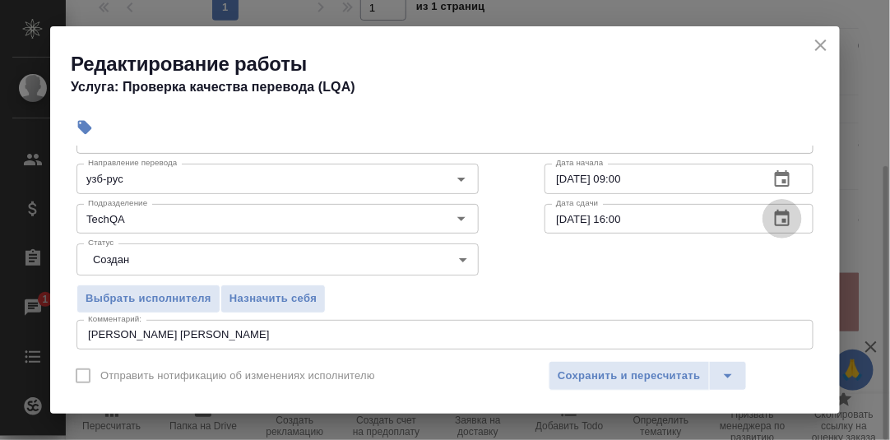
click at [772, 220] on icon "button" at bounding box center [782, 219] width 20 height 20
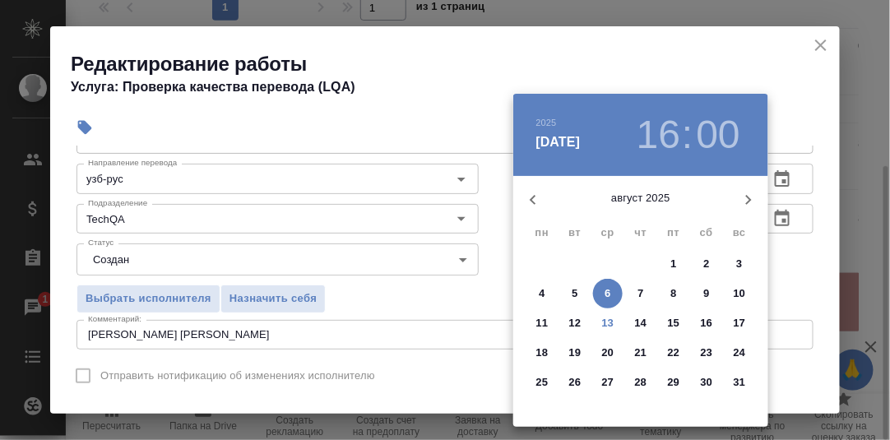
click at [674, 294] on p "8" at bounding box center [673, 293] width 6 height 16
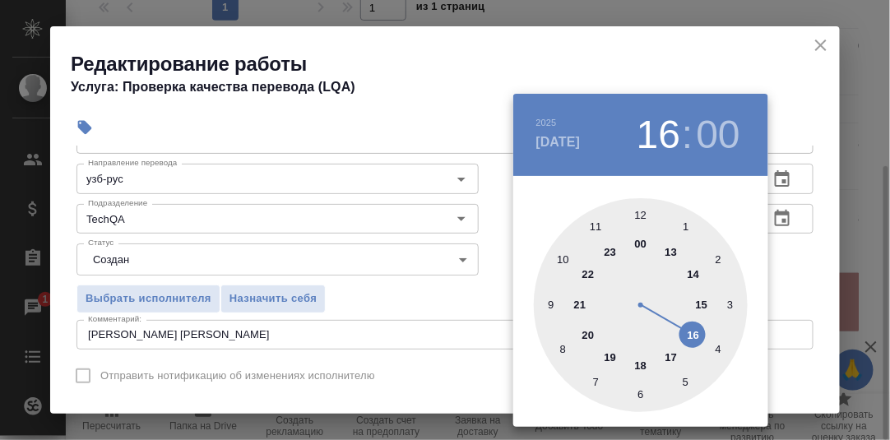
click at [643, 367] on div at bounding box center [641, 305] width 214 height 214
type input "[DATE] 18:00"
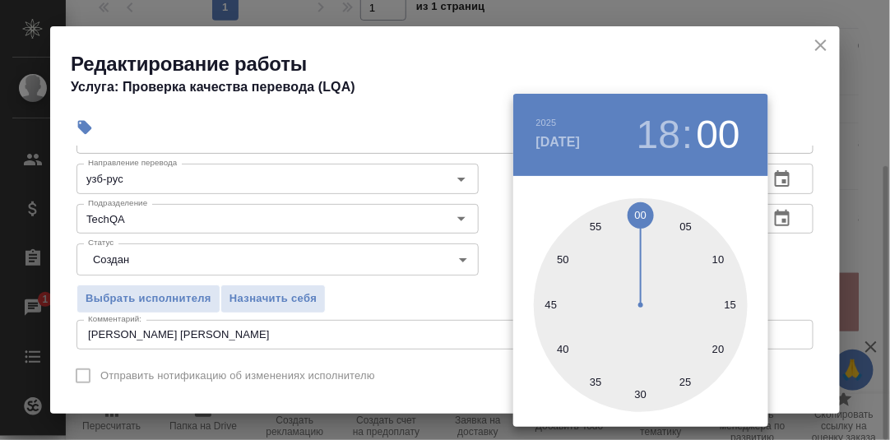
click at [786, 263] on div at bounding box center [445, 220] width 890 height 440
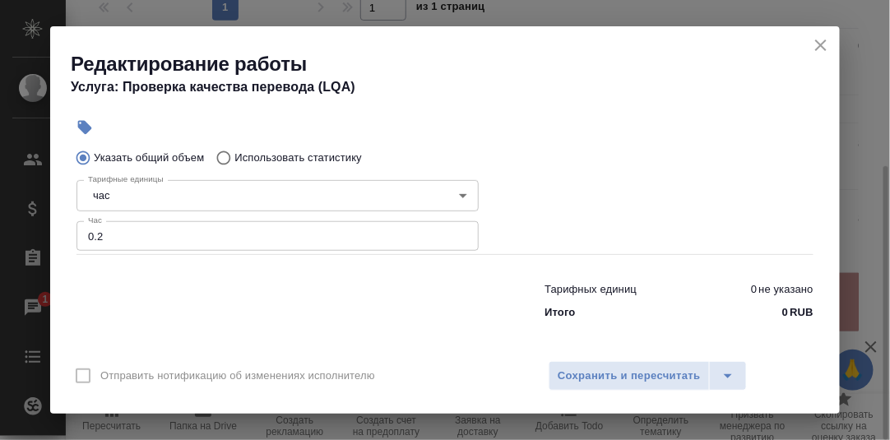
scroll to position [368, 0]
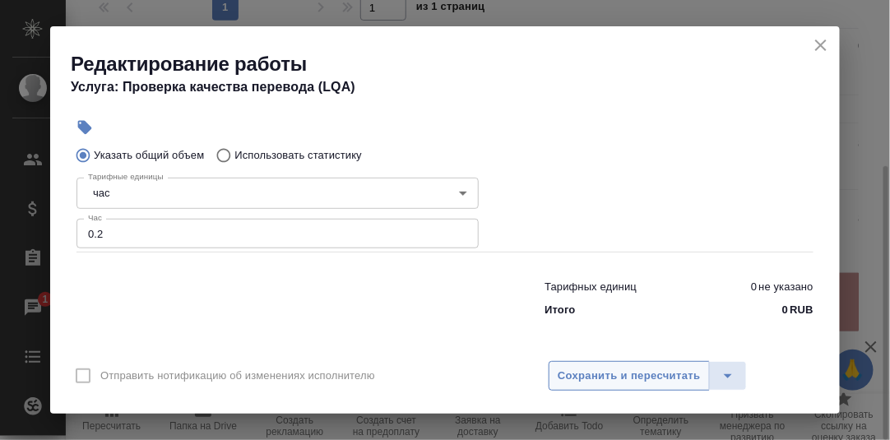
click at [611, 376] on span "Сохранить и пересчитать" at bounding box center [628, 376] width 143 height 19
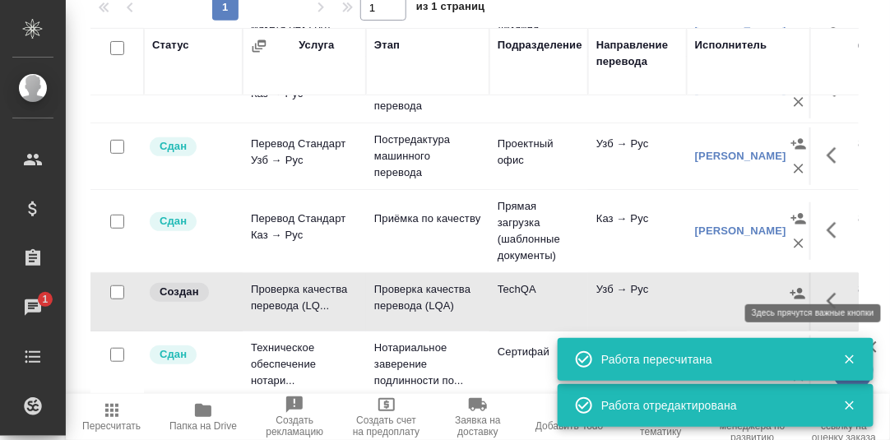
click at [826, 291] on icon "button" at bounding box center [836, 301] width 20 height 20
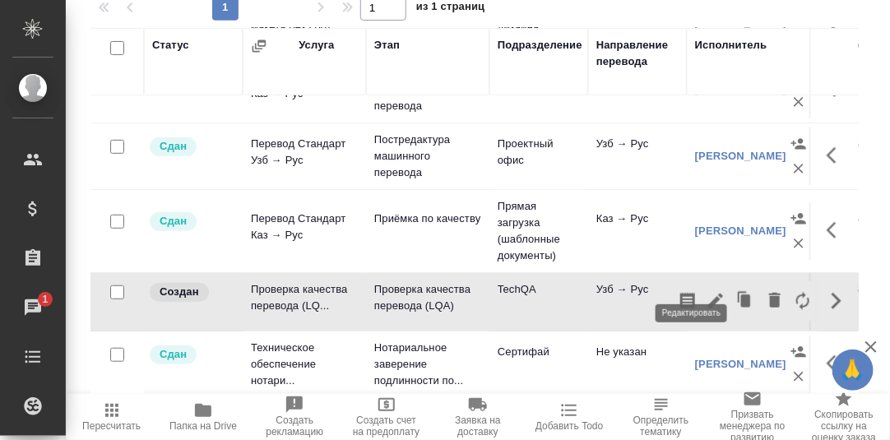
click at [708, 294] on icon "button" at bounding box center [715, 301] width 15 height 15
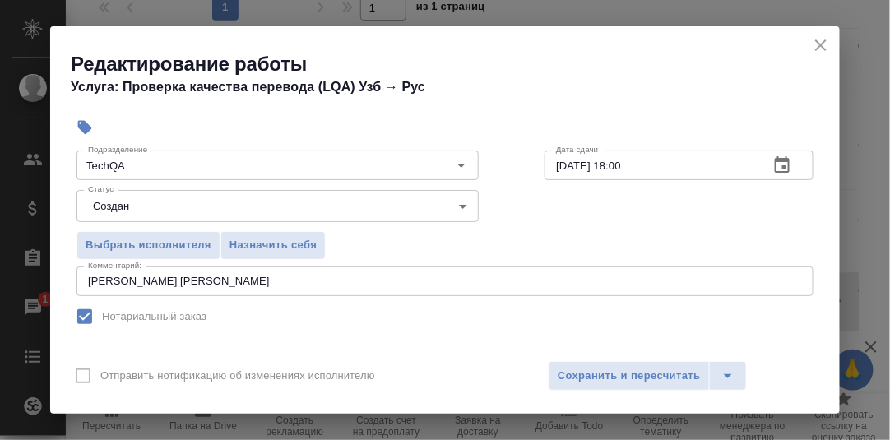
scroll to position [164, 0]
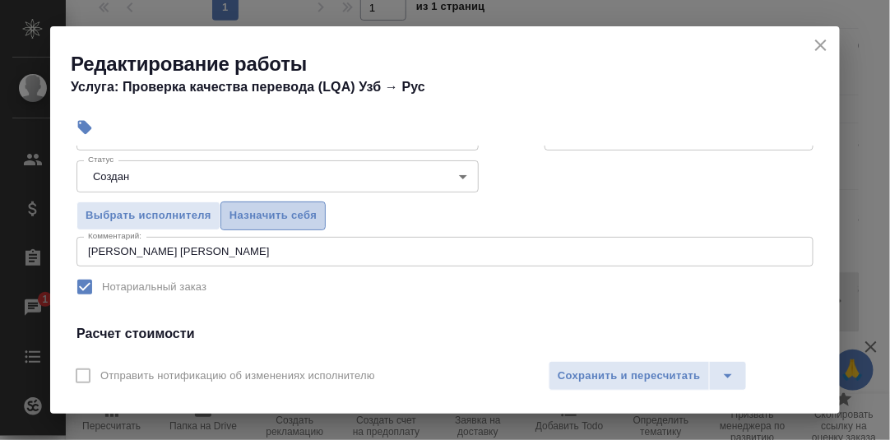
drag, startPoint x: 274, startPoint y: 213, endPoint x: 445, endPoint y: 299, distance: 191.6
click at [274, 213] on span "Назначить себя" at bounding box center [272, 215] width 87 height 19
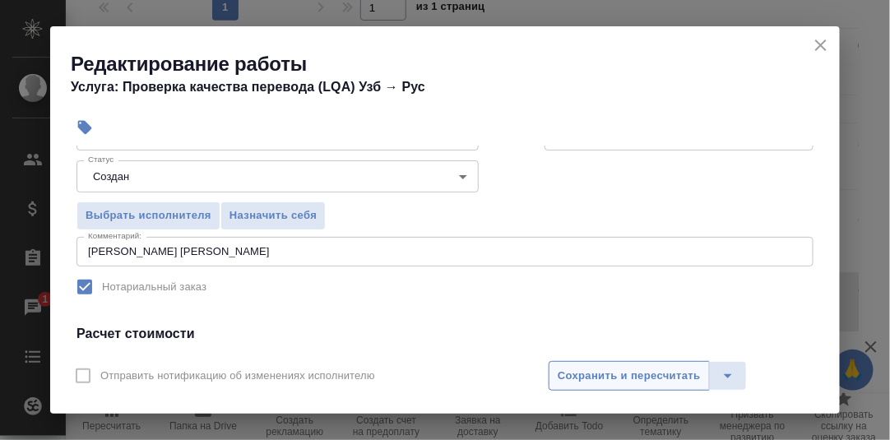
click at [646, 373] on span "Сохранить и пересчитать" at bounding box center [628, 376] width 143 height 19
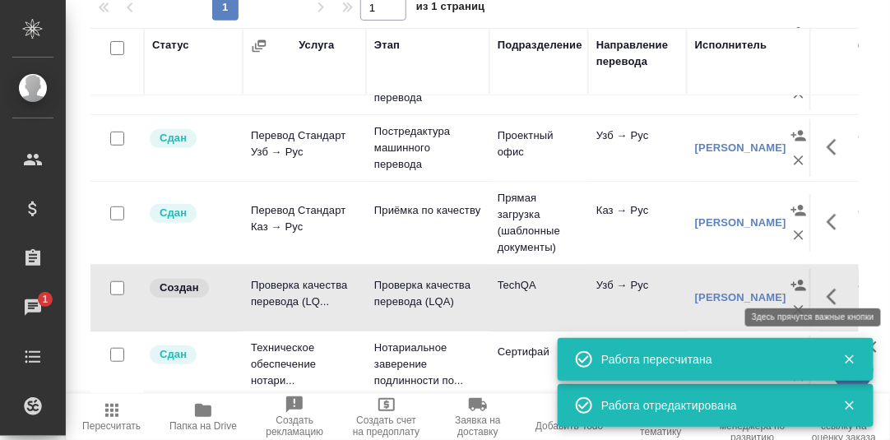
click at [826, 289] on icon "button" at bounding box center [831, 297] width 10 height 16
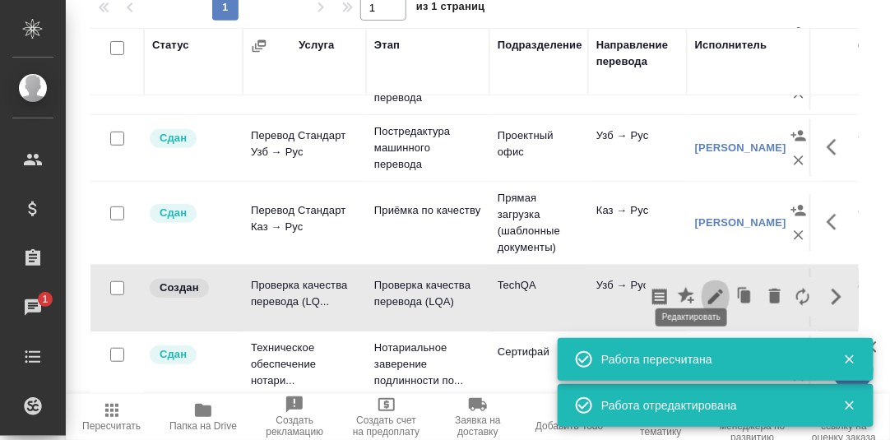
click at [708, 289] on icon "button" at bounding box center [715, 296] width 15 height 15
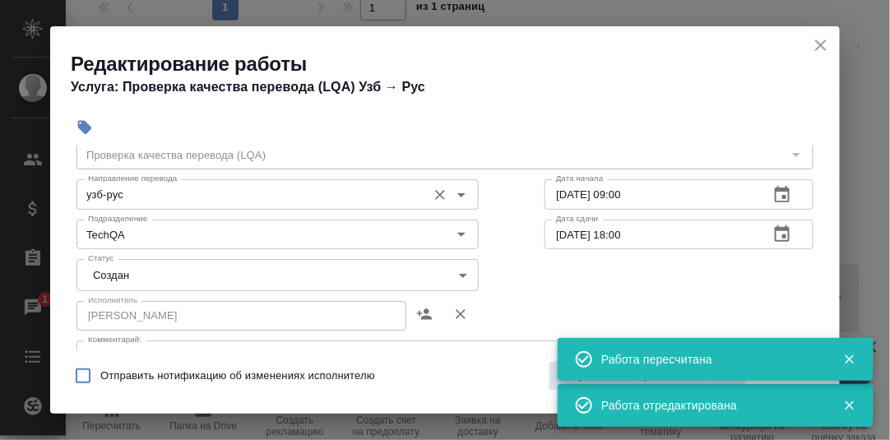
scroll to position [81, 0]
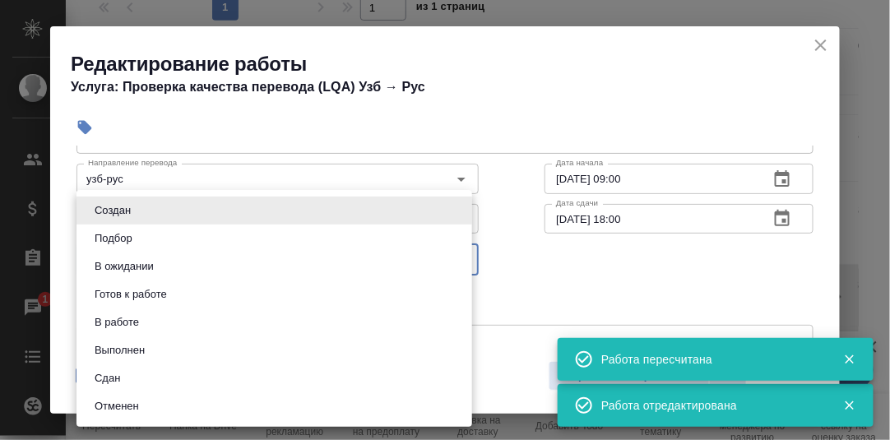
click at [456, 259] on body "🙏 .cls-1 fill:#fff; AWATERA [PERSON_NAME] d.rumyantseva Клиенты Спецификации За…" at bounding box center [445, 220] width 890 height 440
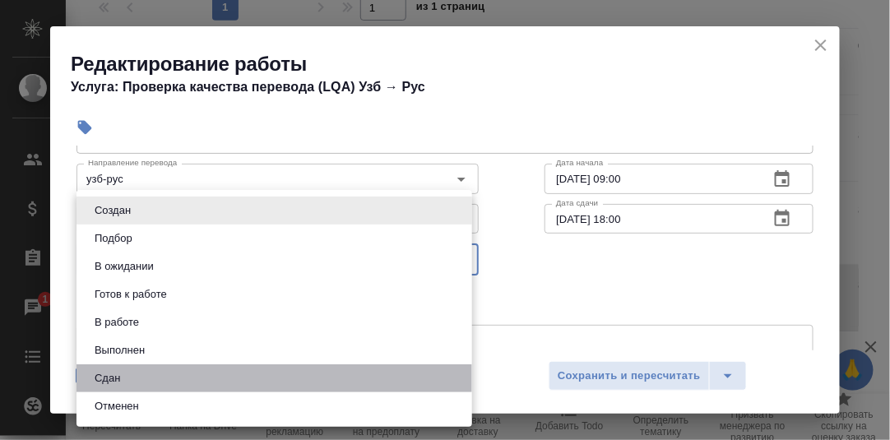
click at [134, 377] on li "Сдан" at bounding box center [273, 378] width 395 height 28
type input "closed"
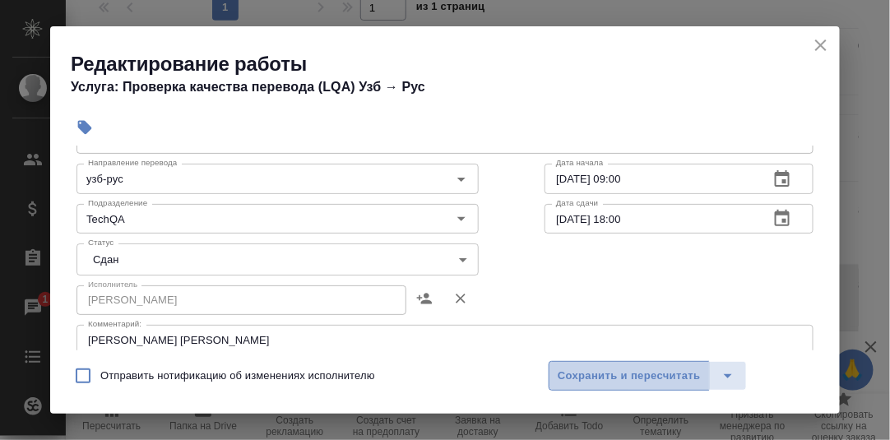
click at [636, 372] on span "Сохранить и пересчитать" at bounding box center [628, 376] width 143 height 19
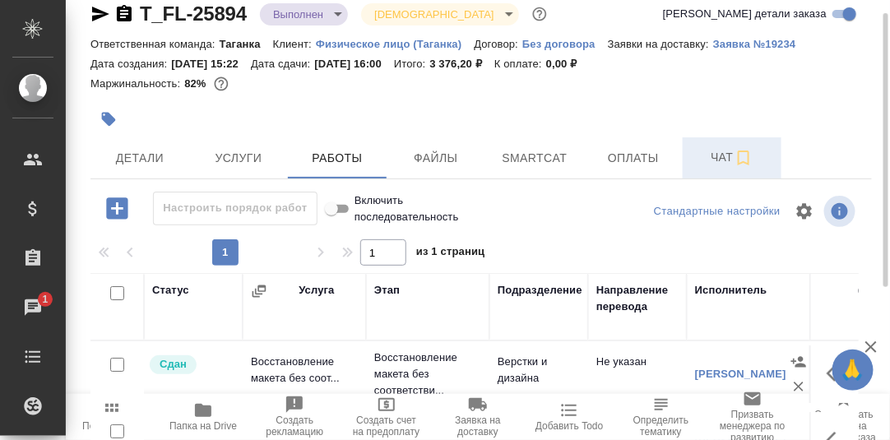
scroll to position [0, 0]
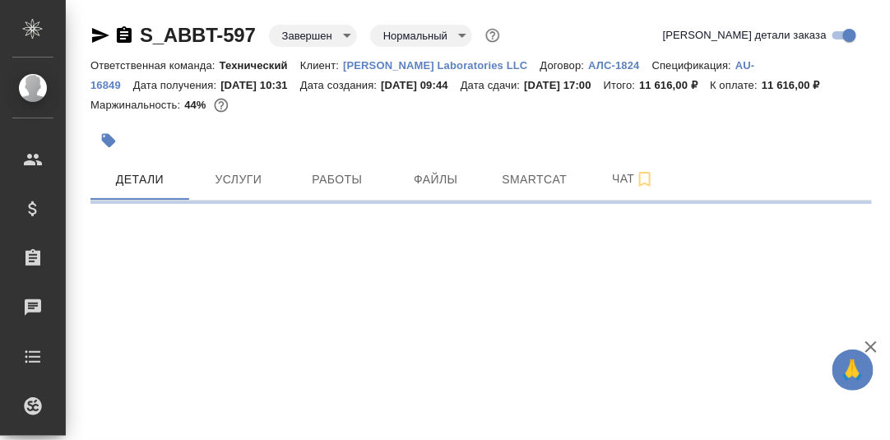
select select "RU"
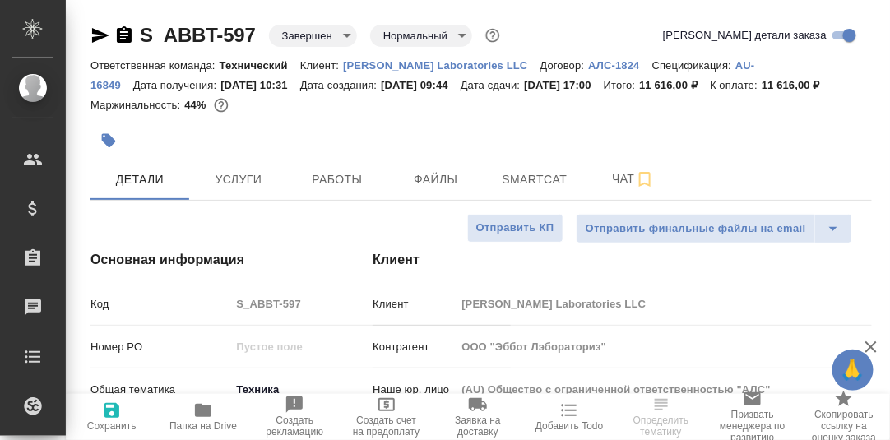
type textarea "x"
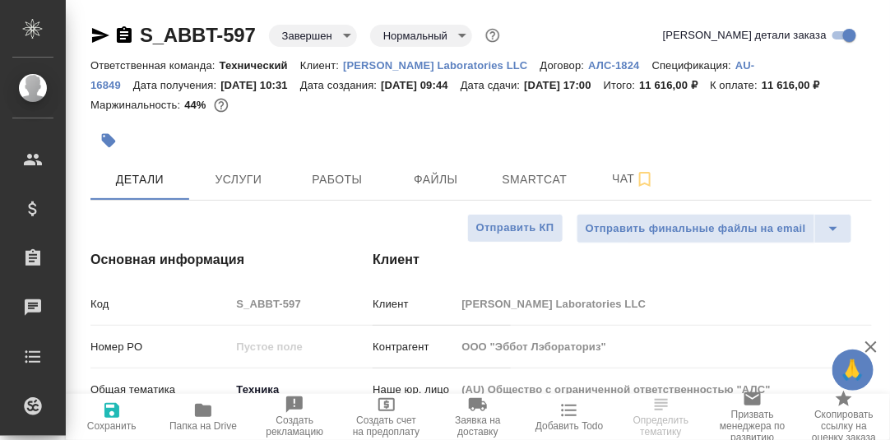
type textarea "x"
click at [340, 190] on span "Работы" at bounding box center [337, 179] width 79 height 21
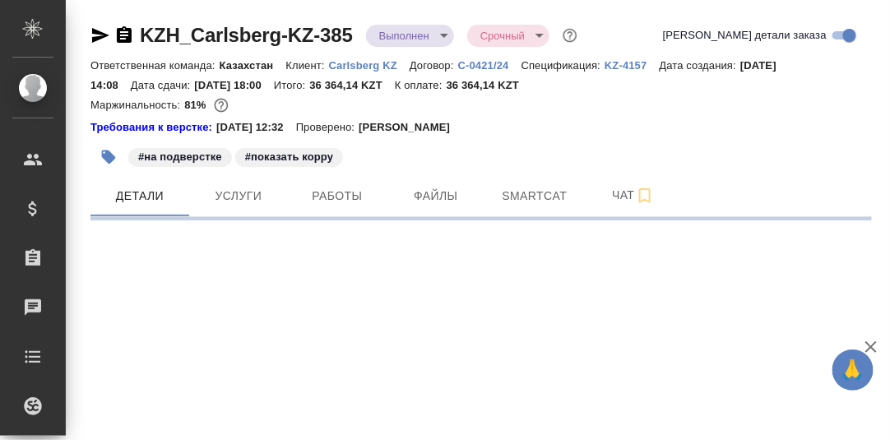
select select "RU"
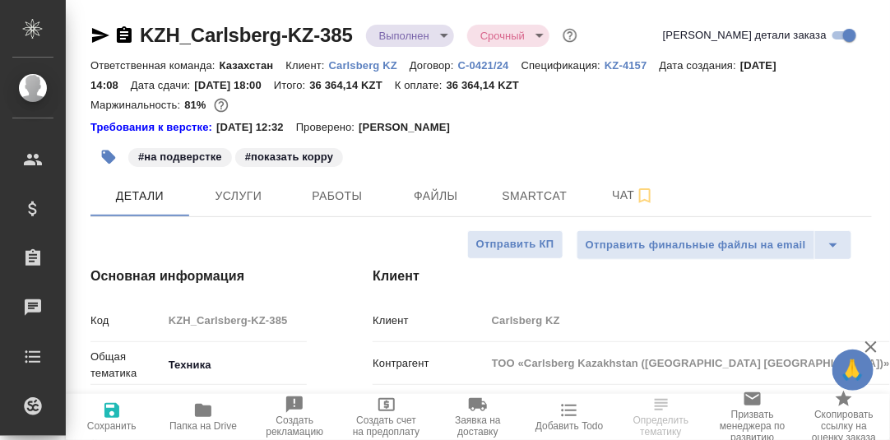
type textarea "x"
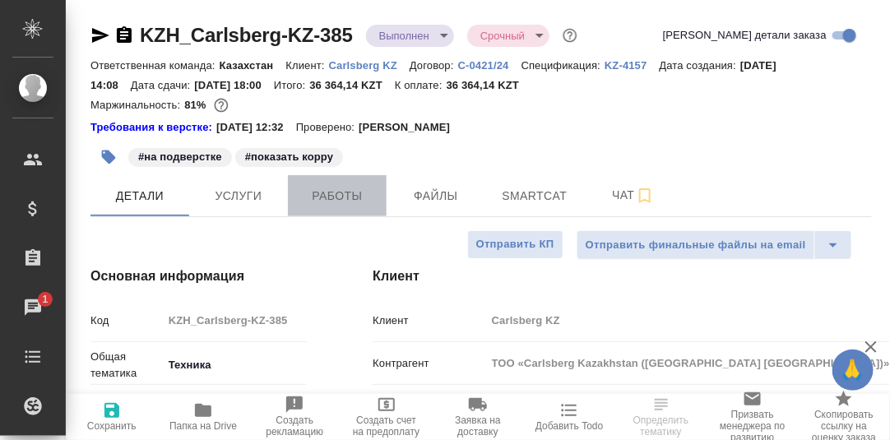
click at [353, 193] on span "Работы" at bounding box center [337, 196] width 79 height 21
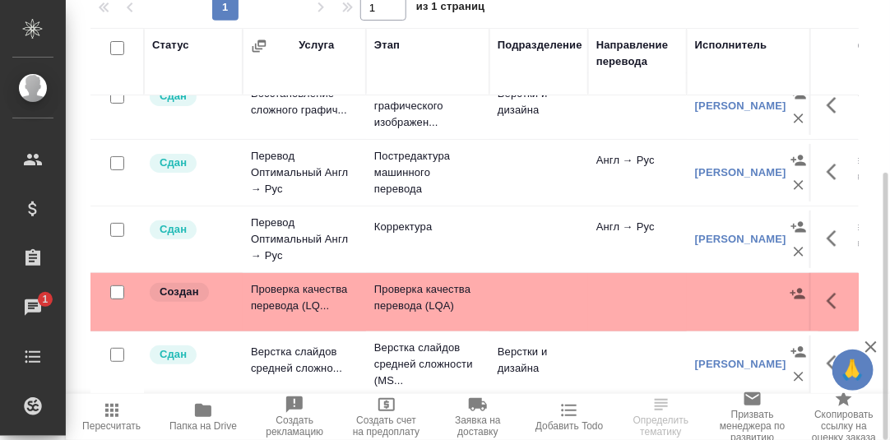
scroll to position [32, 0]
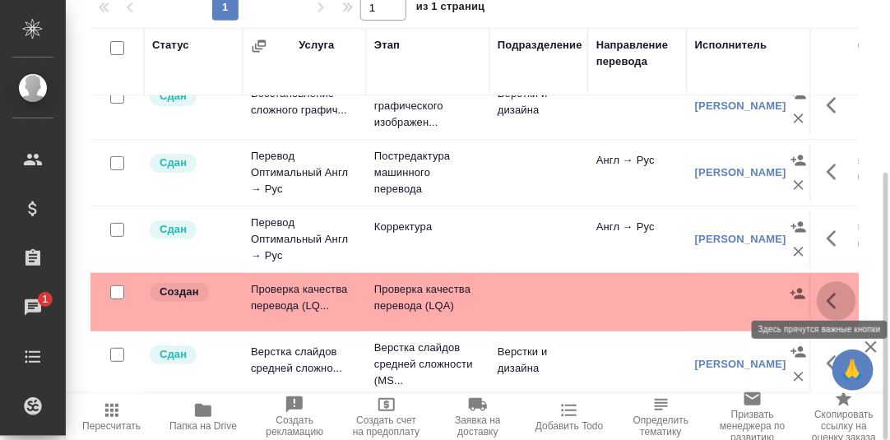
click at [826, 293] on icon "button" at bounding box center [831, 301] width 10 height 16
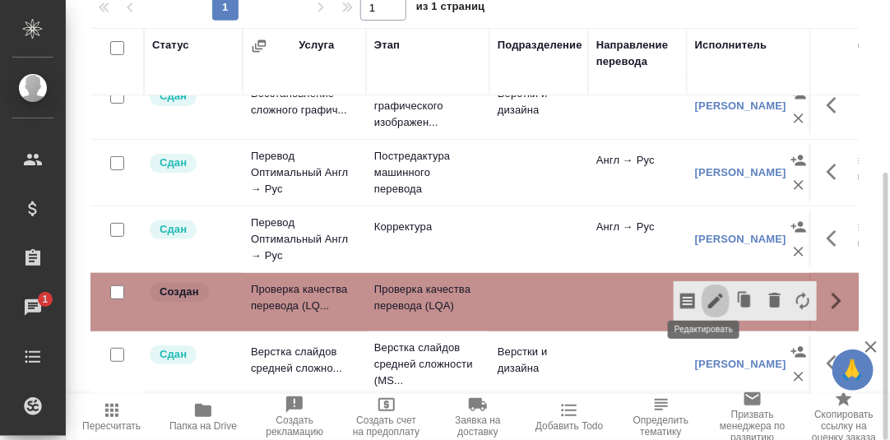
click at [708, 294] on icon "button" at bounding box center [715, 301] width 15 height 15
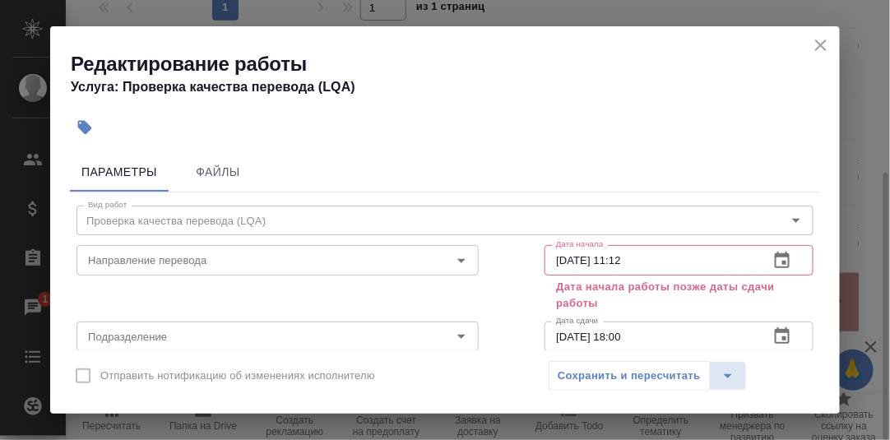
drag, startPoint x: 826, startPoint y: 44, endPoint x: 816, endPoint y: 72, distance: 29.4
click at [826, 46] on icon "close" at bounding box center [821, 45] width 20 height 20
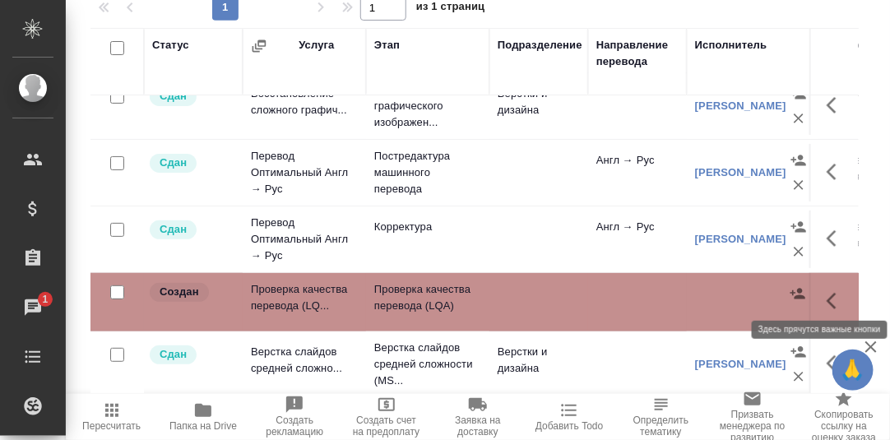
click at [826, 293] on icon "button" at bounding box center [831, 301] width 10 height 16
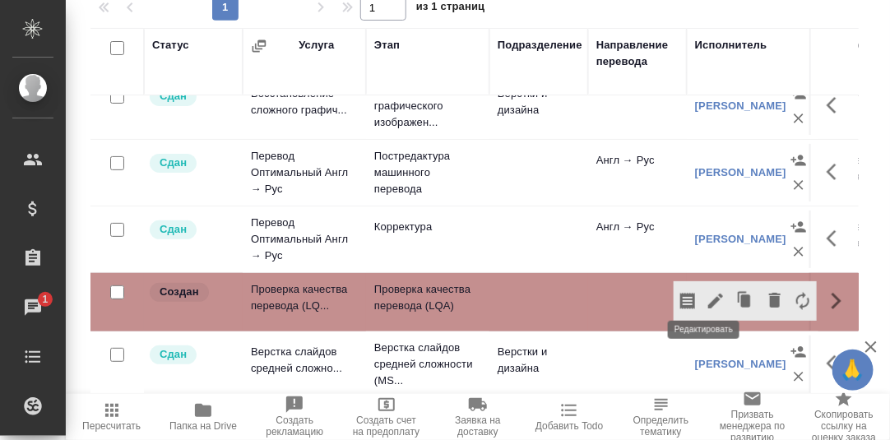
click at [708, 294] on icon "button" at bounding box center [715, 301] width 15 height 15
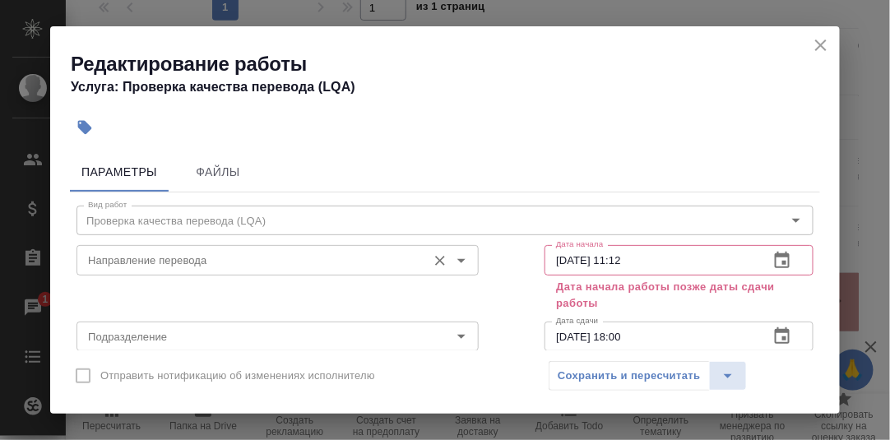
click at [227, 268] on input "Направление перевода" at bounding box center [249, 260] width 337 height 20
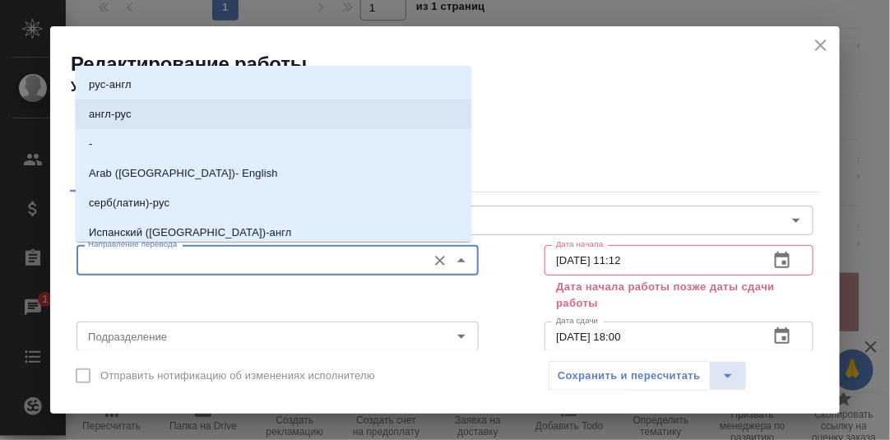
click at [167, 114] on li "англ-рус" at bounding box center [273, 114] width 395 height 30
type input "англ-рус"
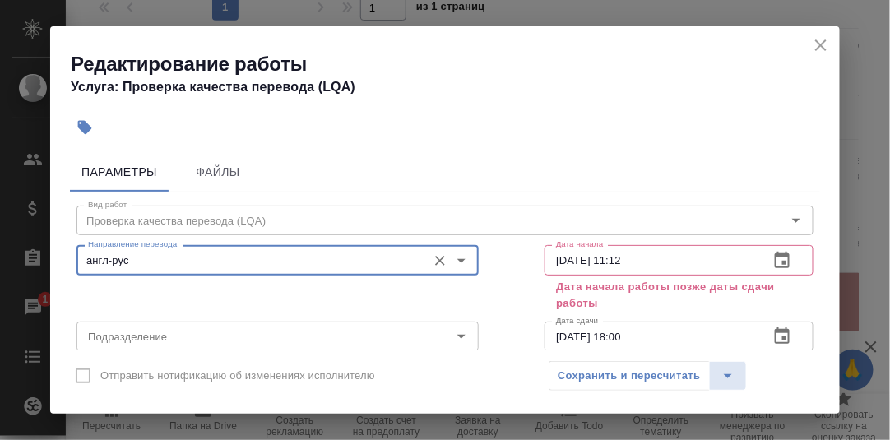
scroll to position [81, 0]
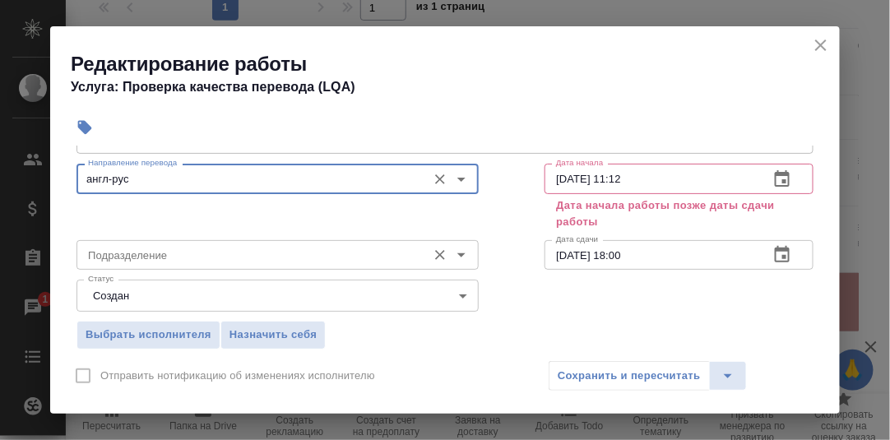
click at [161, 255] on input "Подразделение" at bounding box center [249, 255] width 337 height 20
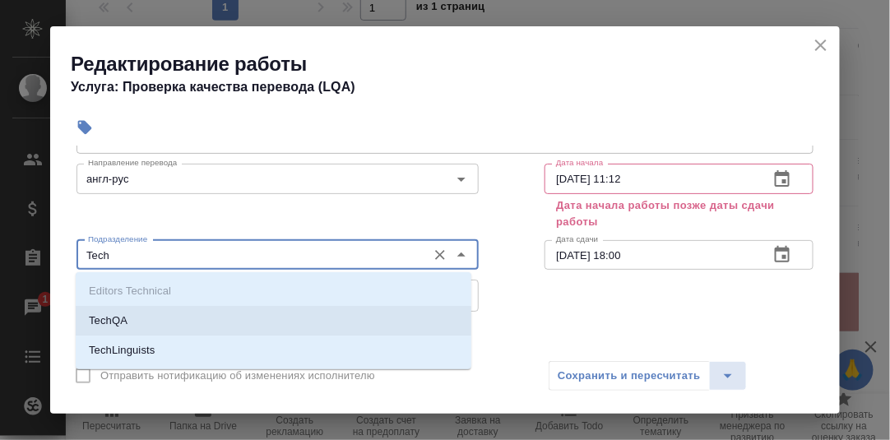
click at [128, 321] on li "TechQA" at bounding box center [273, 321] width 395 height 30
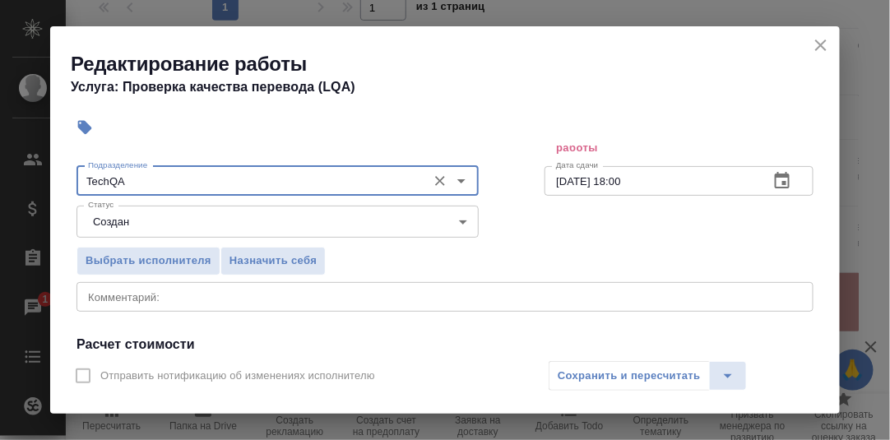
scroll to position [247, 0]
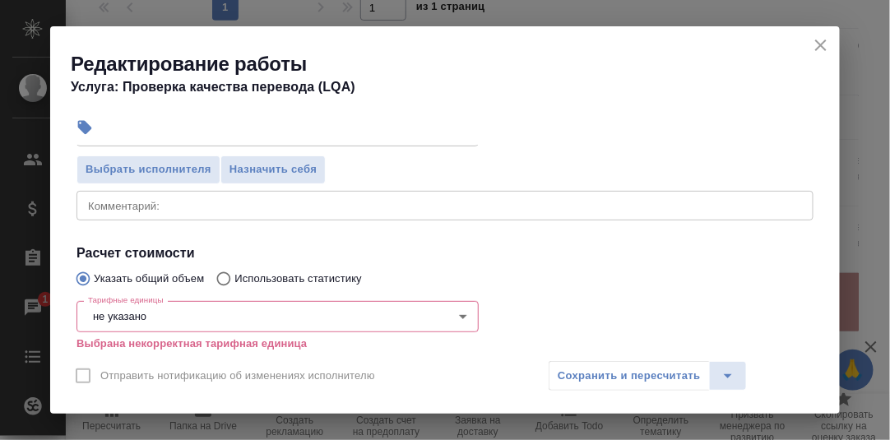
type input "TechQA"
click at [178, 312] on body "🙏 .cls-1 fill:#fff; AWATERA [PERSON_NAME] d.rumyantseva Клиенты Спецификации За…" at bounding box center [445, 220] width 890 height 440
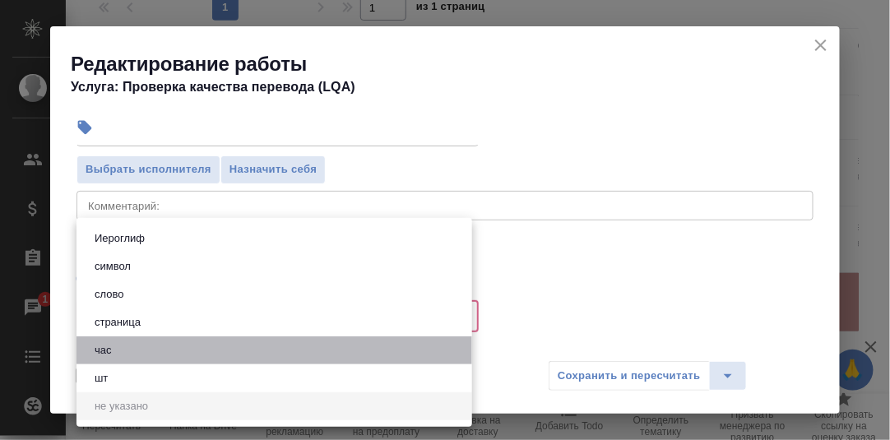
drag, startPoint x: 133, startPoint y: 348, endPoint x: 178, endPoint y: 326, distance: 49.6
click at [134, 346] on li "час" at bounding box center [273, 350] width 395 height 28
type input "5a8b1489cc6b4906c91bfd93"
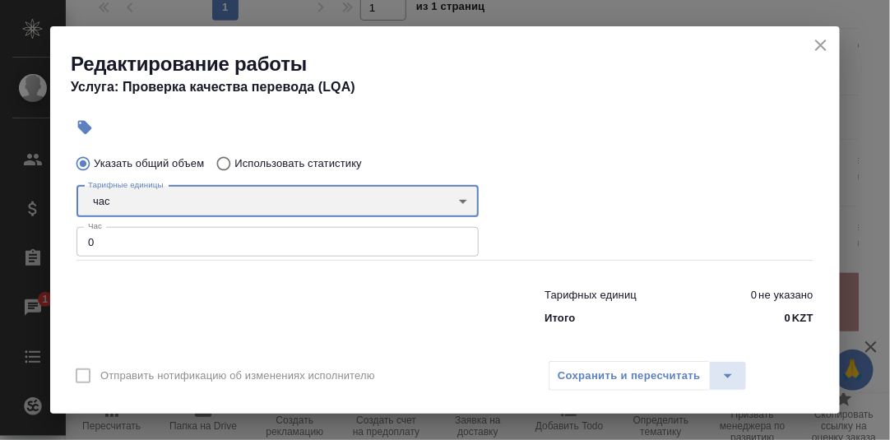
scroll to position [369, 0]
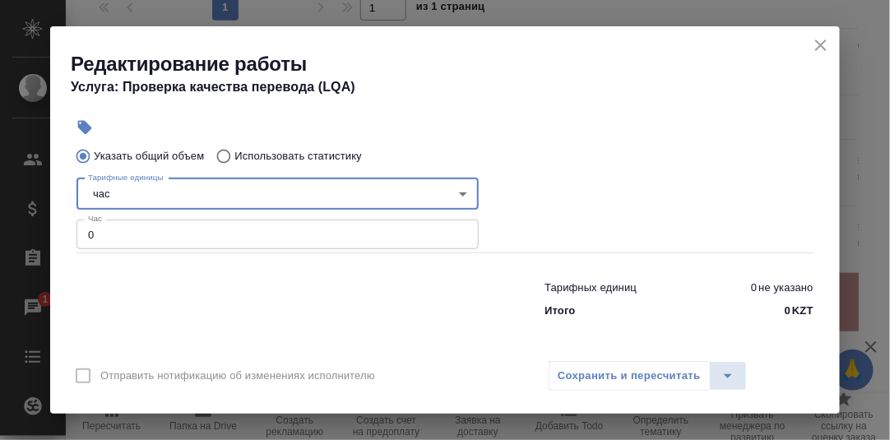
click at [115, 229] on input "0" at bounding box center [277, 235] width 402 height 30
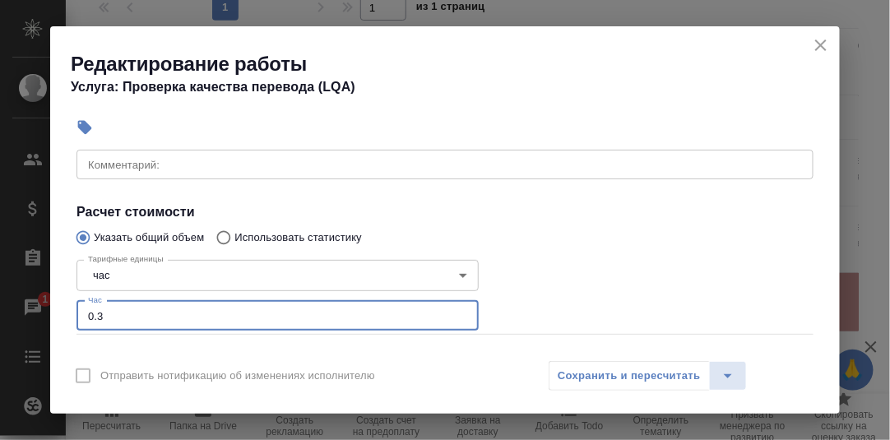
scroll to position [206, 0]
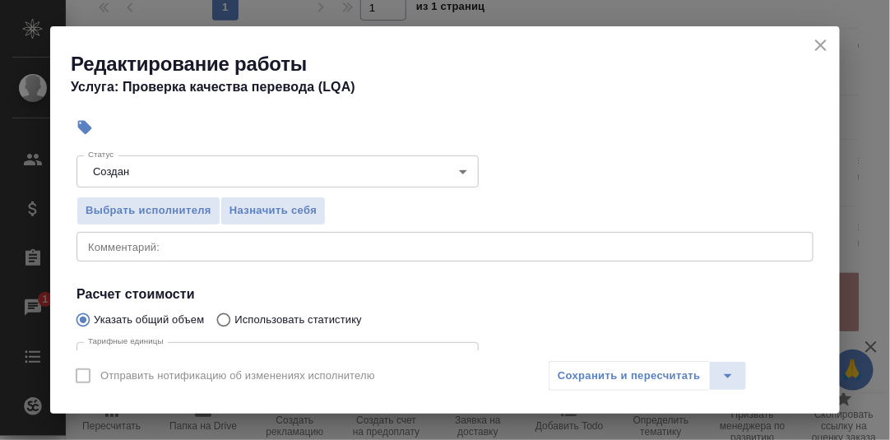
type input "0.3"
click at [150, 249] on textarea at bounding box center [445, 246] width 714 height 12
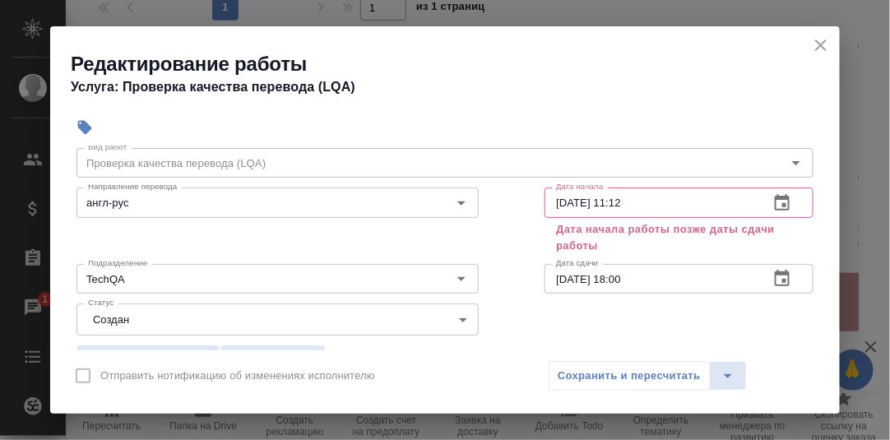
scroll to position [40, 0]
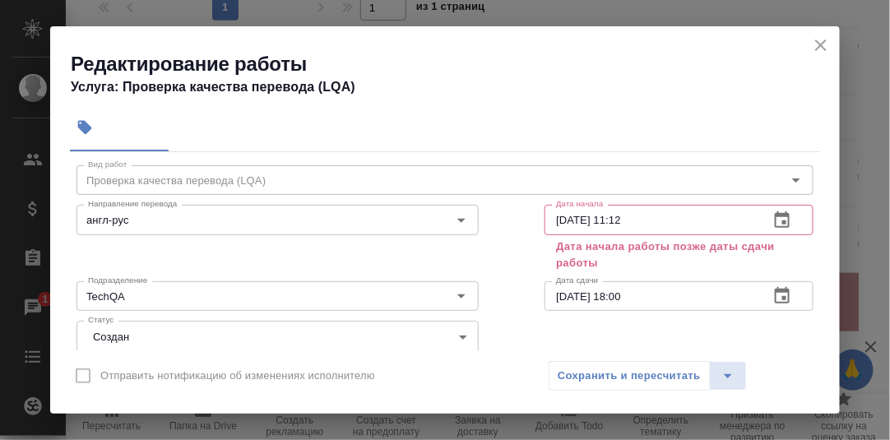
click at [772, 218] on icon "button" at bounding box center [782, 220] width 20 height 20
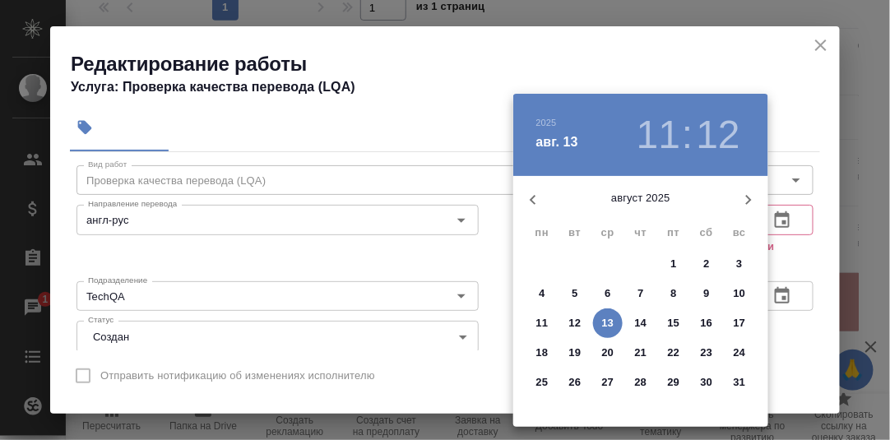
click at [608, 289] on p "6" at bounding box center [607, 293] width 6 height 16
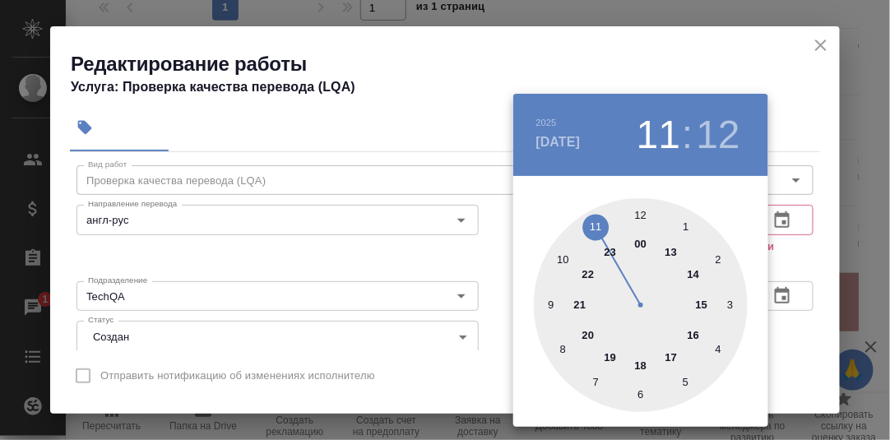
drag, startPoint x: 551, startPoint y: 302, endPoint x: 574, endPoint y: 290, distance: 25.7
click at [550, 301] on div at bounding box center [641, 305] width 214 height 214
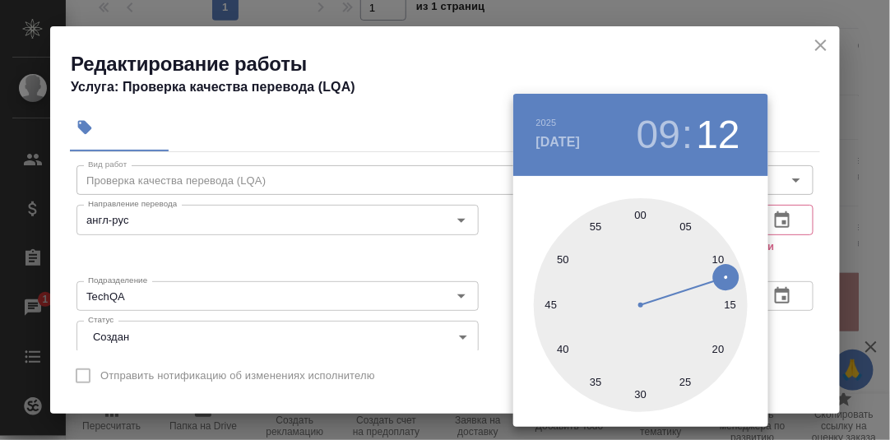
drag, startPoint x: 641, startPoint y: 215, endPoint x: 702, endPoint y: 229, distance: 63.2
click at [643, 215] on div at bounding box center [641, 305] width 214 height 214
type input "[DATE] 09:00"
click at [795, 262] on div at bounding box center [445, 220] width 890 height 440
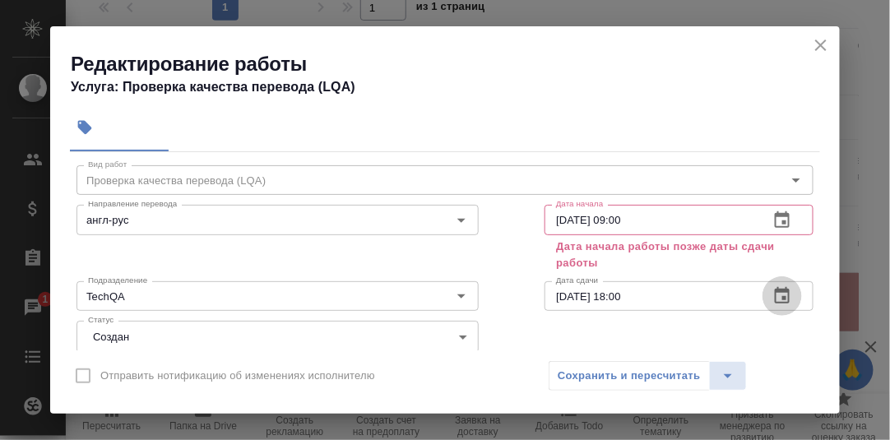
click at [772, 292] on icon "button" at bounding box center [782, 296] width 20 height 20
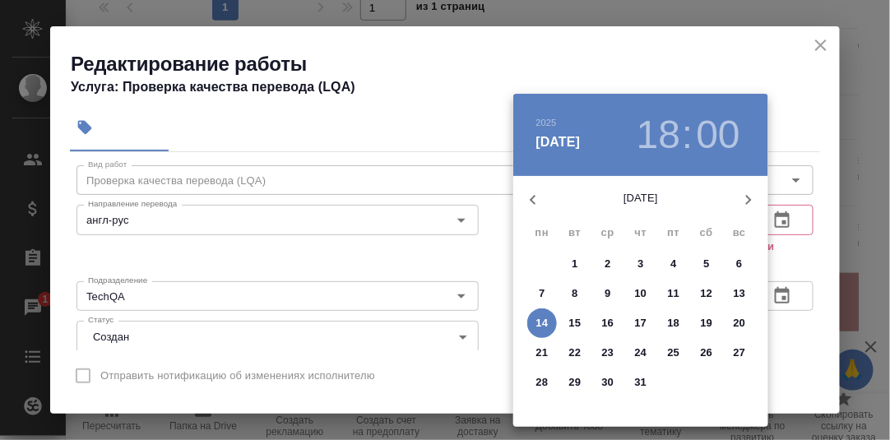
click at [747, 202] on icon "button" at bounding box center [749, 200] width 6 height 10
click at [542, 319] on p "11" at bounding box center [542, 323] width 12 height 16
type input "[DATE] 18:00"
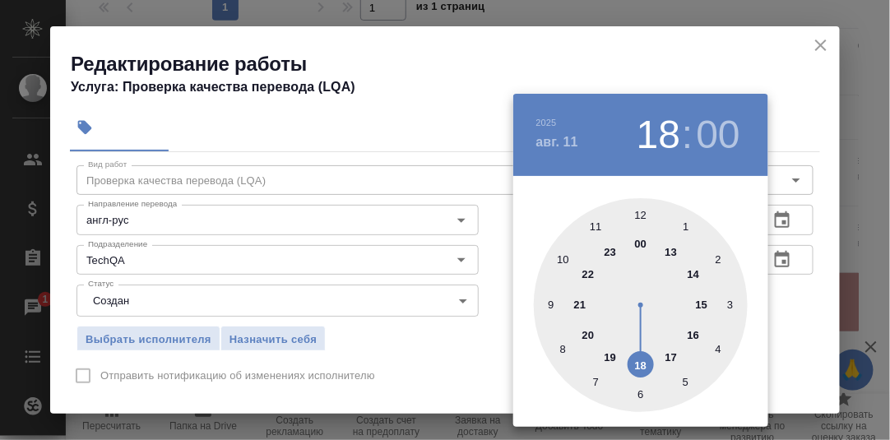
click at [797, 289] on div at bounding box center [445, 220] width 890 height 440
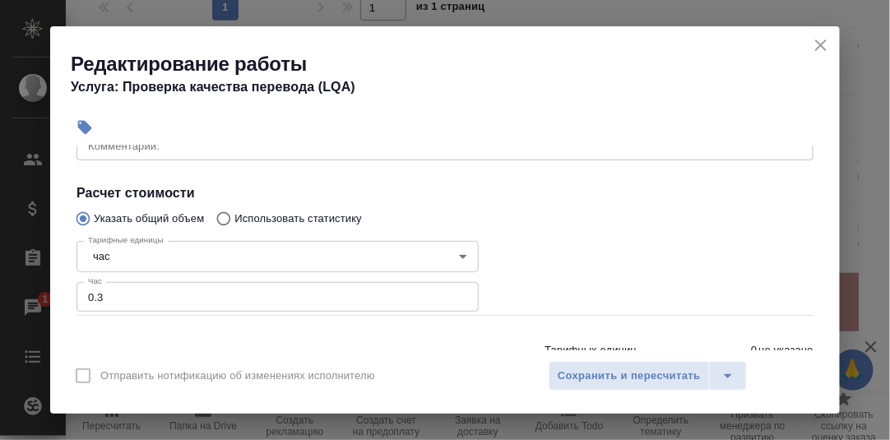
scroll to position [288, 0]
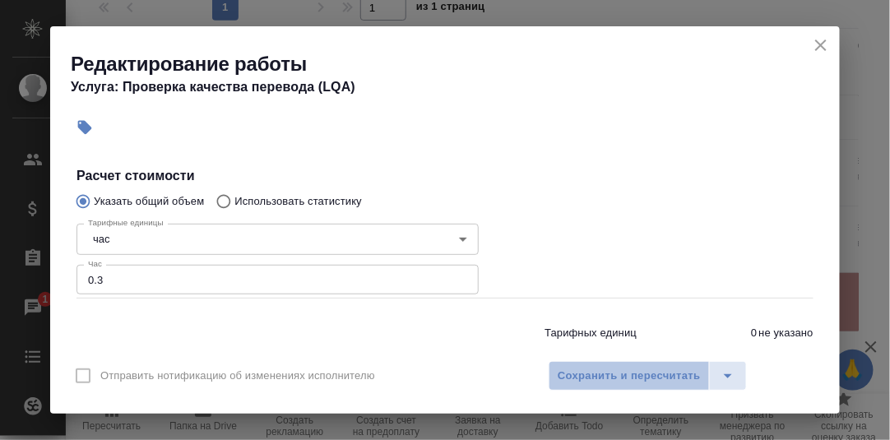
drag, startPoint x: 586, startPoint y: 376, endPoint x: 671, endPoint y: 314, distance: 104.8
click at [586, 374] on span "Сохранить и пересчитать" at bounding box center [628, 376] width 143 height 19
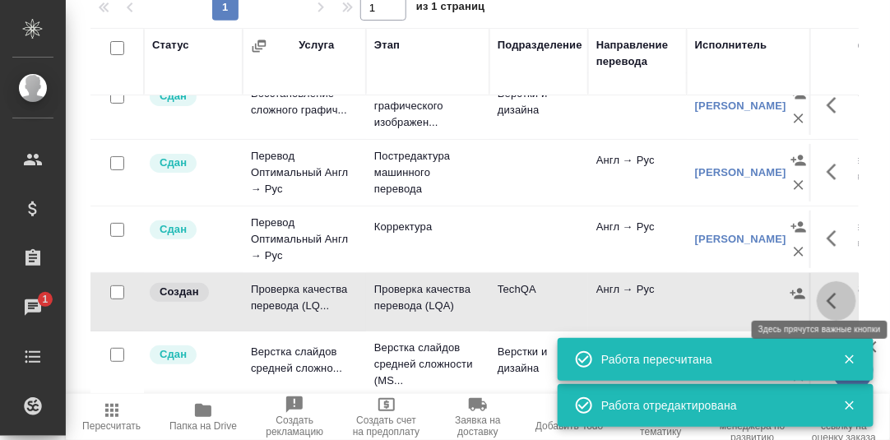
click at [816, 294] on button "button" at bounding box center [835, 300] width 39 height 39
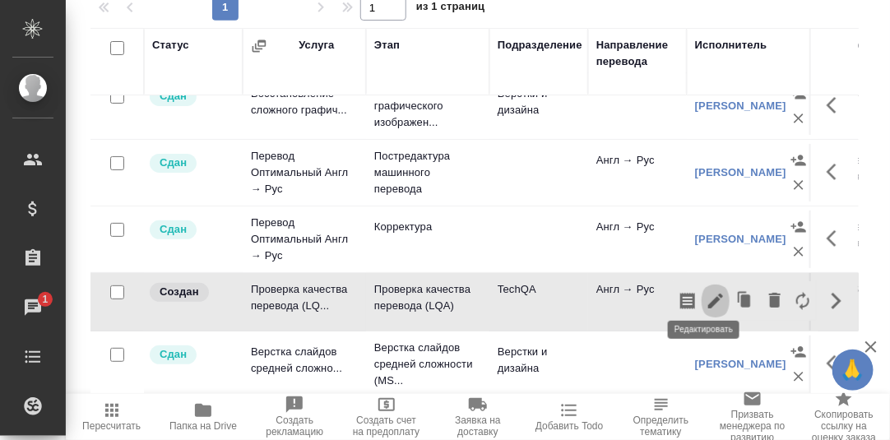
click at [708, 294] on icon "button" at bounding box center [715, 301] width 15 height 15
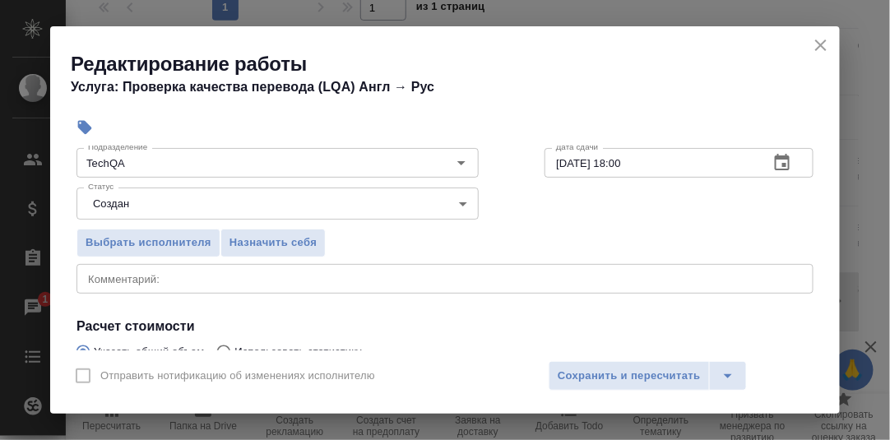
scroll to position [164, 0]
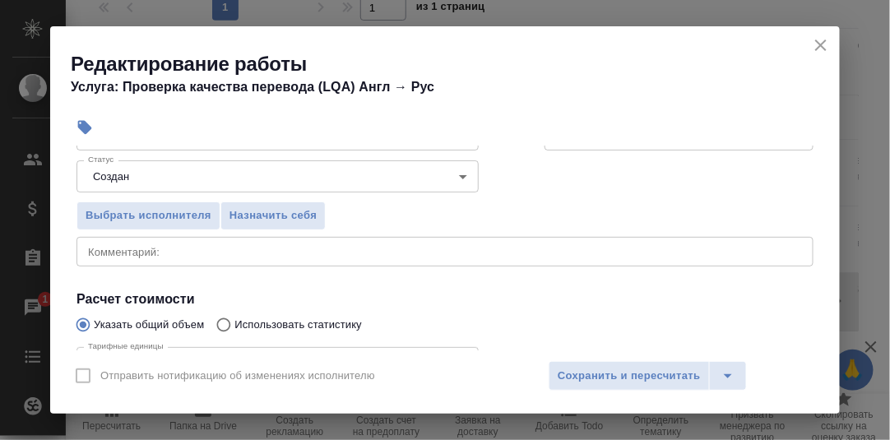
click at [178, 248] on textarea at bounding box center [445, 251] width 714 height 12
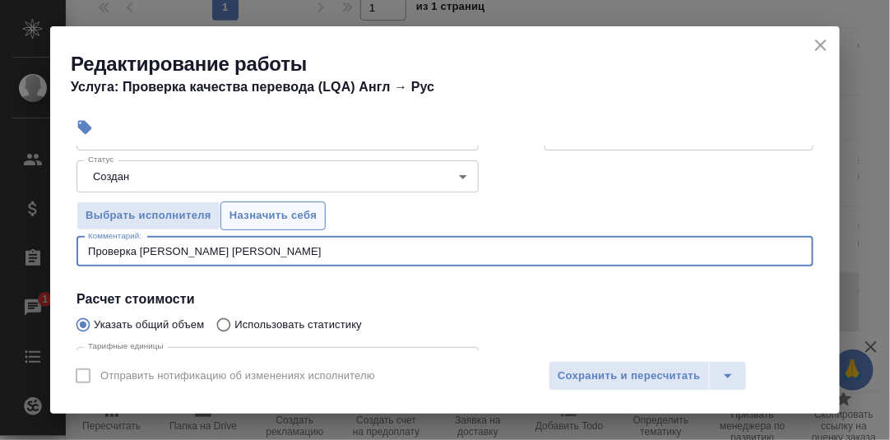
scroll to position [81, 0]
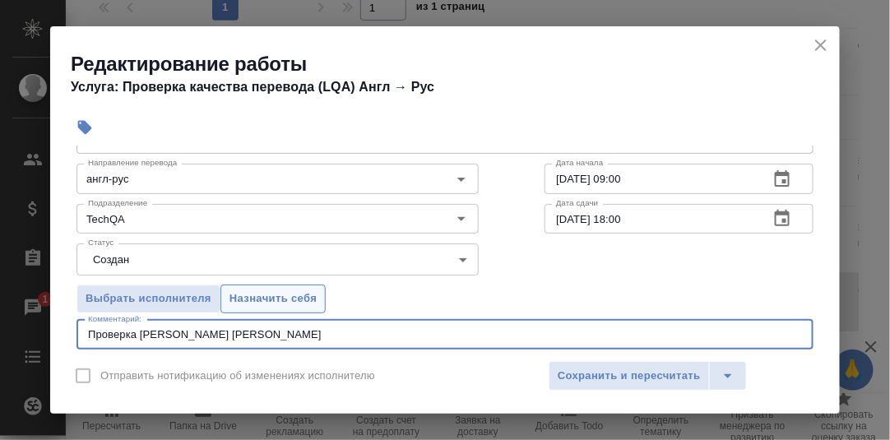
type textarea "Проверка Ю. Коваленко"
click at [281, 291] on span "Назначить себя" at bounding box center [272, 298] width 87 height 19
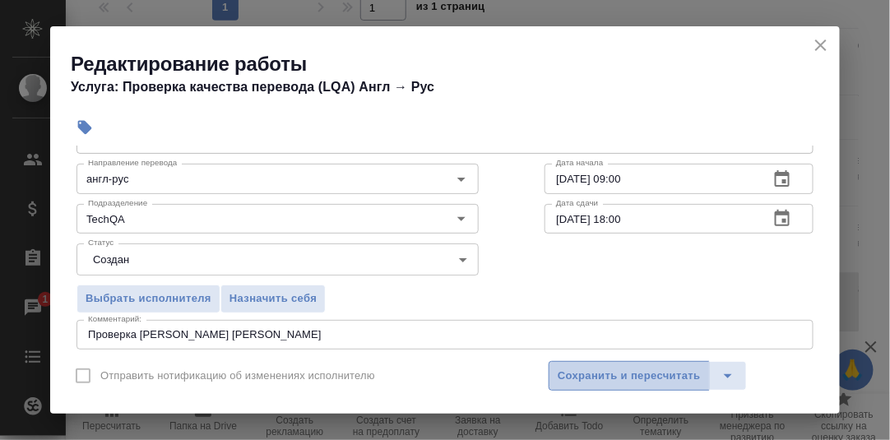
click at [667, 377] on span "Сохранить и пересчитать" at bounding box center [628, 376] width 143 height 19
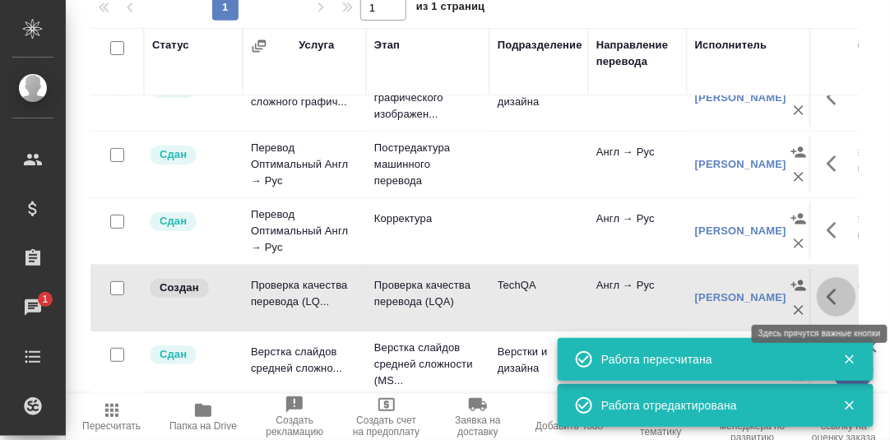
click at [826, 294] on icon "button" at bounding box center [831, 297] width 10 height 16
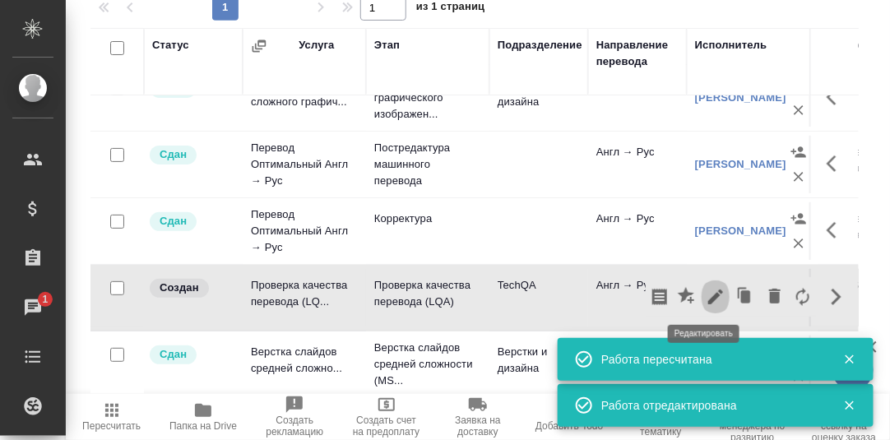
click at [708, 291] on icon "button" at bounding box center [715, 296] width 15 height 15
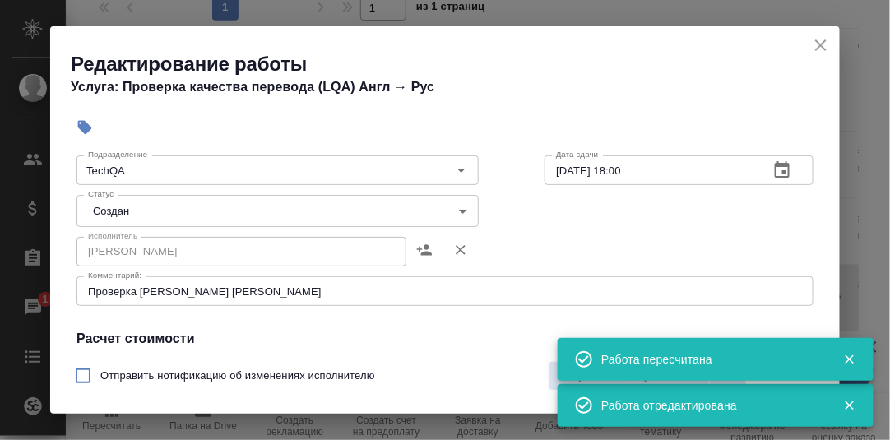
scroll to position [164, 0]
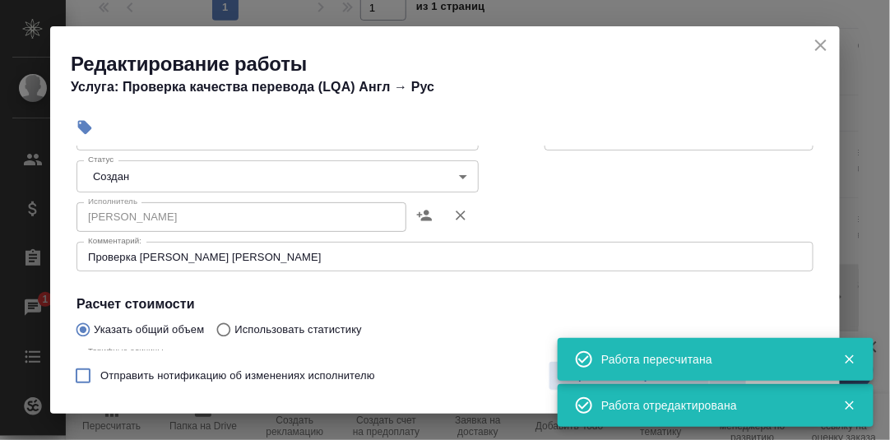
click at [456, 178] on body "🙏 .cls-1 fill:#fff; AWATERA Румянцева Дарья d.rumyantseva Клиенты Спецификации …" at bounding box center [445, 220] width 890 height 440
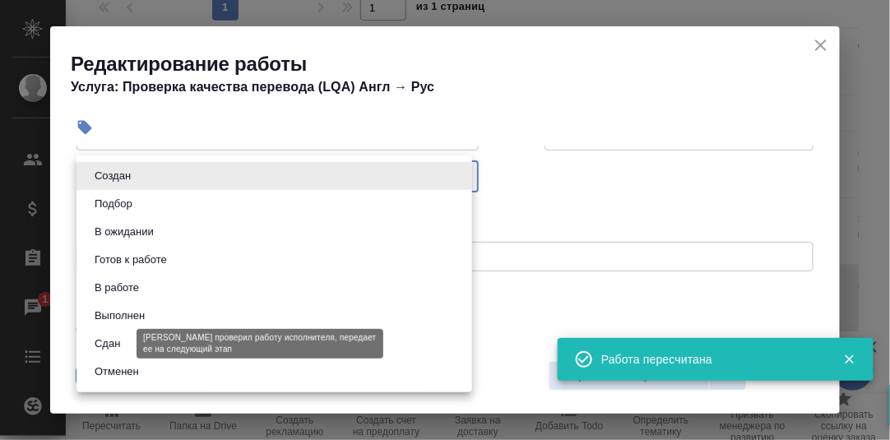
click at [109, 346] on button "Сдан" at bounding box center [107, 344] width 35 height 18
type input "closed"
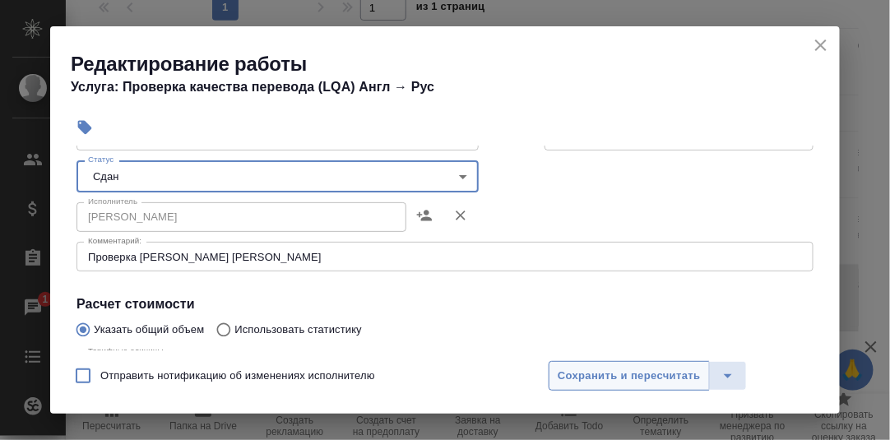
click at [599, 369] on span "Сохранить и пересчитать" at bounding box center [628, 376] width 143 height 19
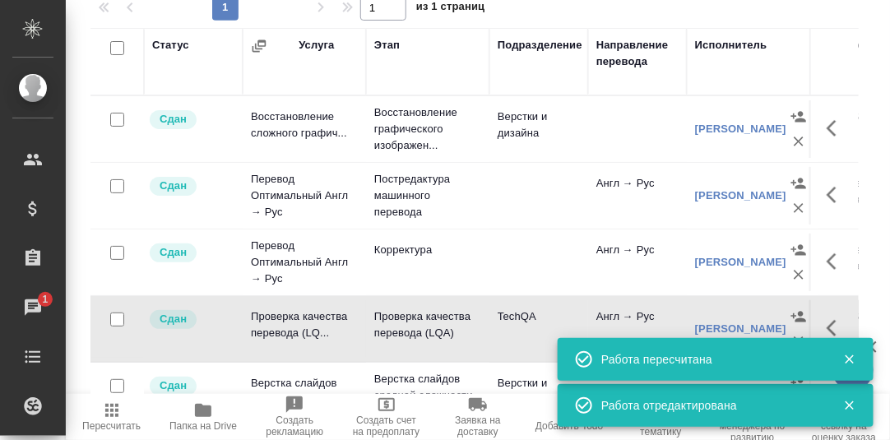
scroll to position [0, 0]
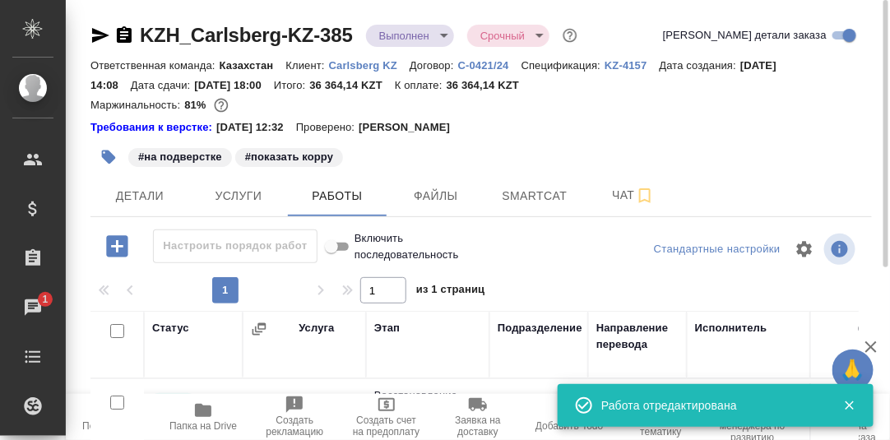
click at [444, 29] on body "🙏 .cls-1 fill:#fff; AWATERA Румянцева Дарья d.rumyantseva Клиенты Спецификации …" at bounding box center [445, 220] width 890 height 440
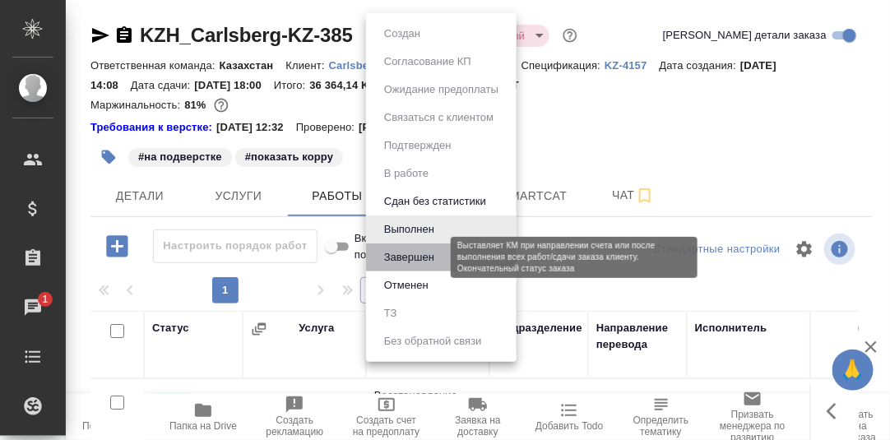
drag, startPoint x: 411, startPoint y: 255, endPoint x: 499, endPoint y: 262, distance: 88.3
click at [411, 257] on button "Завершен" at bounding box center [409, 257] width 60 height 18
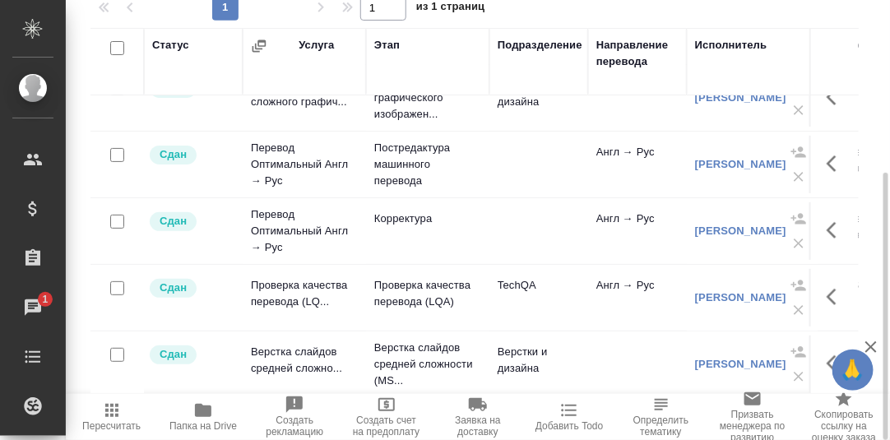
scroll to position [40, 0]
click at [826, 224] on icon "button" at bounding box center [836, 230] width 20 height 20
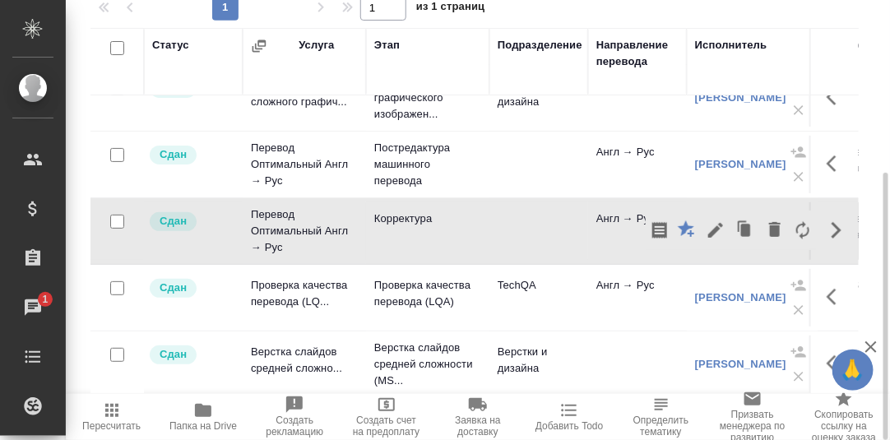
click at [864, 278] on div "Статус Услуга Этап Подразделение Направление перевода Исполнитель Автор изменен…" at bounding box center [480, 213] width 781 height 370
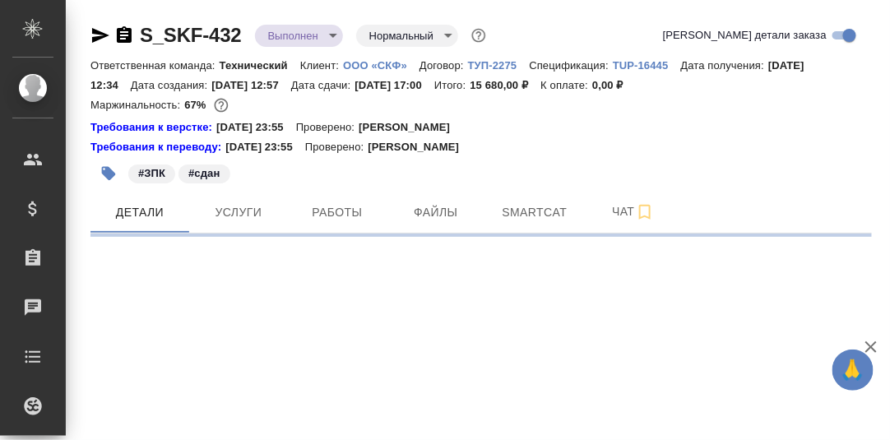
select select "RU"
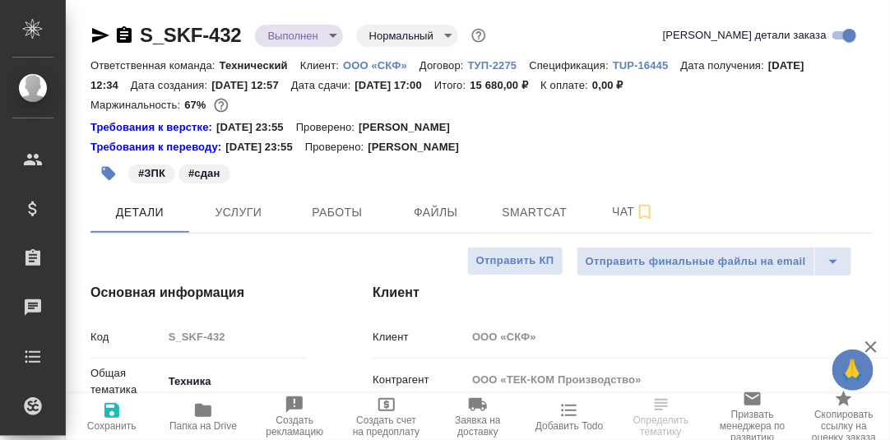
type textarea "x"
drag, startPoint x: 345, startPoint y: 210, endPoint x: 488, endPoint y: 211, distance: 143.1
click at [345, 211] on span "Работы" at bounding box center [337, 212] width 79 height 21
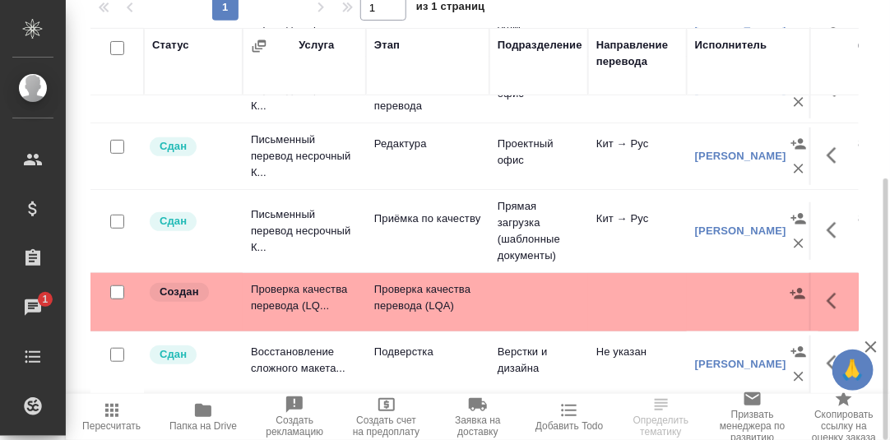
scroll to position [181, 0]
click at [826, 293] on icon "button" at bounding box center [831, 301] width 10 height 16
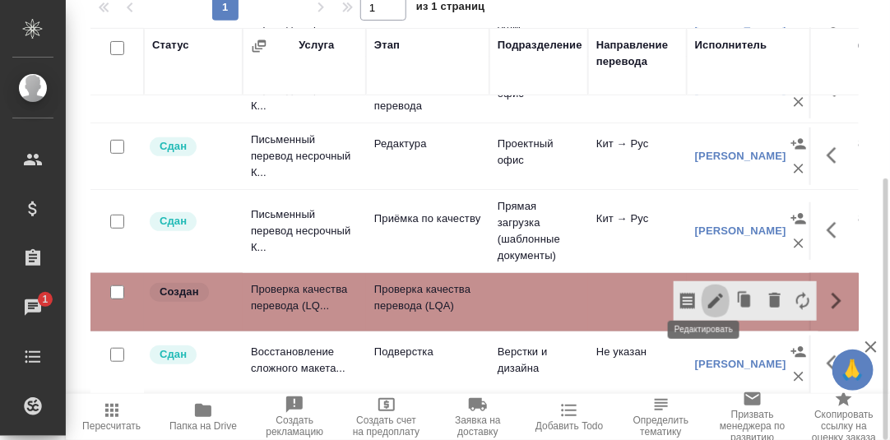
click at [708, 294] on icon "button" at bounding box center [715, 301] width 15 height 15
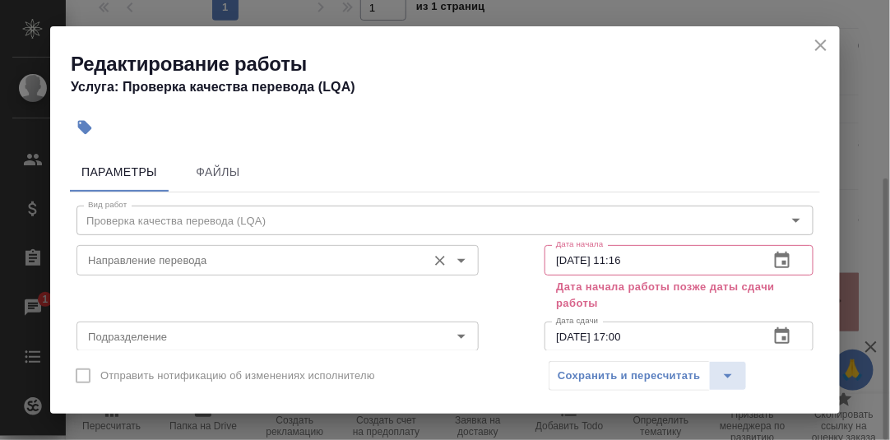
scroll to position [81, 0]
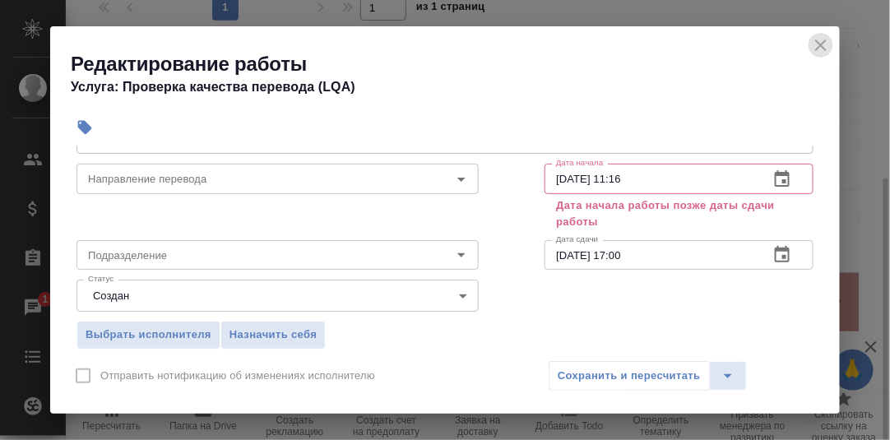
click at [822, 41] on icon "close" at bounding box center [821, 45] width 20 height 20
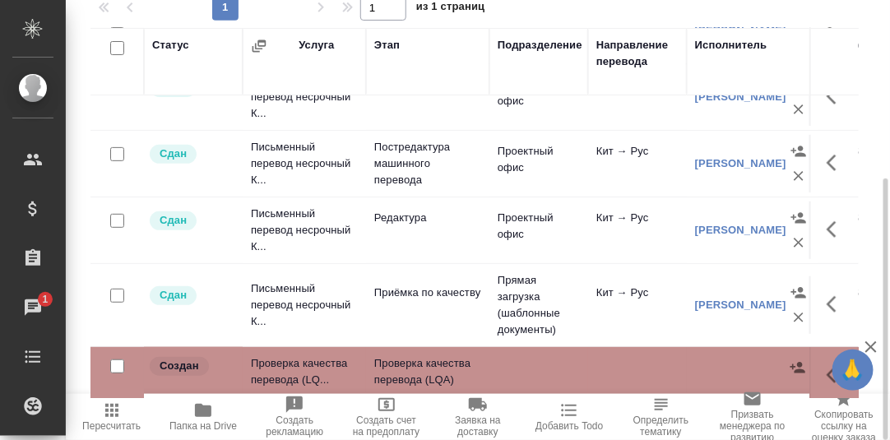
scroll to position [181, 0]
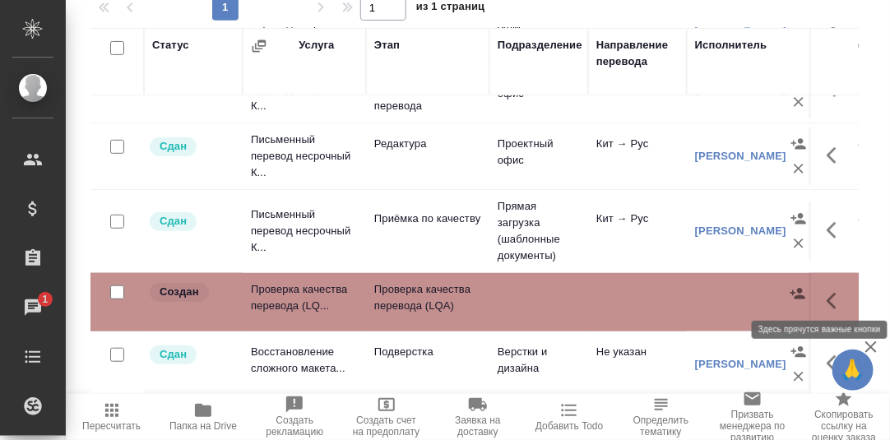
click at [826, 291] on icon "button" at bounding box center [836, 301] width 20 height 20
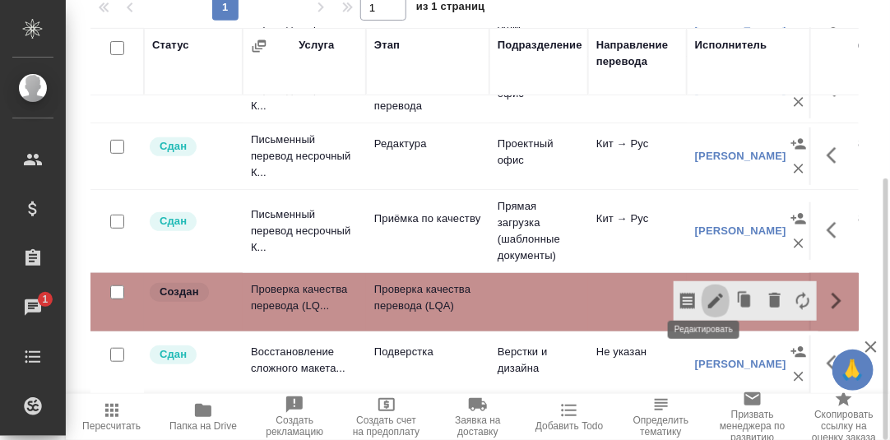
click at [708, 291] on icon "button" at bounding box center [715, 301] width 20 height 20
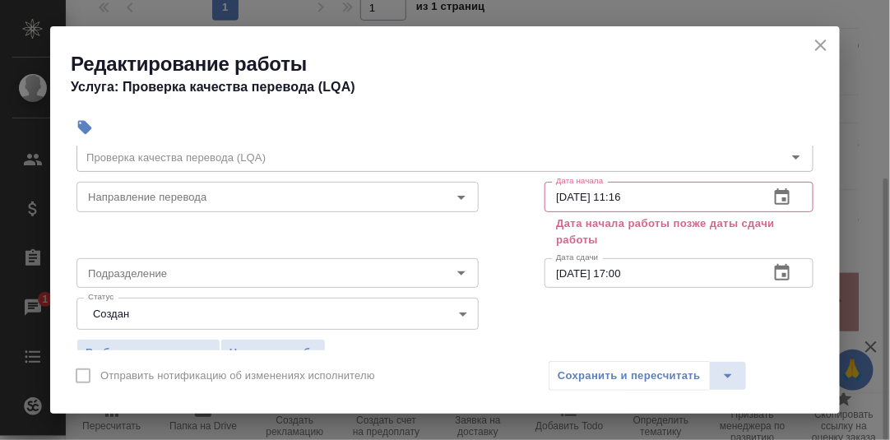
scroll to position [81, 0]
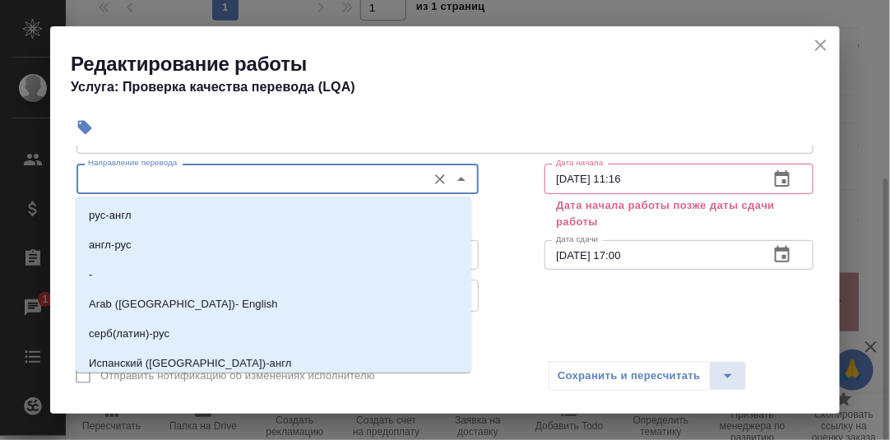
drag, startPoint x: 208, startPoint y: 177, endPoint x: 223, endPoint y: 162, distance: 20.9
click at [208, 177] on input "Направление перевода" at bounding box center [249, 179] width 337 height 20
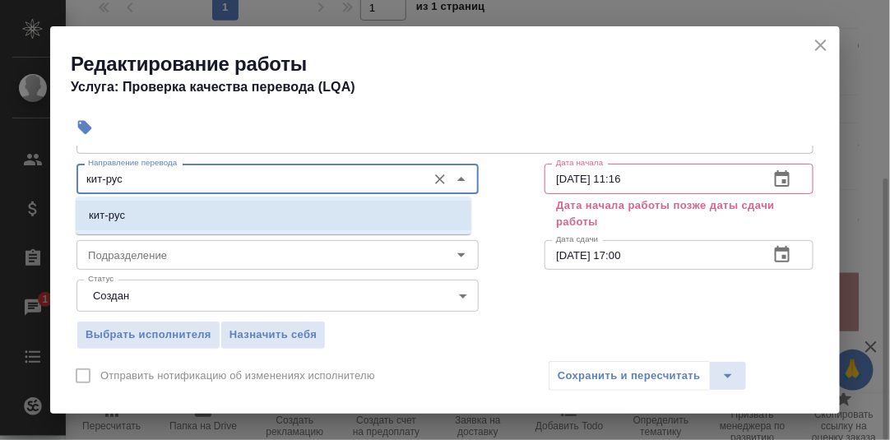
click at [111, 216] on p "кит-рус" at bounding box center [107, 215] width 36 height 16
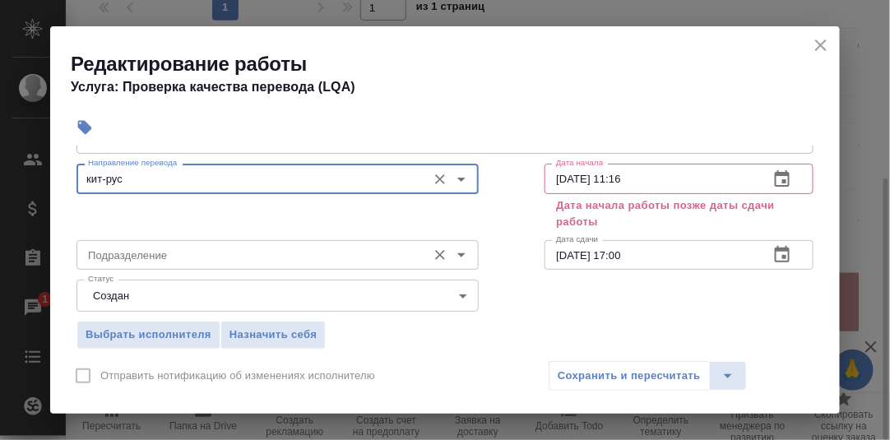
type input "кит-рус"
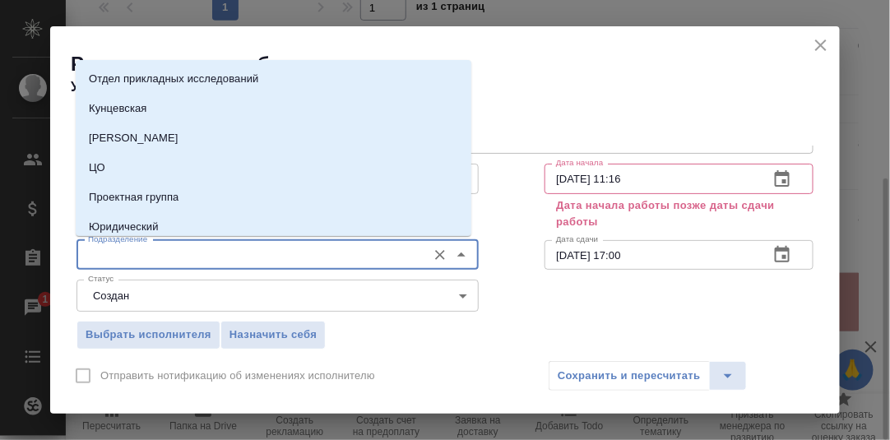
click at [111, 256] on input "Подразделение" at bounding box center [249, 255] width 337 height 20
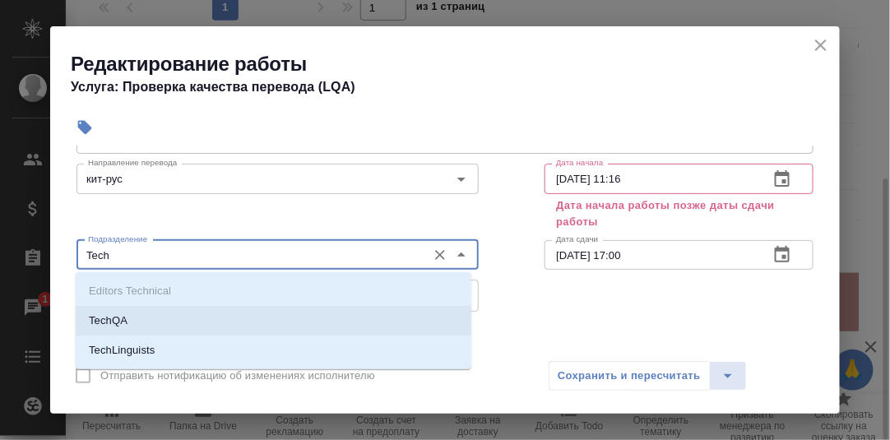
click at [99, 325] on p "TechQA" at bounding box center [108, 320] width 39 height 16
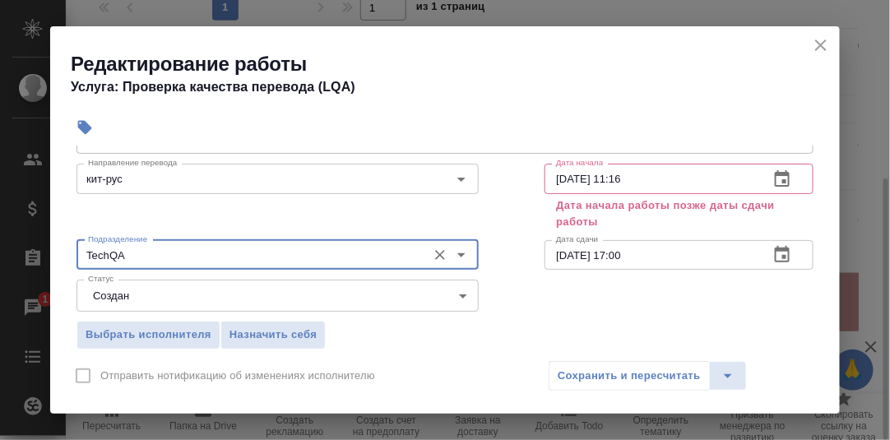
type input "TechQA"
click at [775, 178] on icon "button" at bounding box center [782, 179] width 20 height 20
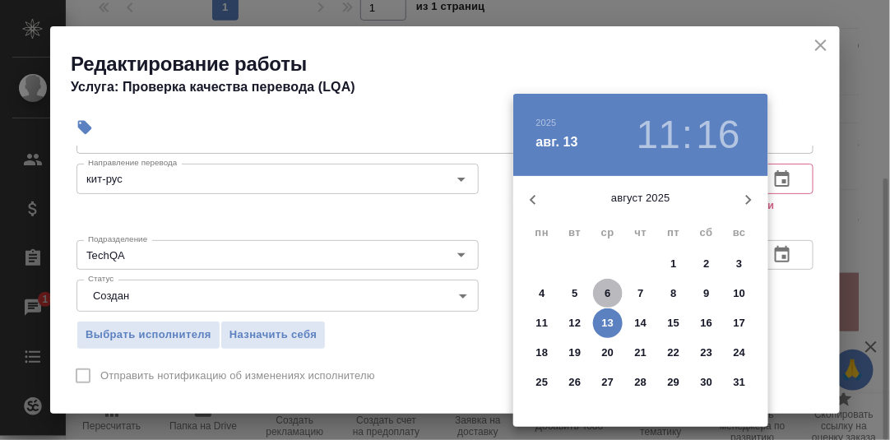
click at [608, 290] on p "6" at bounding box center [607, 293] width 6 height 16
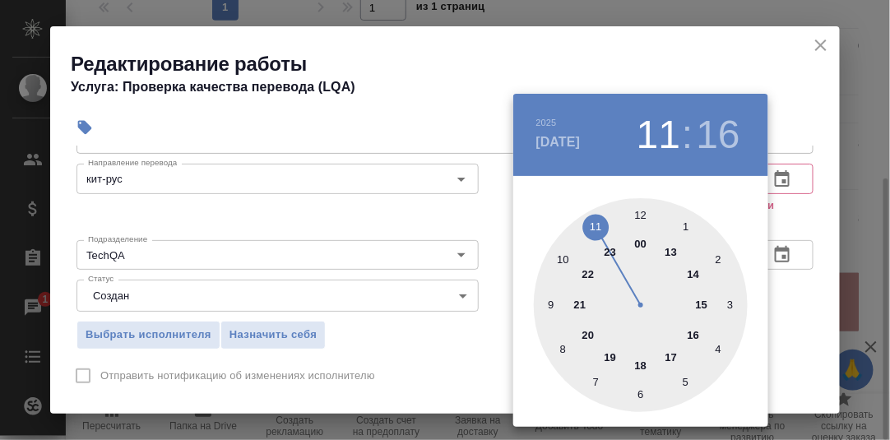
click at [551, 303] on div at bounding box center [641, 305] width 214 height 214
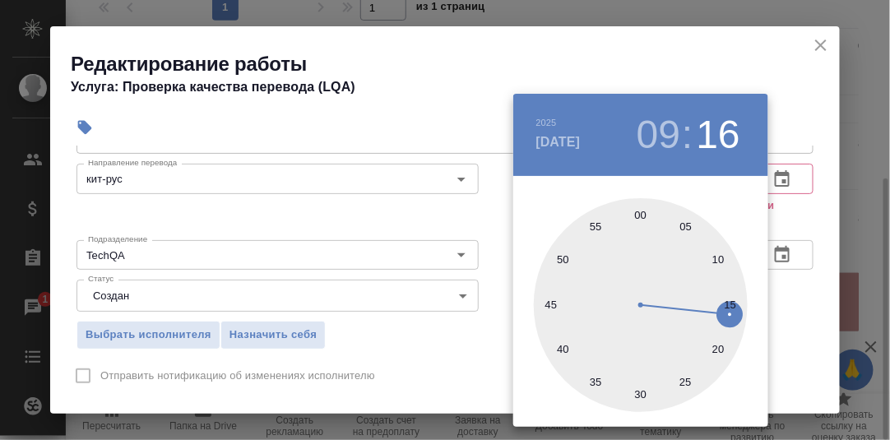
drag, startPoint x: 641, startPoint y: 214, endPoint x: 696, endPoint y: 226, distance: 57.3
click at [641, 214] on div at bounding box center [641, 305] width 214 height 214
type input "06.08.2025 09:00"
click at [797, 222] on div at bounding box center [445, 220] width 890 height 440
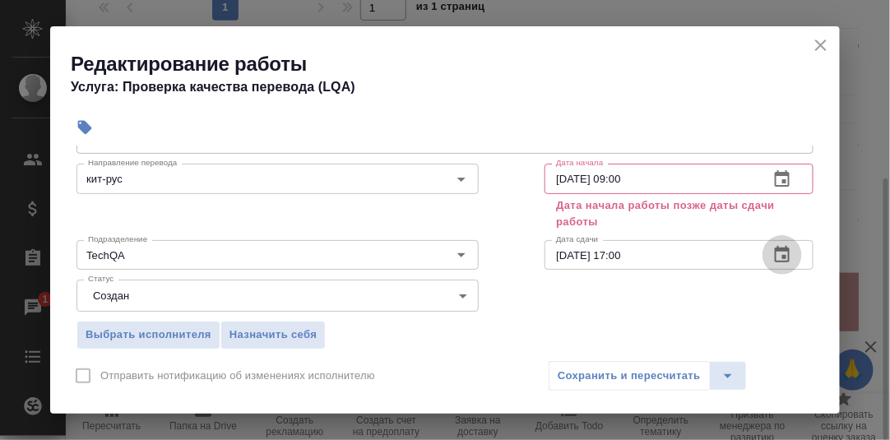
click at [772, 256] on icon "button" at bounding box center [782, 255] width 20 height 20
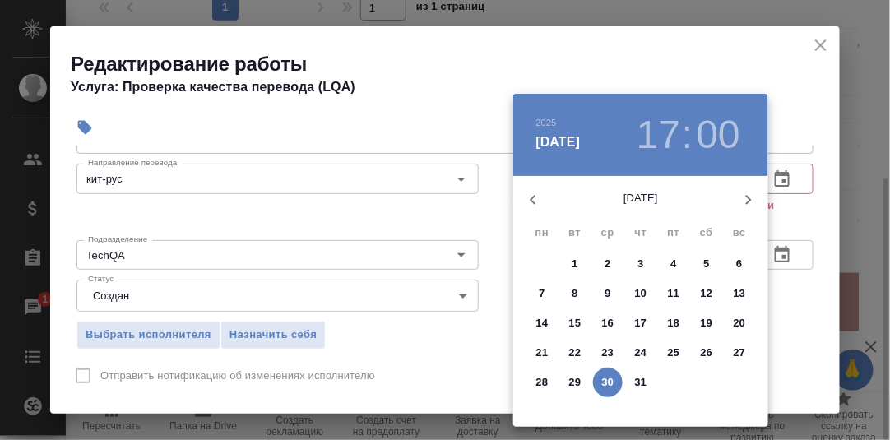
click at [746, 201] on icon "button" at bounding box center [748, 200] width 20 height 20
click at [542, 321] on p "11" at bounding box center [542, 323] width 12 height 16
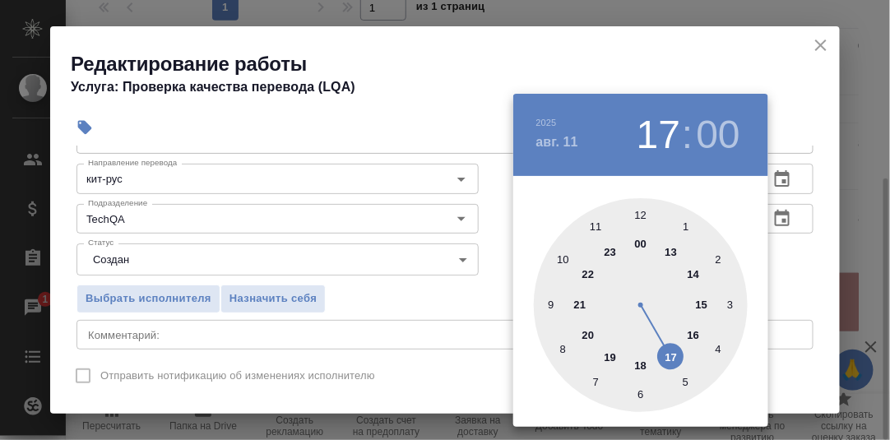
click at [642, 365] on div at bounding box center [641, 305] width 214 height 214
type input "11.08.2025 18:00"
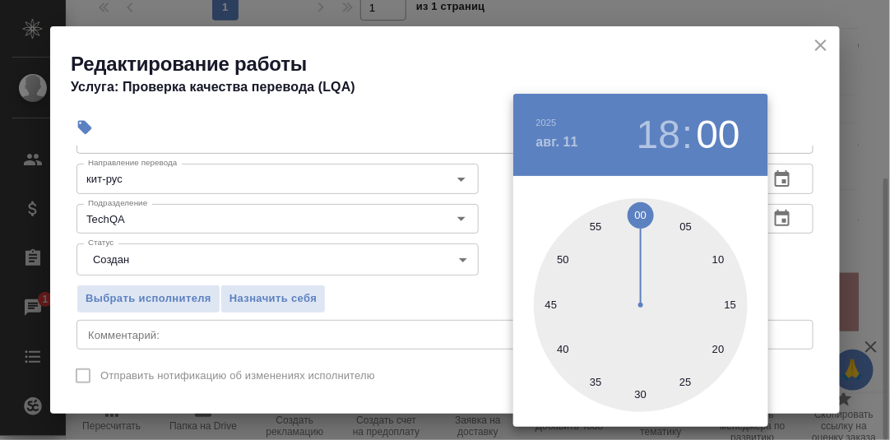
click at [811, 290] on div at bounding box center [445, 220] width 890 height 440
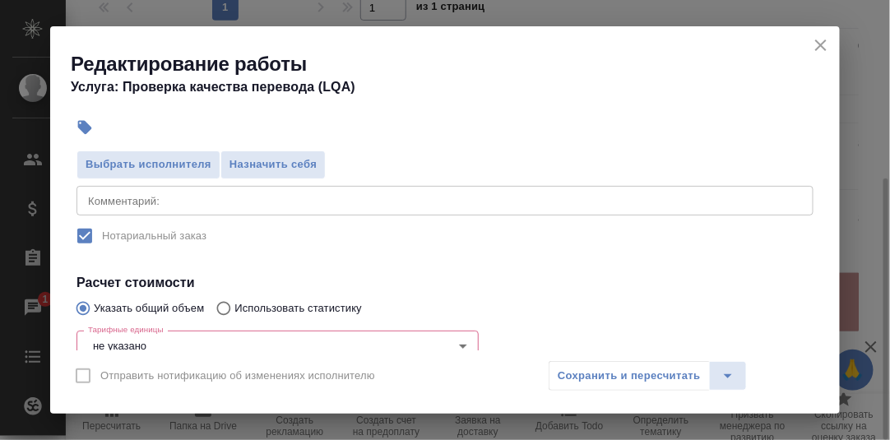
scroll to position [247, 0]
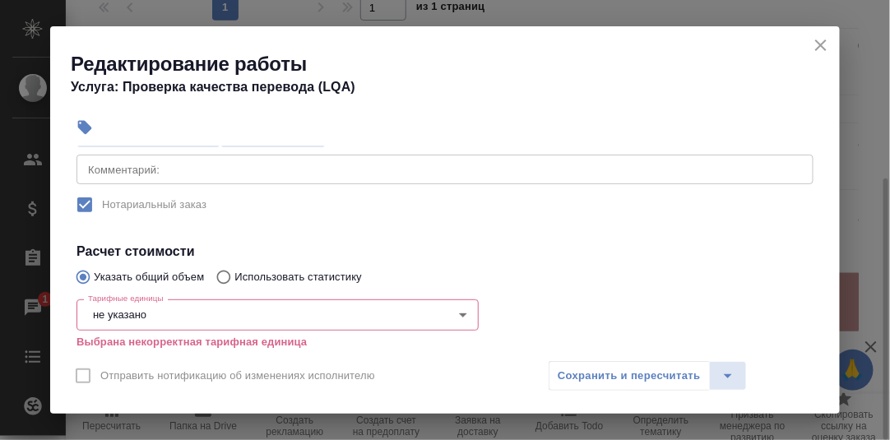
click at [167, 313] on body "🙏 .cls-1 fill:#fff; AWATERA Румянцева Дарья d.rumyantseva Клиенты Спецификации …" at bounding box center [445, 220] width 890 height 440
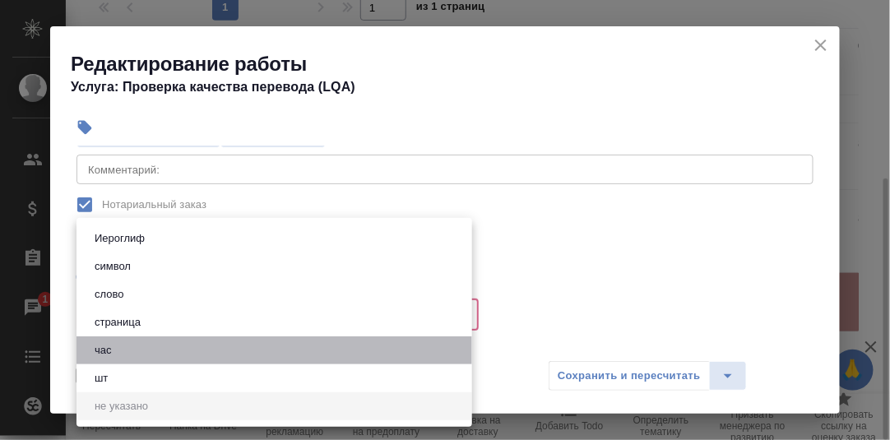
click at [130, 352] on li "час" at bounding box center [273, 350] width 395 height 28
type input "5a8b1489cc6b4906c91bfd93"
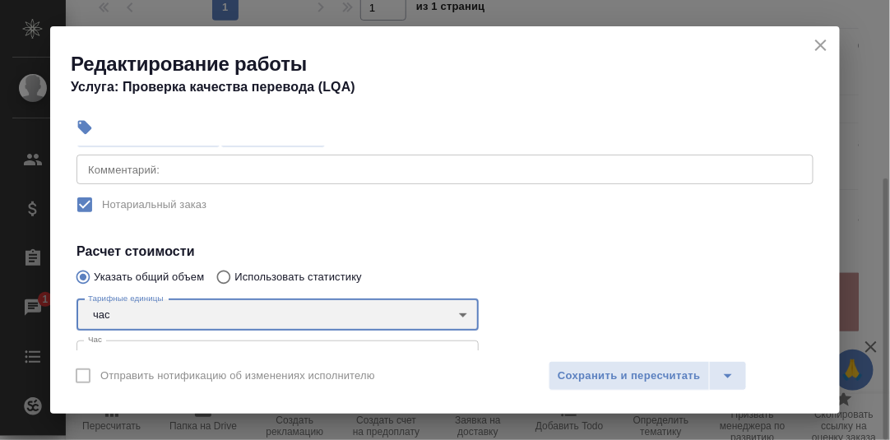
scroll to position [329, 0]
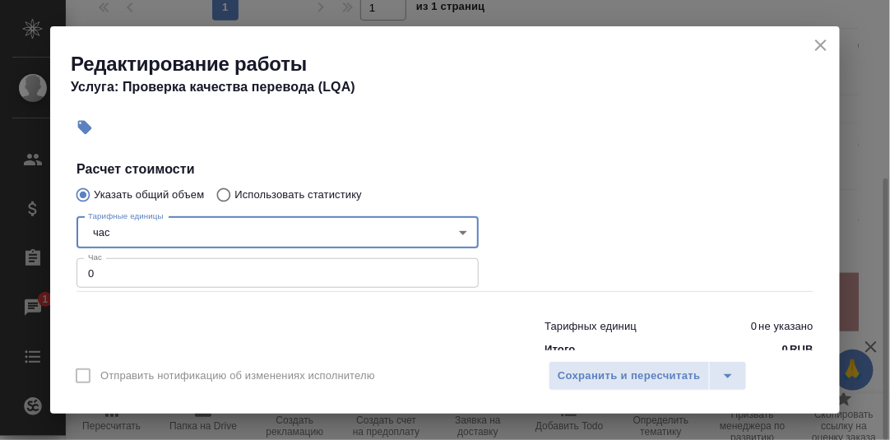
click at [113, 274] on input "0" at bounding box center [277, 273] width 402 height 30
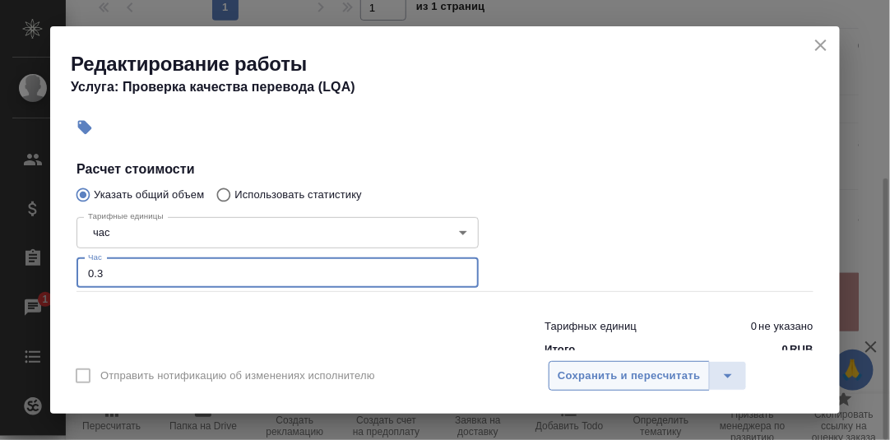
type input "0.3"
click at [599, 369] on span "Сохранить и пересчитать" at bounding box center [628, 376] width 143 height 19
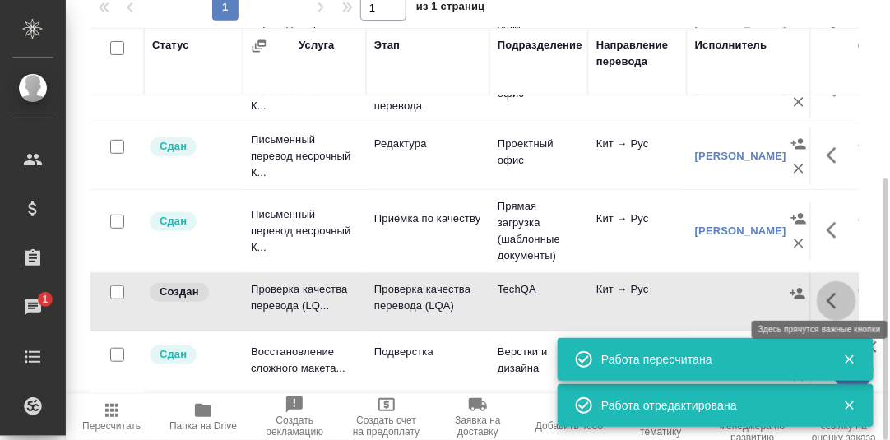
click at [826, 294] on icon "button" at bounding box center [836, 301] width 20 height 20
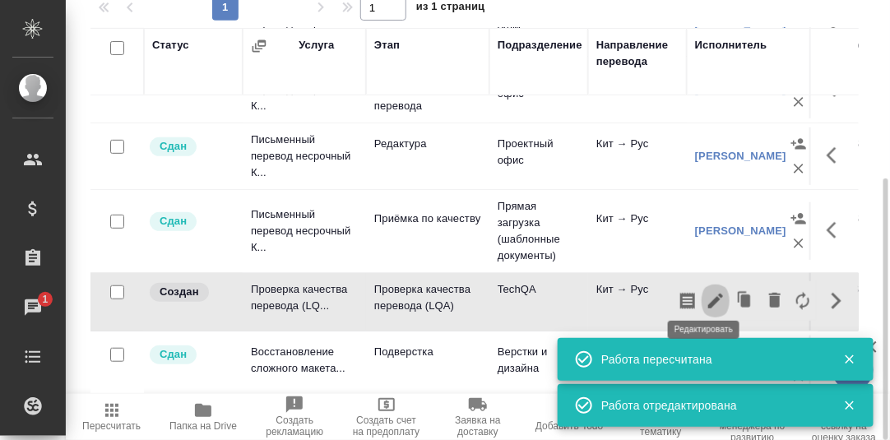
click at [705, 291] on icon "button" at bounding box center [715, 301] width 20 height 20
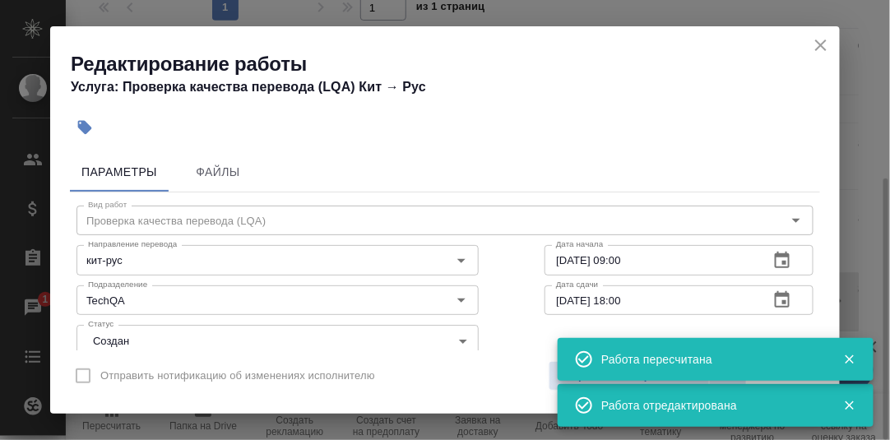
scroll to position [81, 0]
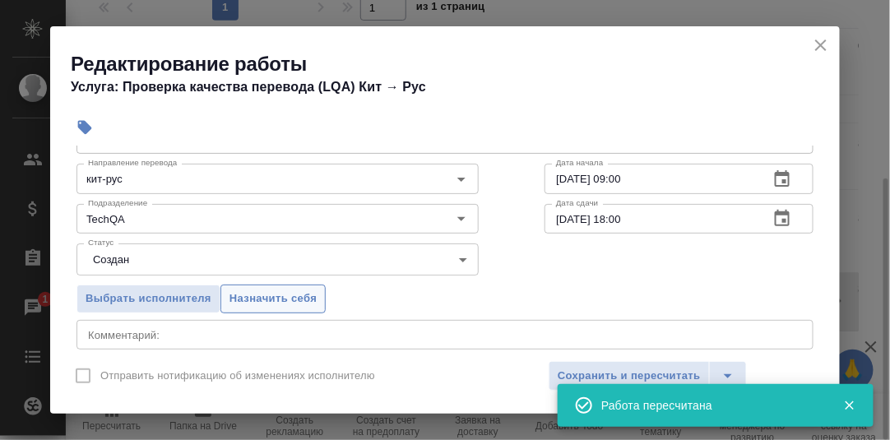
click at [266, 297] on span "Назначить себя" at bounding box center [272, 298] width 87 height 19
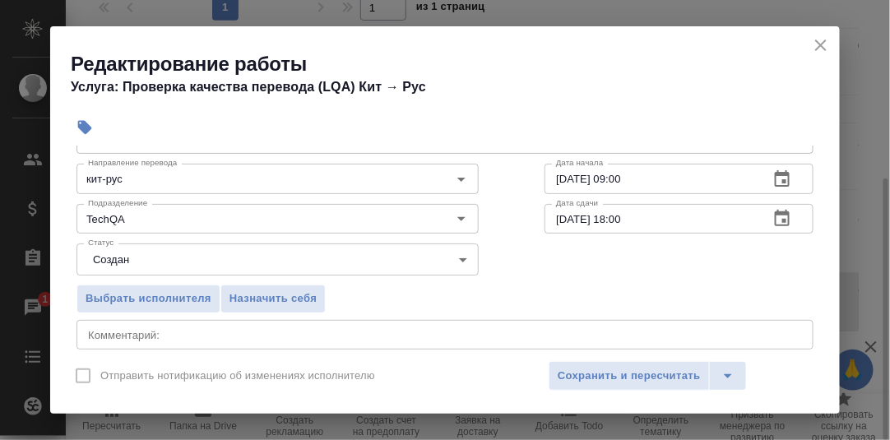
drag, startPoint x: 590, startPoint y: 370, endPoint x: 678, endPoint y: 353, distance: 89.7
click at [593, 370] on span "Сохранить и пересчитать" at bounding box center [628, 376] width 143 height 19
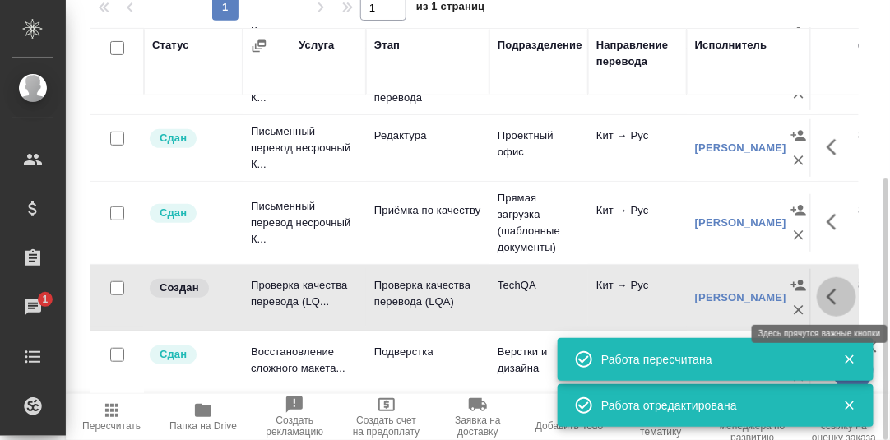
click at [826, 300] on icon "button" at bounding box center [836, 297] width 20 height 20
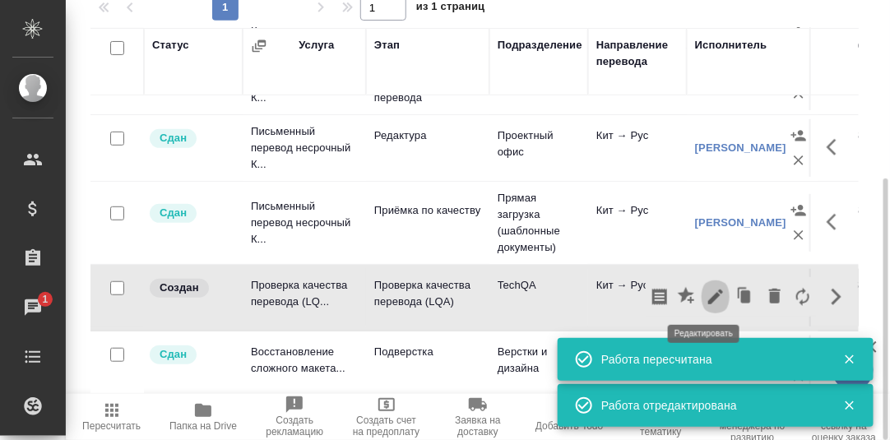
click at [708, 296] on icon "button" at bounding box center [715, 296] width 15 height 15
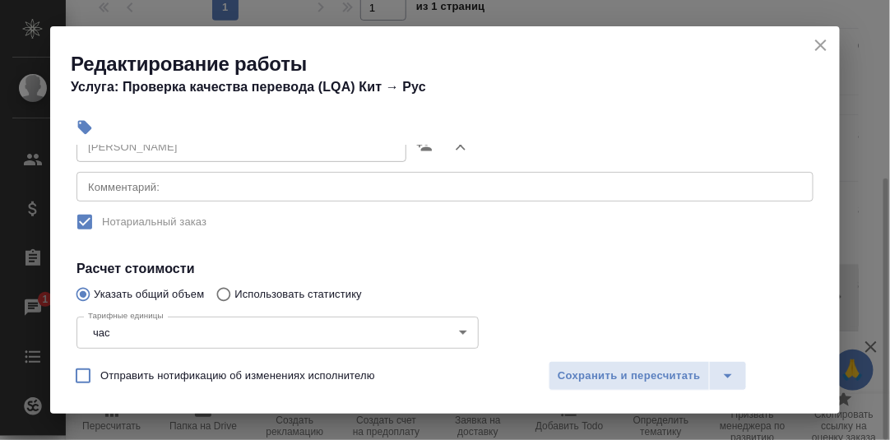
scroll to position [247, 0]
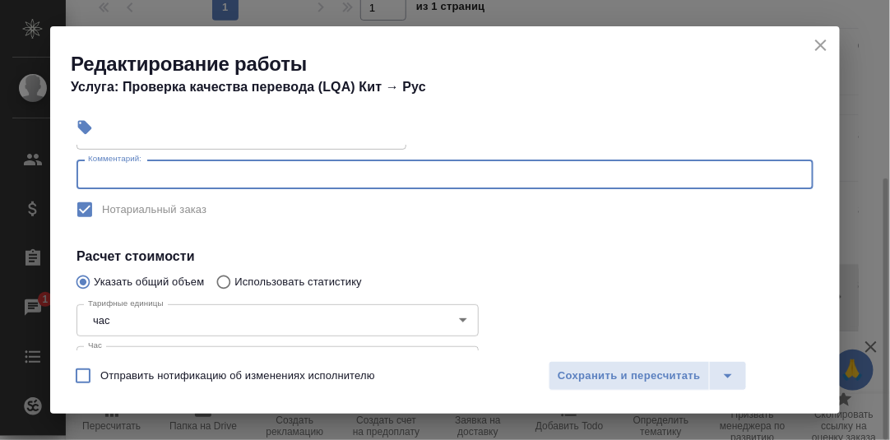
click at [144, 178] on textarea at bounding box center [445, 175] width 714 height 12
type textarea "G"
type textarea "Проверка Любицкой О."
click at [629, 368] on span "Сохранить и пересчитать" at bounding box center [628, 376] width 143 height 19
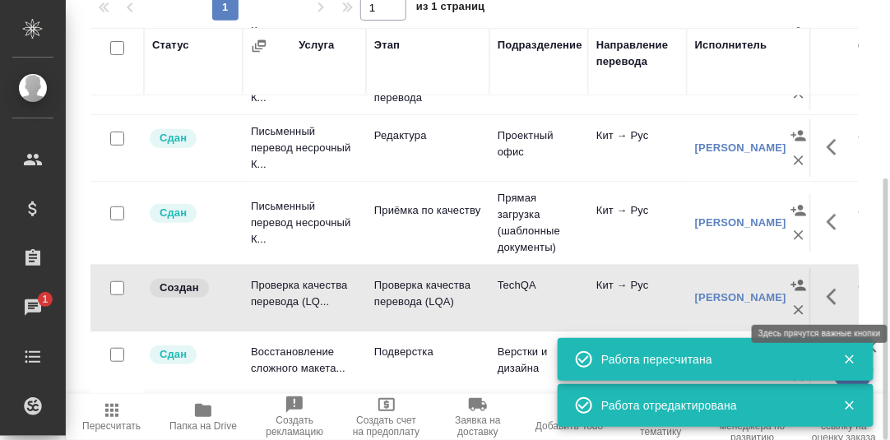
click at [826, 293] on icon "button" at bounding box center [836, 297] width 20 height 20
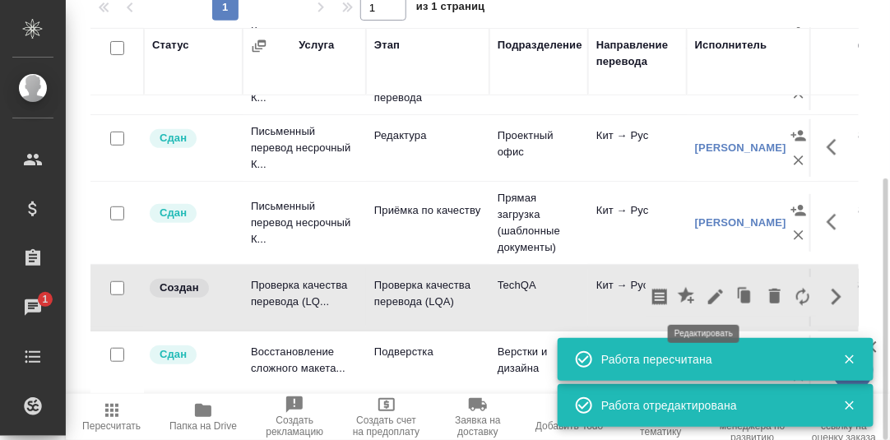
click at [708, 293] on icon "button" at bounding box center [715, 296] width 15 height 15
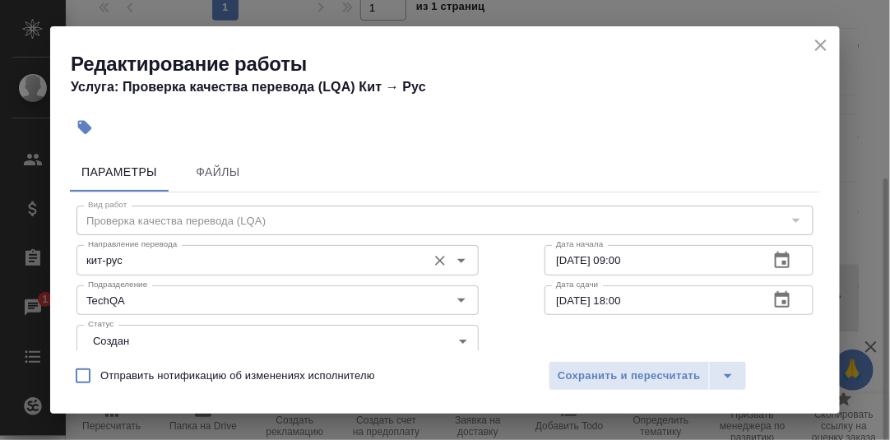
scroll to position [81, 0]
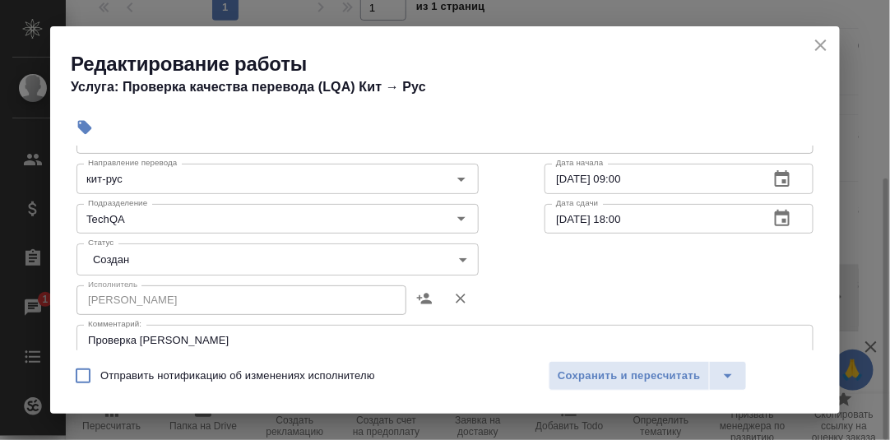
click at [456, 260] on body "🙏 .cls-1 fill:#fff; AWATERA Румянцева Дарья d.rumyantseva Клиенты Спецификации …" at bounding box center [445, 220] width 890 height 440
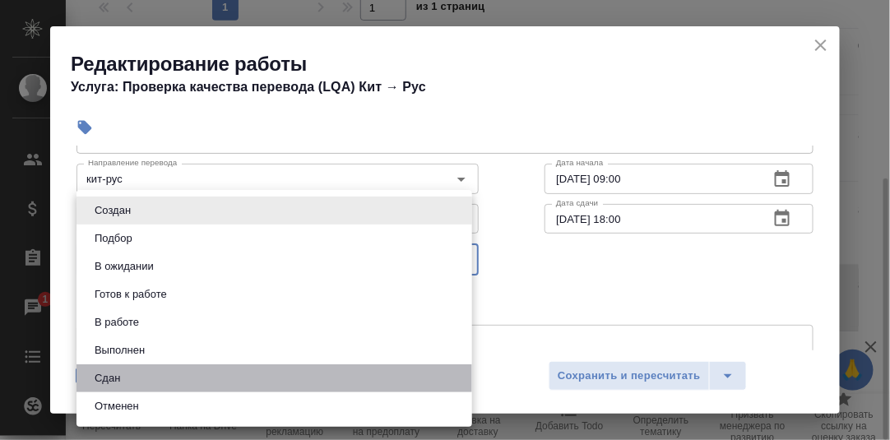
click at [164, 377] on li "Сдан" at bounding box center [273, 378] width 395 height 28
type input "closed"
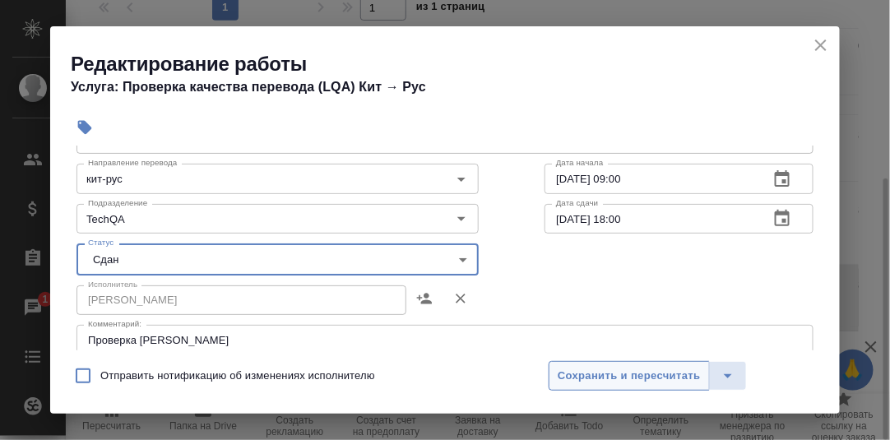
drag, startPoint x: 604, startPoint y: 372, endPoint x: 521, endPoint y: 315, distance: 100.4
click at [603, 372] on span "Сохранить и пересчитать" at bounding box center [628, 376] width 143 height 19
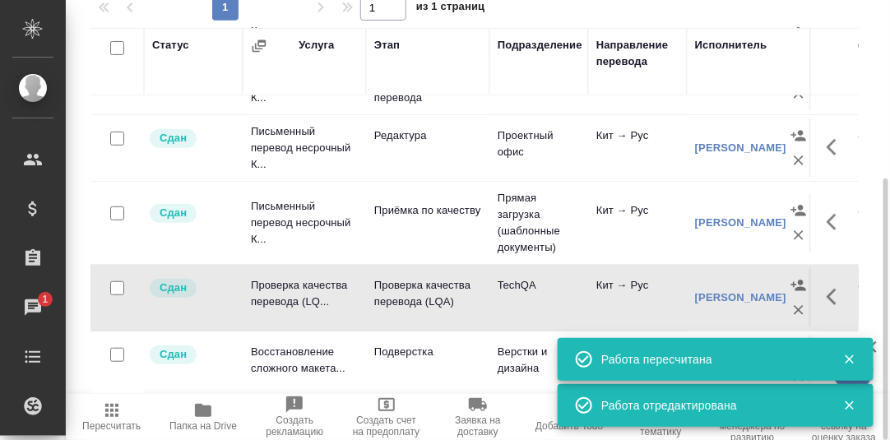
scroll to position [0, 0]
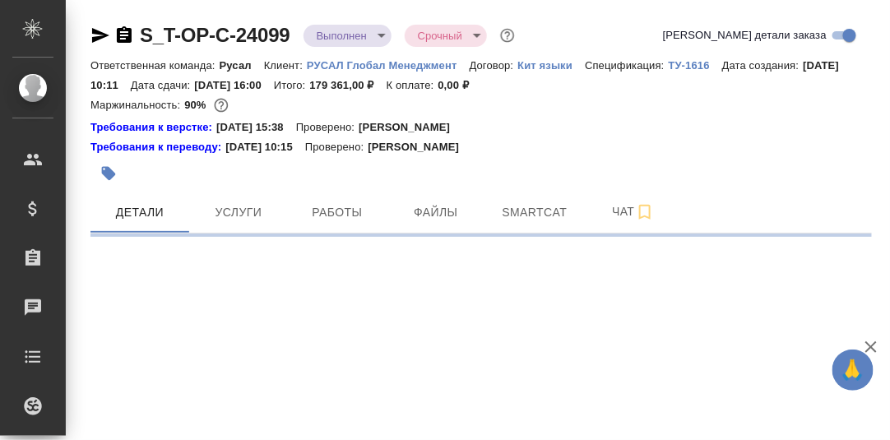
select select "RU"
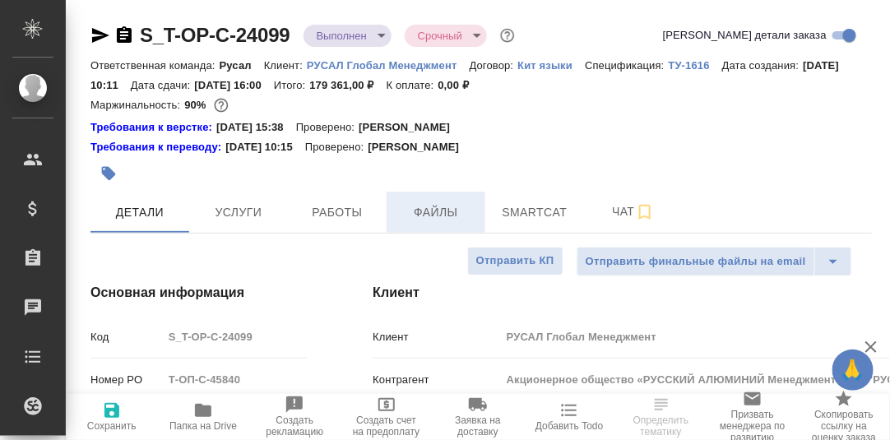
type textarea "x"
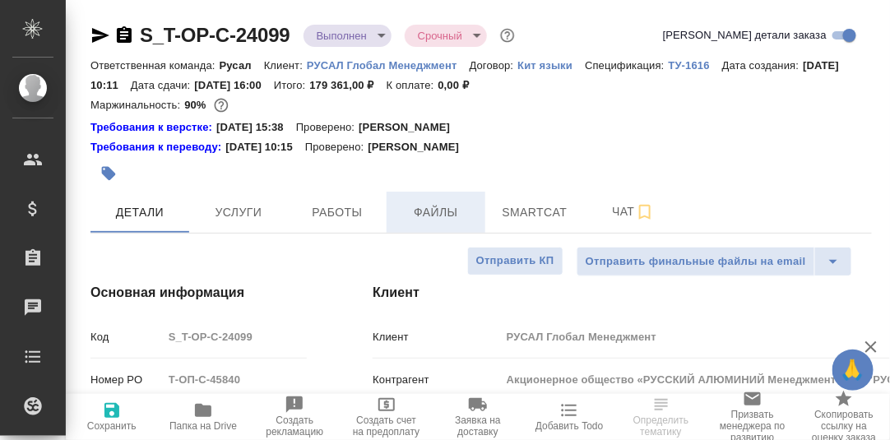
type textarea "x"
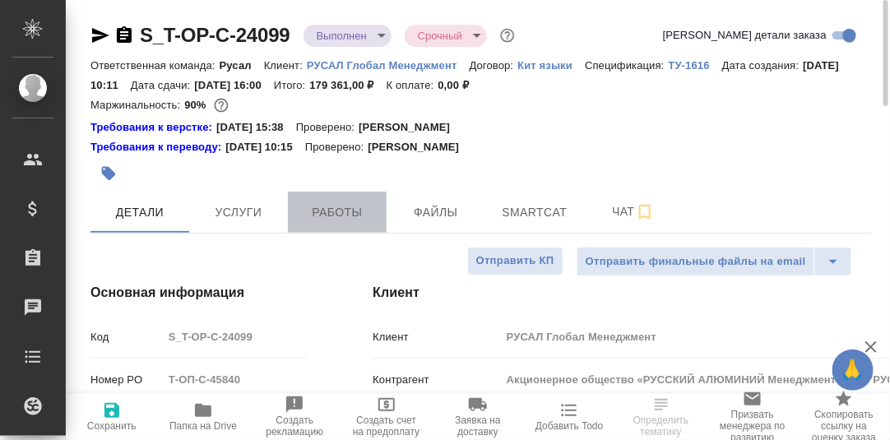
click at [327, 215] on span "Работы" at bounding box center [337, 212] width 79 height 21
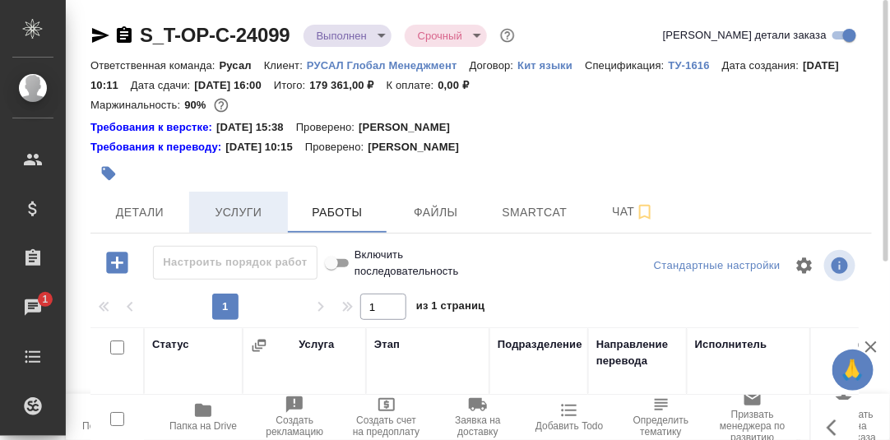
drag, startPoint x: 247, startPoint y: 210, endPoint x: 275, endPoint y: 211, distance: 28.0
click at [247, 210] on span "Услуги" at bounding box center [238, 212] width 79 height 21
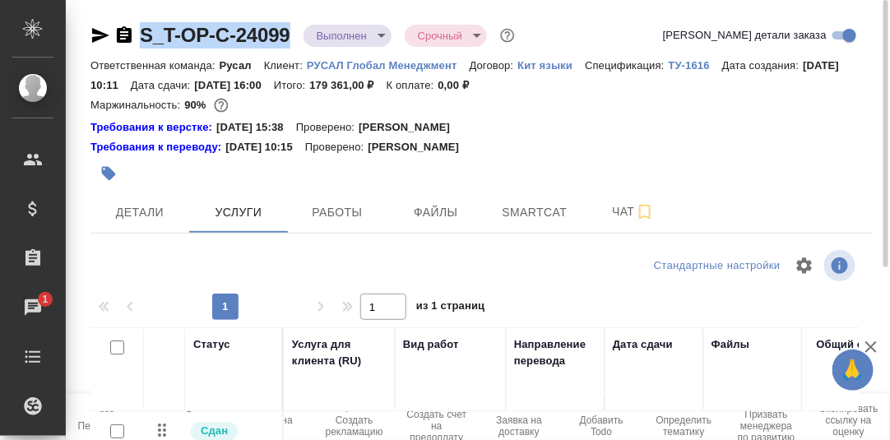
drag, startPoint x: 295, startPoint y: 30, endPoint x: 135, endPoint y: 26, distance: 160.4
click at [135, 26] on div "S_T-OP-C-24099 Выполнен completed Срочный urgent" at bounding box center [304, 35] width 428 height 26
copy link "S_T-OP-C-24099"
click at [33, 304] on div "Чаты" at bounding box center [12, 307] width 41 height 25
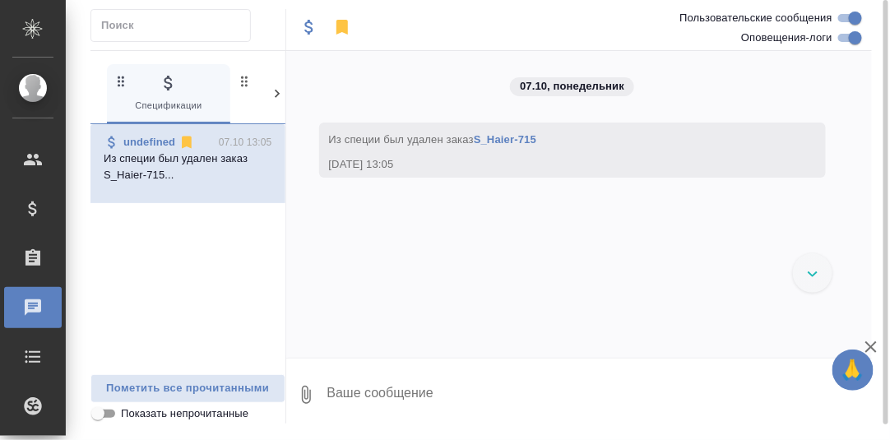
click at [275, 92] on icon at bounding box center [277, 94] width 16 height 16
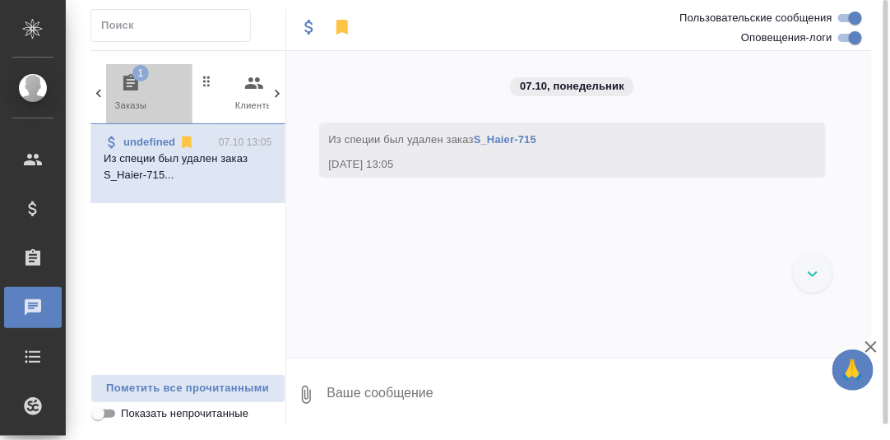
click at [136, 79] on span "1" at bounding box center [140, 73] width 16 height 16
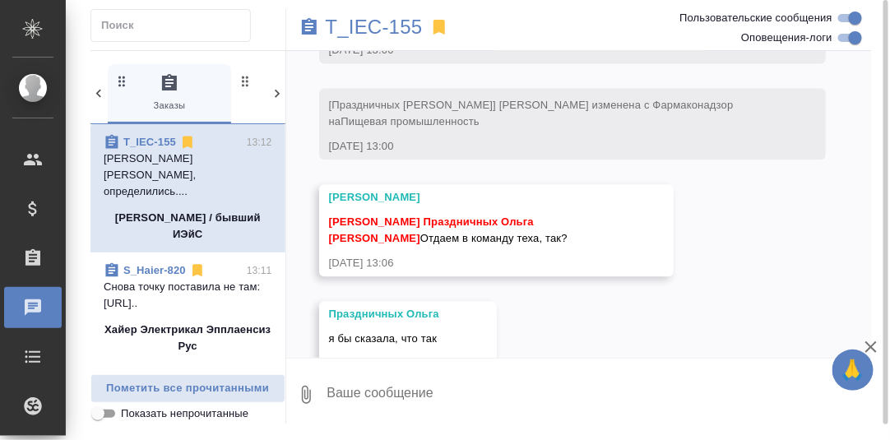
scroll to position [2400, 0]
